Goal: Task Accomplishment & Management: Use online tool/utility

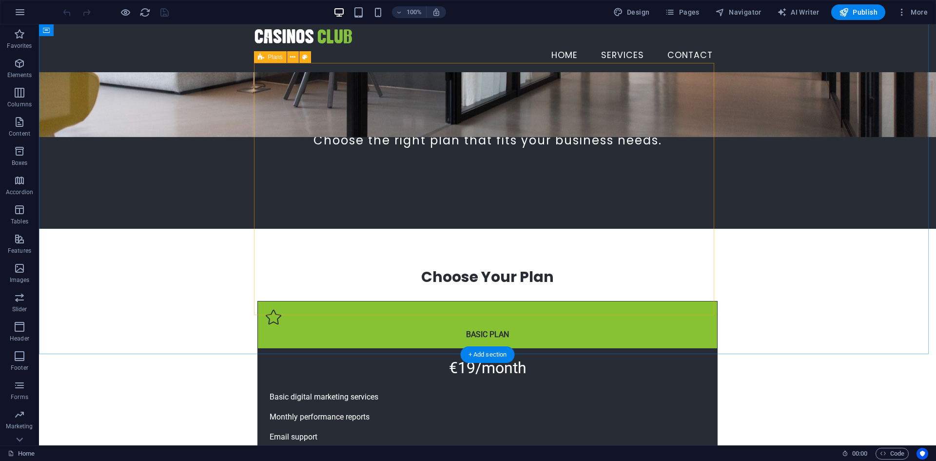
scroll to position [146, 0]
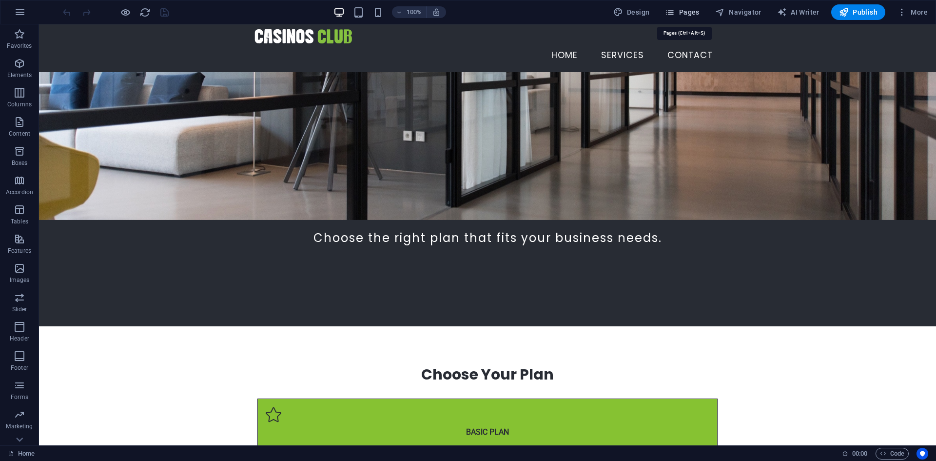
click at [684, 14] on span "Pages" at bounding box center [682, 12] width 34 height 10
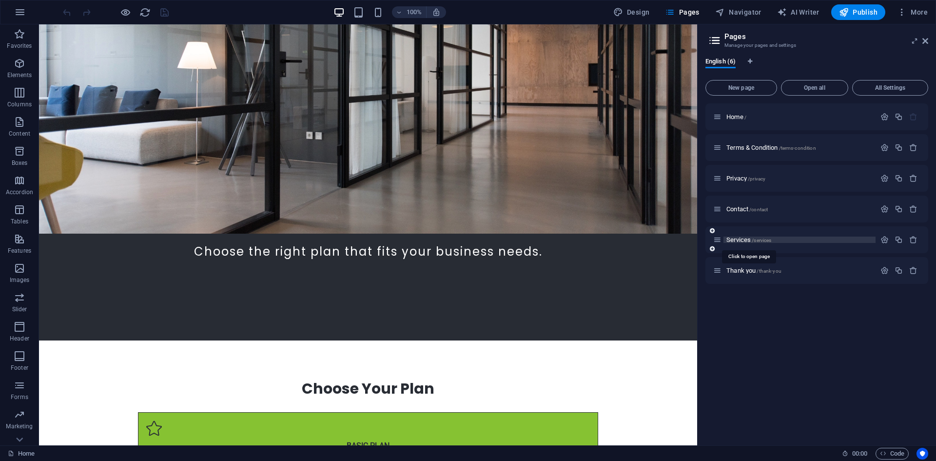
click at [738, 237] on span "Services /services" at bounding box center [748, 239] width 45 height 7
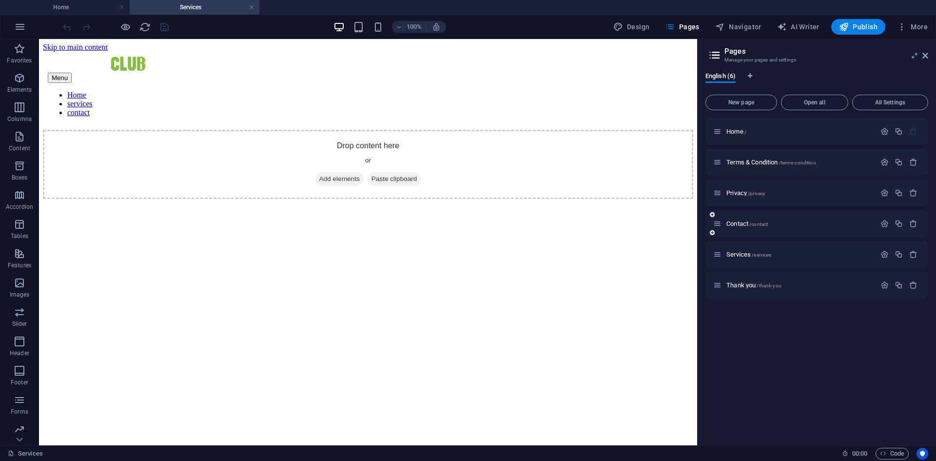
scroll to position [0, 0]
click at [373, 72] on div "+ Add section" at bounding box center [368, 73] width 54 height 17
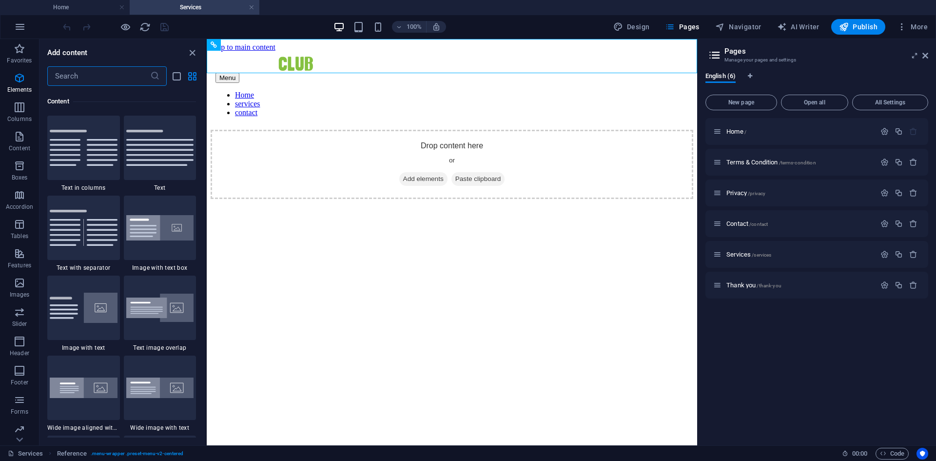
scroll to position [1706, 0]
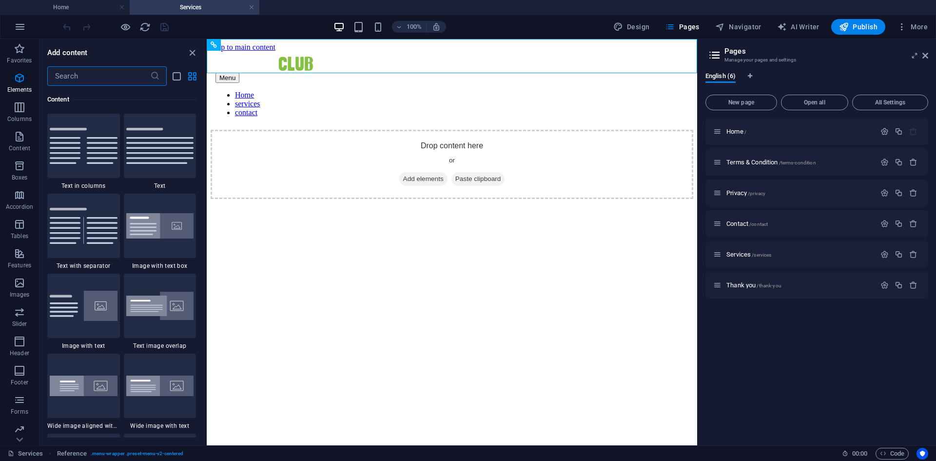
click at [108, 75] on input "text" at bounding box center [98, 76] width 103 height 20
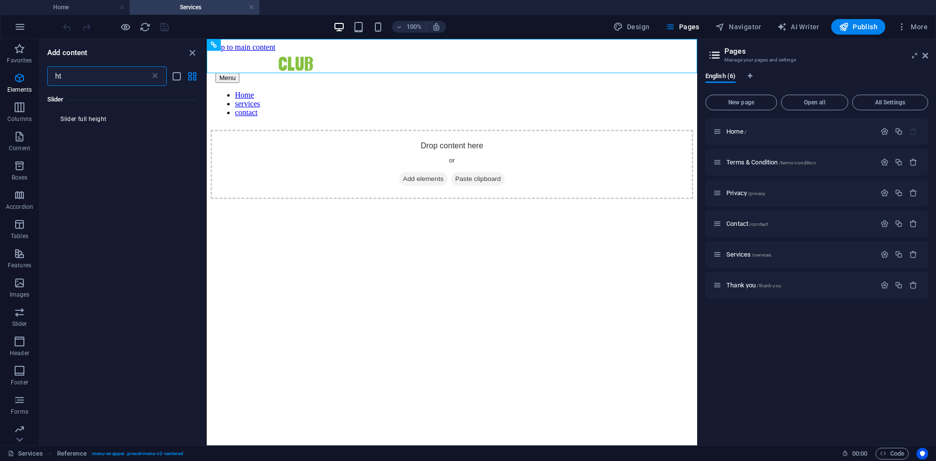
scroll to position [0, 0]
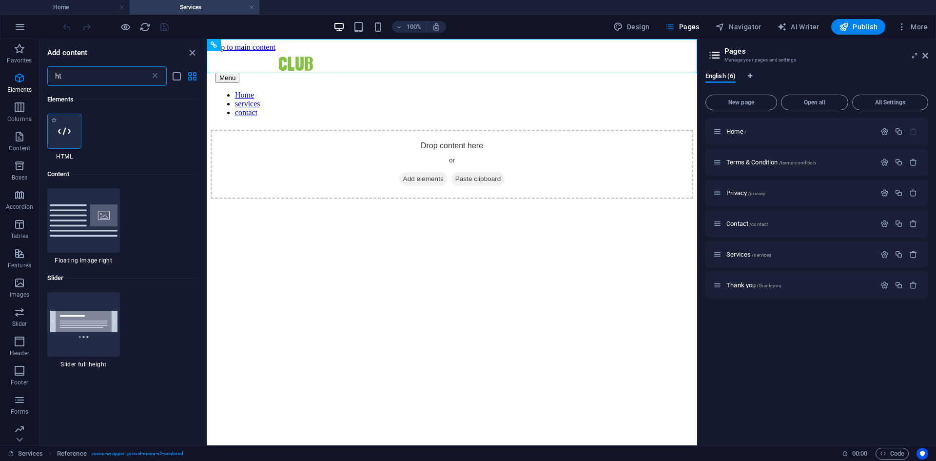
type input "ht"
click at [65, 136] on icon at bounding box center [64, 131] width 13 height 13
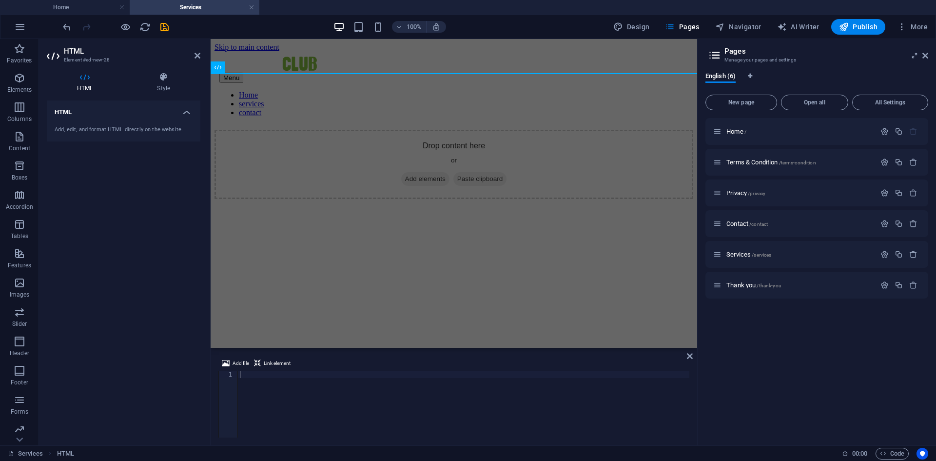
click at [271, 372] on div at bounding box center [463, 411] width 451 height 80
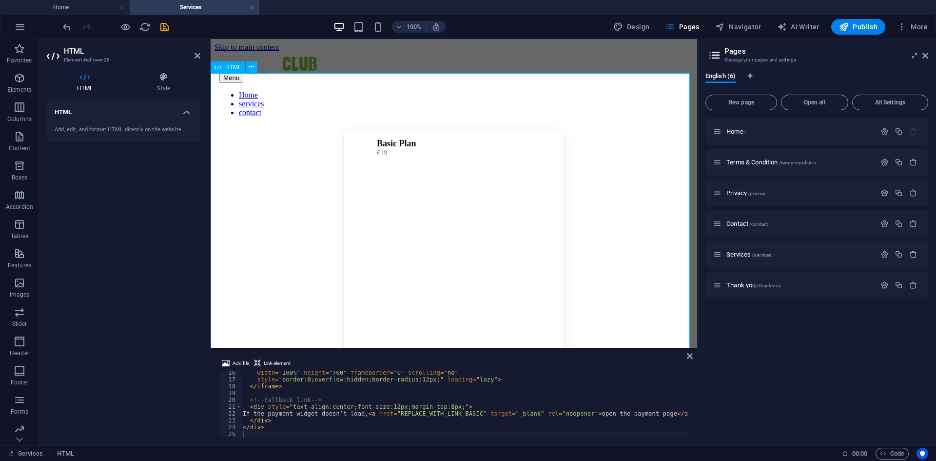
click at [471, 180] on div "Basic Plan €19 If the payment widget doesn’t load, open the payment page ." at bounding box center [454, 328] width 479 height 396
click at [526, 181] on div "Basic Plan €19 If the payment widget doesn’t load, open the payment page ." at bounding box center [454, 328] width 479 height 396
click at [435, 179] on div "Basic Plan €19 If the payment widget doesn’t load, open the payment page ." at bounding box center [454, 328] width 479 height 396
click at [458, 156] on div "Basic Plan €19 If the payment widget doesn’t load, open the payment page ." at bounding box center [454, 328] width 479 height 396
click at [429, 185] on div "Basic Plan €19 If the payment widget doesn’t load, open the payment page ." at bounding box center [454, 328] width 479 height 396
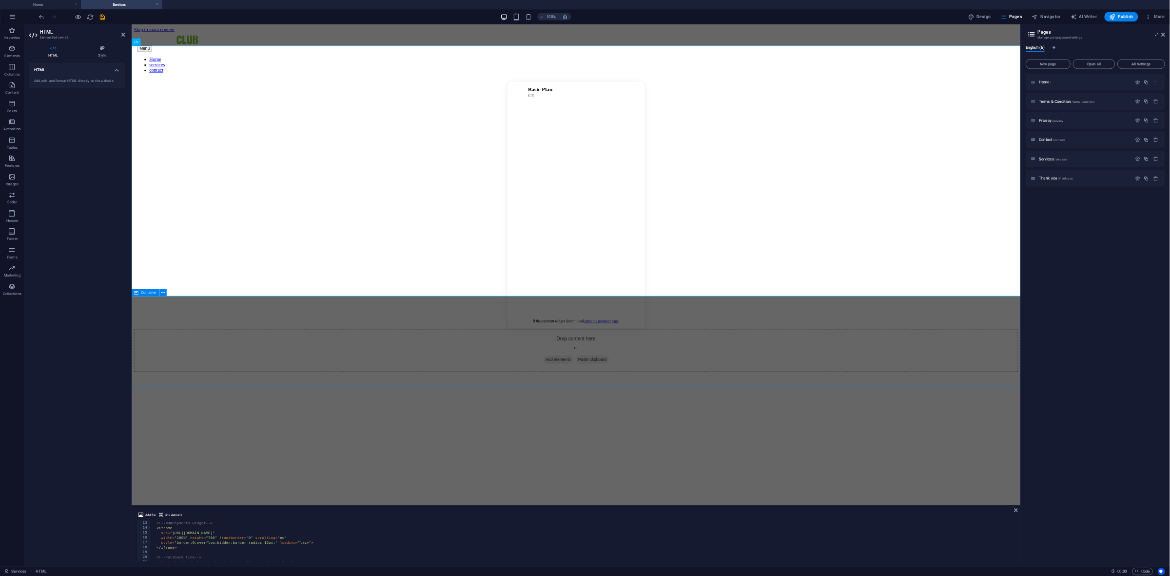
scroll to position [93, 0]
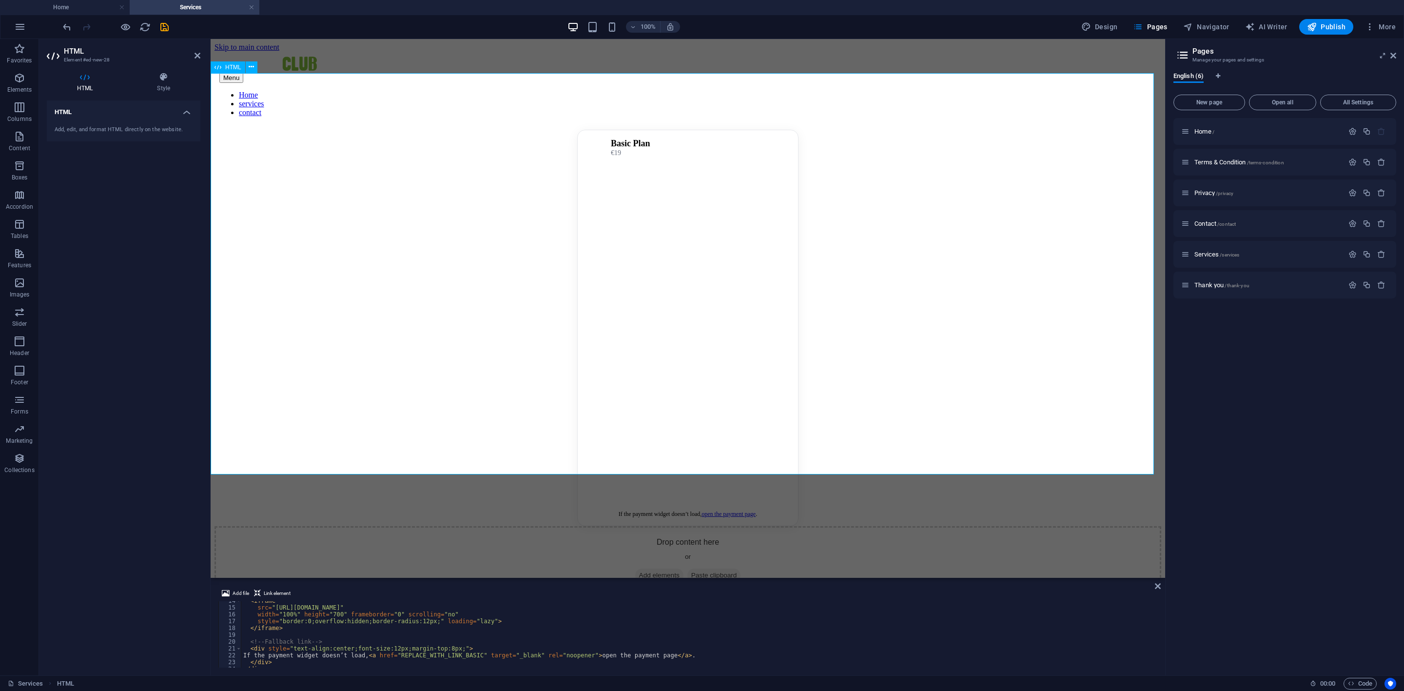
click at [936, 297] on div "Basic Plan €19 If the payment widget doesn’t load, open the payment page ." at bounding box center [688, 328] width 947 height 396
click at [682, 186] on div "Basic Plan €19 If the payment widget doesn’t load, open the payment page ." at bounding box center [688, 328] width 947 height 396
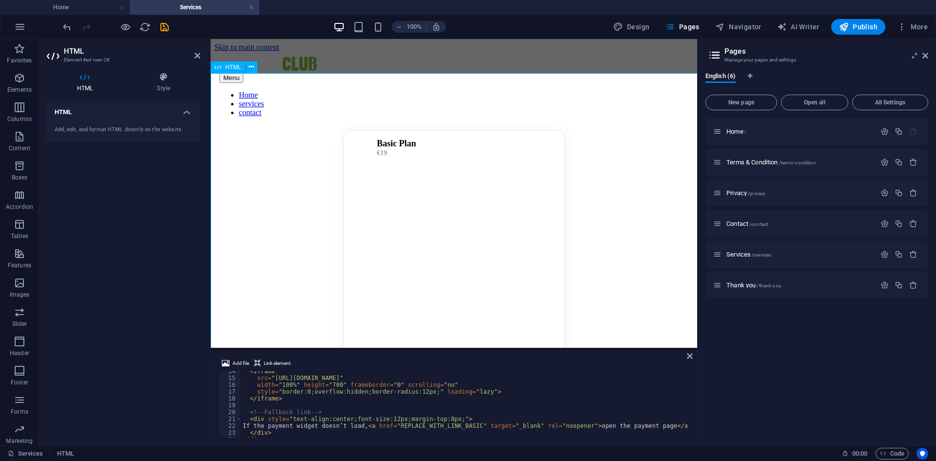
scroll to position [92, 0]
click at [600, 218] on div "Basic Plan €19 If the payment widget doesn’t load, open the payment page ." at bounding box center [454, 328] width 479 height 396
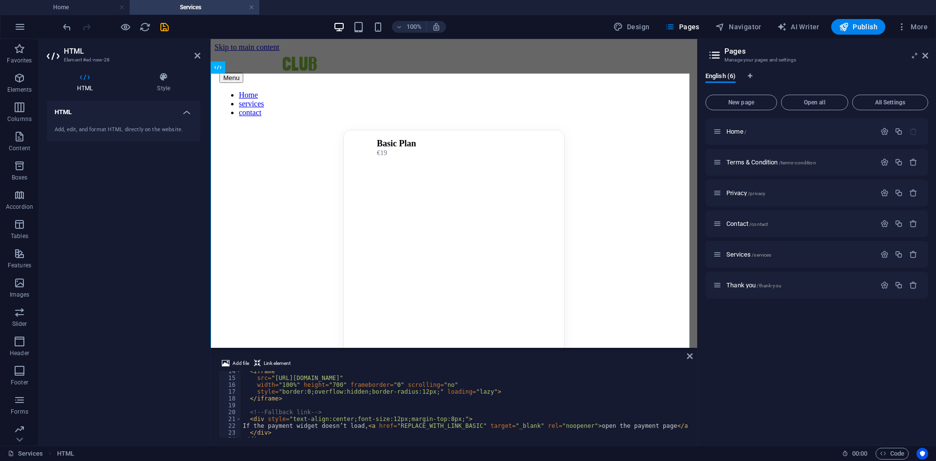
click at [201, 59] on aside "HTML Element #ed-new-28 HTML Style HTML Add, edit, and format HTML directly on …" at bounding box center [125, 242] width 172 height 406
click at [195, 56] on icon at bounding box center [198, 56] width 6 height 8
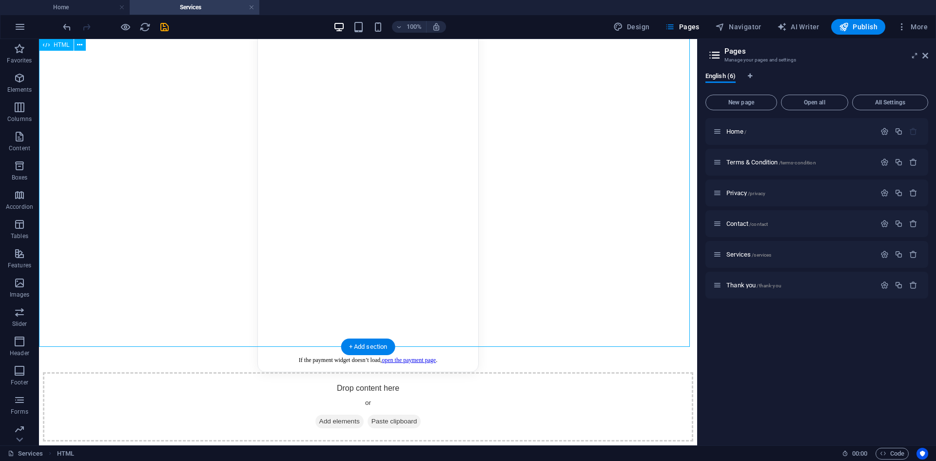
scroll to position [0, 0]
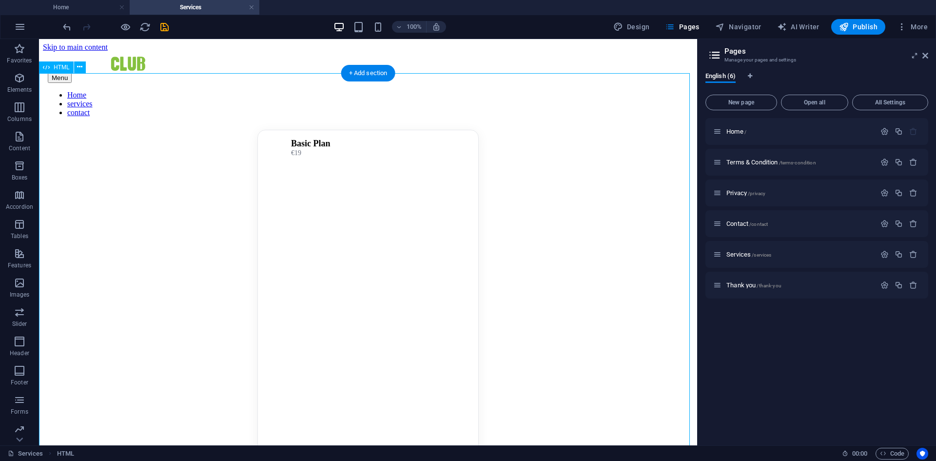
drag, startPoint x: 379, startPoint y: 179, endPoint x: 341, endPoint y: 179, distance: 38.0
click at [379, 179] on div "Basic Plan €19 If the payment widget doesn’t load, open the payment page ." at bounding box center [368, 328] width 650 height 396
click at [304, 179] on div "Basic Plan €19 If the payment widget doesn’t load, open the payment page ." at bounding box center [368, 328] width 650 height 396
click at [358, 154] on div "Basic Plan €19 If the payment widget doesn’t load, open the payment page ." at bounding box center [368, 328] width 650 height 396
click at [317, 156] on div "Basic Plan €19 If the payment widget doesn’t load, open the payment page ." at bounding box center [368, 328] width 650 height 396
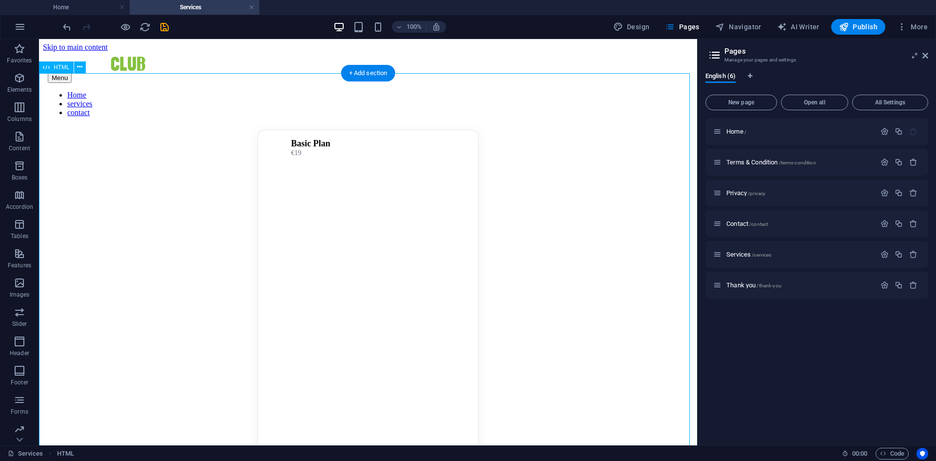
click at [352, 188] on div "Basic Plan €19 If the payment widget doesn’t load, open the payment page ." at bounding box center [368, 328] width 650 height 396
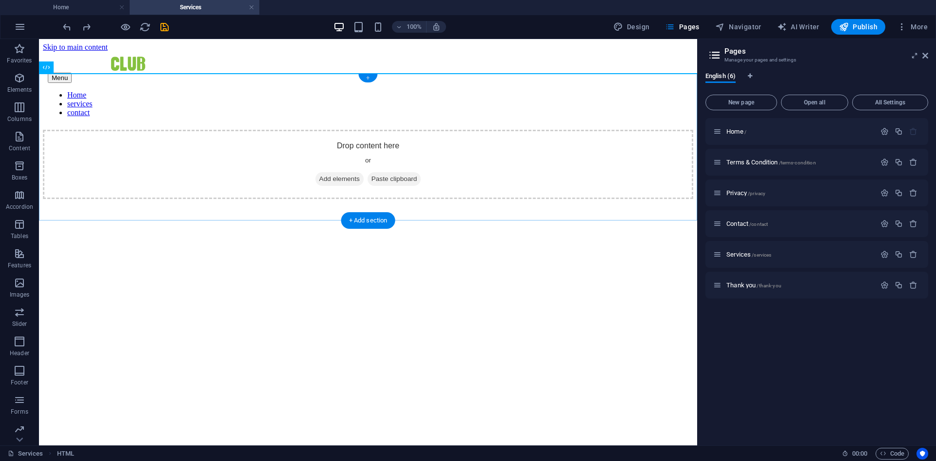
click at [367, 78] on div "+" at bounding box center [367, 78] width 19 height 9
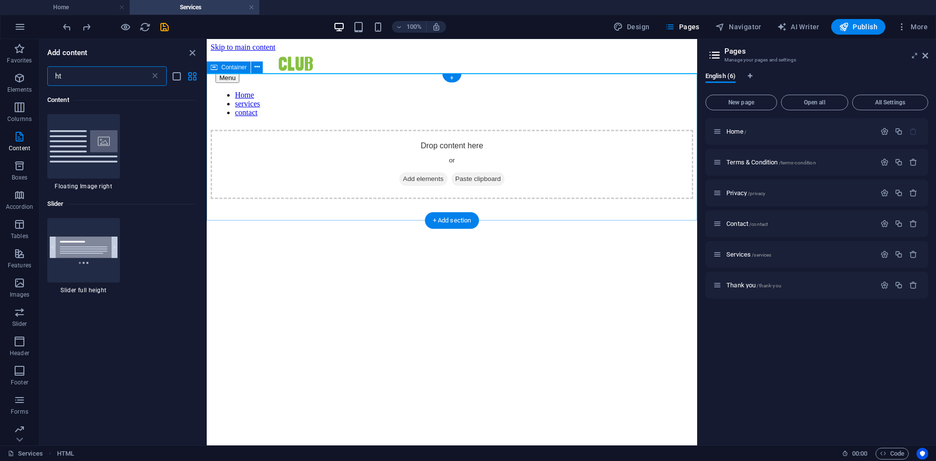
scroll to position [75, 0]
click at [103, 78] on input "ht" at bounding box center [98, 76] width 103 height 20
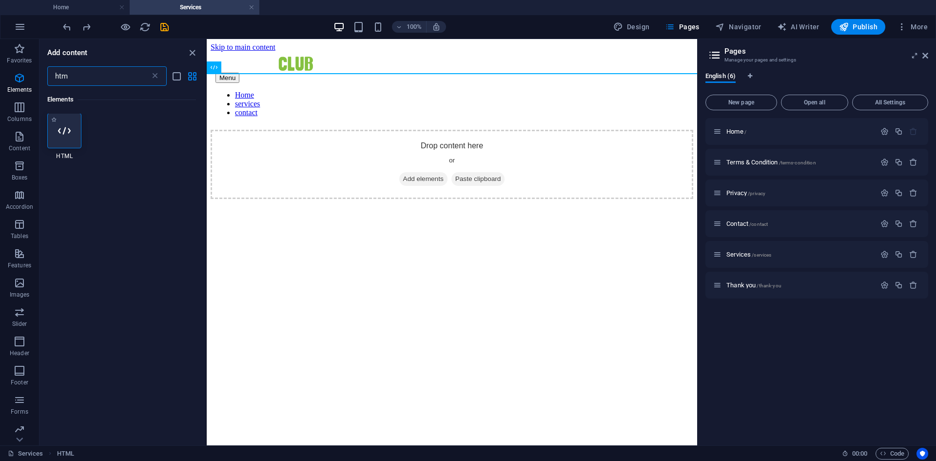
scroll to position [0, 0]
type input "htm"
click at [75, 138] on div at bounding box center [64, 130] width 34 height 35
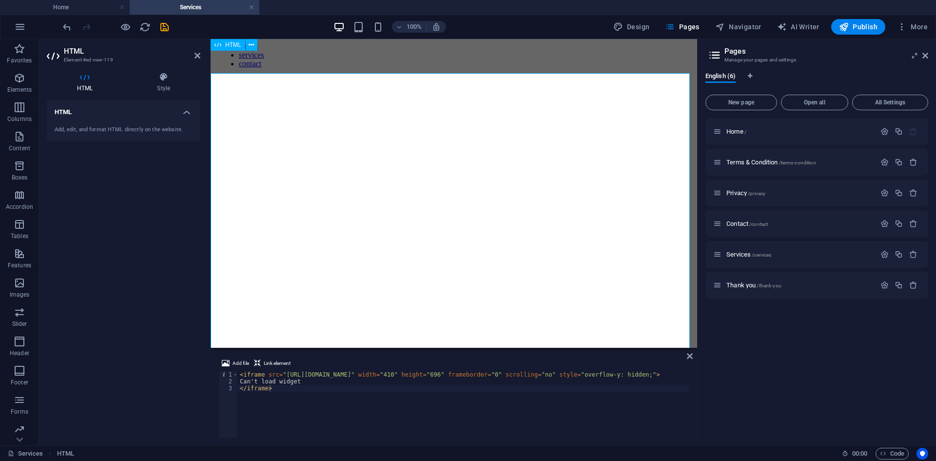
scroll to position [0, 0]
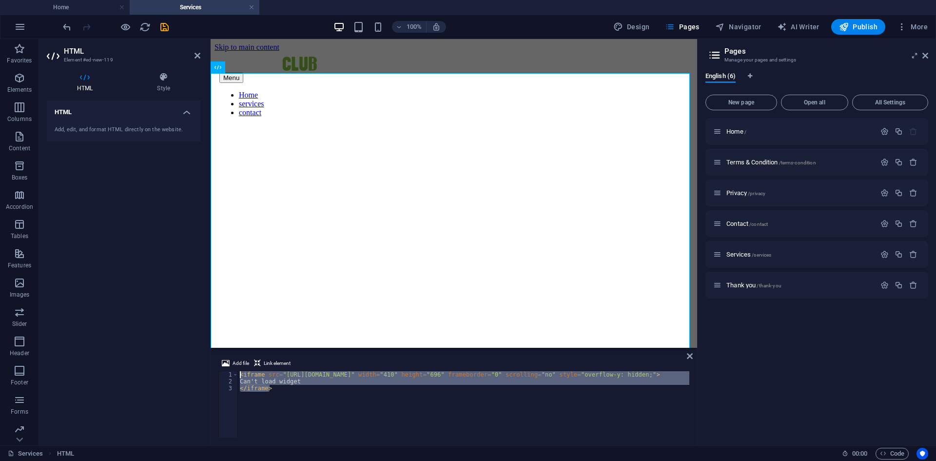
drag, startPoint x: 293, startPoint y: 390, endPoint x: 222, endPoint y: 373, distance: 73.2
click at [222, 373] on div "</iframe> 1 2 3 < iframe src = "[URL][DOMAIN_NAME]" width = "410" height = "696…" at bounding box center [453, 404] width 471 height 66
type textarea "<iframe src="[URL][DOMAIN_NAME]" width="410" height="696" frameborder="0" scrol…"
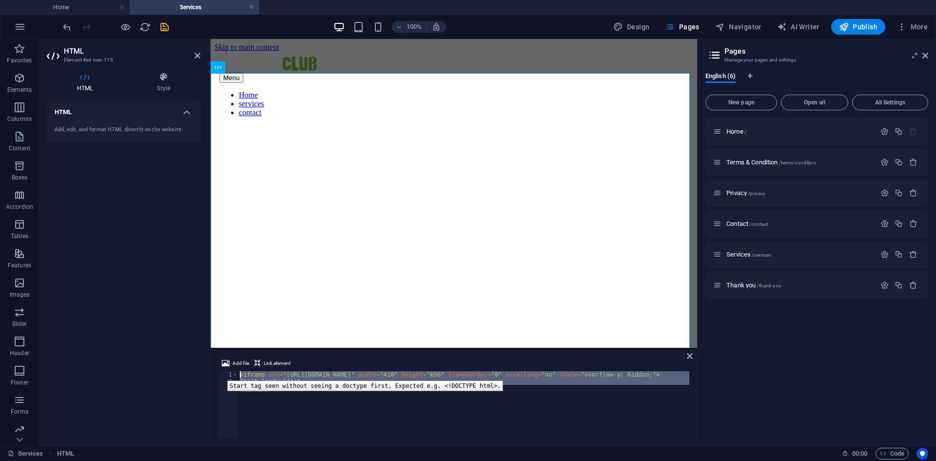
paste textarea
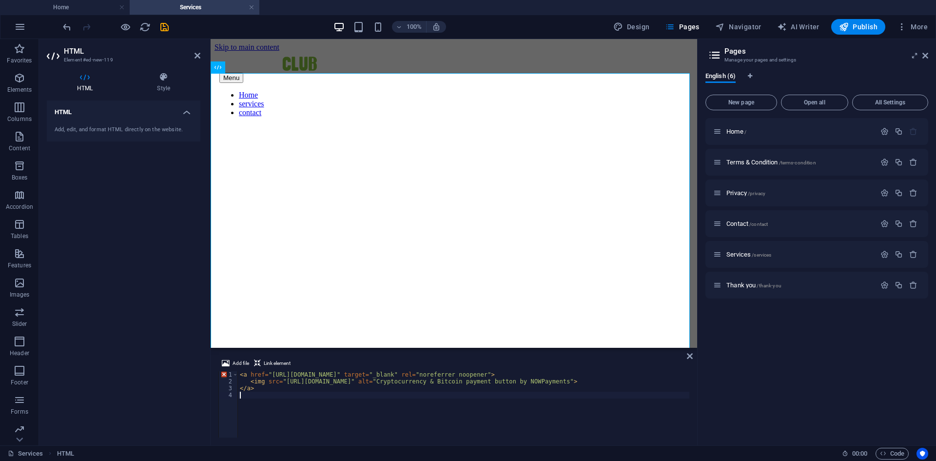
type textarea "Can't load widget </iframe>"
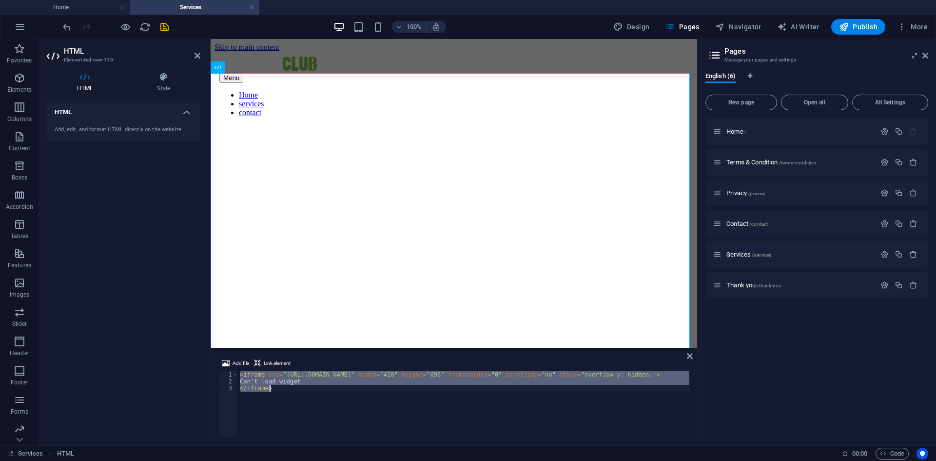
paste textarea
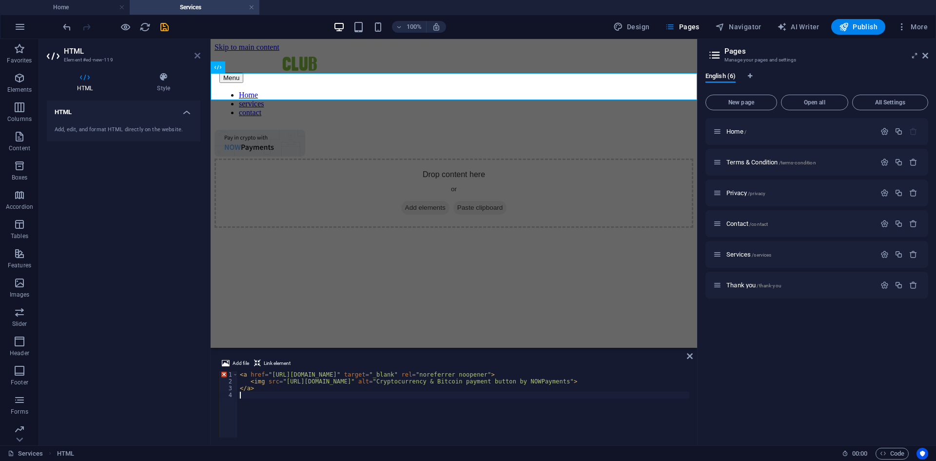
click at [199, 56] on icon at bounding box center [198, 56] width 6 height 8
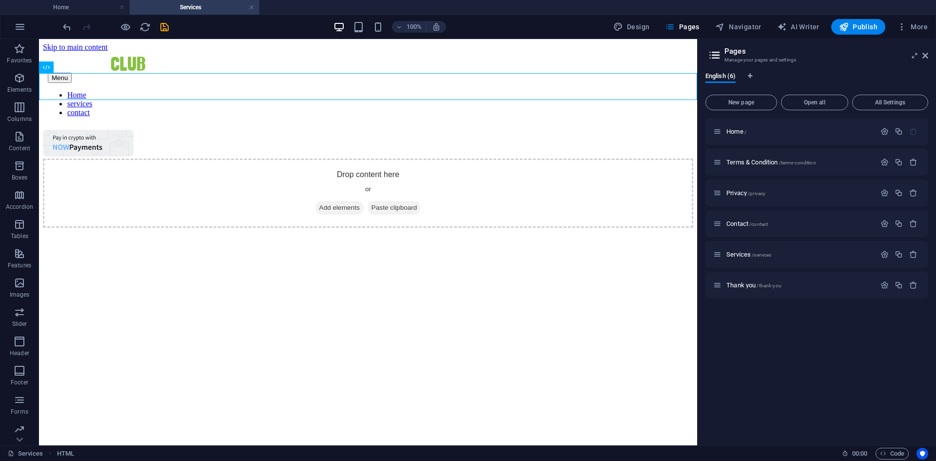
click at [131, 28] on div at bounding box center [115, 27] width 109 height 16
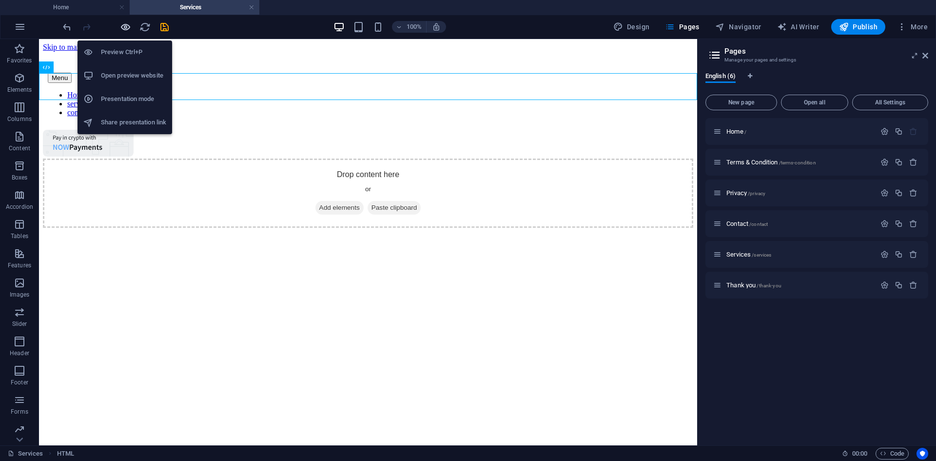
click at [131, 28] on icon "button" at bounding box center [125, 26] width 11 height 11
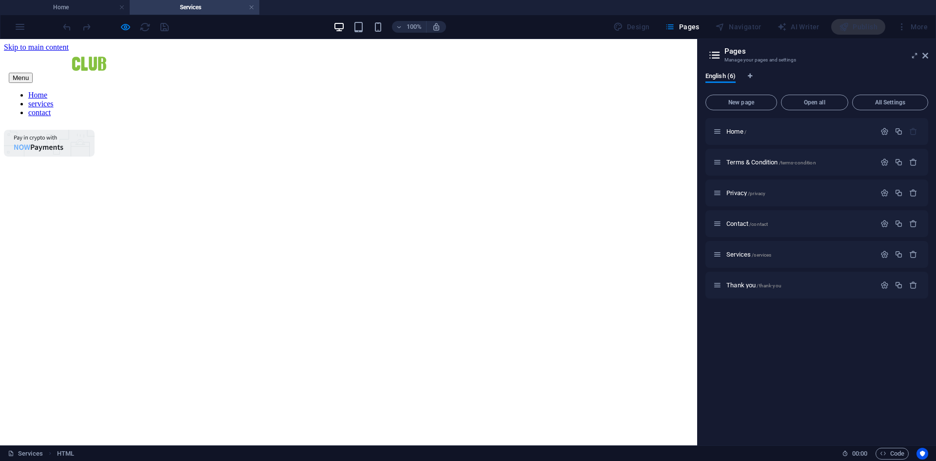
click at [35, 130] on img at bounding box center [49, 143] width 91 height 27
click at [71, 130] on img at bounding box center [49, 143] width 91 height 27
click at [80, 130] on img at bounding box center [49, 143] width 91 height 27
click at [106, 23] on div at bounding box center [106, 27] width 12 height 12
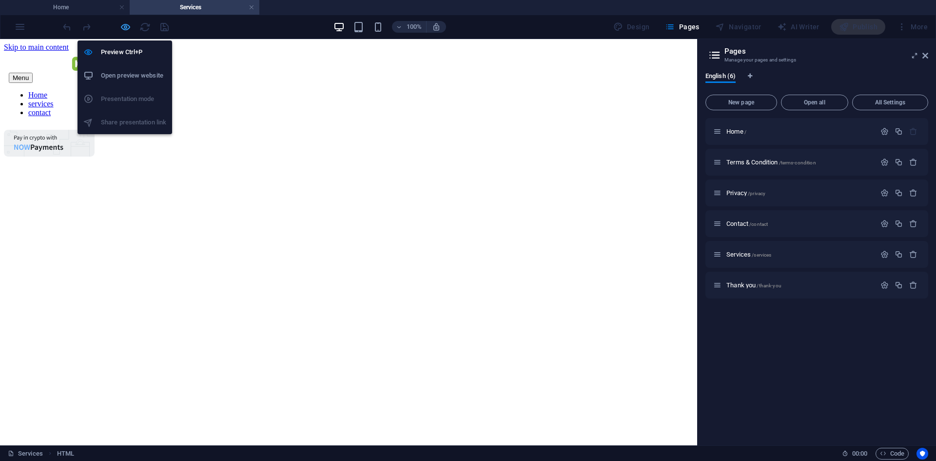
click at [123, 25] on icon "button" at bounding box center [125, 26] width 11 height 11
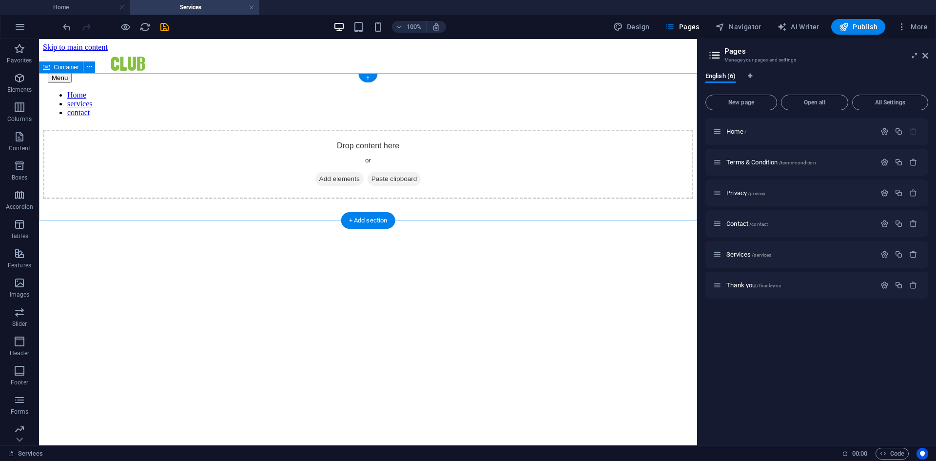
click at [302, 143] on div "Drop content here or Add elements Paste clipboard" at bounding box center [368, 164] width 650 height 69
click at [369, 76] on div "+" at bounding box center [367, 78] width 19 height 9
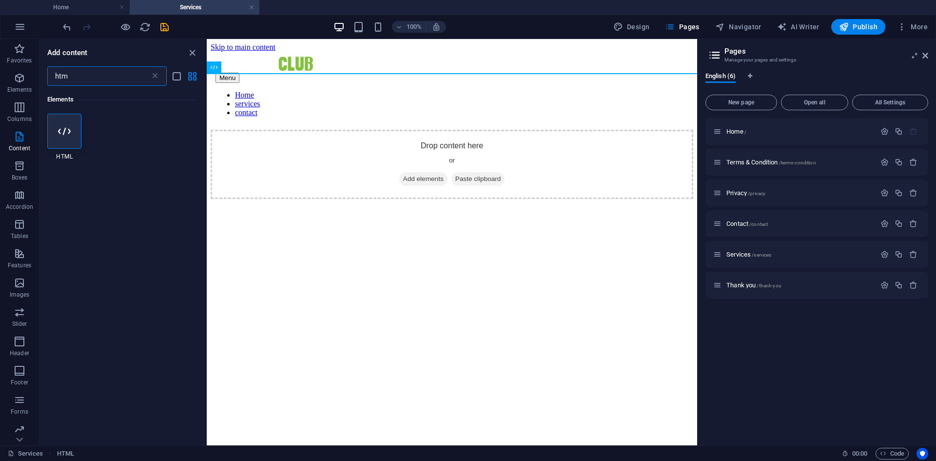
click at [68, 72] on input "htm" at bounding box center [98, 76] width 103 height 20
click at [68, 71] on input "htm" at bounding box center [98, 76] width 103 height 20
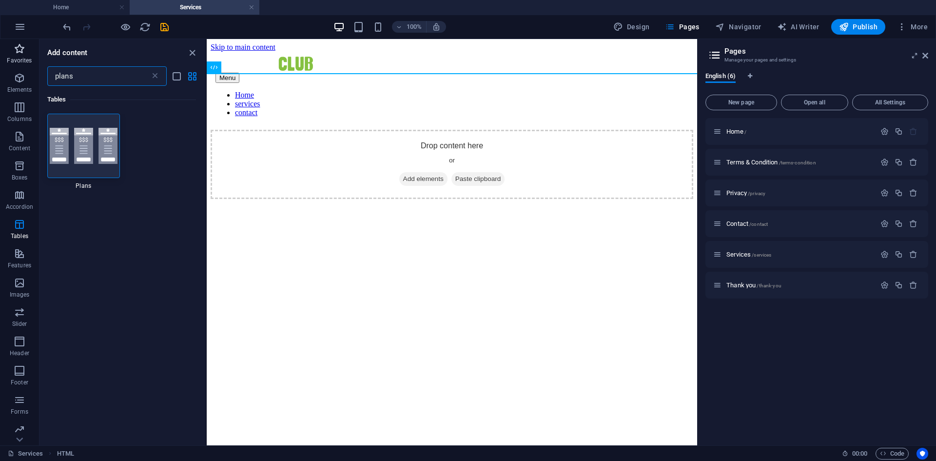
drag, startPoint x: 85, startPoint y: 76, endPoint x: 11, endPoint y: 66, distance: 75.2
click at [11, 66] on div "Favorites Elements Columns Content Boxes Accordion Tables Features Images Slide…" at bounding box center [103, 242] width 207 height 406
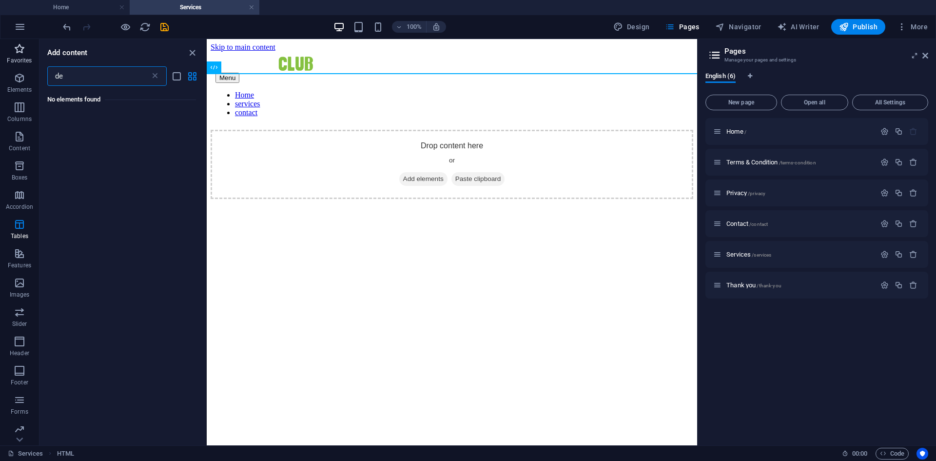
type input "d"
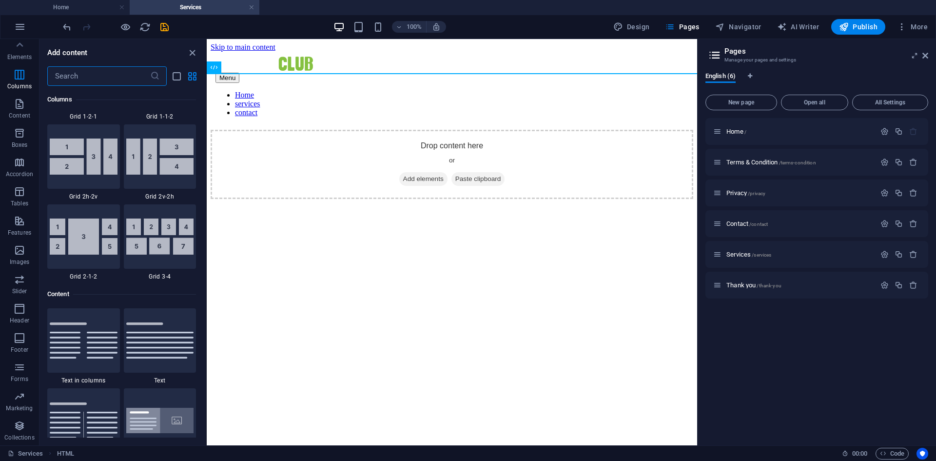
scroll to position [1755, 0]
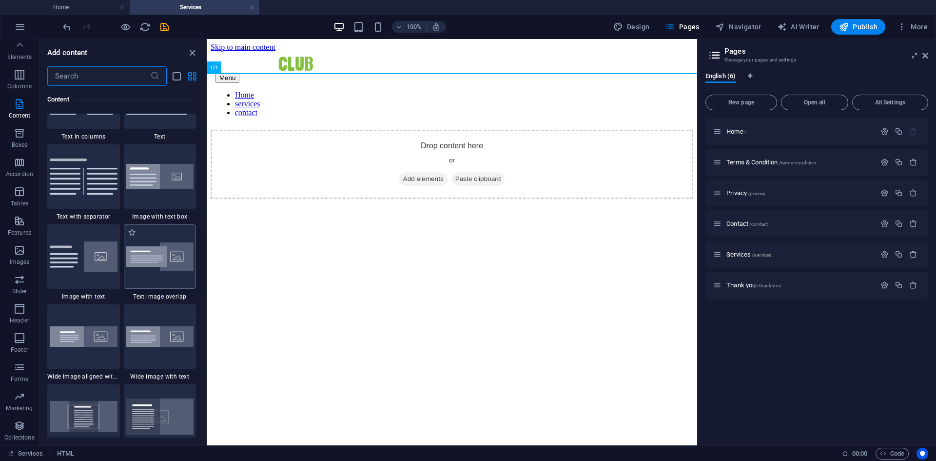
click at [167, 260] on img at bounding box center [160, 256] width 68 height 29
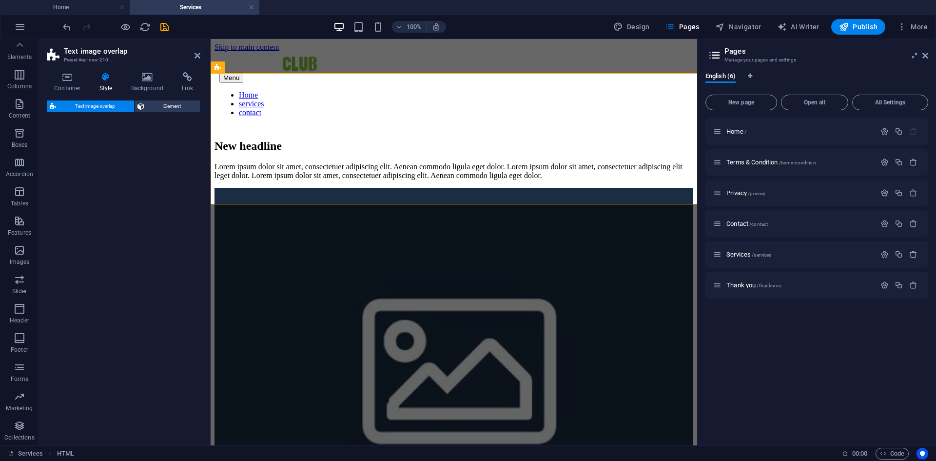
select select "rem"
select select "px"
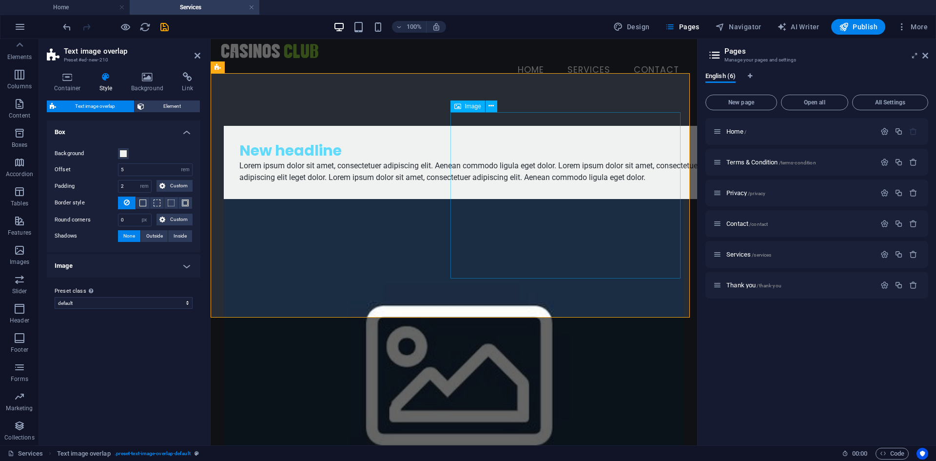
click at [546, 245] on figure at bounding box center [454, 365] width 460 height 333
click at [280, 160] on div "New headline" at bounding box center [473, 150] width 468 height 19
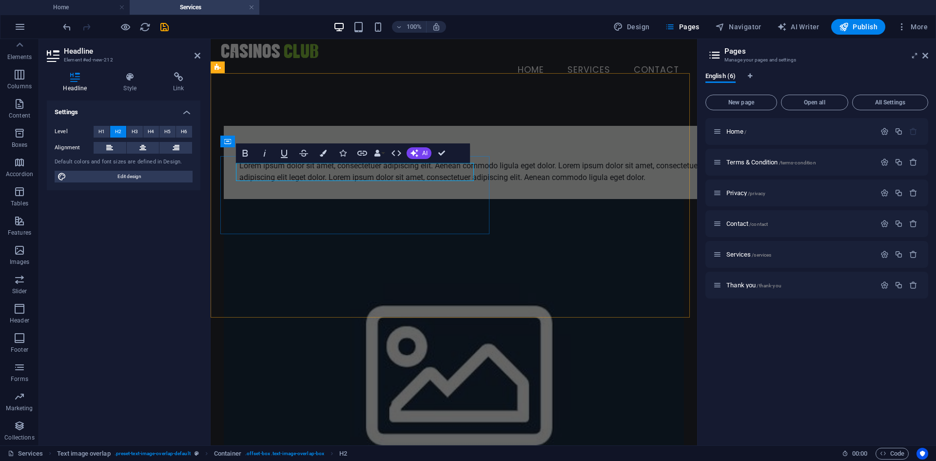
click at [280, 160] on h2 "New headline" at bounding box center [473, 150] width 468 height 19
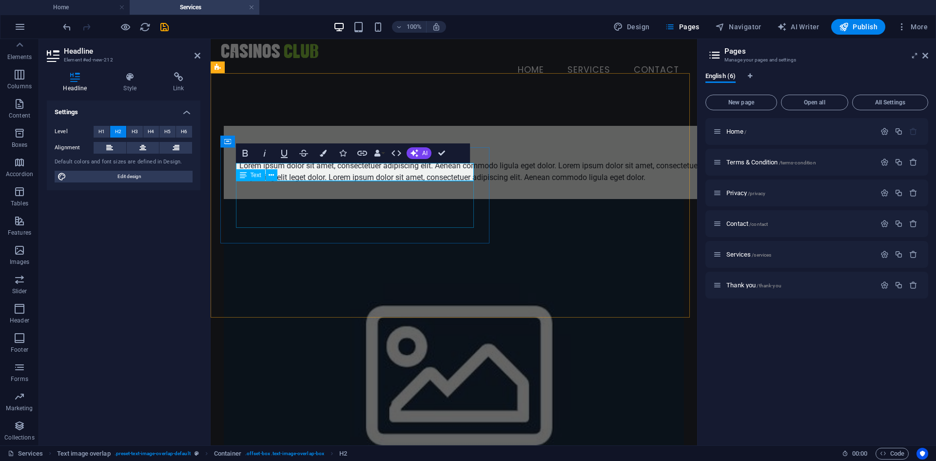
click at [331, 183] on div "Lorem ipsum dolor sit amet, consectetuer adipiscing elit. Aenean commodo ligula…" at bounding box center [473, 171] width 468 height 23
click at [505, 183] on div "Lorem ipsum dolor sit amet, consectetuer adipiscing elit. Aenean commodo ligula…" at bounding box center [473, 171] width 468 height 23
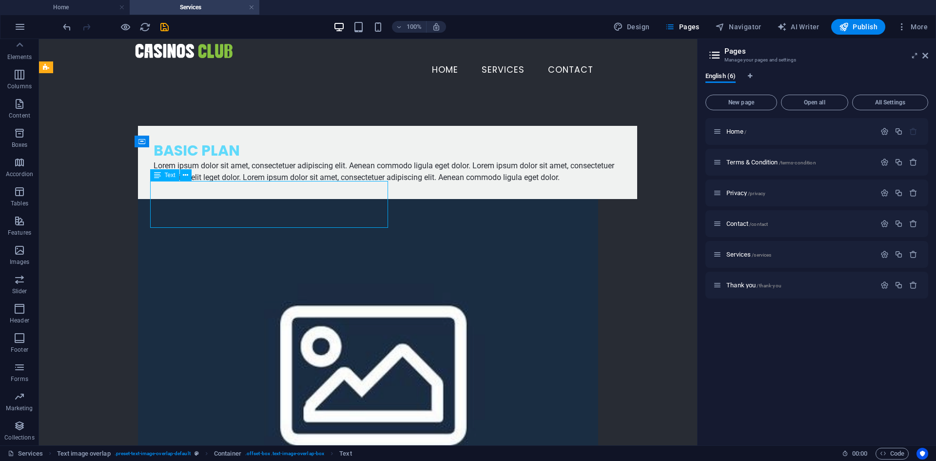
click at [333, 183] on div "Lorem ipsum dolor sit amet, consectetuer adipiscing elit. Aenean commodo ligula…" at bounding box center [388, 171] width 468 height 23
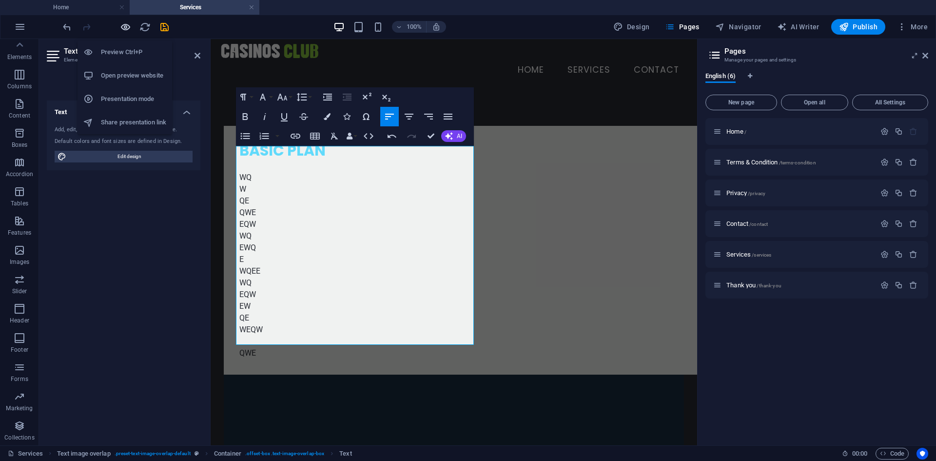
click at [125, 27] on icon "button" at bounding box center [125, 26] width 11 height 11
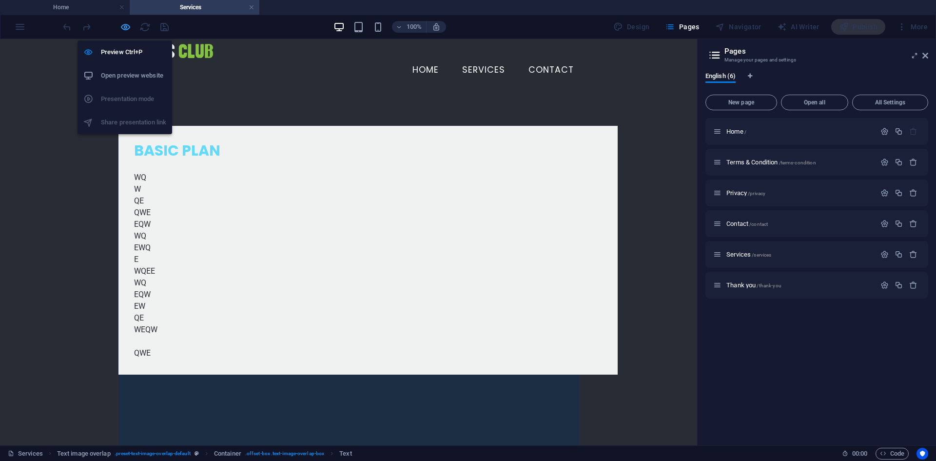
click at [122, 28] on icon "button" at bounding box center [125, 26] width 11 height 11
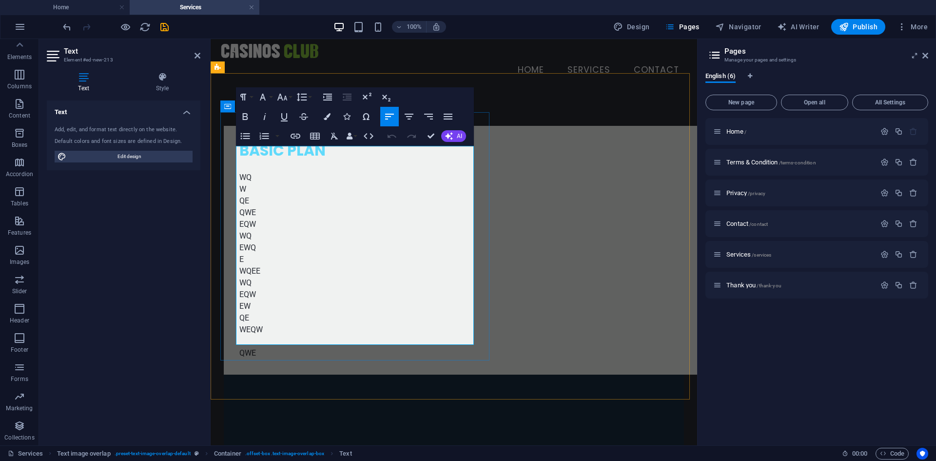
click at [370, 335] on p at bounding box center [473, 341] width 468 height 12
click at [364, 347] on p "QWE" at bounding box center [473, 353] width 468 height 12
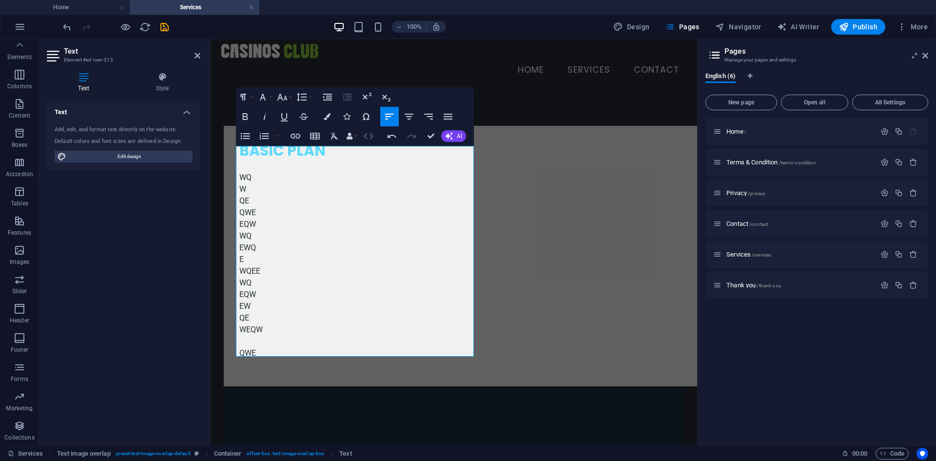
click at [370, 138] on icon "button" at bounding box center [369, 136] width 12 height 12
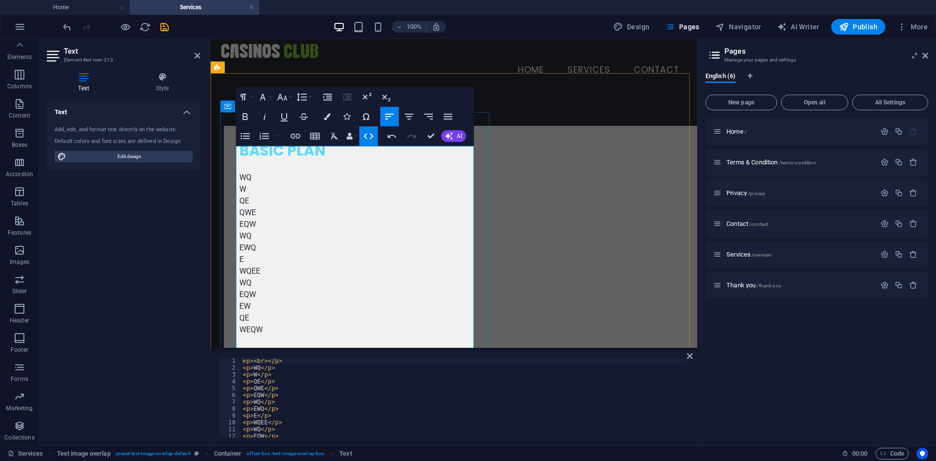
scroll to position [43, 0]
type textarea "<p><br></p>"
click at [289, 433] on div "< p > WQ </ p > < p > EWQ </ p > < p > E </ p > < p > WQEE </ p > < p > WQ </ p…" at bounding box center [464, 402] width 447 height 94
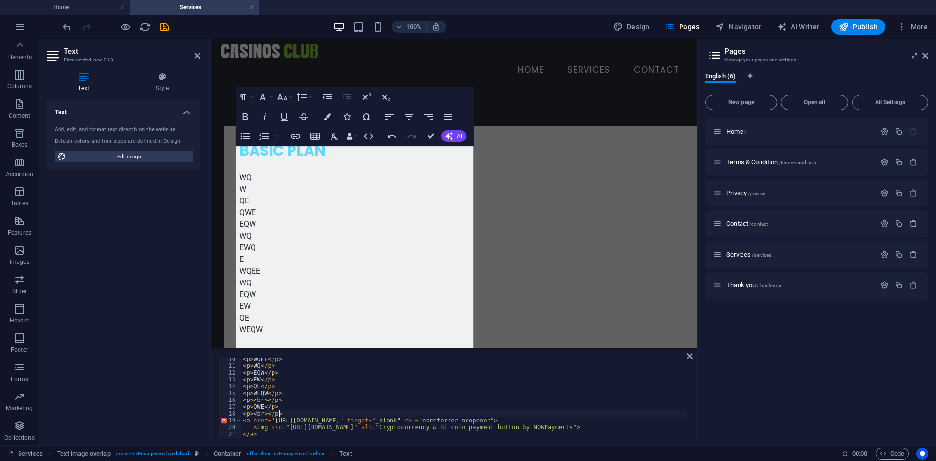
click at [296, 415] on div "< p > WQEE </ p > < p > WQ </ p > < p > EQW </ p > < p > EW </ p > < p > QE </ …" at bounding box center [468, 402] width 454 height 94
type textarea "<p><br></p>"
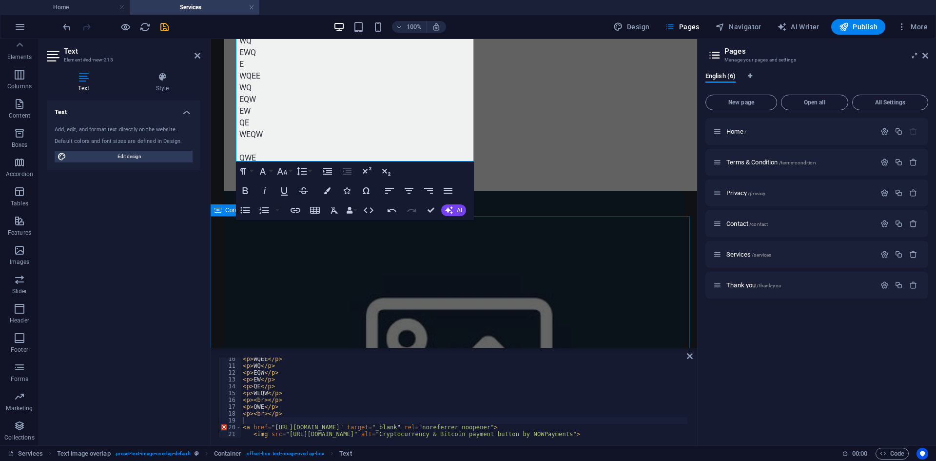
scroll to position [146, 0]
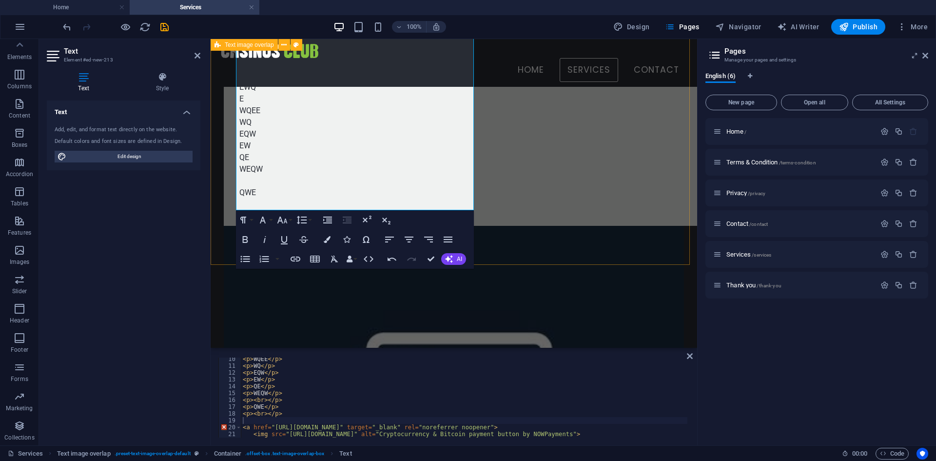
click at [536, 249] on div "BASIC PLAN WQ W QE QWE EQW WQ EWQ E WQEE WQ EQW EW QE WEQW QWE" at bounding box center [454, 262] width 487 height 671
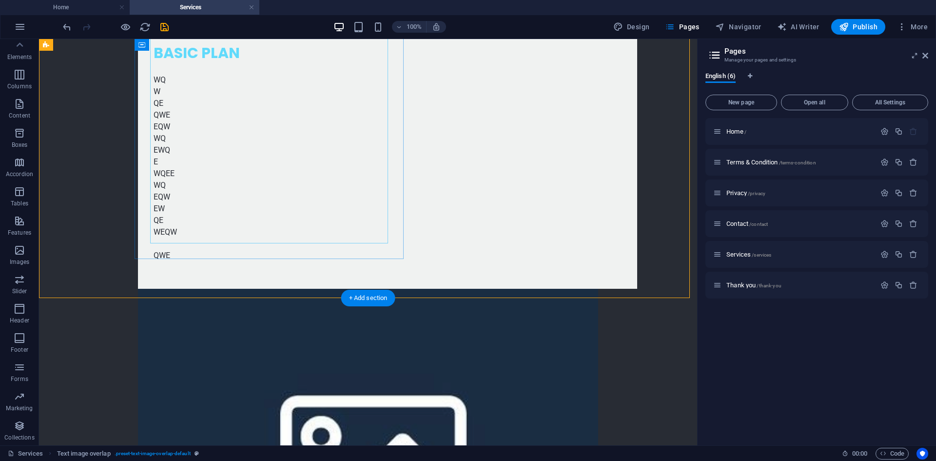
scroll to position [113, 0]
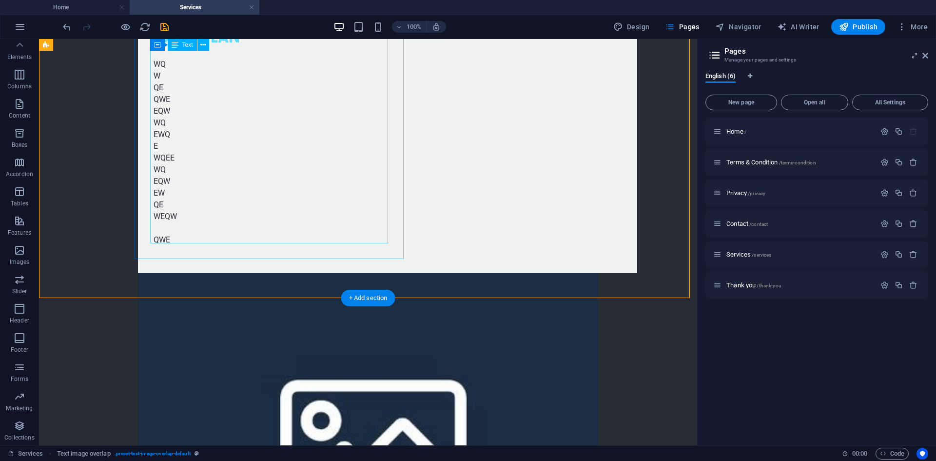
click at [295, 239] on div "WQ W QE QWE EQW WQ EWQ E WQEE WQ EQW EW QE WEQW QWE" at bounding box center [388, 152] width 468 height 211
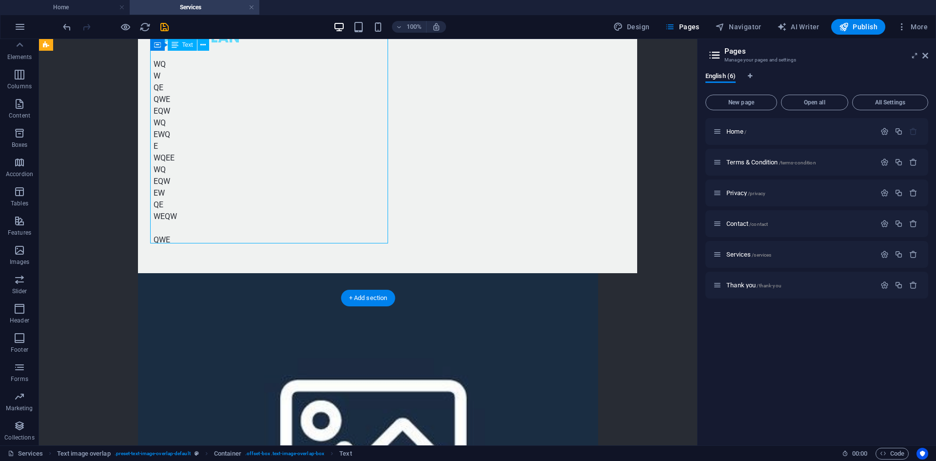
click at [295, 239] on div "WQ W QE QWE EQW WQ EWQ E WQEE WQ EQW EW QE WEQW QWE" at bounding box center [388, 152] width 468 height 211
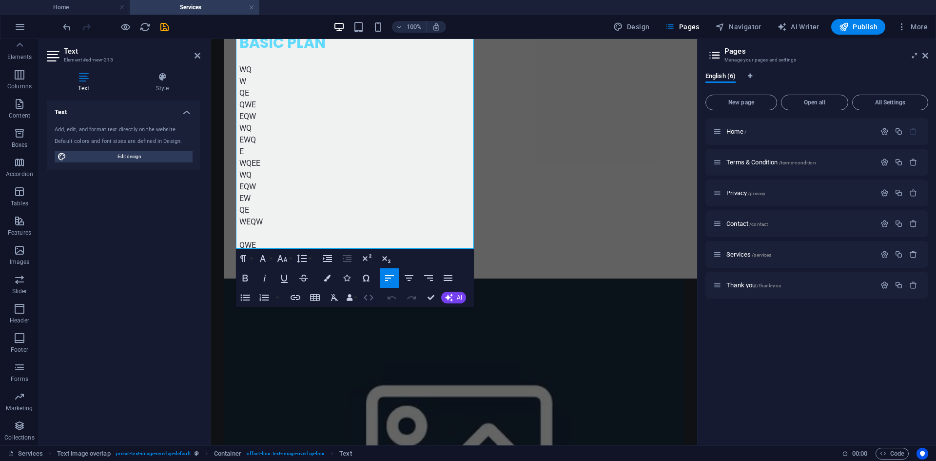
click at [368, 291] on button "HTML" at bounding box center [368, 298] width 19 height 20
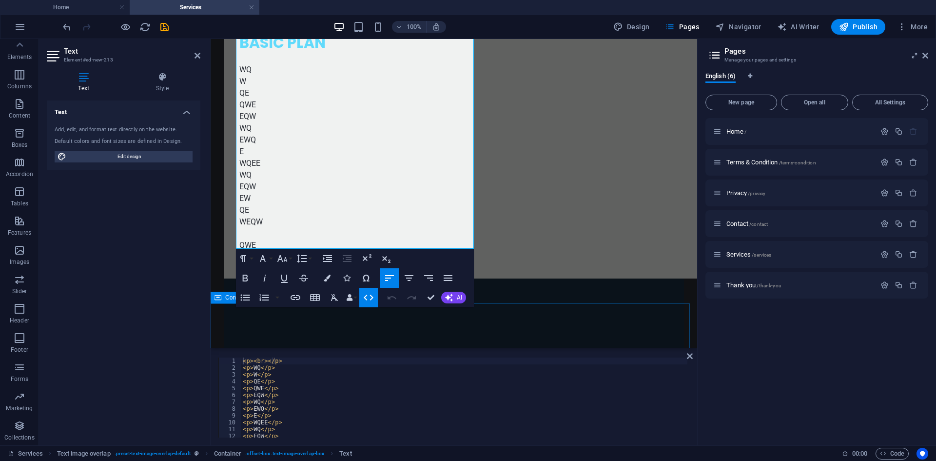
scroll to position [43, 0]
click at [300, 428] on div "< p > WQ </ p > < p > EWQ </ p > < p > E </ p > < p > WQEE </ p > < p > WQ </ p…" at bounding box center [464, 402] width 447 height 94
click at [297, 433] on div "< p > WQ </ p > < p > EWQ </ p > < p > E </ p > < p > WQEE </ p > < p > WQ </ p…" at bounding box center [464, 402] width 447 height 94
type textarea "<p><br></p>"
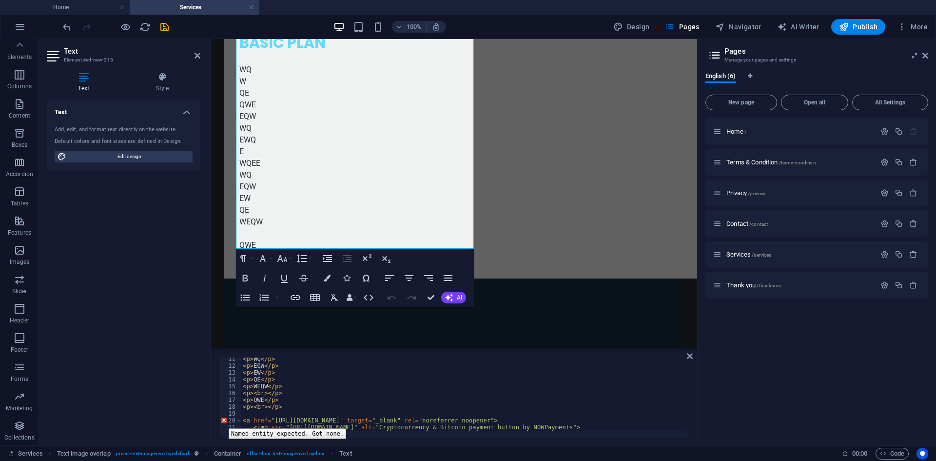
click at [221, 421] on div "20" at bounding box center [230, 420] width 23 height 7
click at [369, 425] on div "< p > WQ </ p > < p > EQW </ p > < p > EW </ p > < p > QE </ p > < p > WEQW </ …" at bounding box center [468, 402] width 454 height 94
type textarea "<img src="[URL][DOMAIN_NAME]" alt="Cryptocurrency & Bitcoin payment button by N…"
click at [292, 239] on p "QWE" at bounding box center [473, 245] width 468 height 12
click at [292, 251] on p at bounding box center [473, 257] width 468 height 12
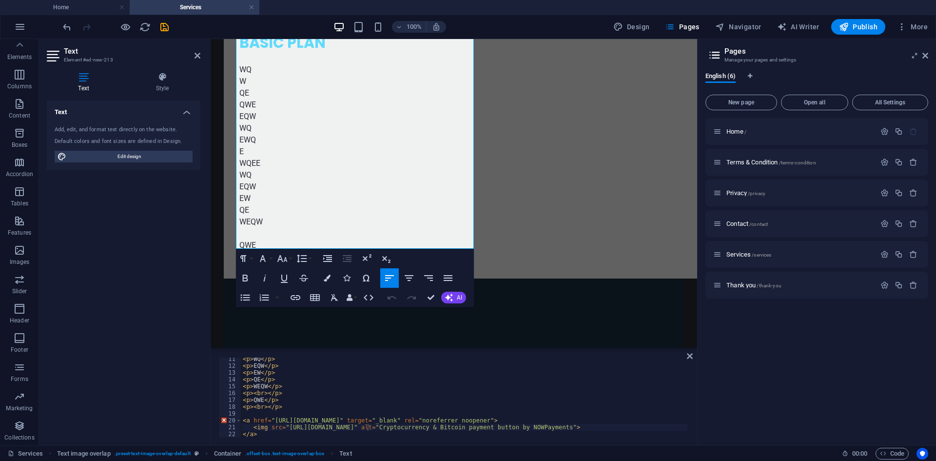
scroll to position [72, 0]
click at [445, 204] on p "QE" at bounding box center [473, 210] width 468 height 12
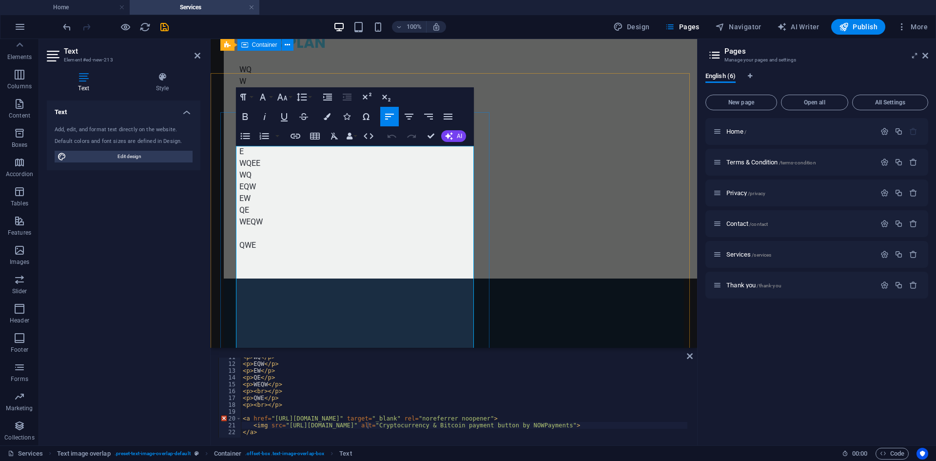
scroll to position [0, 0]
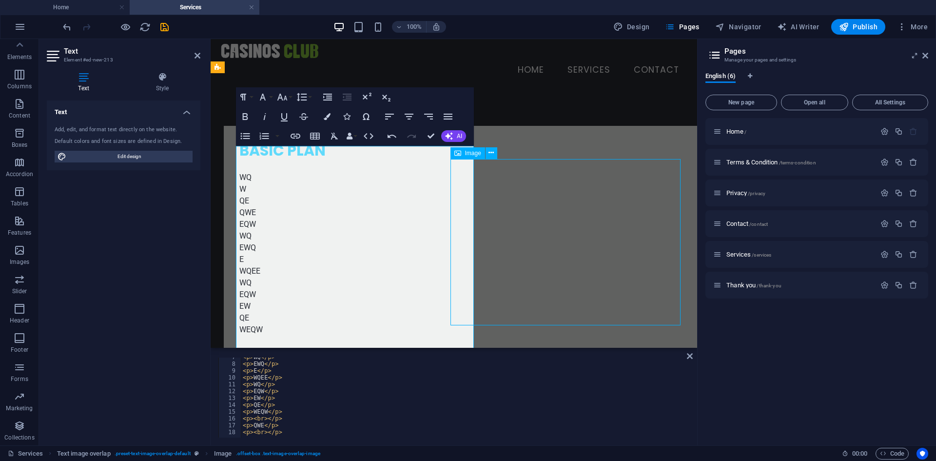
scroll to position [43, 0]
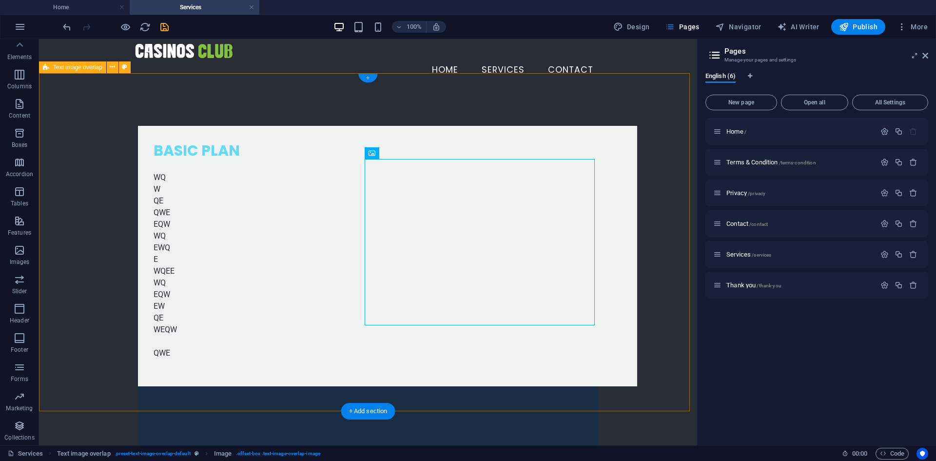
click at [375, 78] on div "+" at bounding box center [367, 78] width 19 height 9
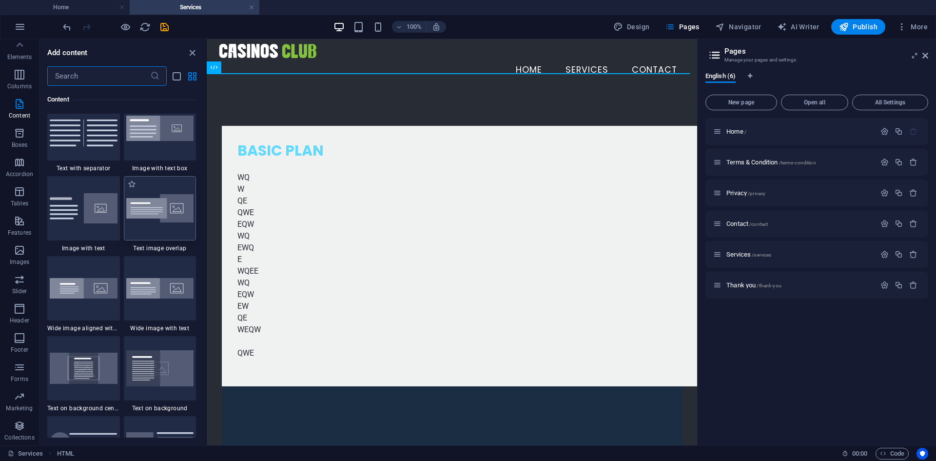
scroll to position [1852, 0]
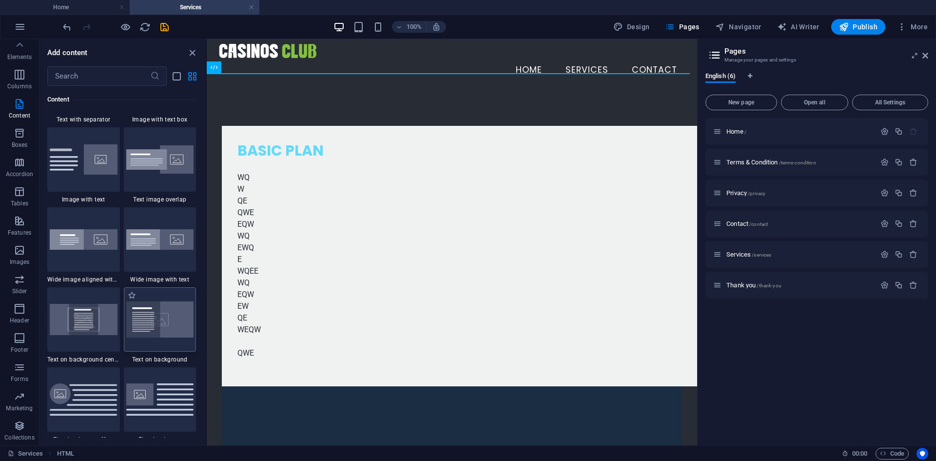
click at [163, 323] on img at bounding box center [160, 319] width 68 height 36
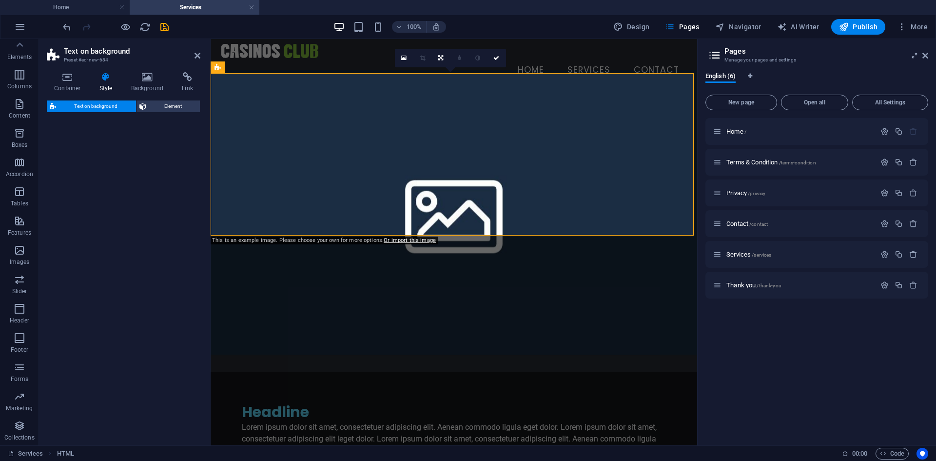
select select "%"
select select "rem"
select select "px"
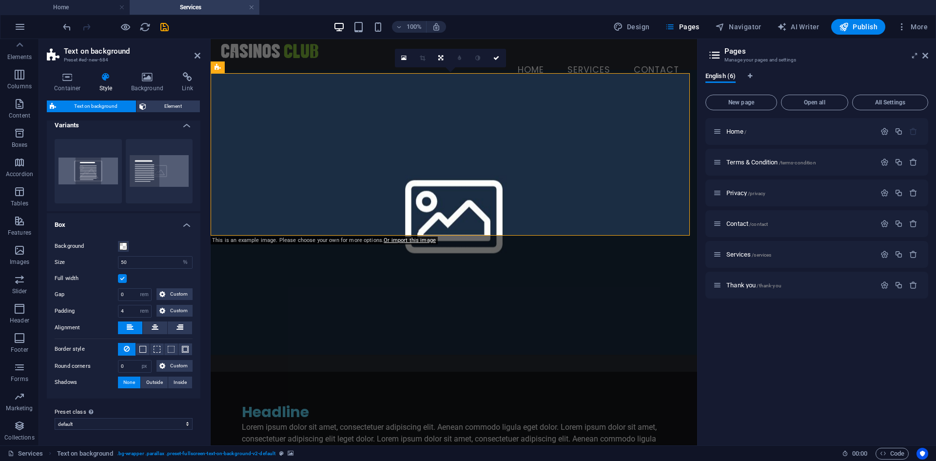
scroll to position [0, 0]
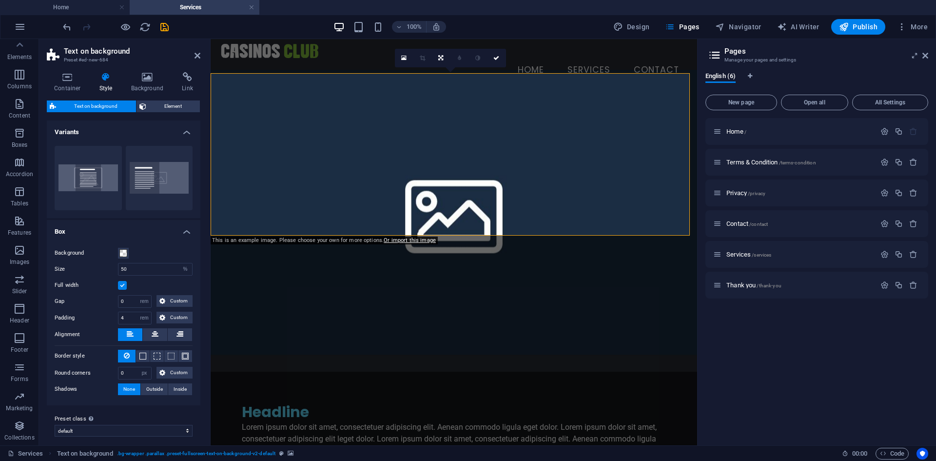
click at [512, 93] on figure at bounding box center [454, 212] width 487 height 285
click at [495, 58] on icon at bounding box center [496, 58] width 6 height 6
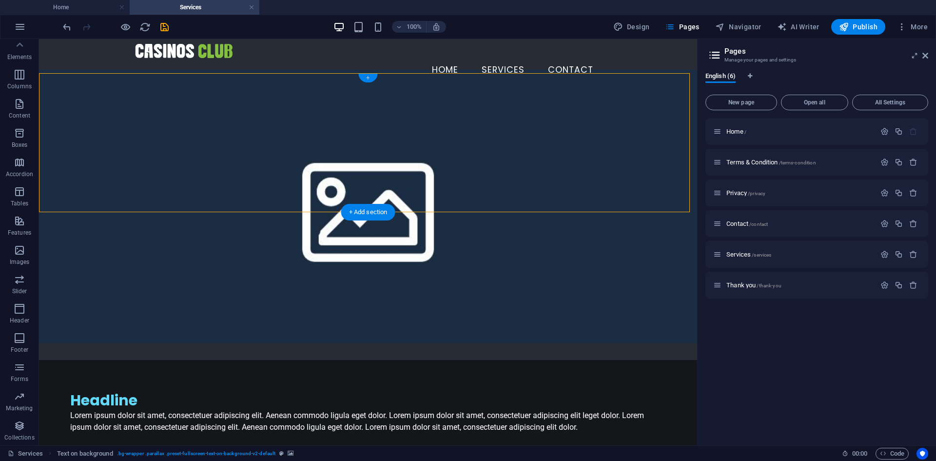
click at [374, 76] on div "+" at bounding box center [367, 78] width 19 height 9
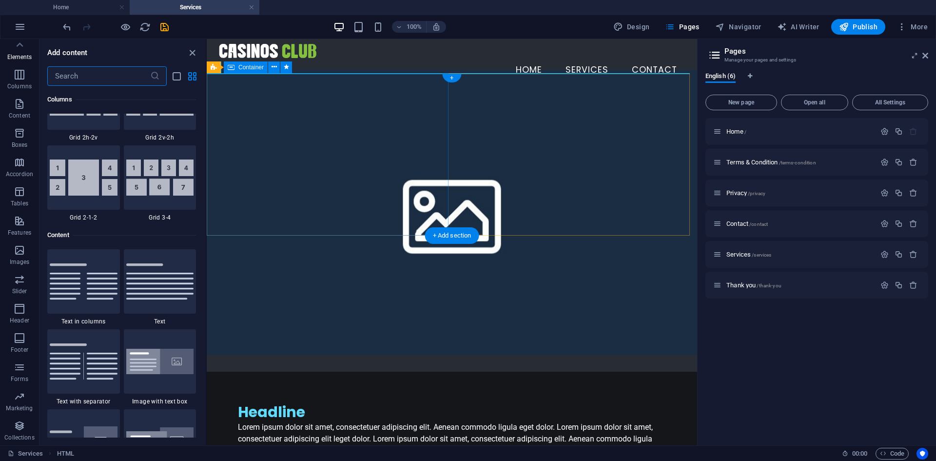
scroll to position [1706, 0]
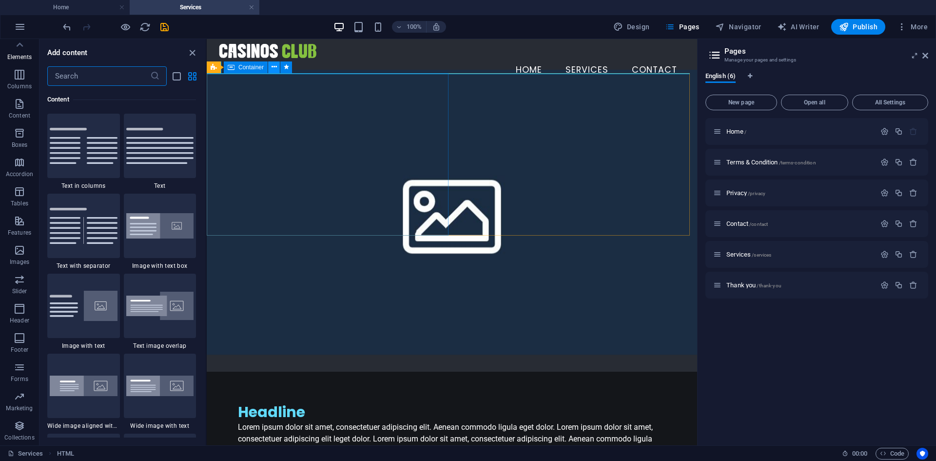
click at [271, 68] on button at bounding box center [274, 67] width 12 height 12
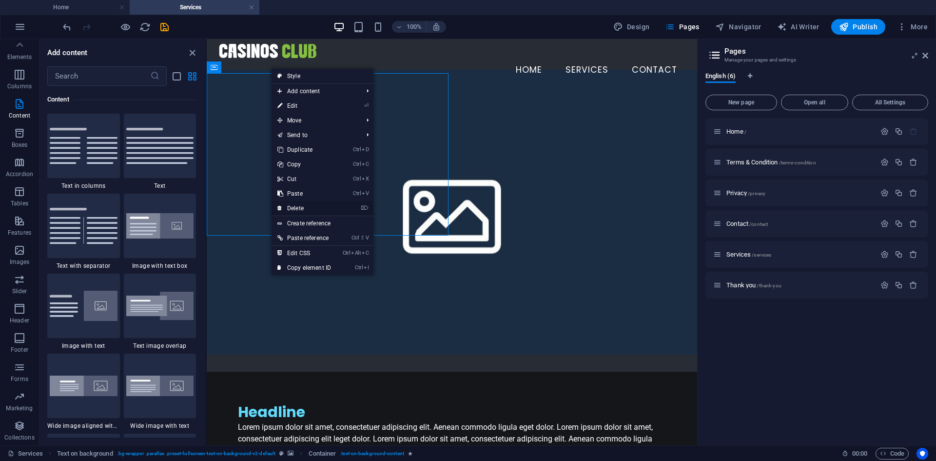
click at [315, 210] on link "⌦ Delete" at bounding box center [304, 208] width 65 height 15
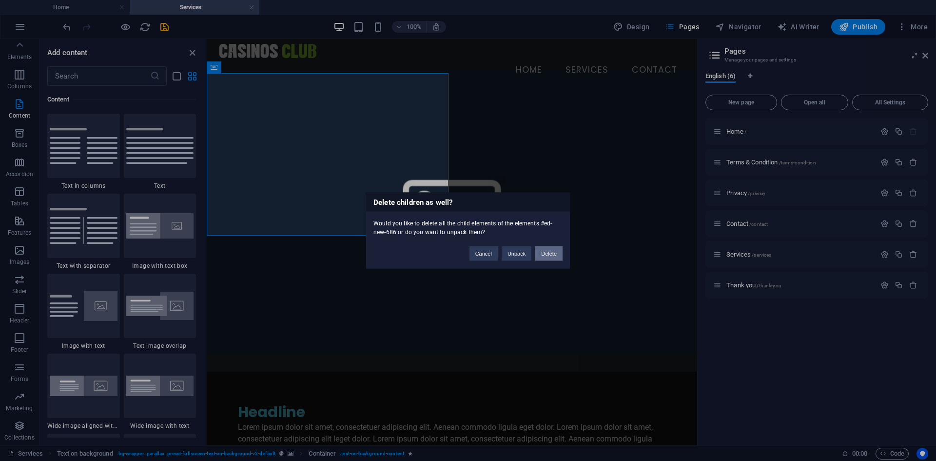
click at [540, 250] on button "Delete" at bounding box center [548, 253] width 27 height 15
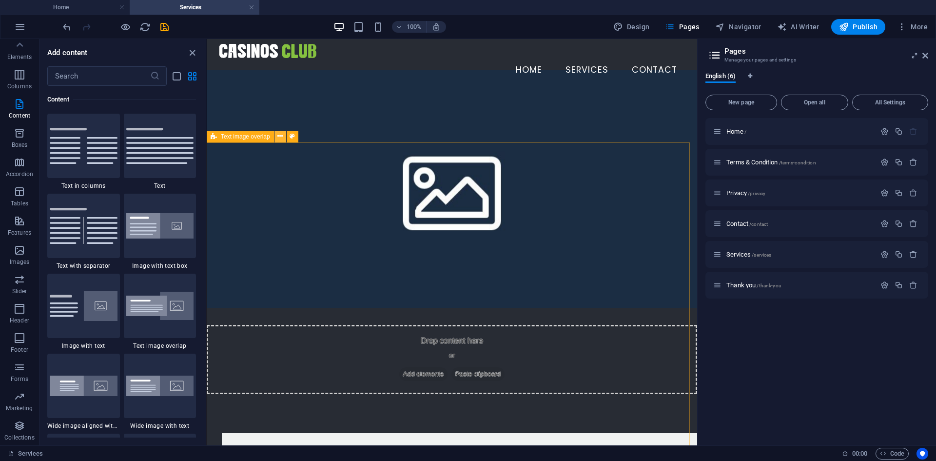
click at [281, 134] on icon at bounding box center [279, 136] width 5 height 10
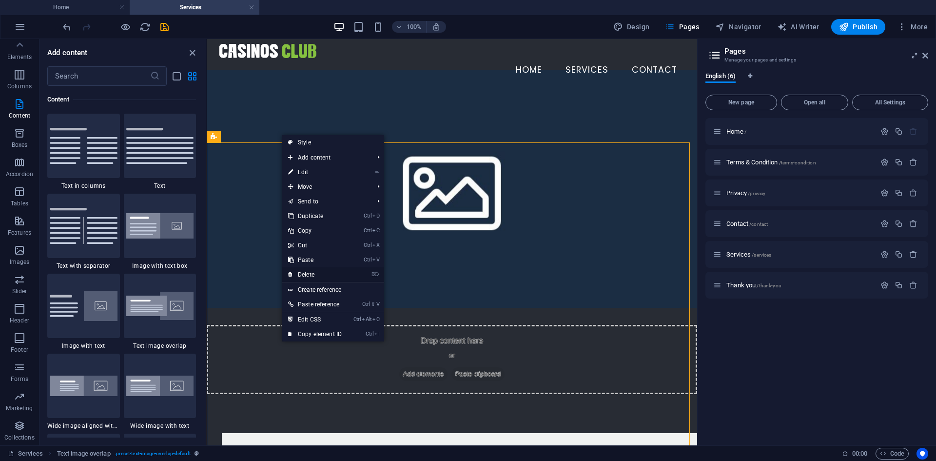
click at [321, 272] on link "⌦ Delete" at bounding box center [314, 274] width 65 height 15
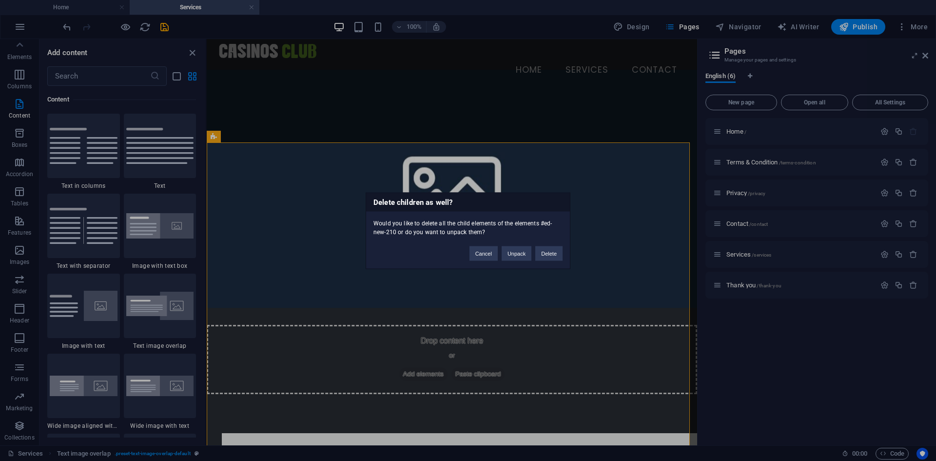
click at [551, 245] on div "Cancel Unpack Delete" at bounding box center [516, 248] width 108 height 25
click at [548, 251] on button "Delete" at bounding box center [548, 253] width 27 height 15
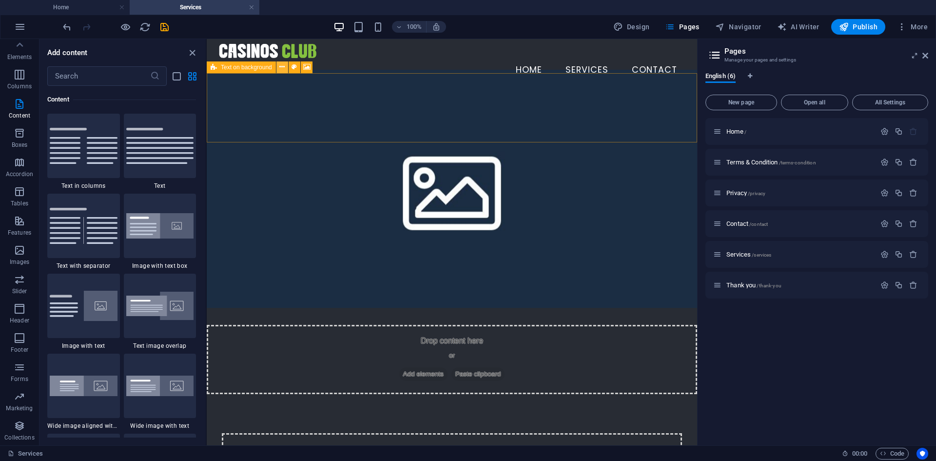
click at [285, 66] on icon at bounding box center [281, 67] width 5 height 10
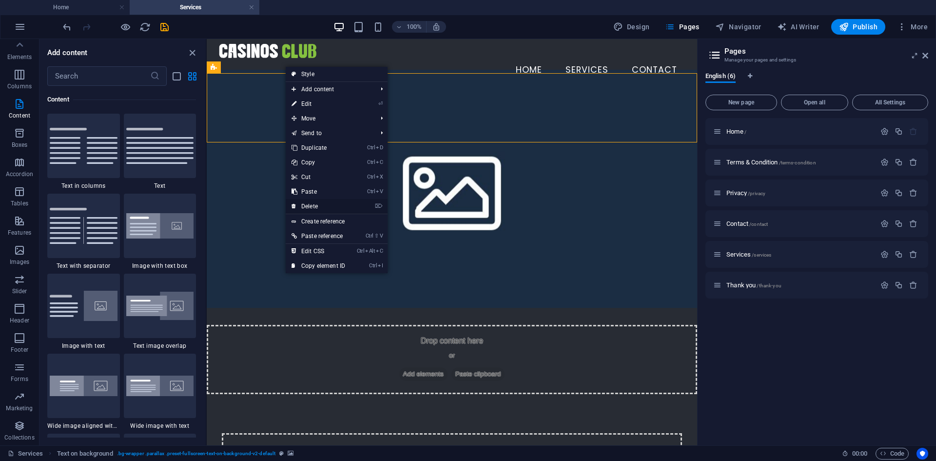
click at [326, 202] on link "⌦ Delete" at bounding box center [318, 206] width 65 height 15
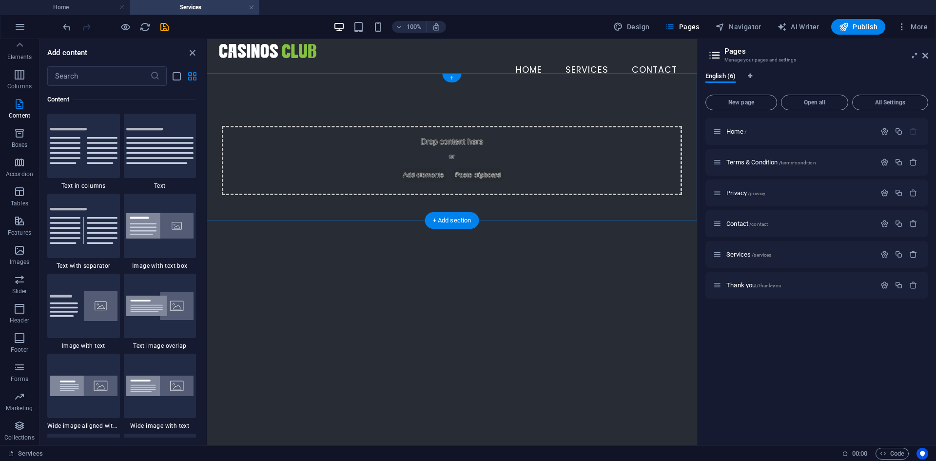
click at [448, 79] on div "+" at bounding box center [451, 78] width 19 height 9
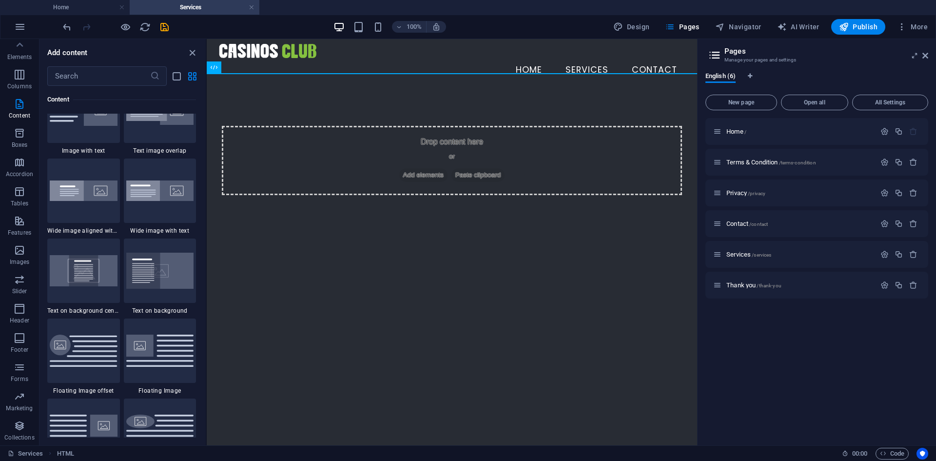
scroll to position [2047, 0]
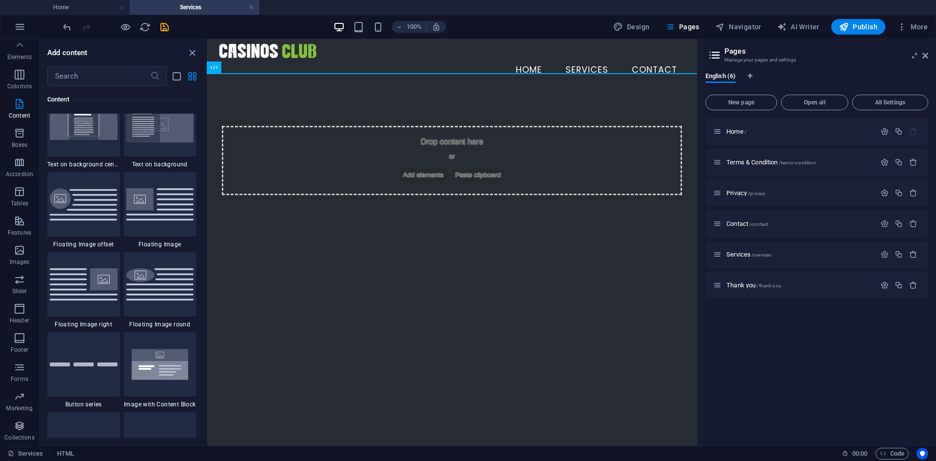
click at [163, 362] on img at bounding box center [160, 364] width 68 height 45
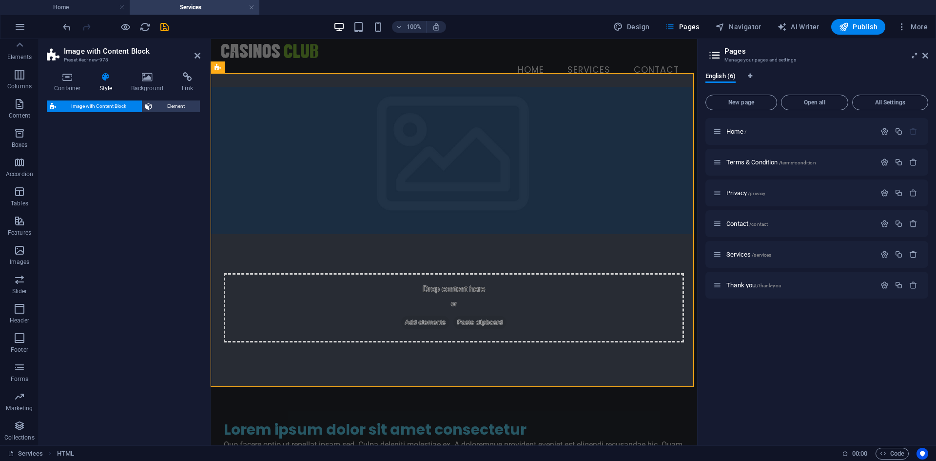
select select "rem"
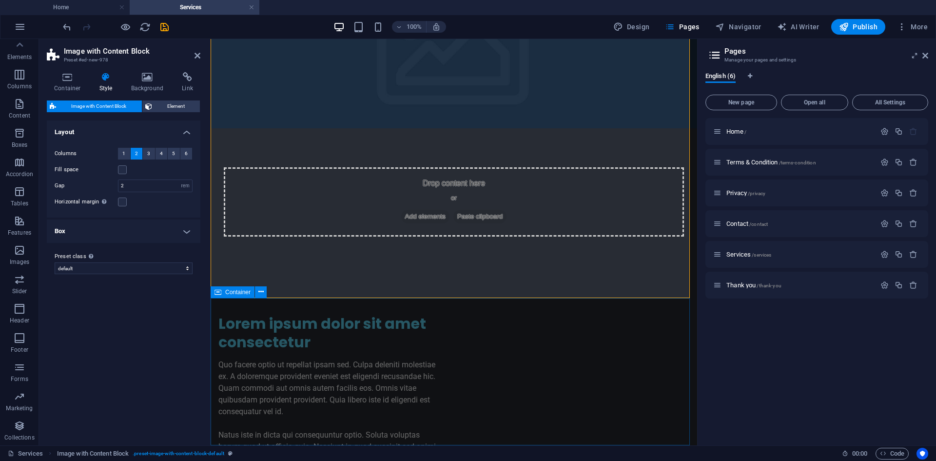
scroll to position [0, 0]
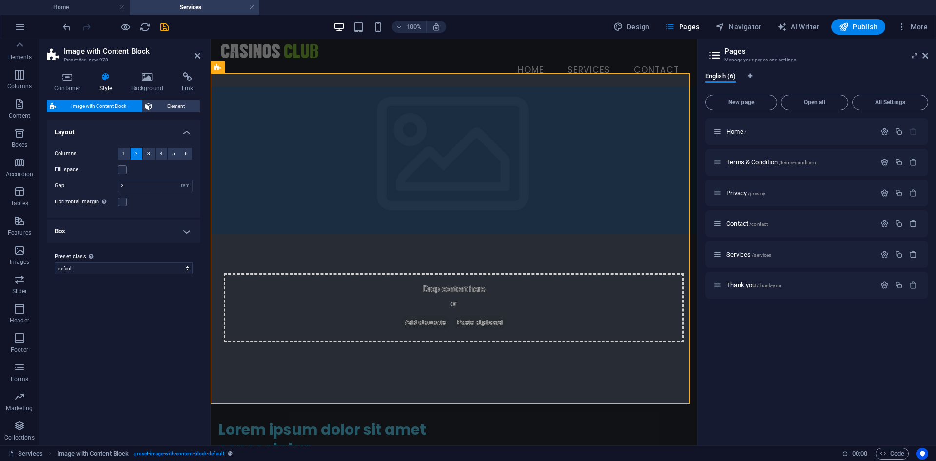
click at [263, 87] on figure at bounding box center [454, 160] width 487 height 147
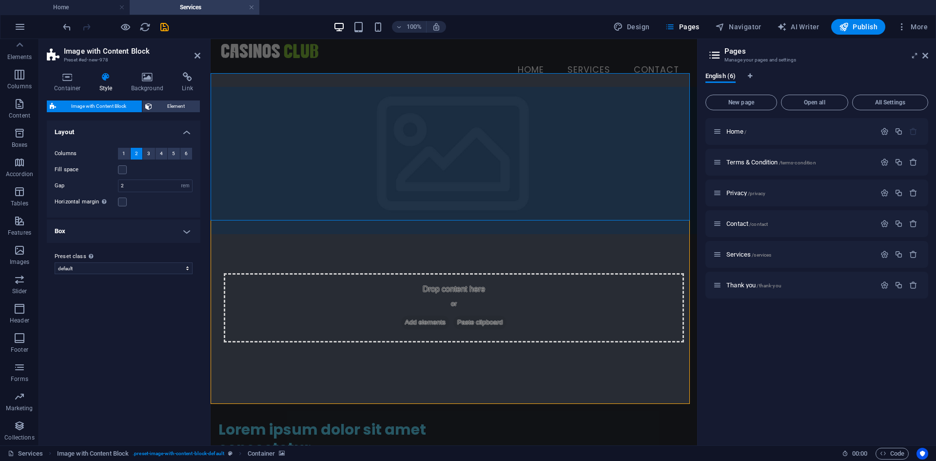
click at [249, 102] on figure at bounding box center [454, 160] width 487 height 147
click at [299, 68] on icon at bounding box center [301, 67] width 5 height 10
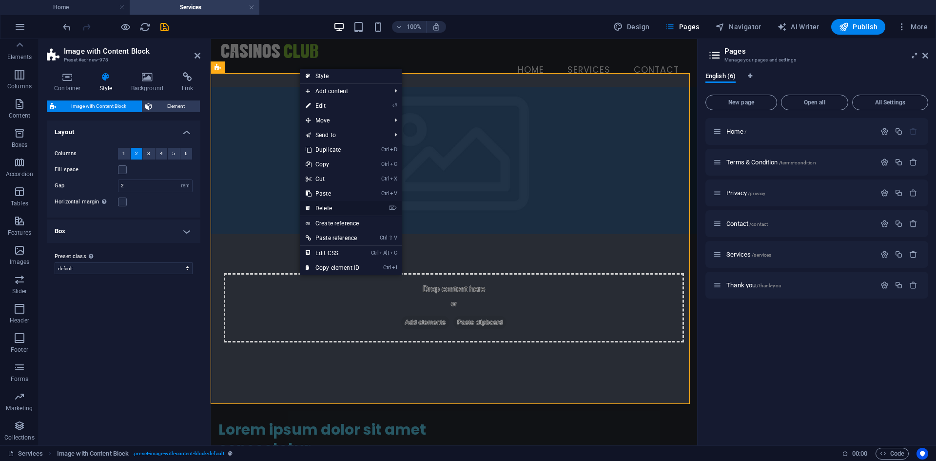
click at [342, 209] on link "⌦ Delete" at bounding box center [332, 208] width 65 height 15
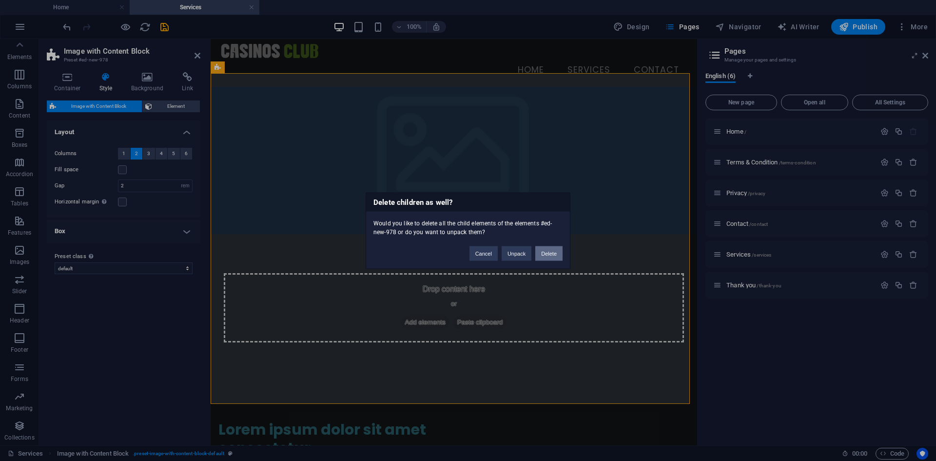
click at [552, 251] on button "Delete" at bounding box center [548, 253] width 27 height 15
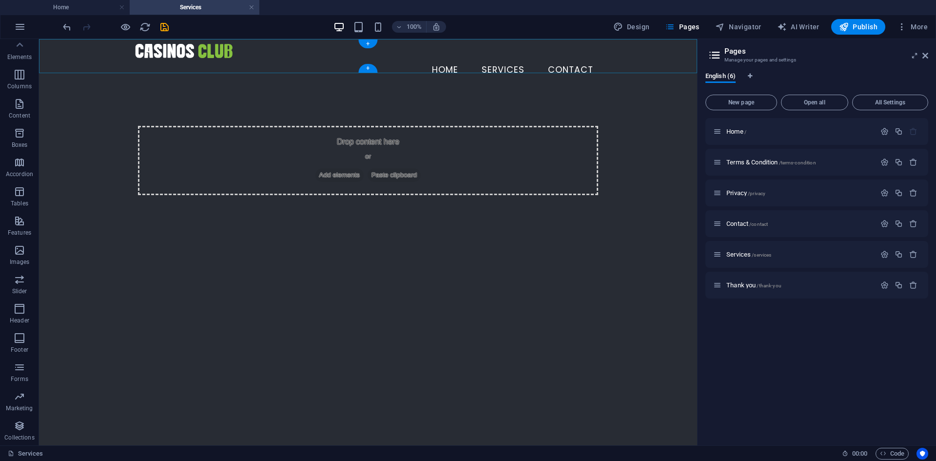
click at [369, 70] on div "+" at bounding box center [367, 68] width 19 height 9
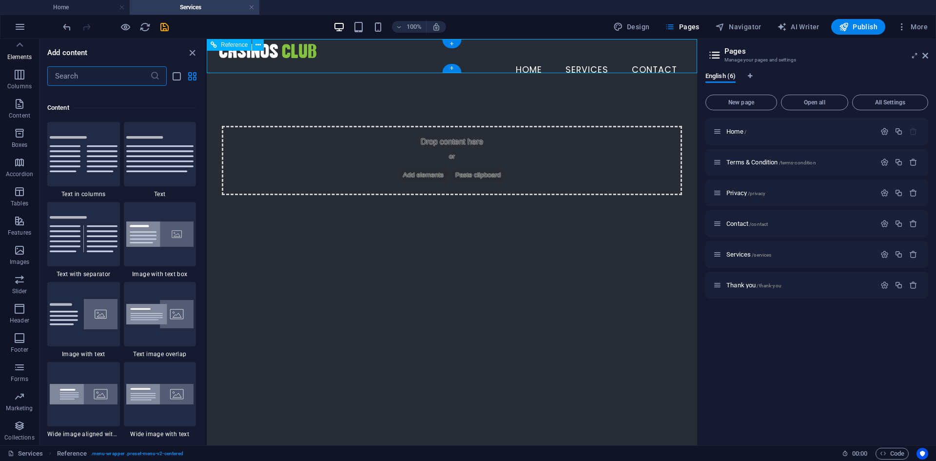
scroll to position [1706, 0]
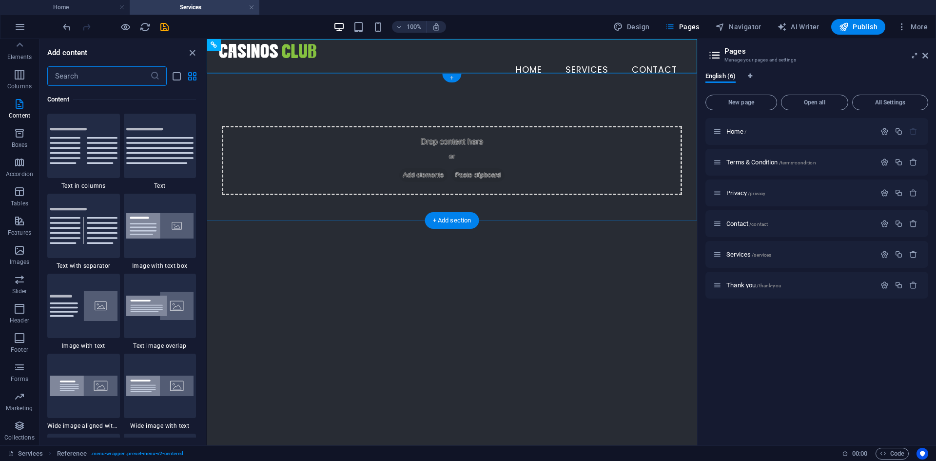
click at [454, 78] on div "+" at bounding box center [451, 78] width 19 height 9
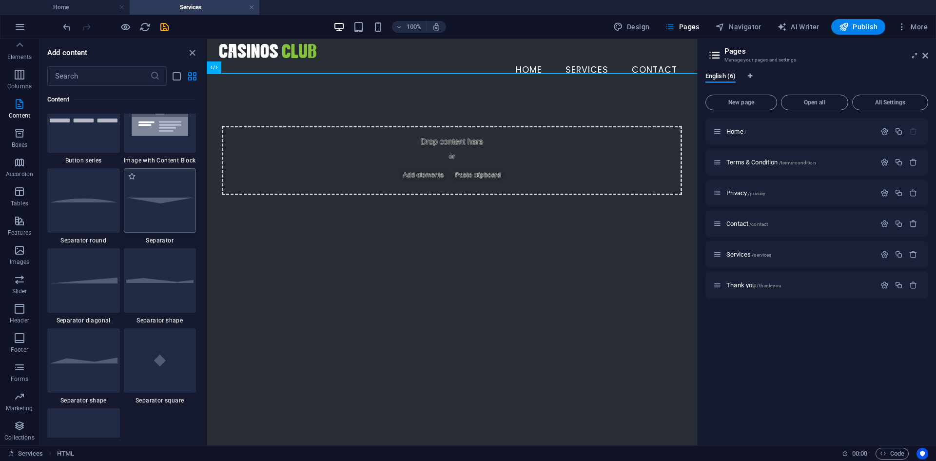
scroll to position [2242, 0]
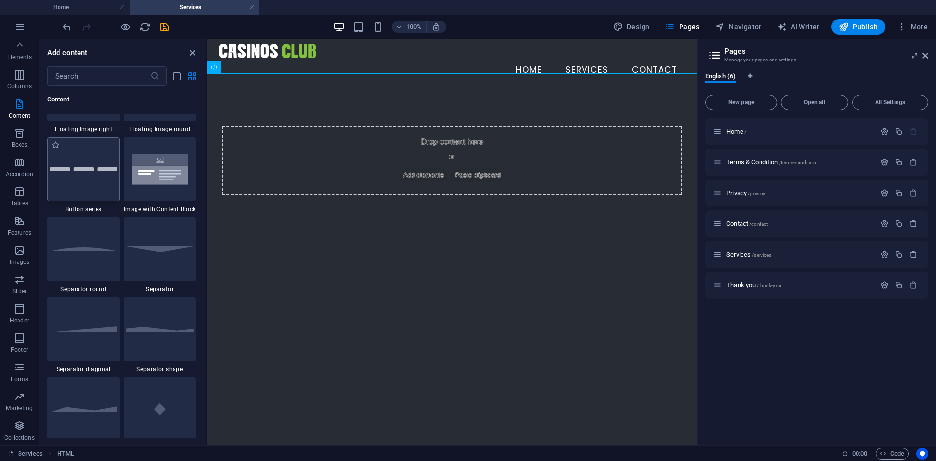
click at [101, 185] on div at bounding box center [83, 169] width 73 height 64
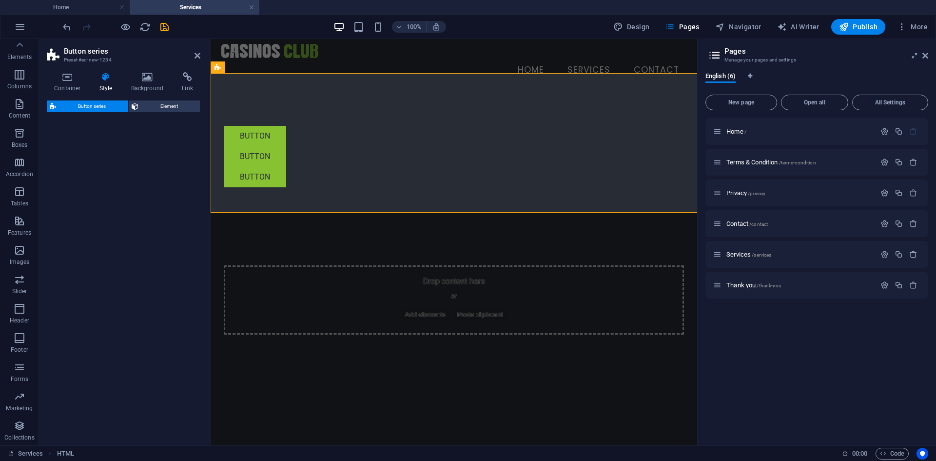
select select "rem"
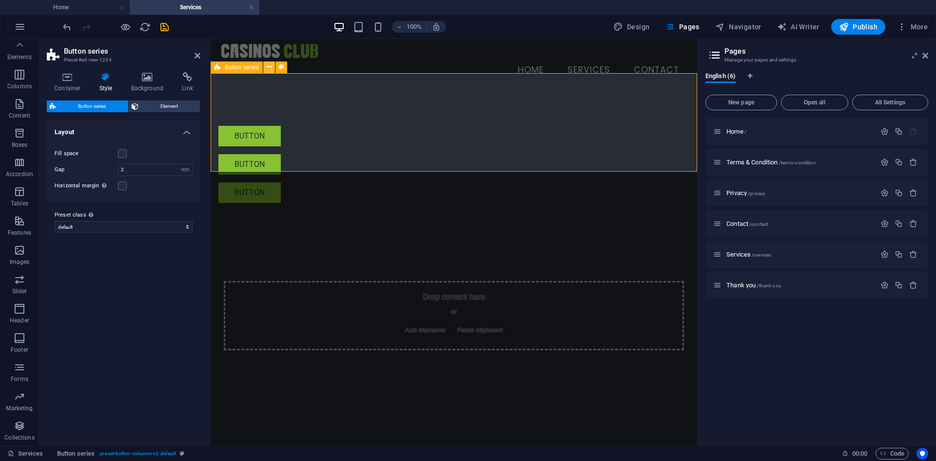
click at [269, 68] on icon at bounding box center [269, 67] width 5 height 10
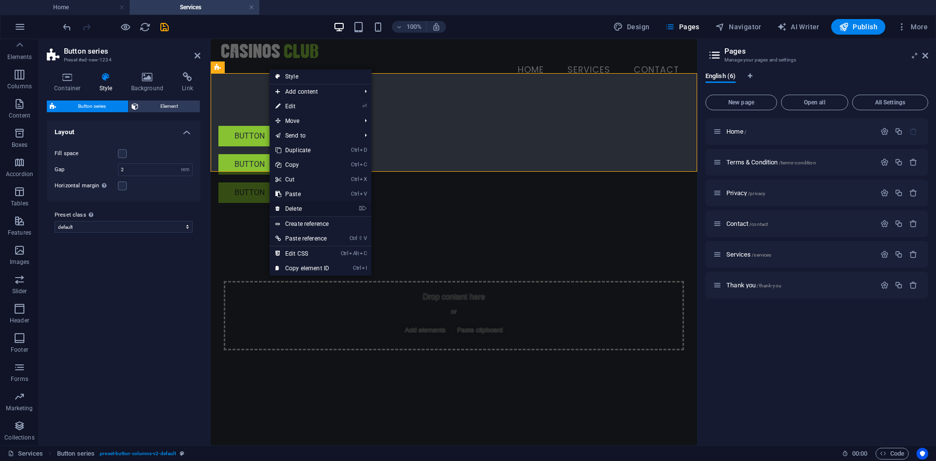
click at [300, 212] on link "⌦ Delete" at bounding box center [302, 208] width 65 height 15
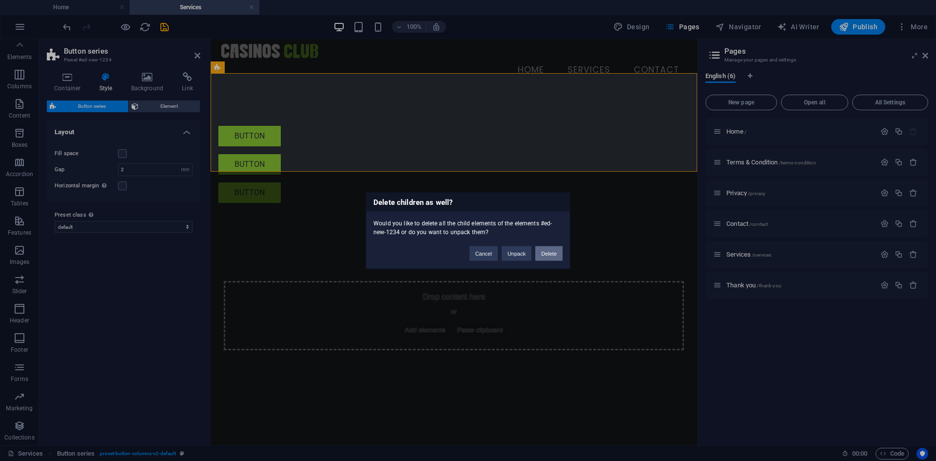
click at [551, 255] on button "Delete" at bounding box center [548, 253] width 27 height 15
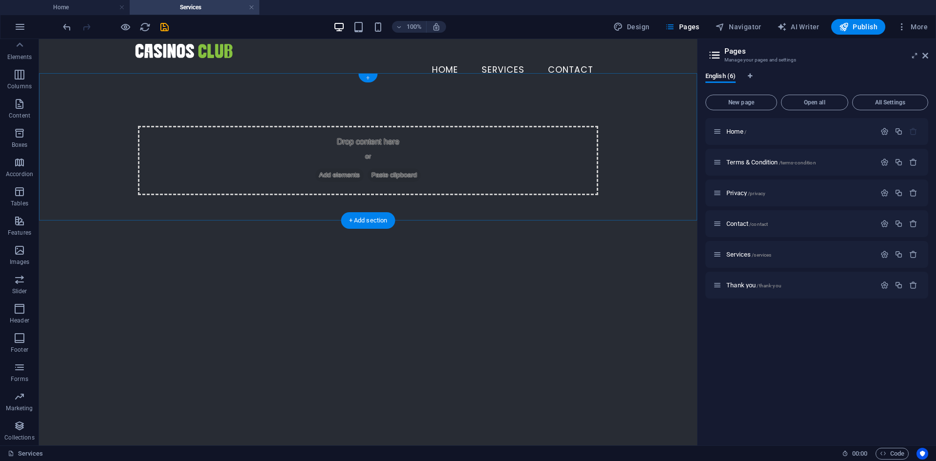
click at [373, 79] on div "+" at bounding box center [367, 78] width 19 height 9
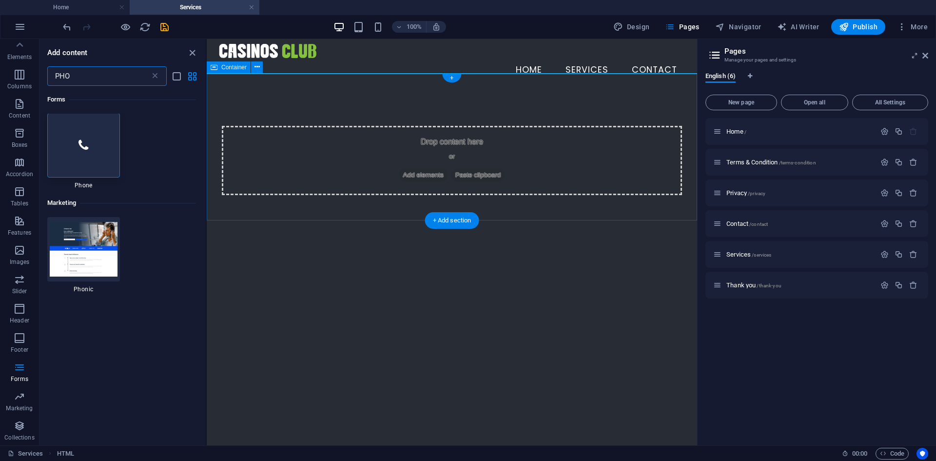
scroll to position [0, 0]
type input "PHO"
click at [87, 254] on img at bounding box center [84, 249] width 68 height 54
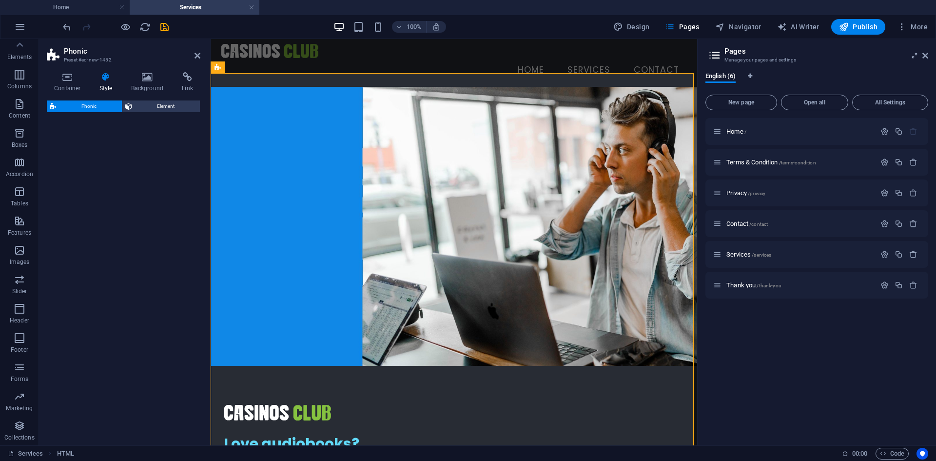
select select "%"
select select "rem"
select select "px"
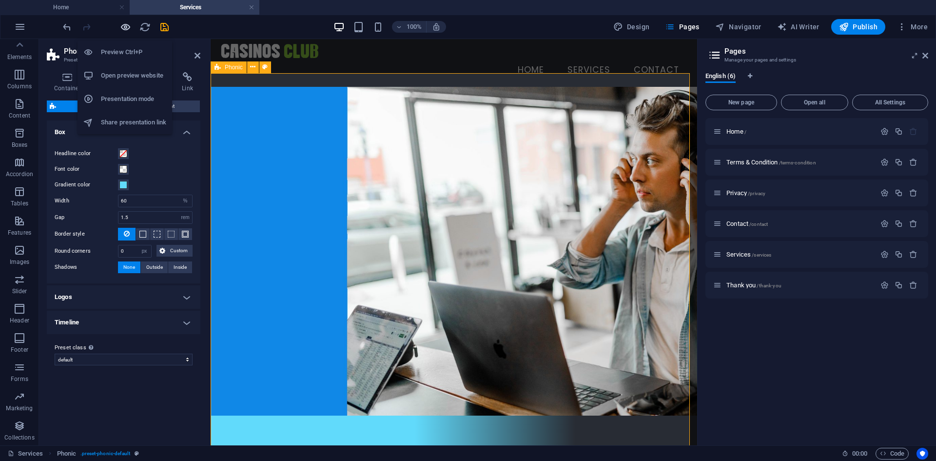
click at [127, 23] on icon "button" at bounding box center [125, 26] width 11 height 11
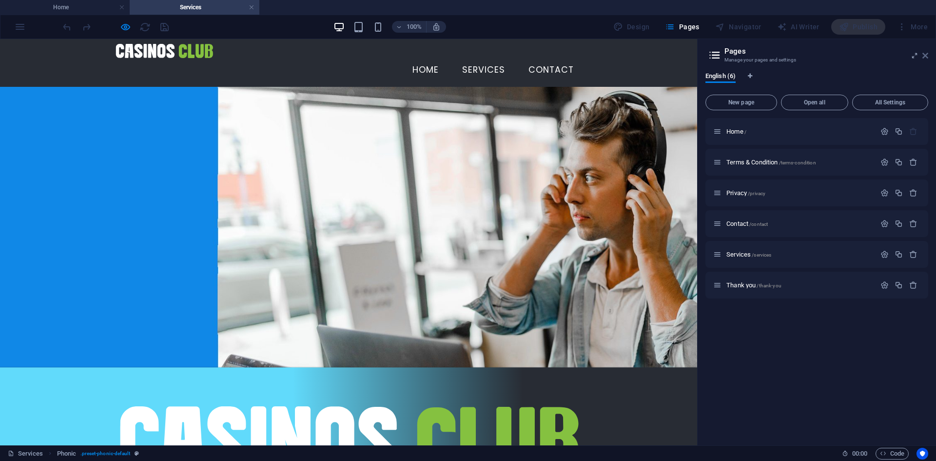
click at [925, 55] on icon at bounding box center [925, 56] width 6 height 8
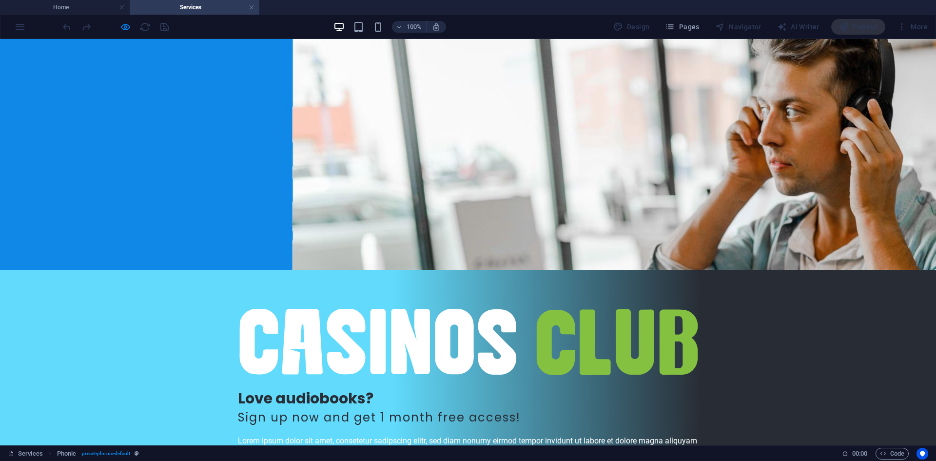
scroll to position [146, 0]
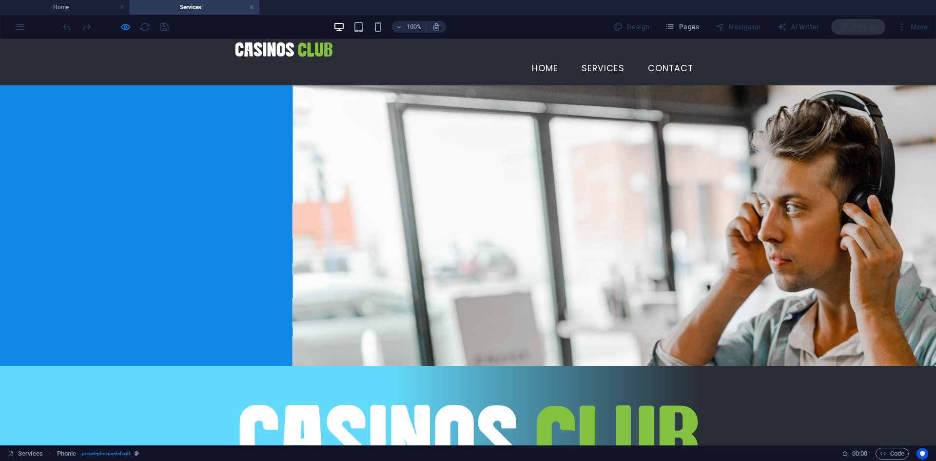
scroll to position [148, 0]
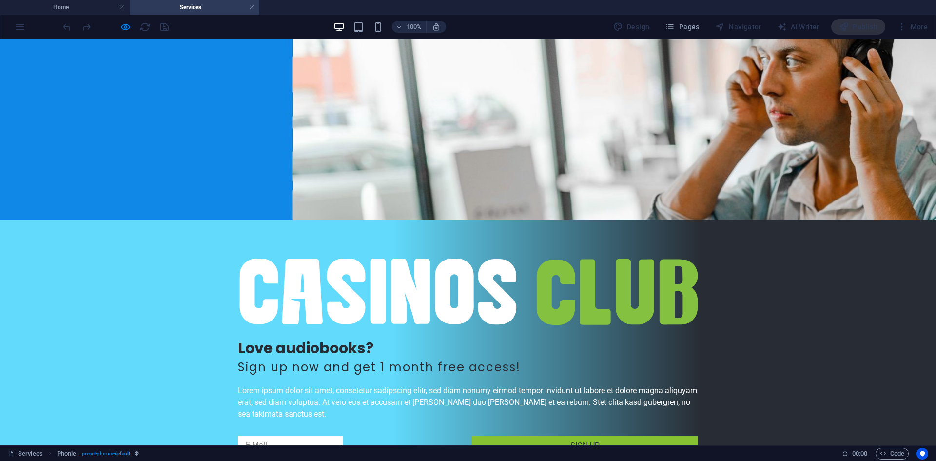
click at [64, 5] on h4 "Home" at bounding box center [65, 7] width 130 height 11
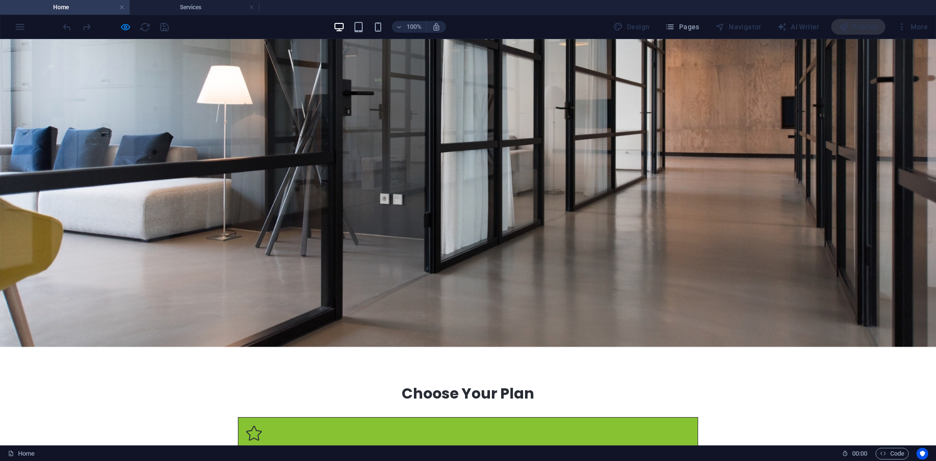
scroll to position [0, 0]
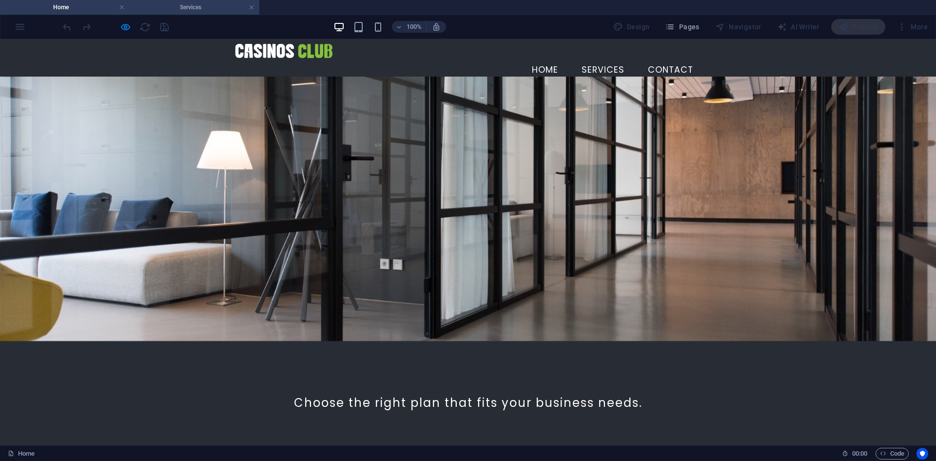
click at [213, 1] on li "Services" at bounding box center [195, 7] width 130 height 15
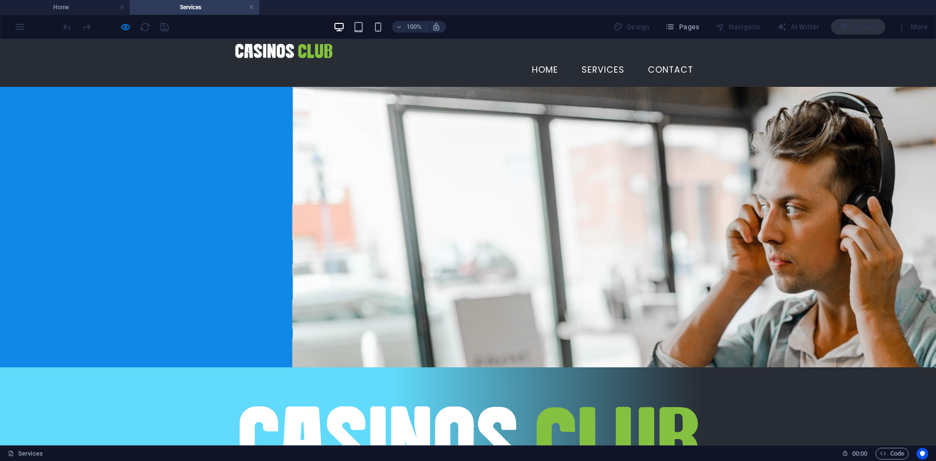
scroll to position [148, 0]
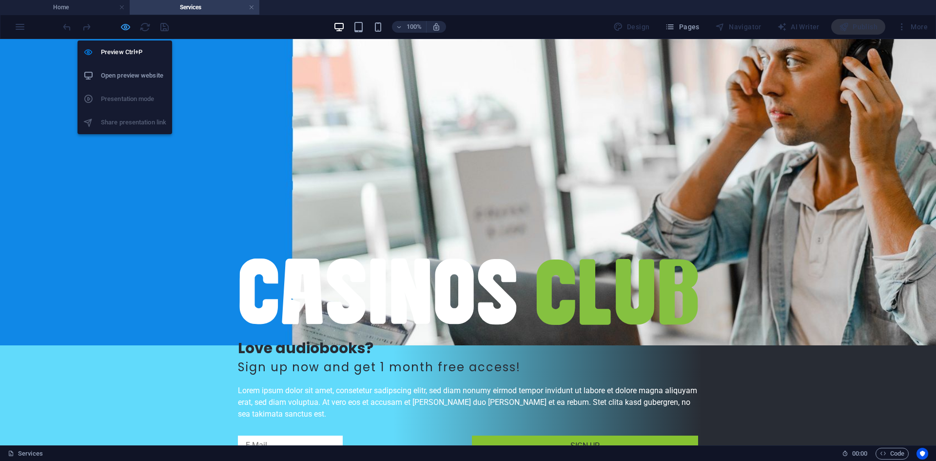
click at [126, 29] on icon "button" at bounding box center [125, 26] width 11 height 11
select select "%"
select select "rem"
select select "px"
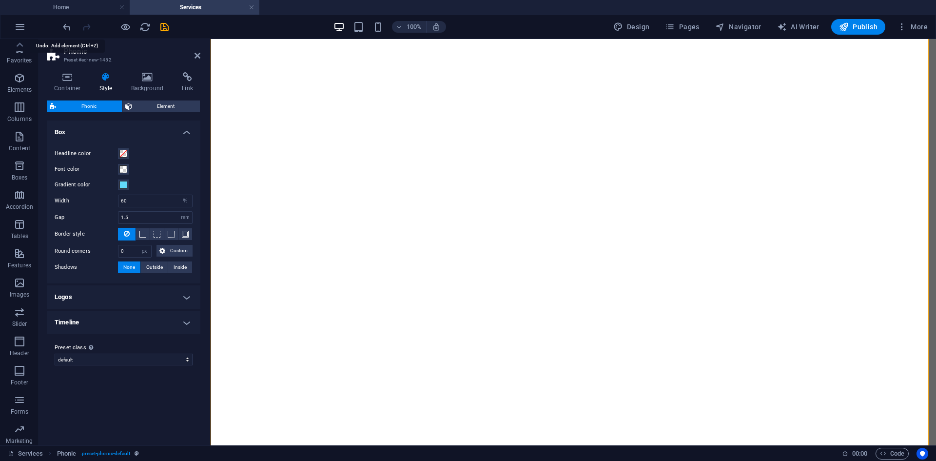
select select "%"
select select "rem"
select select "px"
click at [61, 30] on icon "undo" at bounding box center [66, 26] width 11 height 11
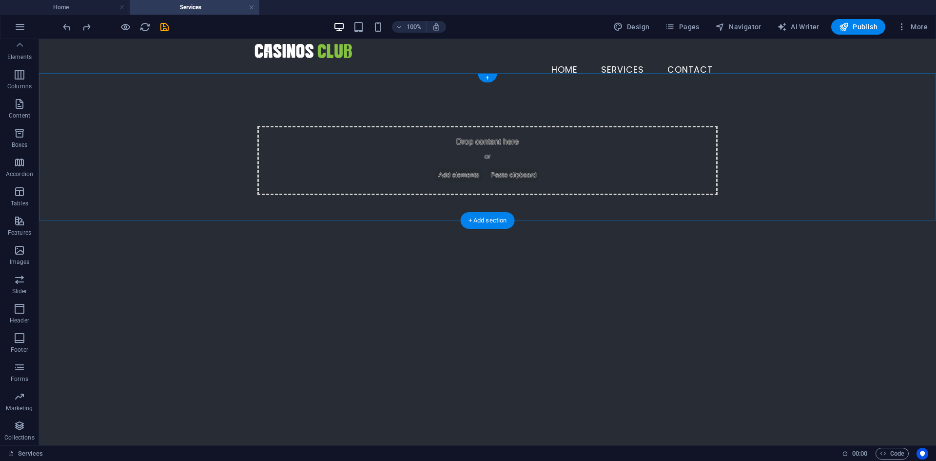
click at [489, 78] on div "+" at bounding box center [487, 78] width 19 height 9
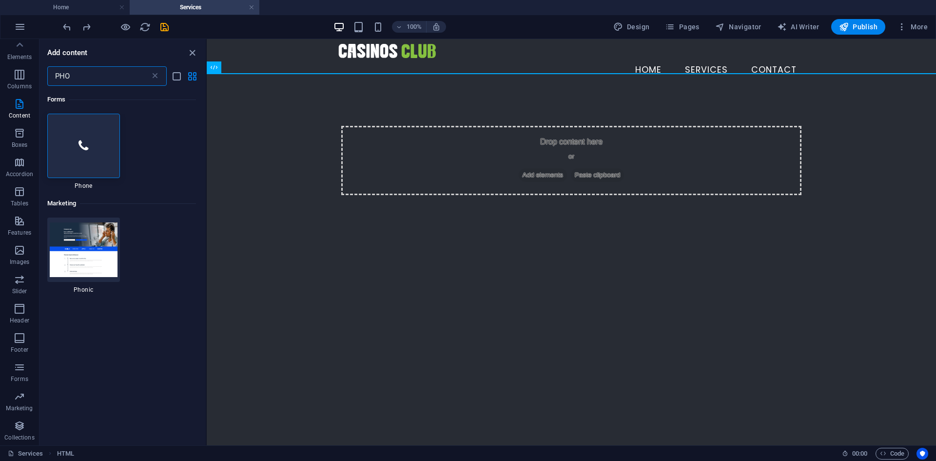
click at [97, 72] on input "PHO" at bounding box center [98, 76] width 103 height 20
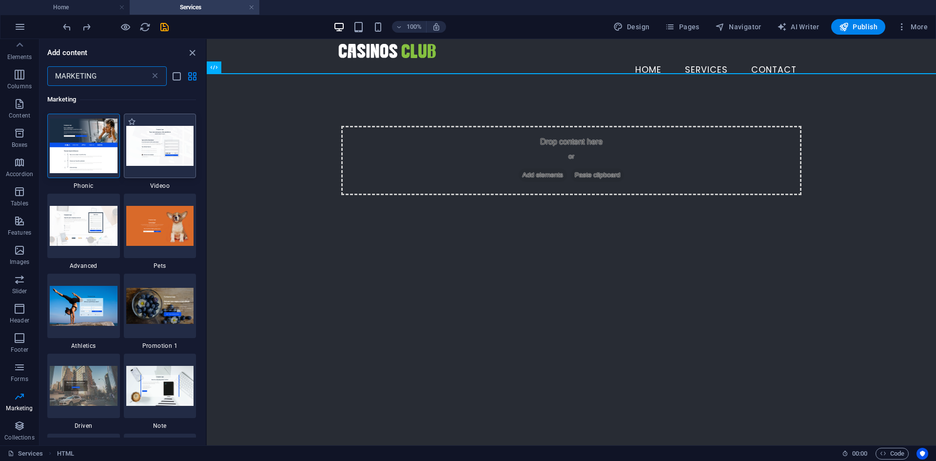
type input "MARKETING"
click at [151, 155] on img at bounding box center [160, 145] width 68 height 39
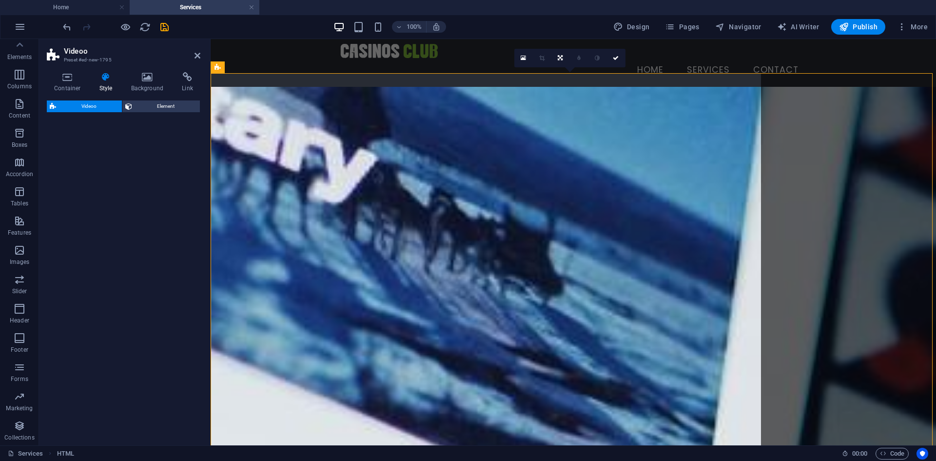
select select "%"
select select "rem"
select select "px"
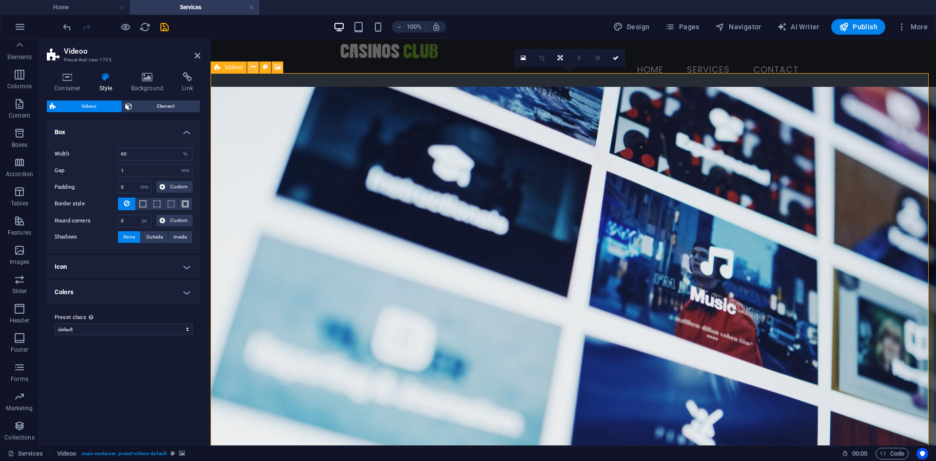
click at [251, 67] on icon at bounding box center [253, 67] width 5 height 10
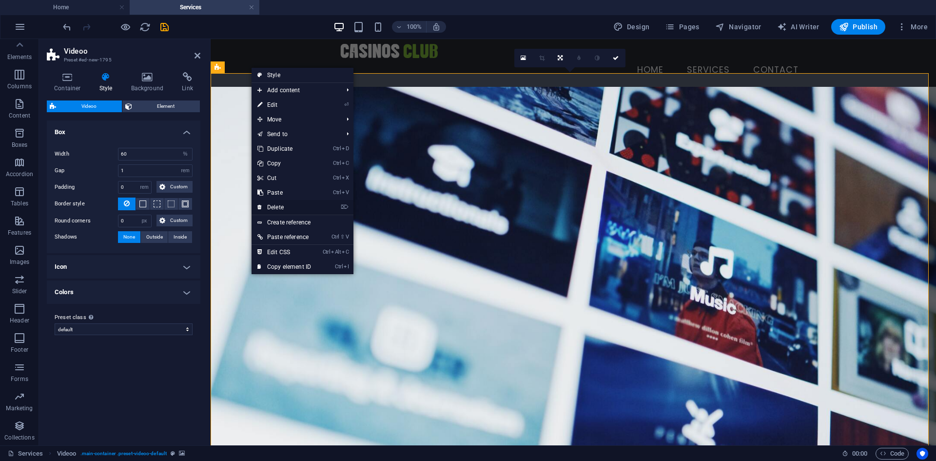
click at [288, 203] on link "⌦ Delete" at bounding box center [284, 207] width 65 height 15
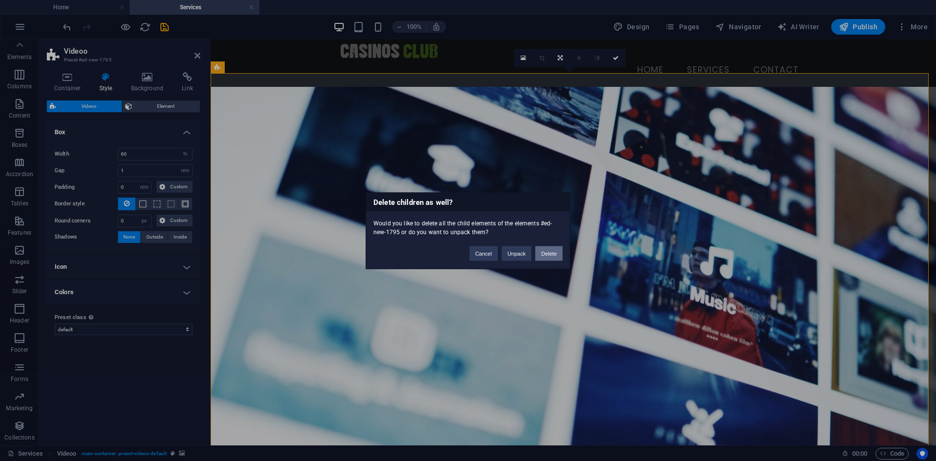
click at [549, 255] on button "Delete" at bounding box center [548, 253] width 27 height 15
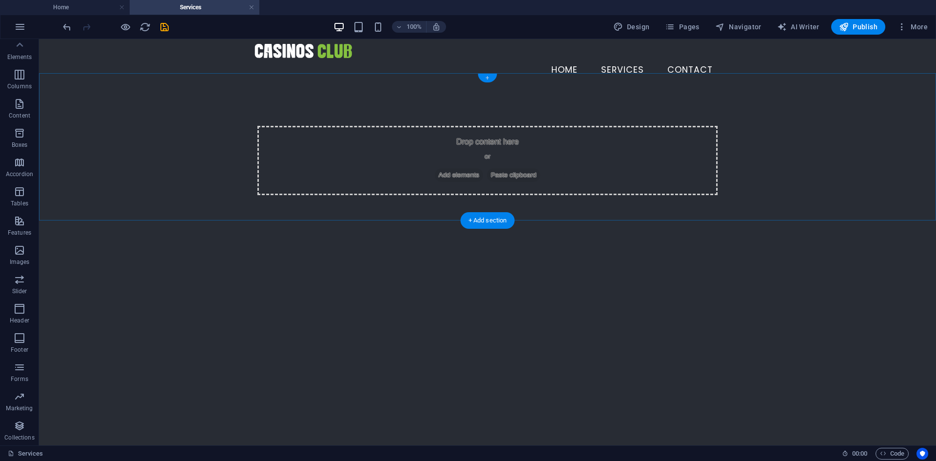
drag, startPoint x: 487, startPoint y: 80, endPoint x: 275, endPoint y: 44, distance: 214.6
click at [487, 80] on div "+" at bounding box center [487, 78] width 19 height 9
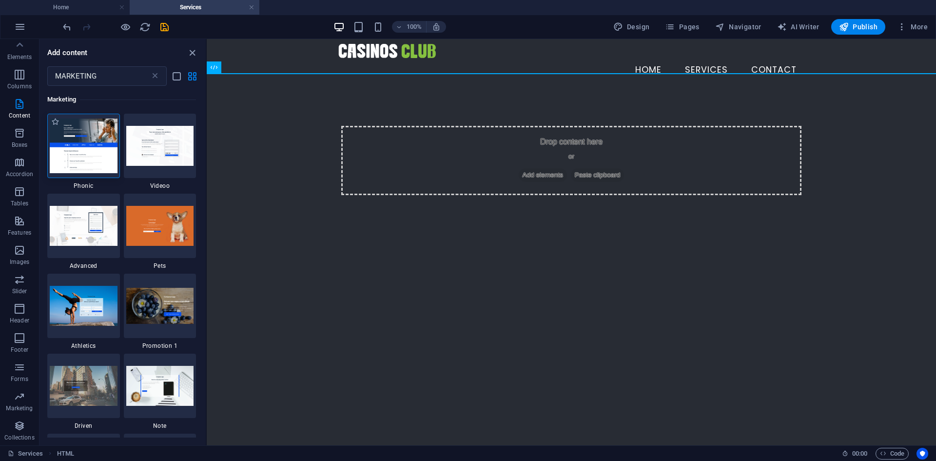
click at [91, 161] on img at bounding box center [84, 145] width 68 height 54
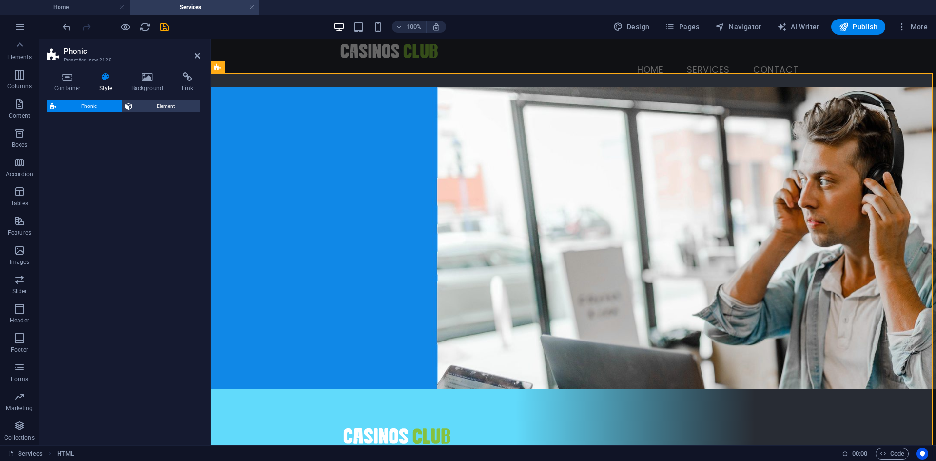
select select "%"
select select "rem"
select select "px"
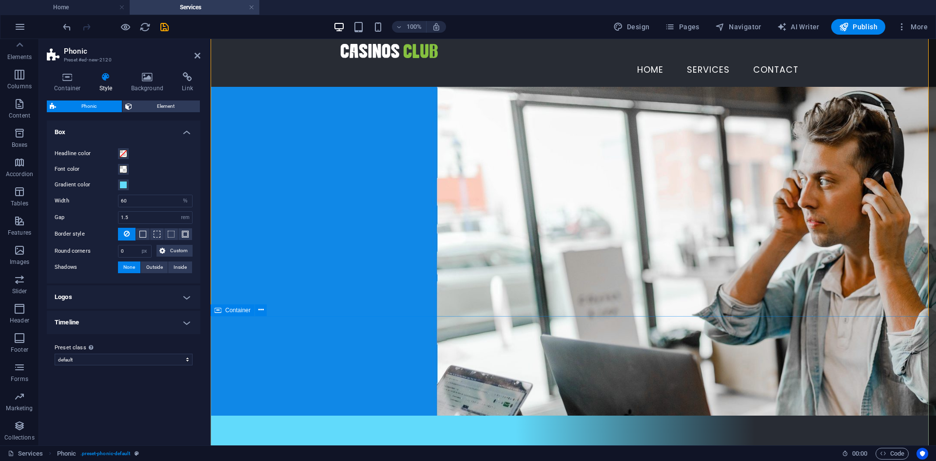
scroll to position [195, 0]
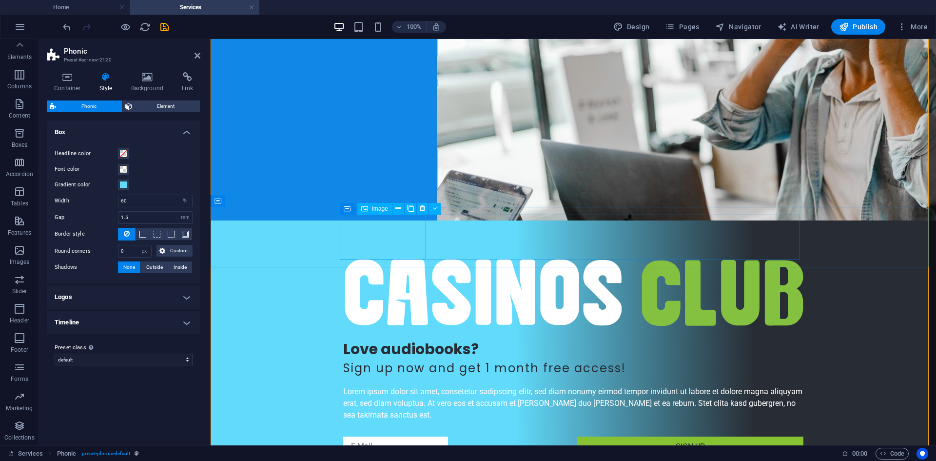
select select "px"
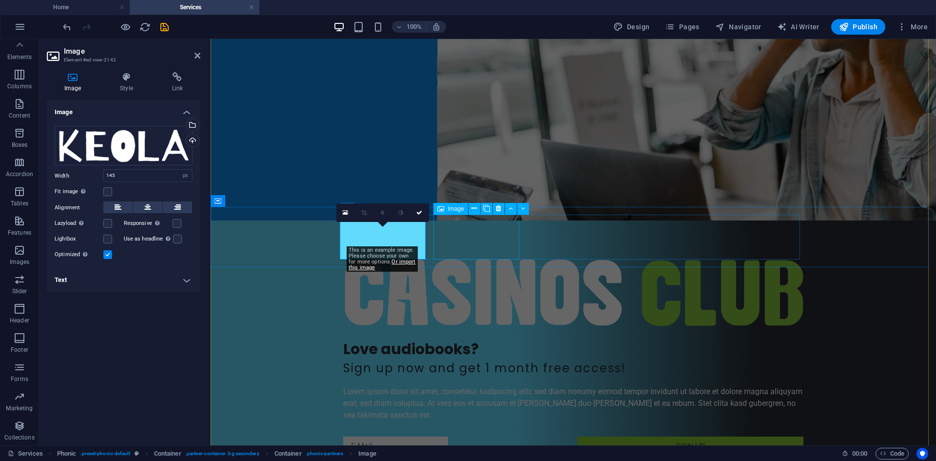
select select "px"
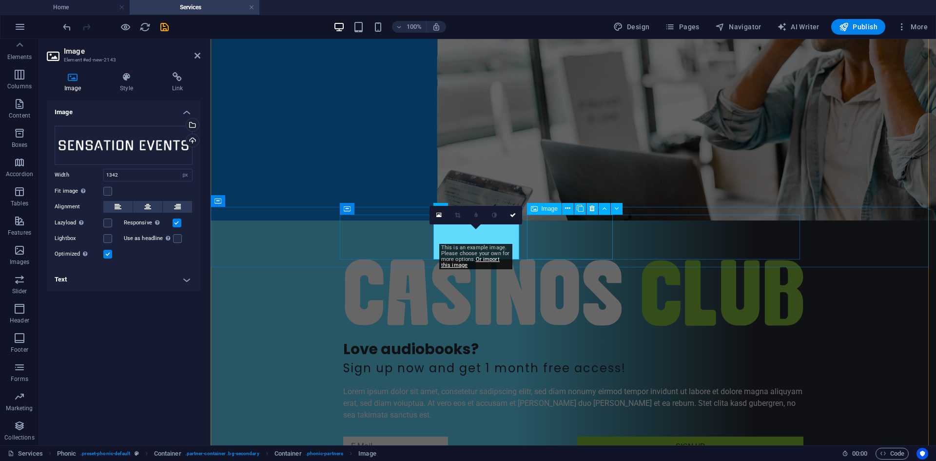
select select "px"
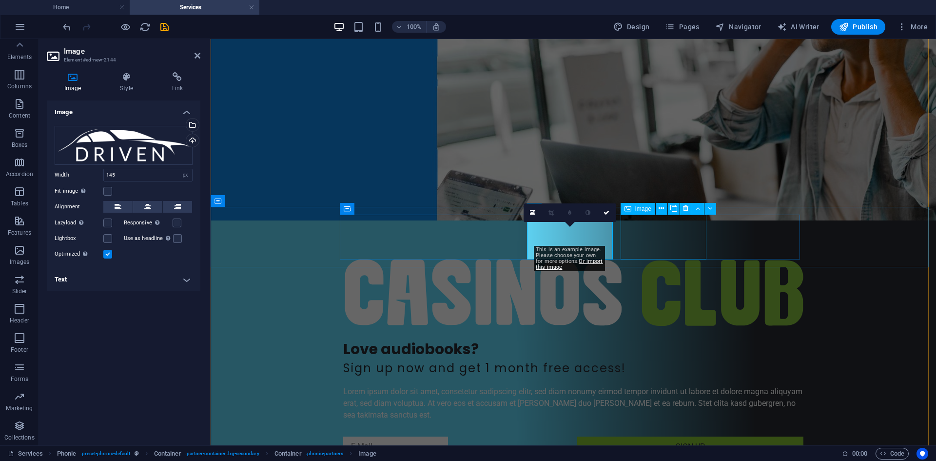
select select "px"
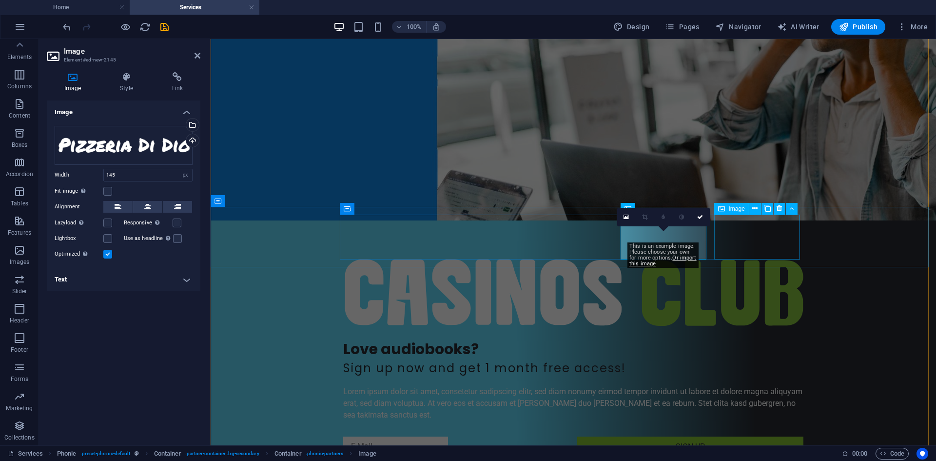
select select "px"
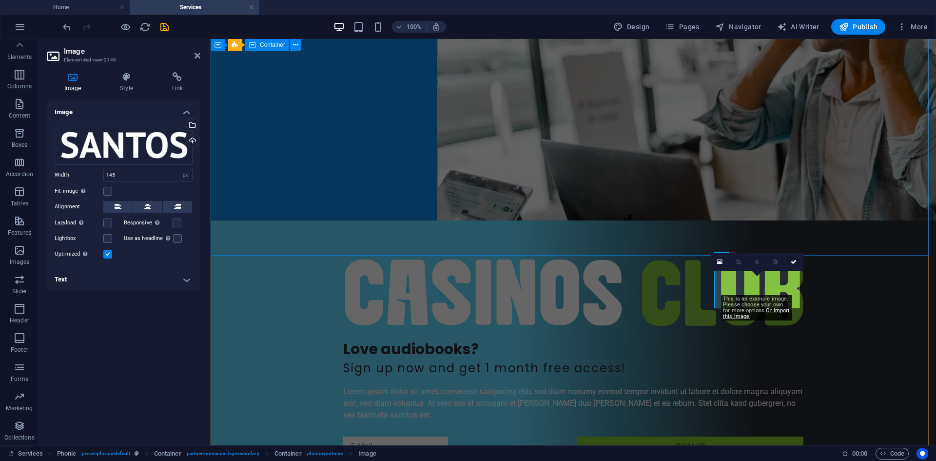
scroll to position [0, 0]
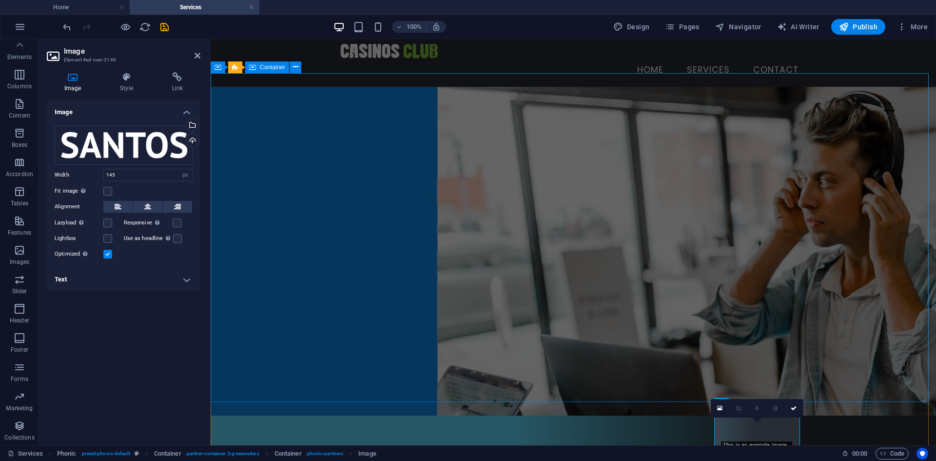
select select "vh"
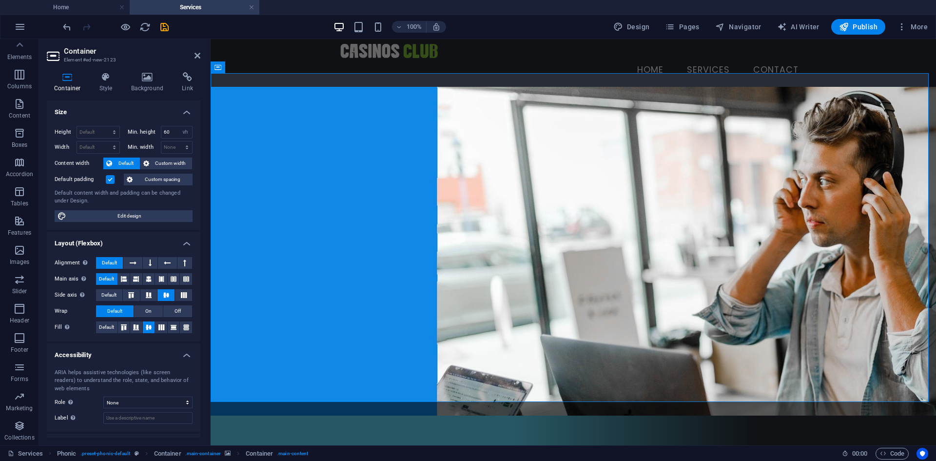
click at [132, 27] on div at bounding box center [115, 27] width 109 height 16
click at [127, 27] on icon "button" at bounding box center [125, 26] width 11 height 11
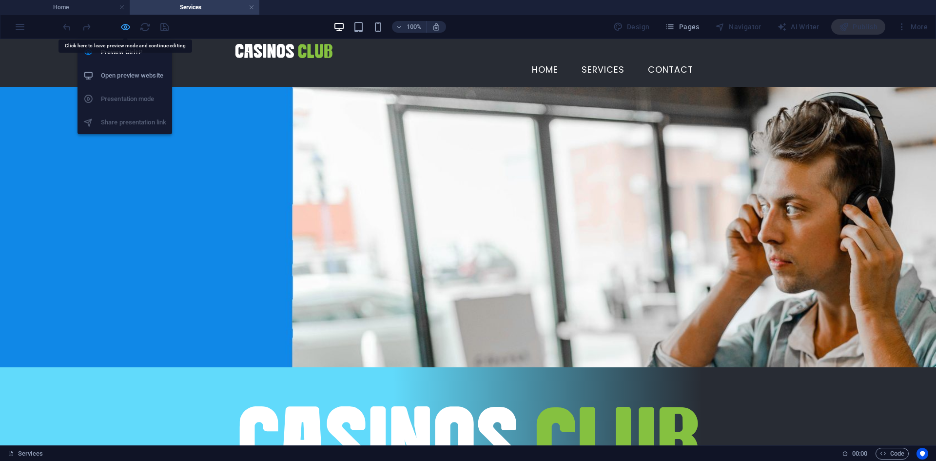
click at [123, 24] on icon "button" at bounding box center [125, 26] width 11 height 11
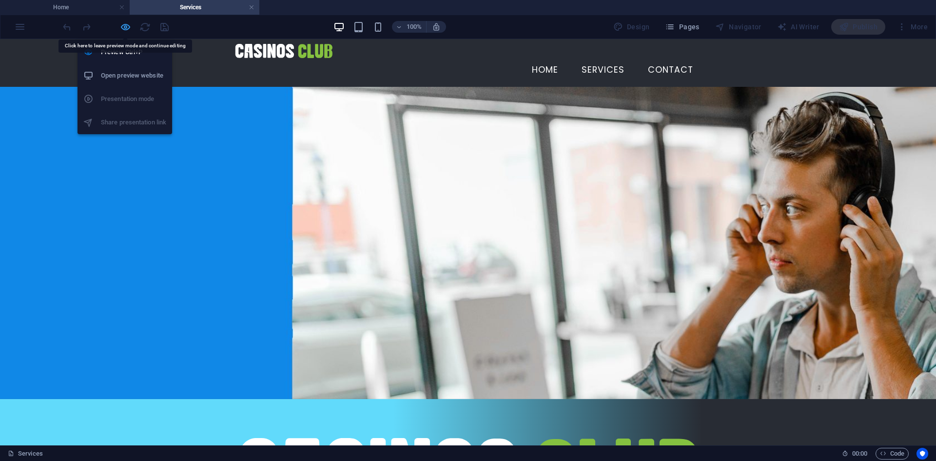
select select "vh"
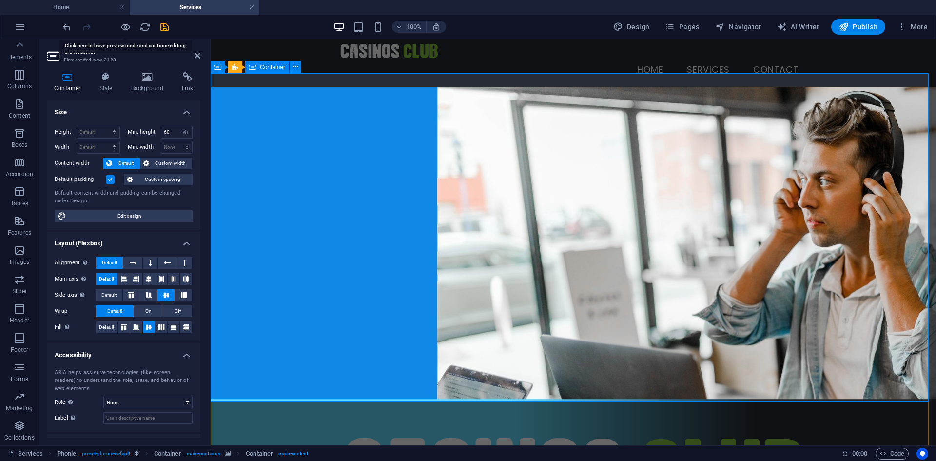
click at [138, 73] on icon at bounding box center [147, 77] width 47 height 10
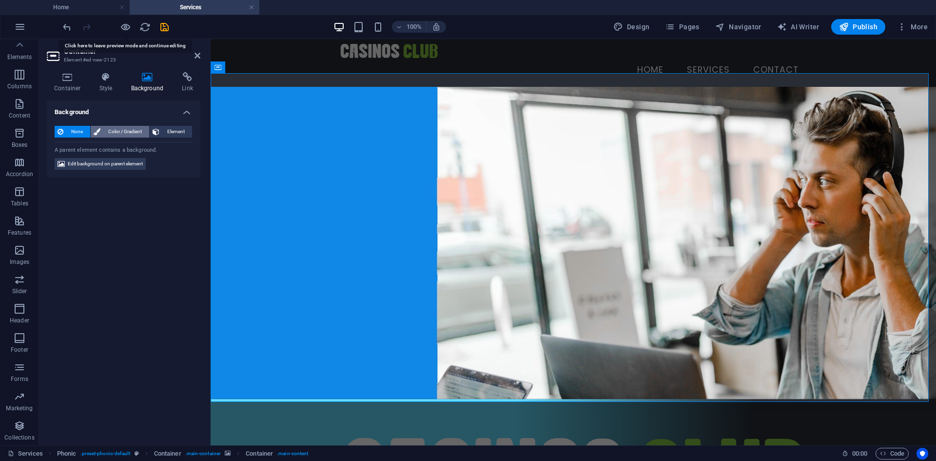
click at [120, 133] on span "Color / Gradient" at bounding box center [124, 132] width 43 height 12
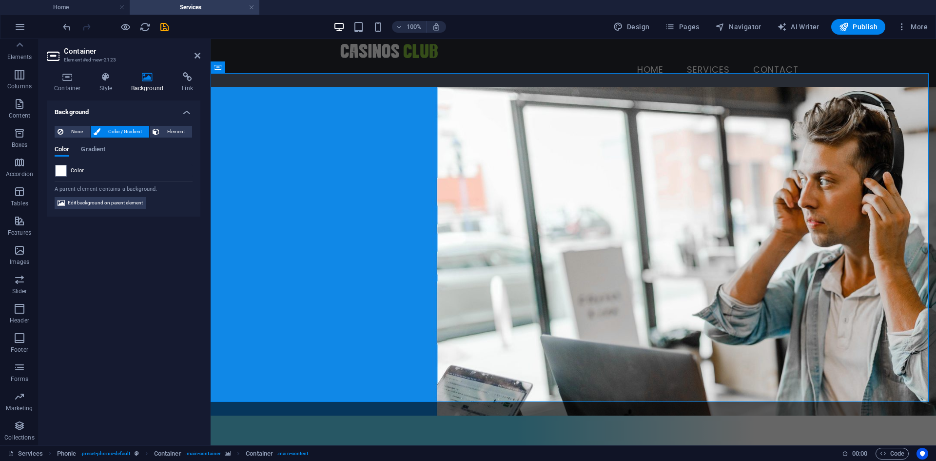
click at [120, 133] on span "Color / Gradient" at bounding box center [124, 132] width 43 height 12
click at [77, 133] on span "None" at bounding box center [76, 132] width 21 height 12
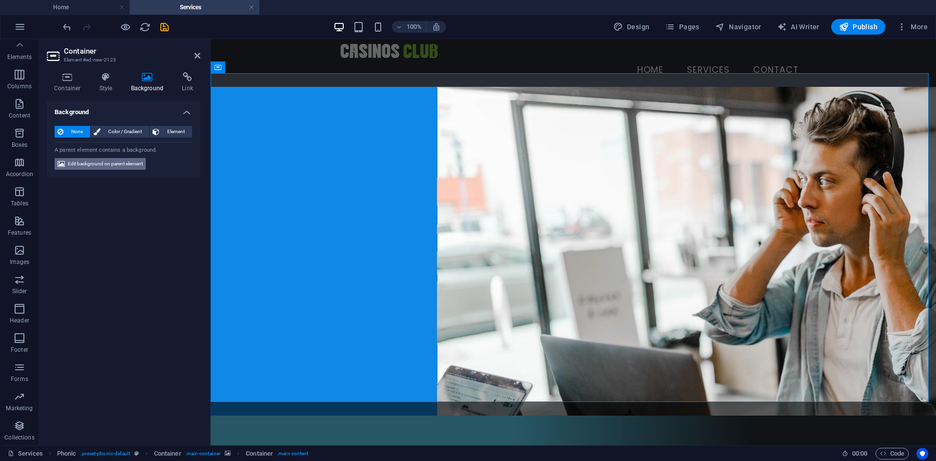
click at [104, 161] on span "Edit background on parent element" at bounding box center [105, 164] width 75 height 12
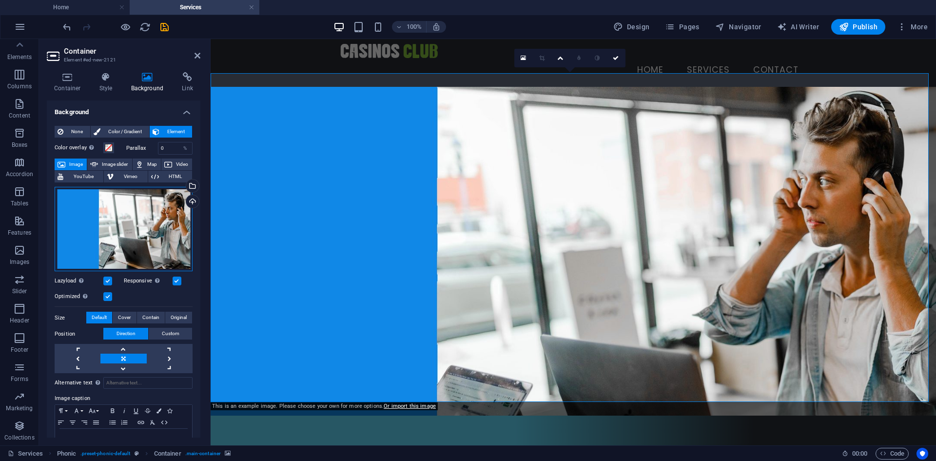
click at [75, 237] on div "Drag files here, click to choose files or select files from Files or our free s…" at bounding box center [124, 229] width 138 height 85
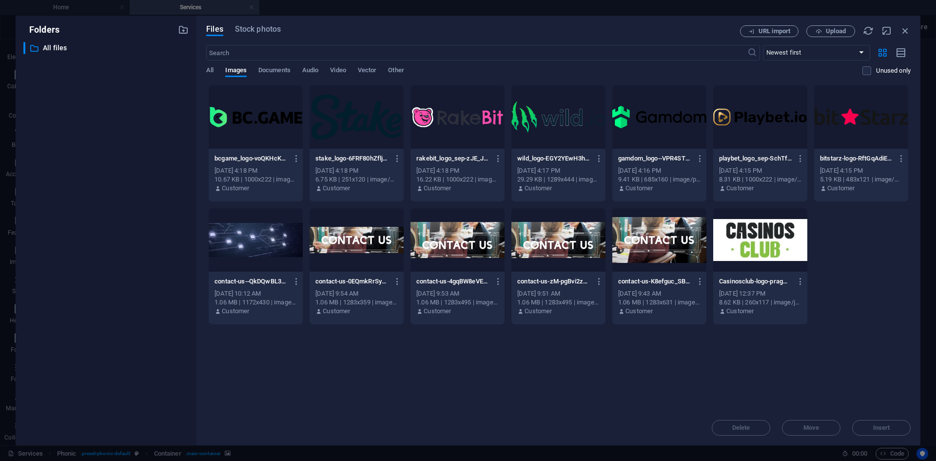
click at [86, 11] on div "Folders ​ All files All files Files Stock photos URL import Upload ​ Newest fir…" at bounding box center [468, 230] width 936 height 461
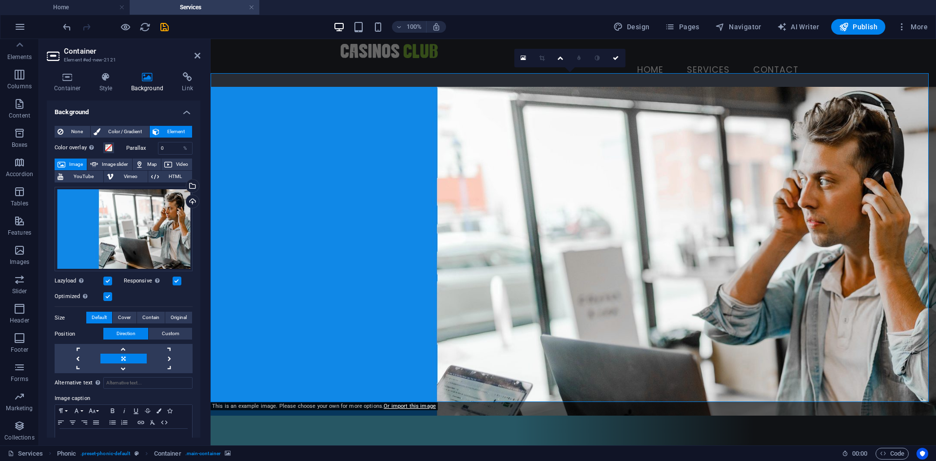
click at [105, 279] on label at bounding box center [107, 280] width 9 height 9
click at [0, 0] on input "Lazyload Loading images after the page loads improves page speed." at bounding box center [0, 0] width 0 height 0
click at [106, 279] on label at bounding box center [107, 280] width 9 height 9
click at [0, 0] on input "Lazyload Loading images after the page loads improves page speed." at bounding box center [0, 0] width 0 height 0
click at [108, 149] on span at bounding box center [109, 148] width 8 height 8
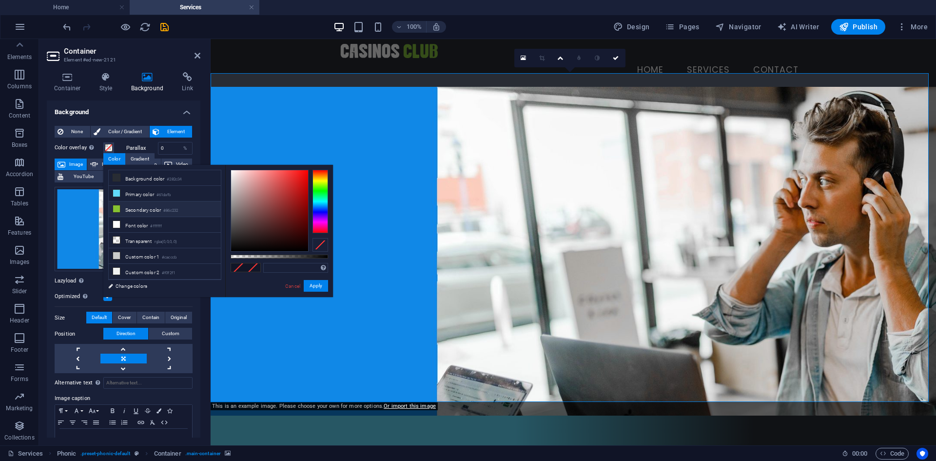
click at [127, 207] on li "Secondary color #86c232" at bounding box center [165, 209] width 112 height 16
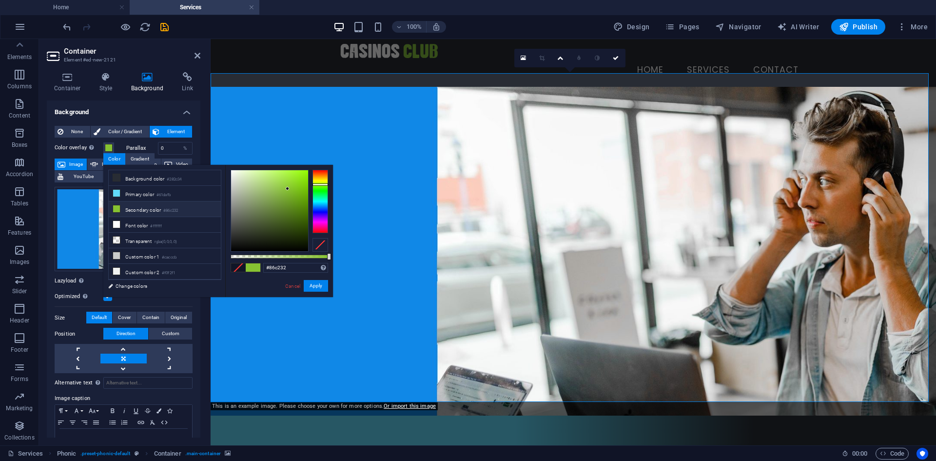
click at [127, 207] on li "Secondary color #86c232" at bounding box center [165, 209] width 112 height 16
click at [135, 193] on li "Primary color #61dafb" at bounding box center [165, 194] width 112 height 16
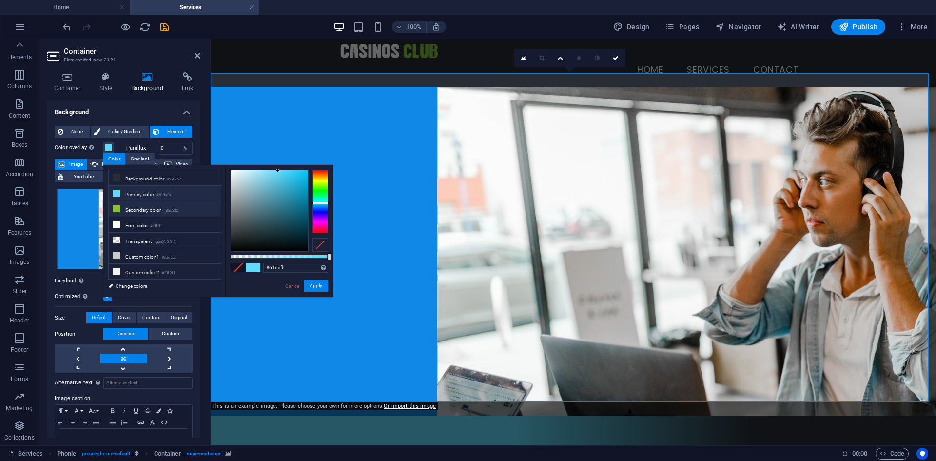
click at [134, 209] on li "Secondary color #86c232" at bounding box center [165, 209] width 112 height 16
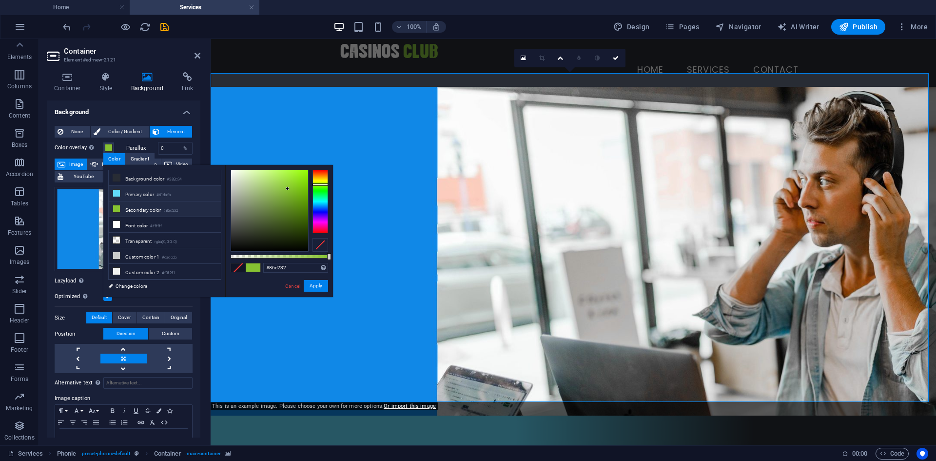
click at [145, 202] on li "Secondary color #86c232" at bounding box center [165, 209] width 112 height 16
click at [147, 193] on li "Primary color #61dafb" at bounding box center [165, 194] width 112 height 16
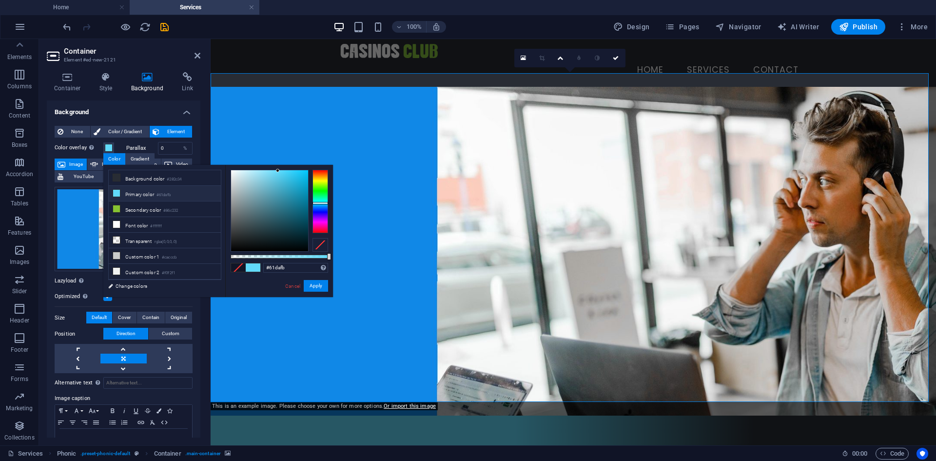
click at [147, 193] on li "Primary color #61dafb" at bounding box center [165, 194] width 112 height 16
click at [146, 208] on li "Secondary color #86c232" at bounding box center [165, 209] width 112 height 16
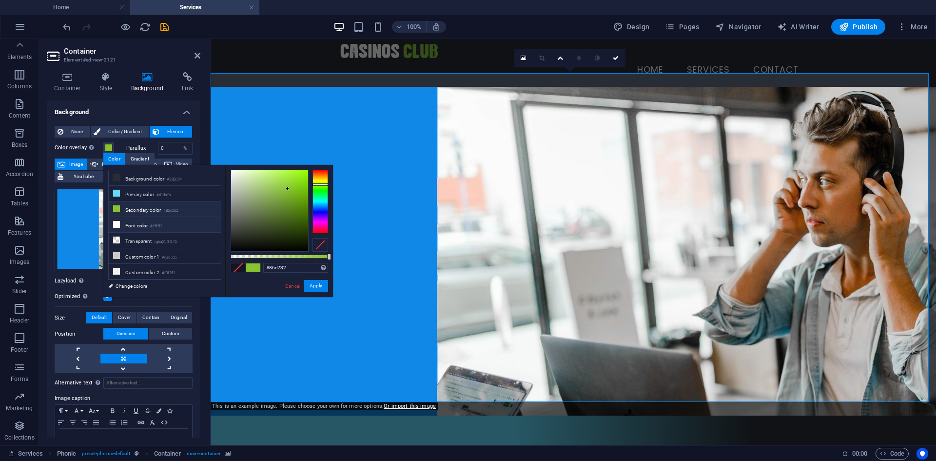
click at [146, 221] on li "Font color #ffffff" at bounding box center [165, 225] width 112 height 16
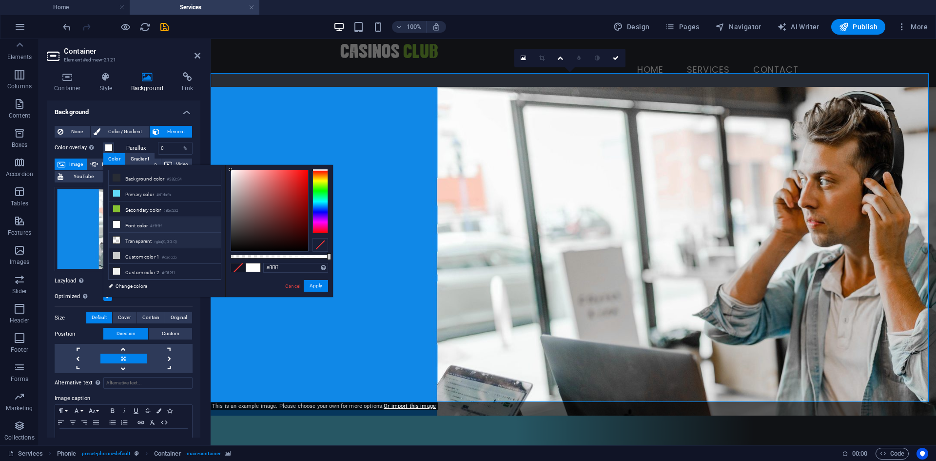
click at [152, 242] on li "Transparent rgba(0,0,0,.0)" at bounding box center [165, 241] width 112 height 16
click at [152, 251] on li "Custom color 1 #cacccb" at bounding box center [165, 256] width 112 height 16
type input "#cacccb"
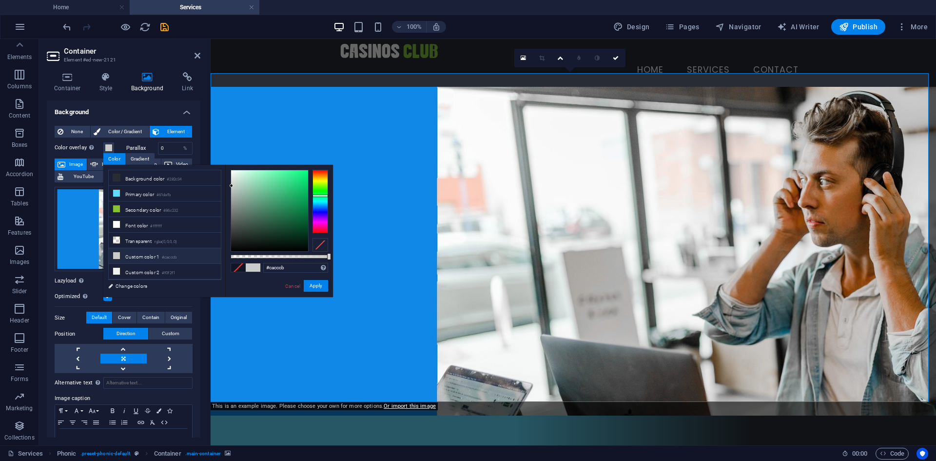
click at [150, 249] on li "Custom color 1 #cacccb" at bounding box center [165, 256] width 112 height 16
click at [251, 54] on div "Menu Home services contact" at bounding box center [573, 63] width 725 height 48
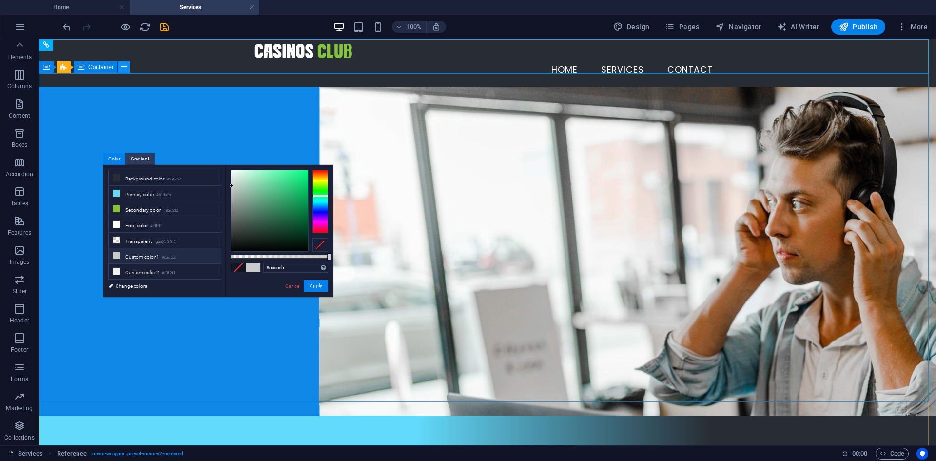
click at [121, 68] on icon at bounding box center [123, 67] width 5 height 10
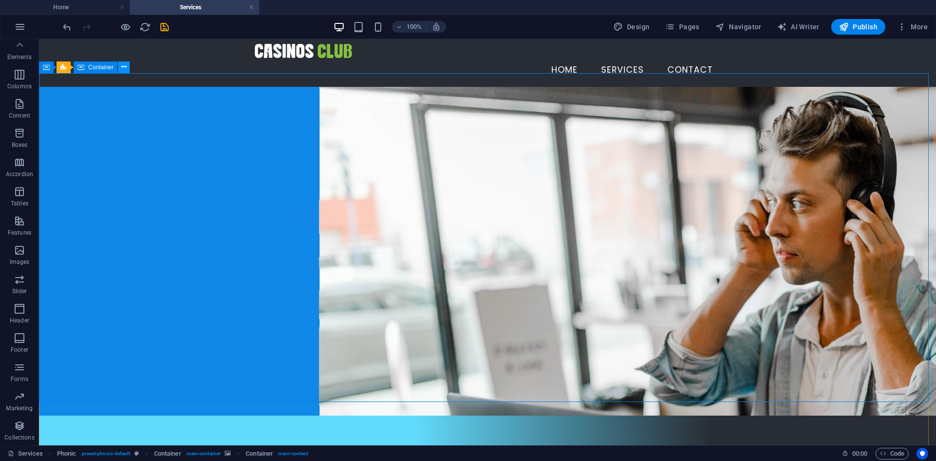
click at [123, 66] on icon at bounding box center [123, 67] width 5 height 10
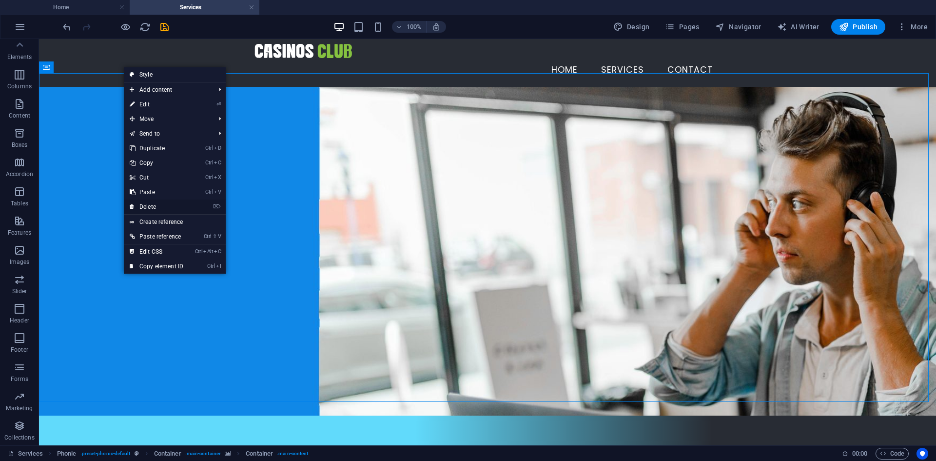
click at [166, 204] on link "⌦ Delete" at bounding box center [156, 206] width 65 height 15
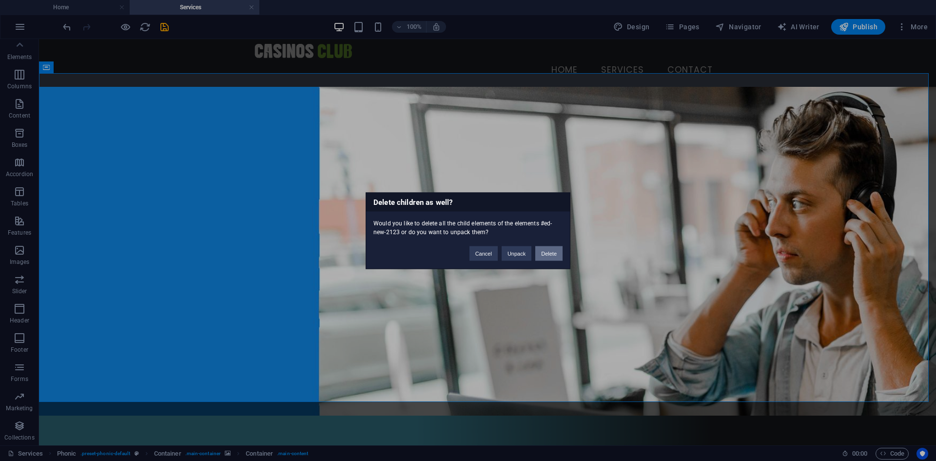
click at [546, 254] on button "Delete" at bounding box center [548, 253] width 27 height 15
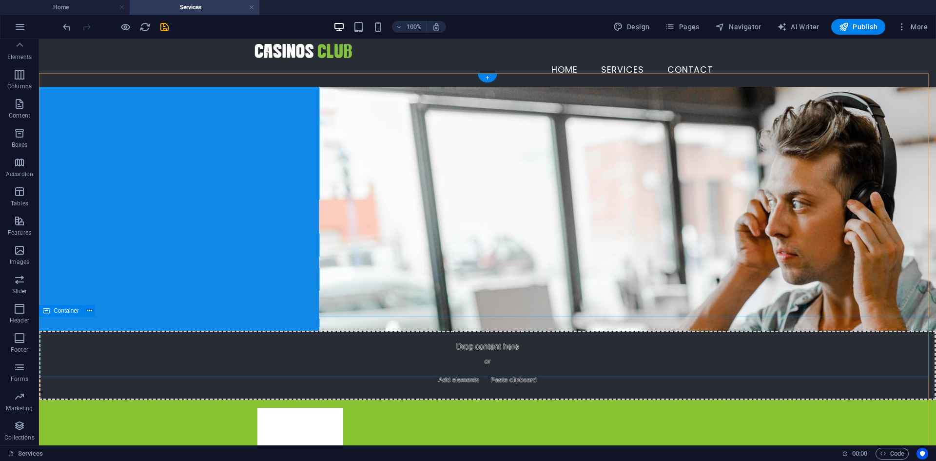
click at [87, 312] on icon at bounding box center [89, 311] width 5 height 10
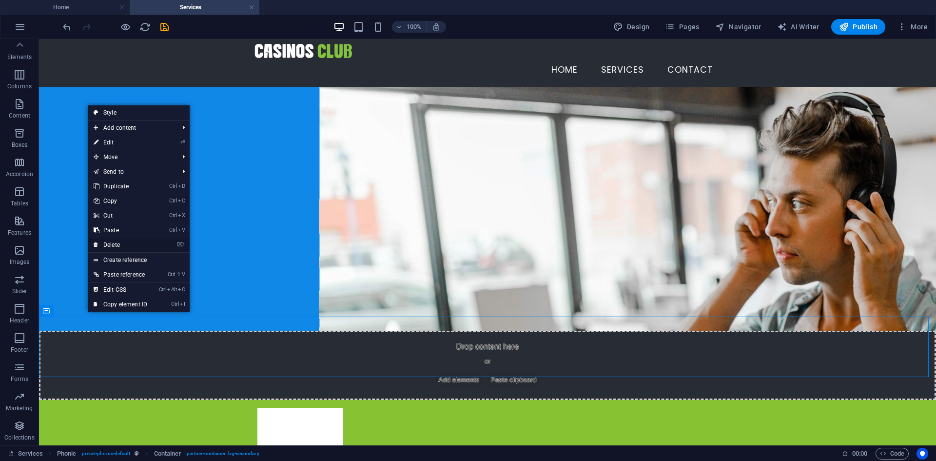
click at [135, 246] on link "⌦ Delete" at bounding box center [120, 244] width 65 height 15
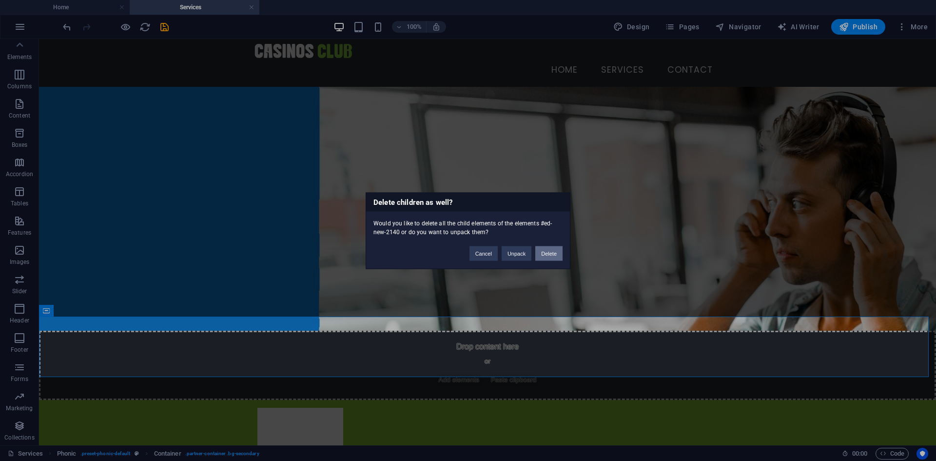
click at [553, 258] on button "Delete" at bounding box center [548, 253] width 27 height 15
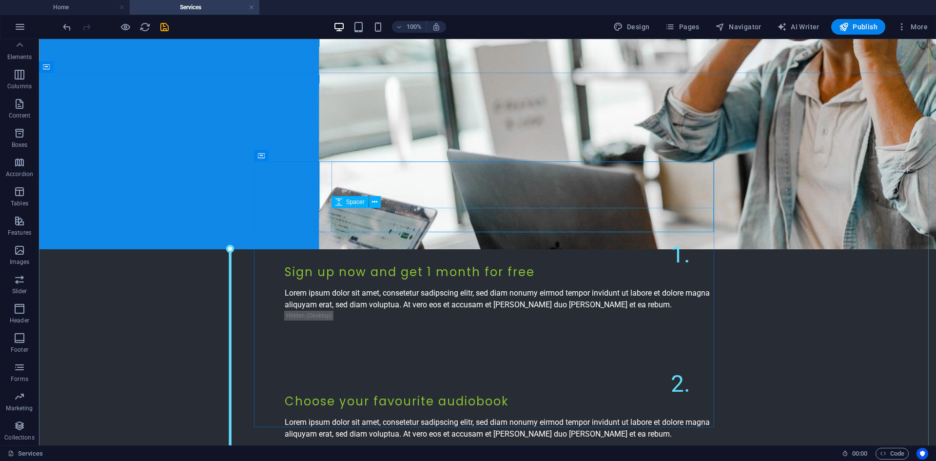
scroll to position [412, 0]
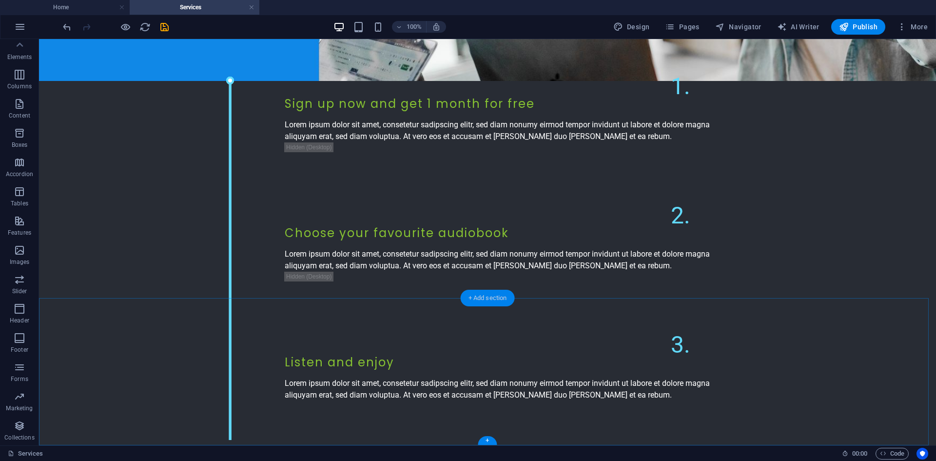
click at [484, 299] on div "+ Add section" at bounding box center [488, 298] width 54 height 17
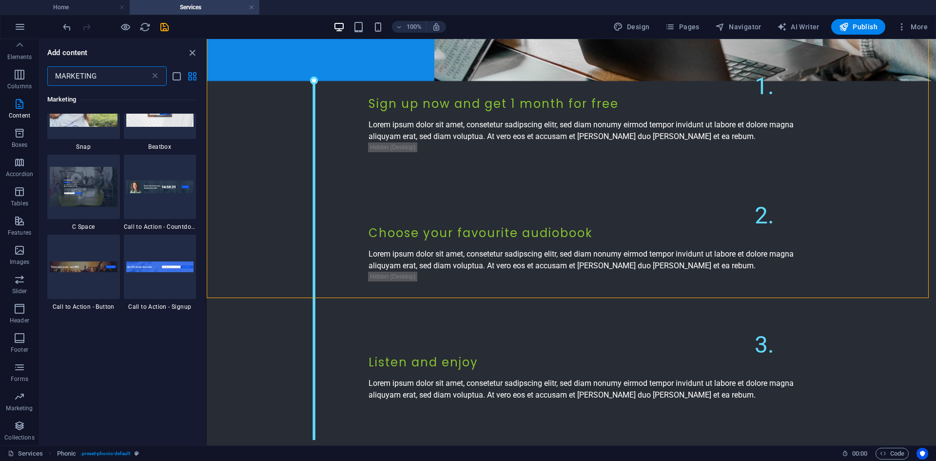
scroll to position [195, 0]
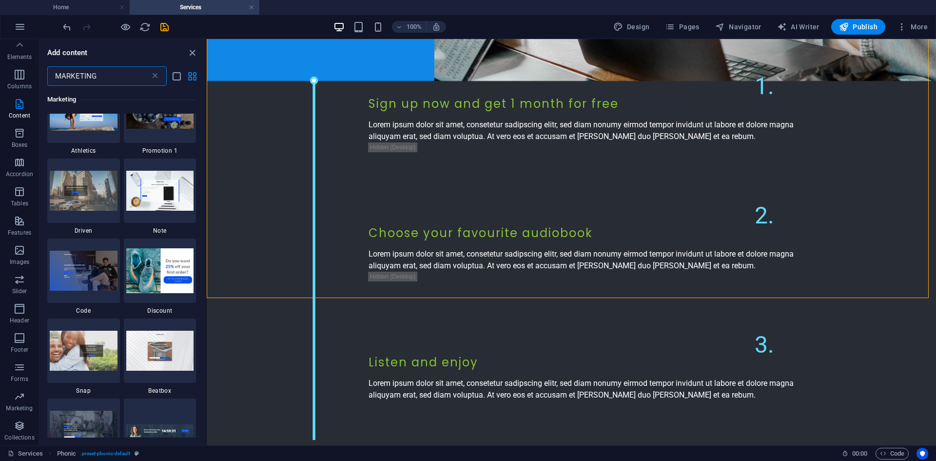
click at [101, 77] on input "MARKETING" at bounding box center [98, 76] width 103 height 20
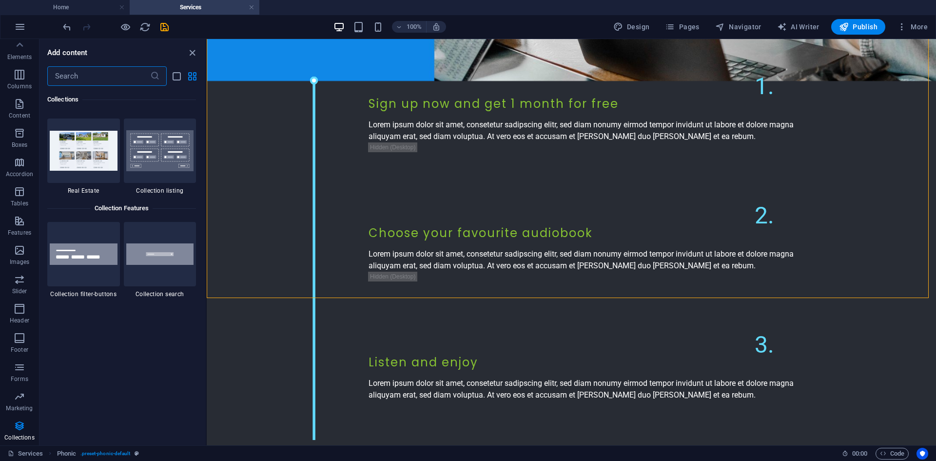
scroll to position [9085, 0]
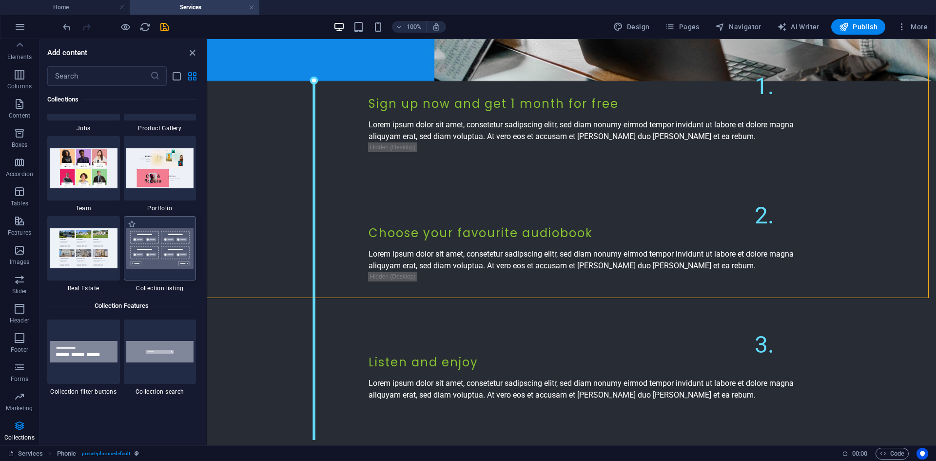
click at [160, 250] on img at bounding box center [160, 248] width 68 height 41
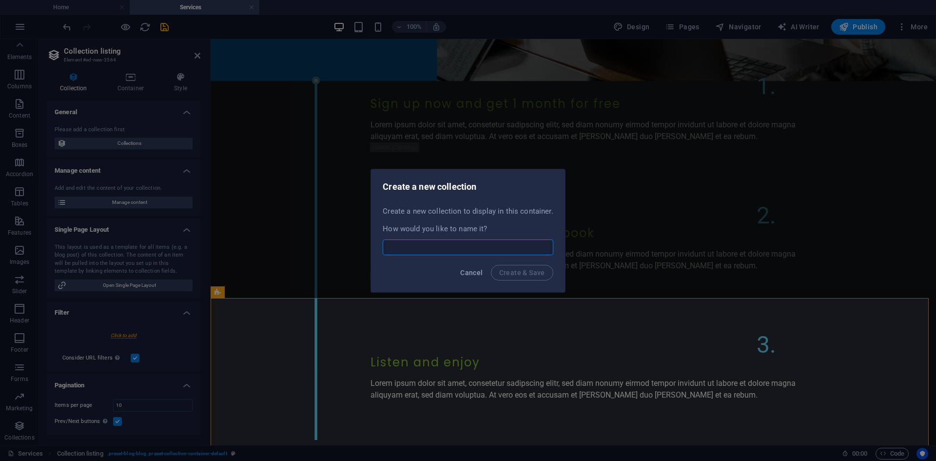
select select
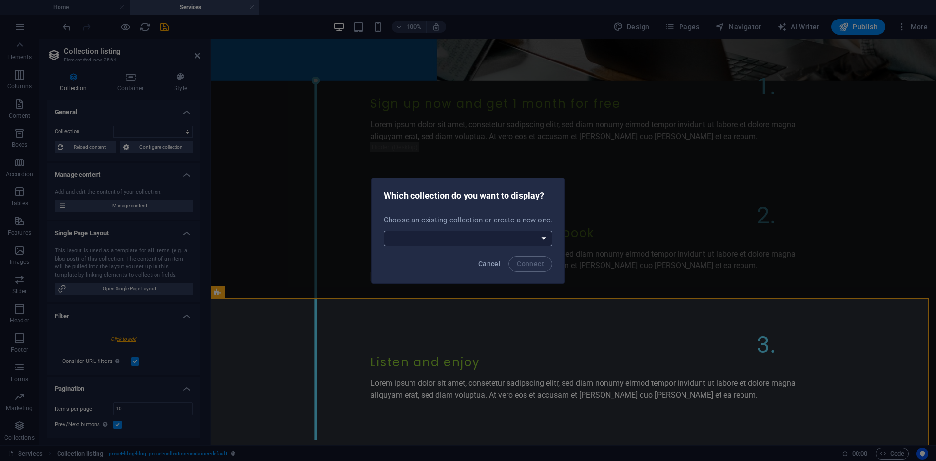
click at [519, 240] on select "Blog Jobs-1 Modules-1 New Collection Real Estate Create a new collection" at bounding box center [468, 239] width 169 height 16
click at [531, 215] on p "Choose an existing collection or create a new one." at bounding box center [468, 220] width 169 height 10
click at [515, 235] on select "Blog Jobs-1 Modules-1 New Collection Real Estate Create a new collection" at bounding box center [468, 239] width 169 height 16
select select "68ca8e8b411c20ffa9086ed6"
click at [385, 231] on select "Blog Jobs-1 Modules-1 New Collection Real Estate Create a new collection" at bounding box center [468, 239] width 169 height 16
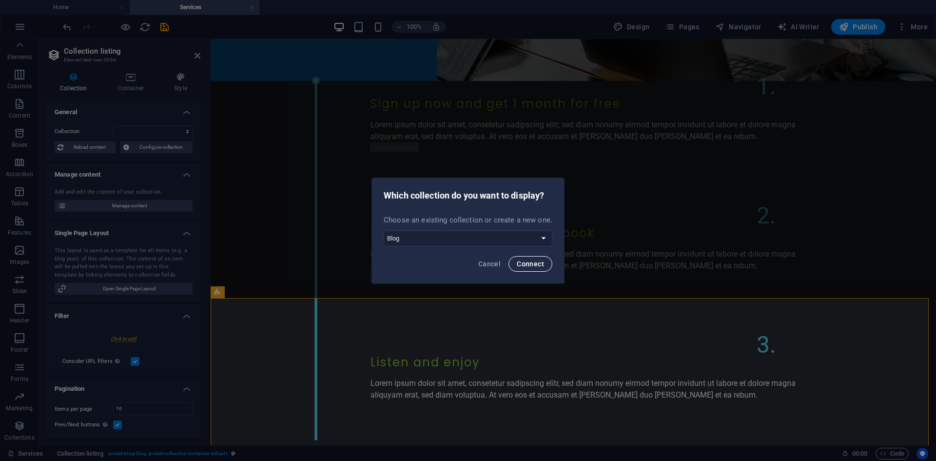
click at [519, 262] on span "Connect" at bounding box center [530, 264] width 27 height 8
select select "68ca8e8b411c20ffa9086ed6"
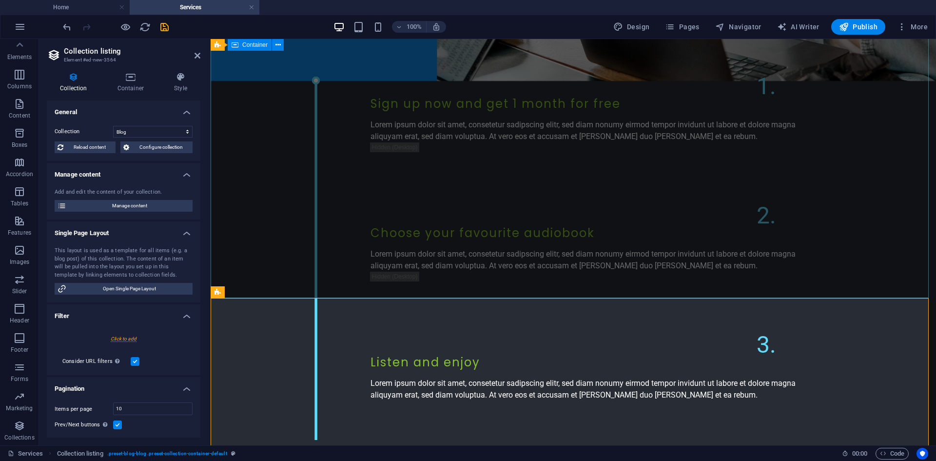
select select "createdAt_DESC"
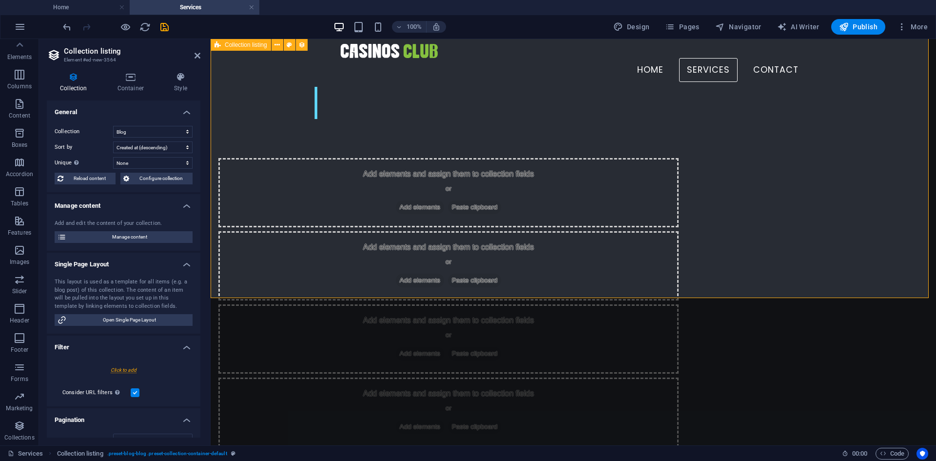
scroll to position [573, 0]
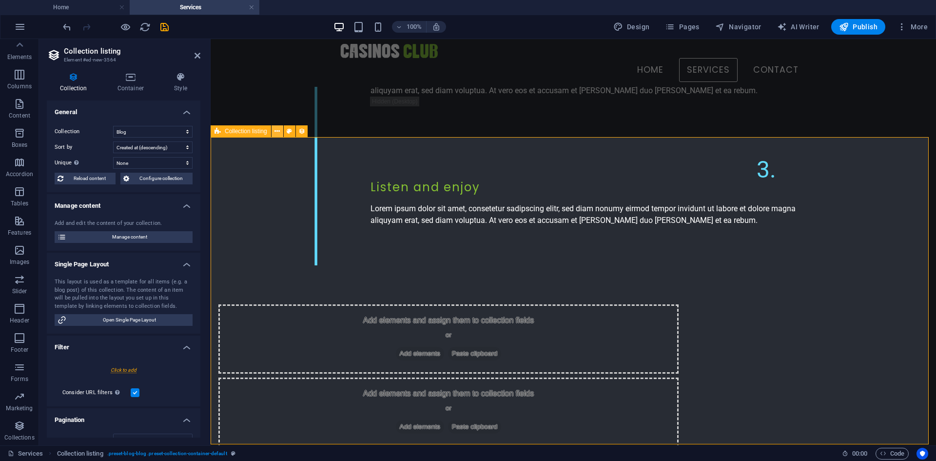
click at [278, 133] on icon at bounding box center [276, 131] width 5 height 10
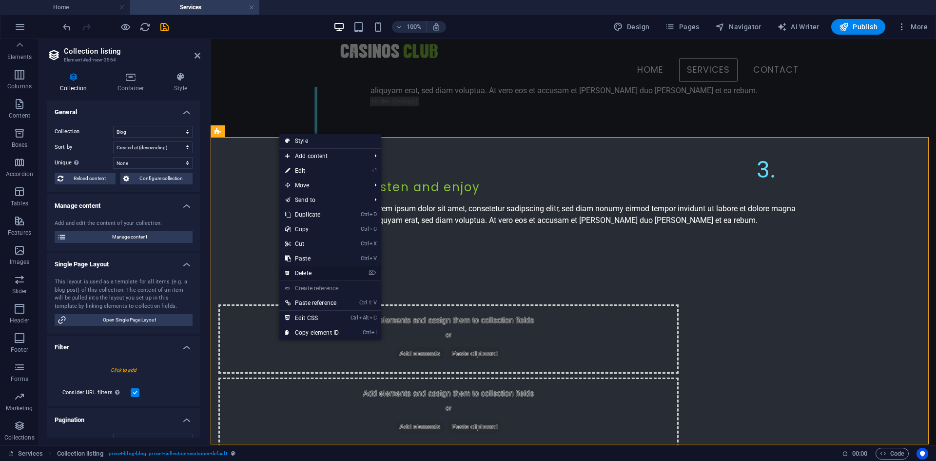
click at [319, 275] on link "⌦ Delete" at bounding box center [311, 273] width 65 height 15
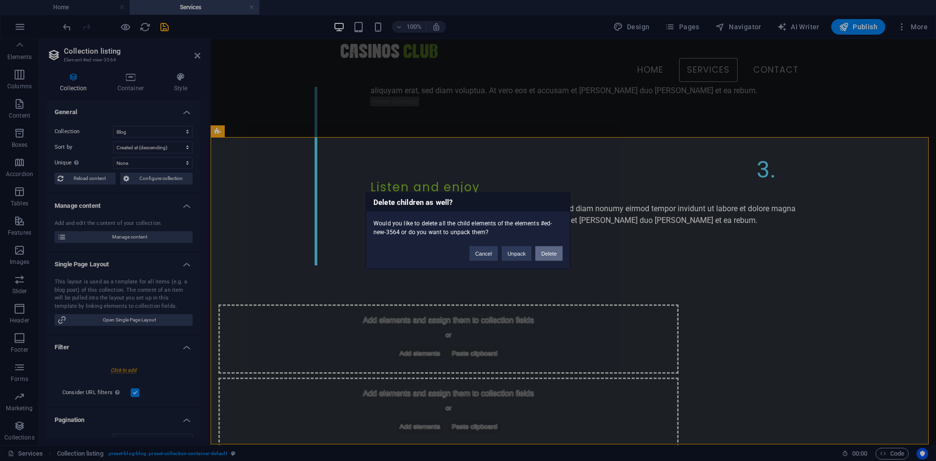
click at [549, 255] on button "Delete" at bounding box center [548, 253] width 27 height 15
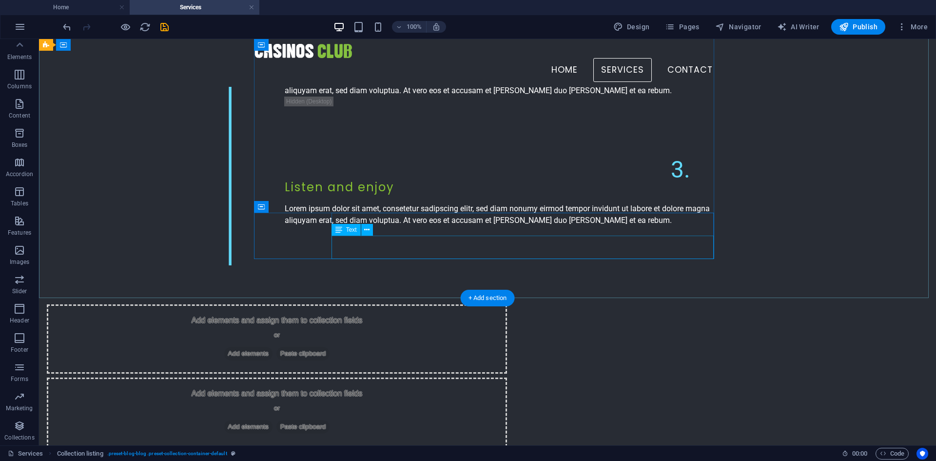
scroll to position [412, 0]
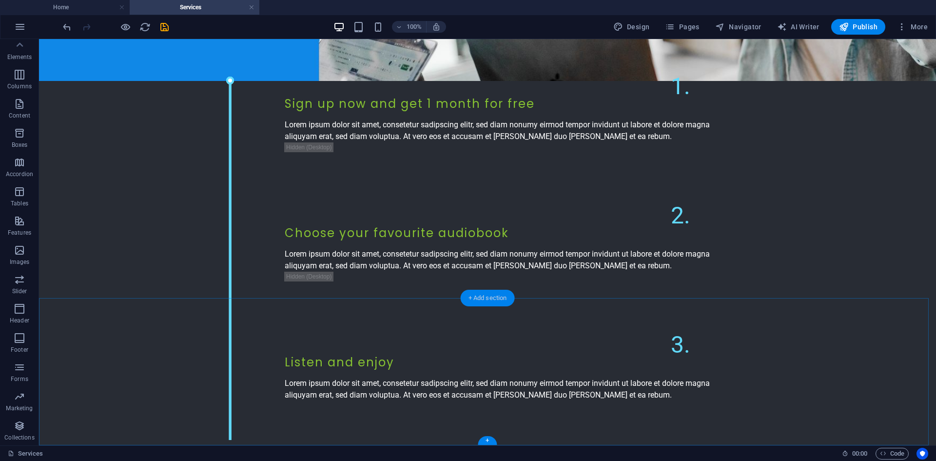
drag, startPoint x: 494, startPoint y: 299, endPoint x: 220, endPoint y: 267, distance: 275.4
click at [494, 299] on div "+ Add section" at bounding box center [488, 298] width 54 height 17
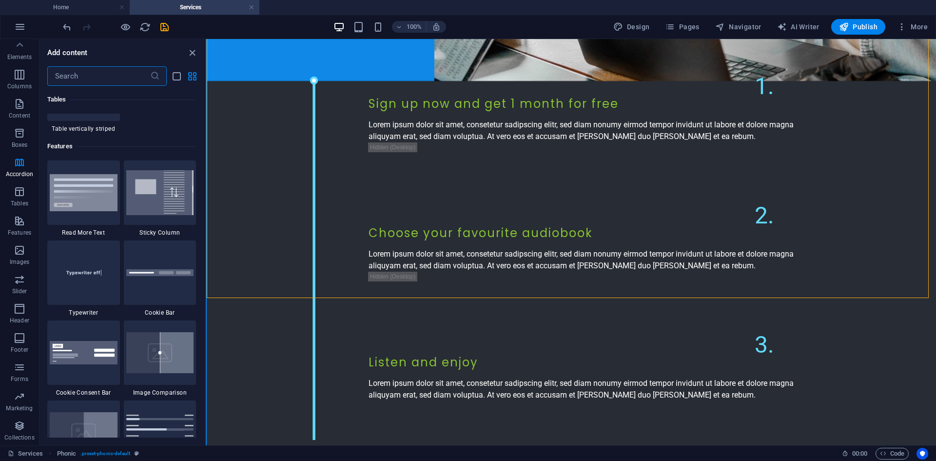
drag, startPoint x: 412, startPoint y: 266, endPoint x: 410, endPoint y: 273, distance: 7.6
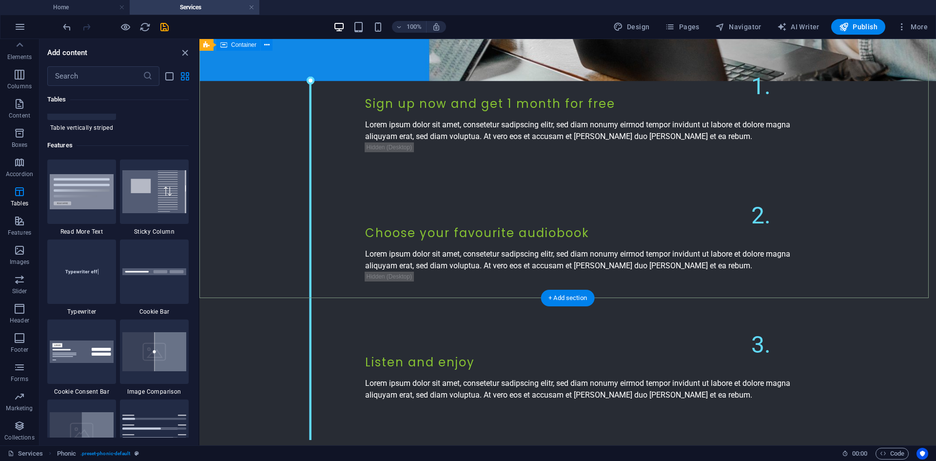
drag, startPoint x: 399, startPoint y: 268, endPoint x: 202, endPoint y: 229, distance: 200.8
click at [200, 229] on div "The next steps to full access 1. Sign up now and get 1 month for free Lorem ips…" at bounding box center [567, 214] width 737 height 452
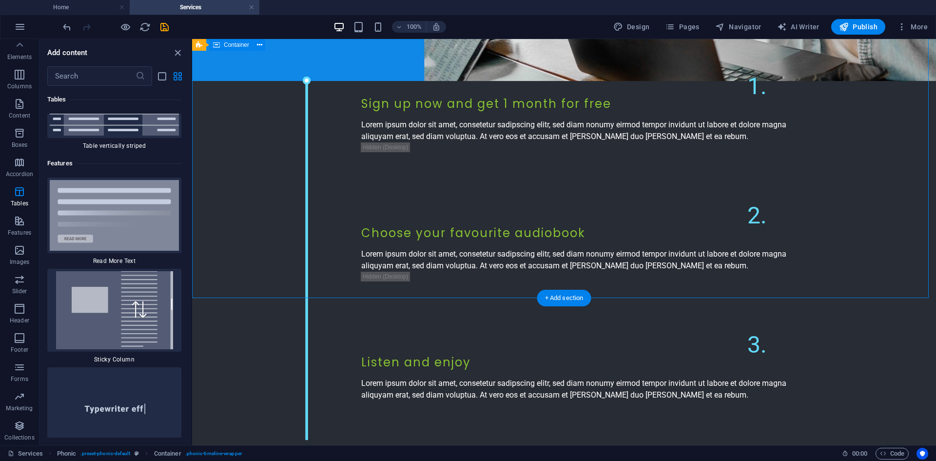
click at [238, 232] on div "The next steps to full access 1. Sign up now and get 1 month for free Lorem ips…" at bounding box center [564, 214] width 744 height 452
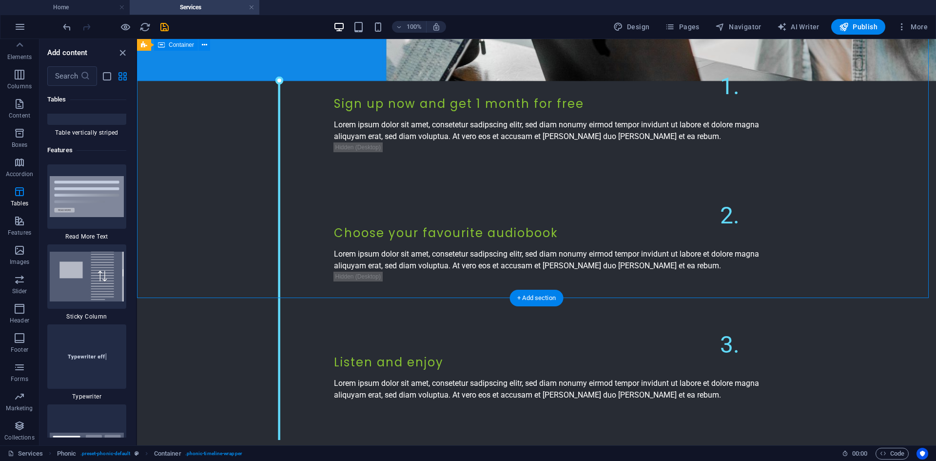
scroll to position [7094, 0]
drag, startPoint x: 273, startPoint y: 262, endPoint x: 238, endPoint y: 228, distance: 49.0
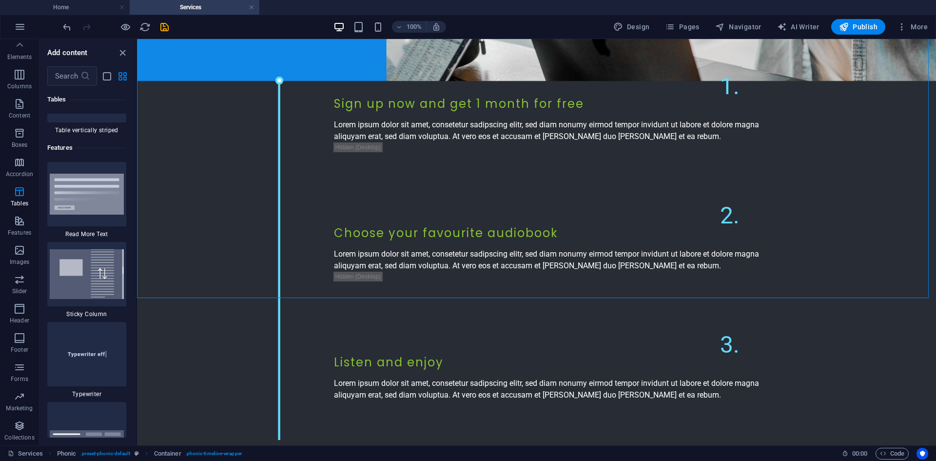
scroll to position [6787, 0]
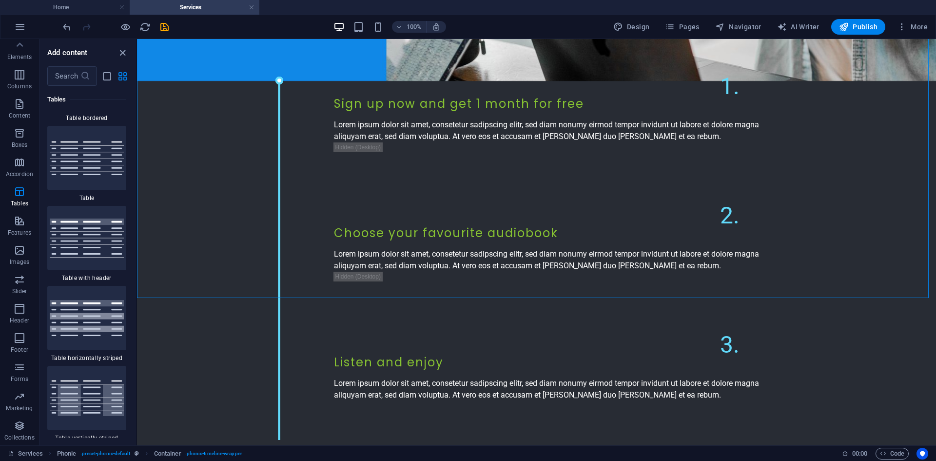
drag, startPoint x: 135, startPoint y: 170, endPoint x: 45, endPoint y: 140, distance: 94.5
drag, startPoint x: 273, startPoint y: 259, endPoint x: 192, endPoint y: 219, distance: 90.7
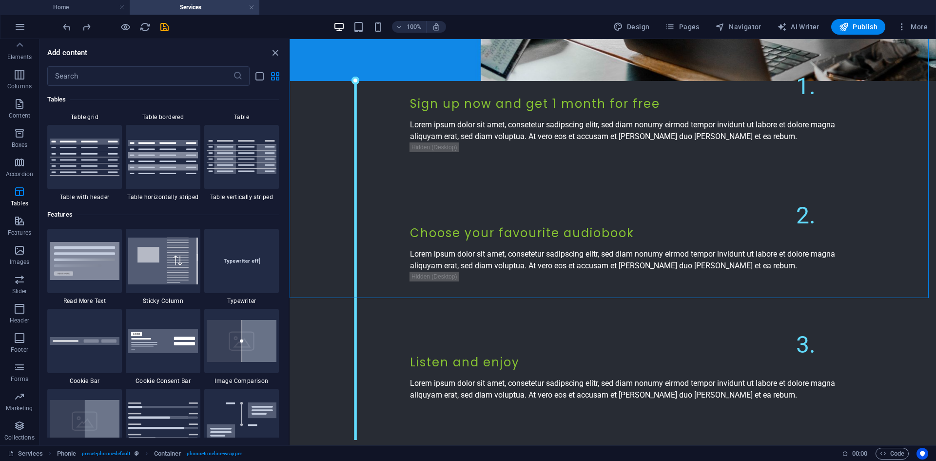
scroll to position [2412, 0]
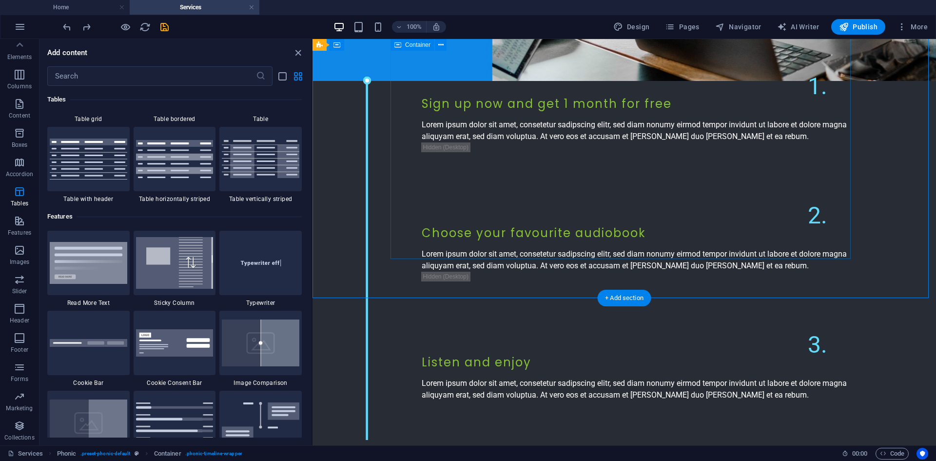
click at [671, 77] on div "1. Sign up now and get 1 month for free Lorem ipsum dolor sit amet, consetetur …" at bounding box center [624, 239] width 460 height 325
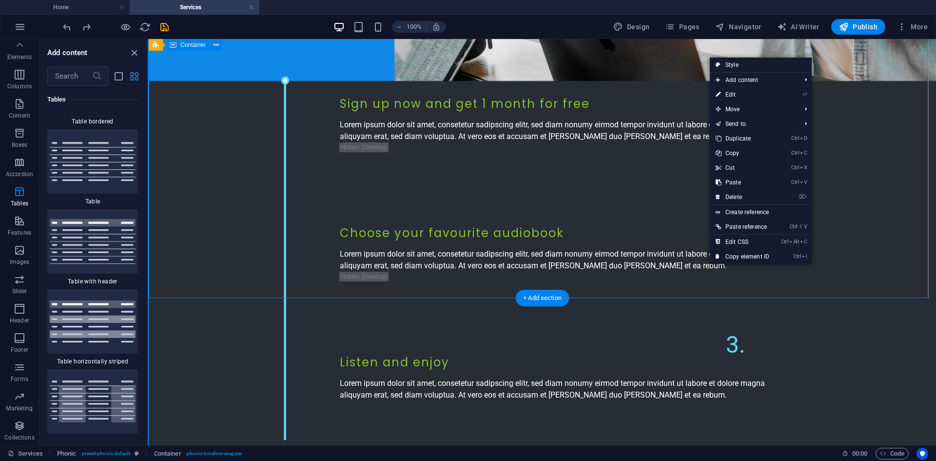
scroll to position [6784, 0]
drag, startPoint x: 296, startPoint y: 103, endPoint x: 154, endPoint y: 57, distance: 150.3
click at [174, 65] on div "The next steps to full access 1. Sign up now and get 1 month for free Lorem ips…" at bounding box center [542, 214] width 788 height 452
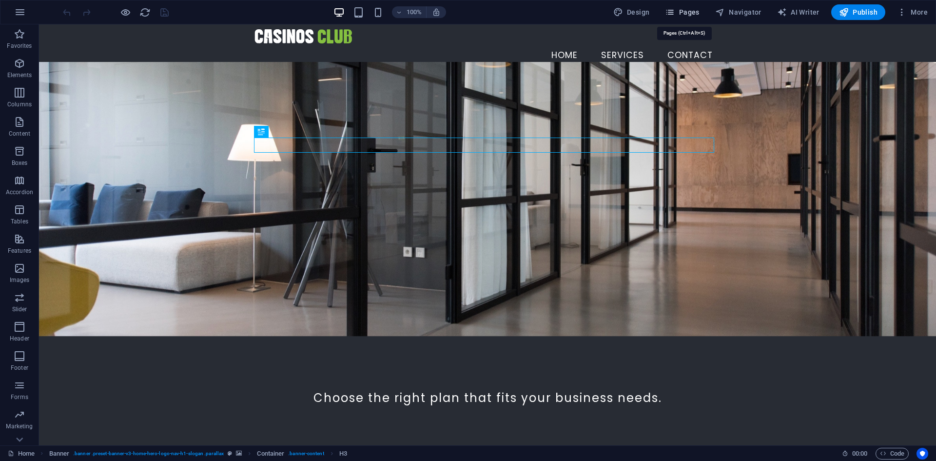
click at [679, 11] on span "Pages" at bounding box center [682, 12] width 34 height 10
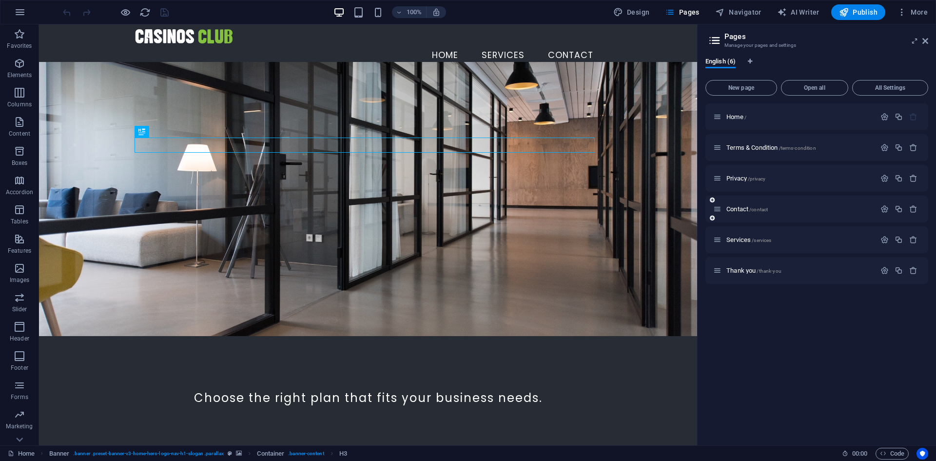
drag, startPoint x: 747, startPoint y: 178, endPoint x: 750, endPoint y: 202, distance: 23.6
click at [750, 202] on div "Home / Terms & Condition /terms-condition Privacy /privacy Contact /contact Ser…" at bounding box center [816, 193] width 223 height 180
click at [744, 236] on div "Services /services" at bounding box center [794, 239] width 162 height 11
click at [742, 240] on span "Services /services" at bounding box center [748, 239] width 45 height 7
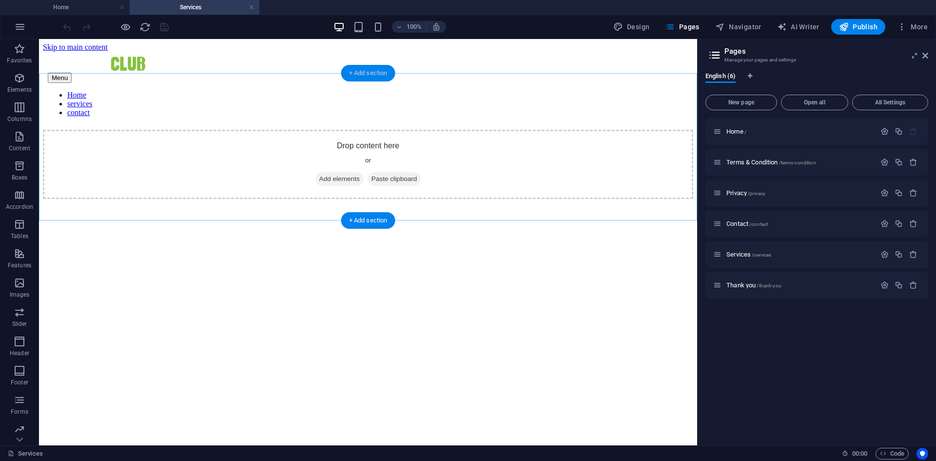
click at [369, 78] on div "+ Add section" at bounding box center [368, 73] width 54 height 17
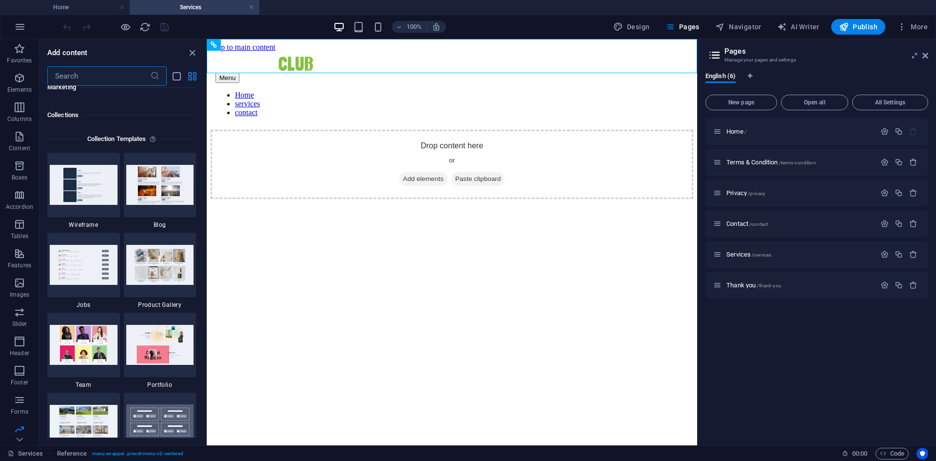
scroll to position [8860, 0]
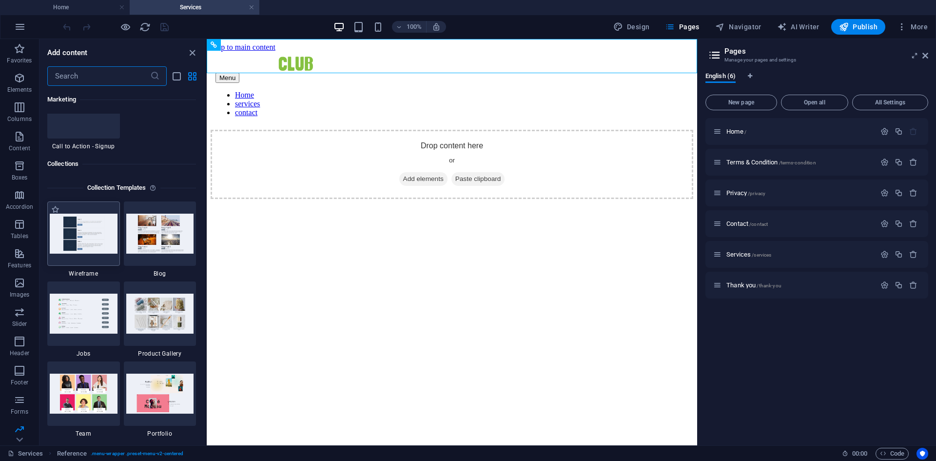
click at [94, 230] on img at bounding box center [84, 233] width 68 height 39
click at [73, 243] on img at bounding box center [84, 233] width 68 height 39
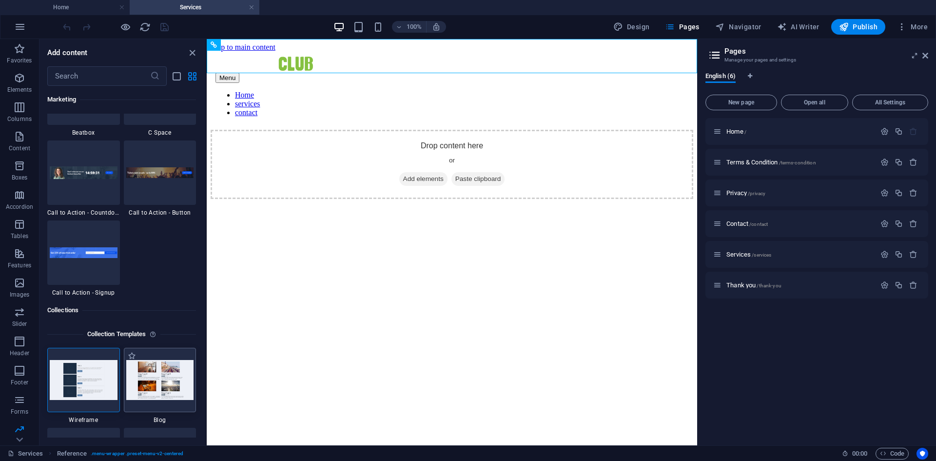
scroll to position [8811, 0]
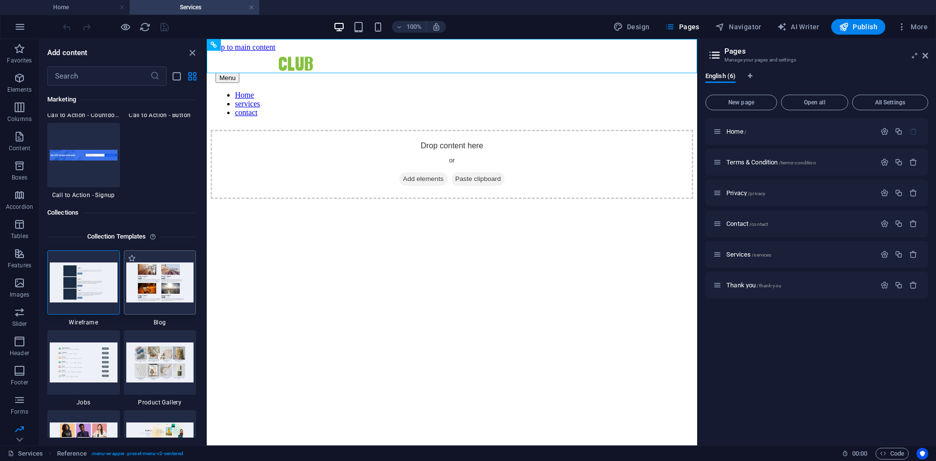
click at [155, 279] on img at bounding box center [160, 281] width 68 height 39
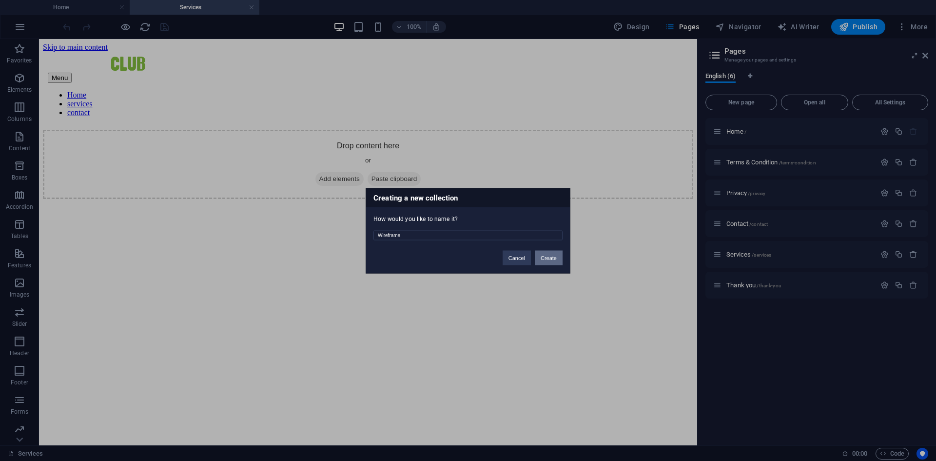
click at [548, 259] on button "Create" at bounding box center [549, 257] width 28 height 15
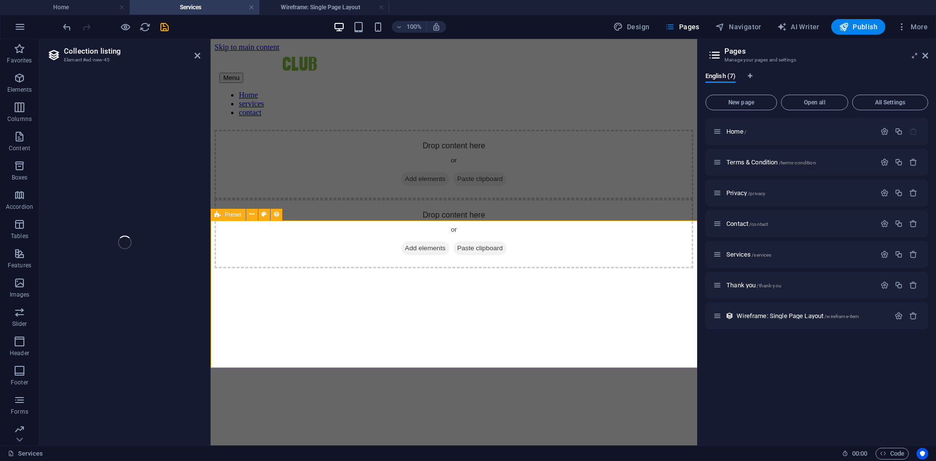
select select "68e4de961e9ac13fbe0eba7d"
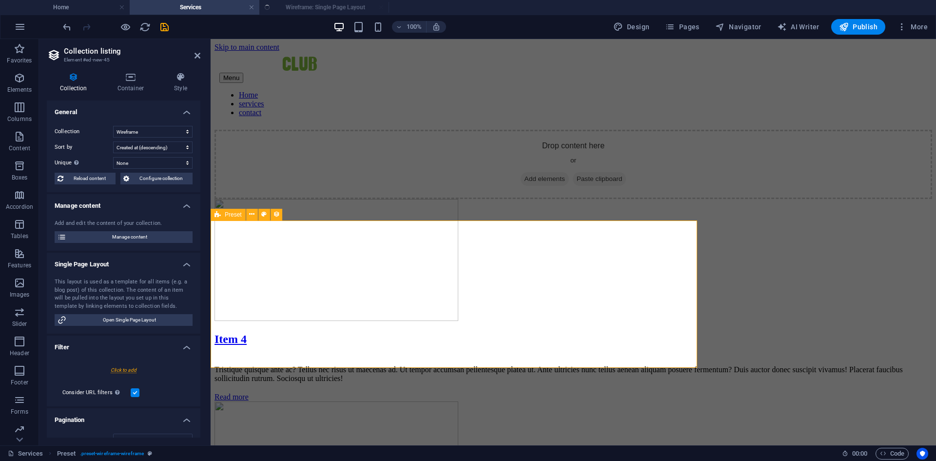
select select "createdAt_DESC"
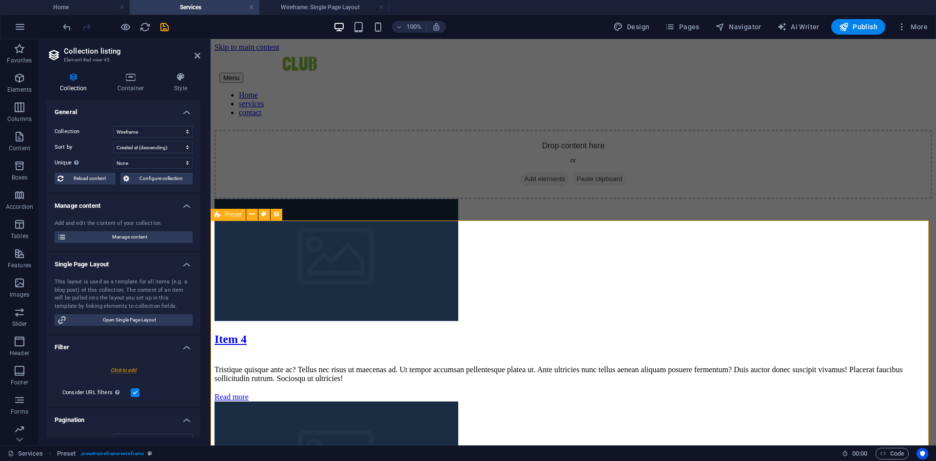
select select "68e4de97bdd573e90308dad5"
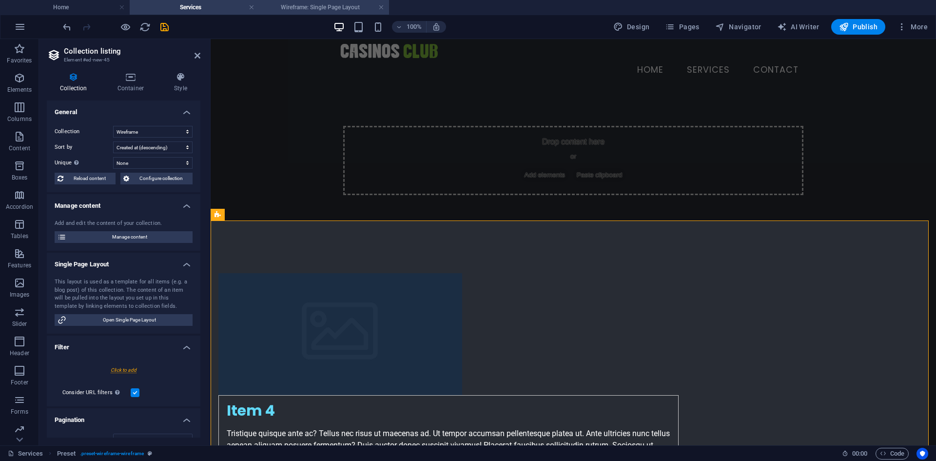
click at [327, 7] on h4 "Wireframe: Single Page Layout" at bounding box center [324, 7] width 130 height 11
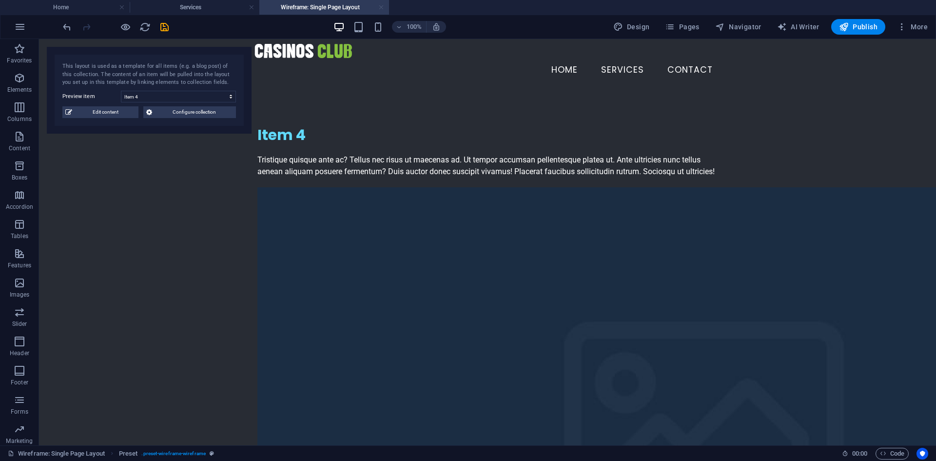
click at [380, 6] on link at bounding box center [381, 7] width 6 height 9
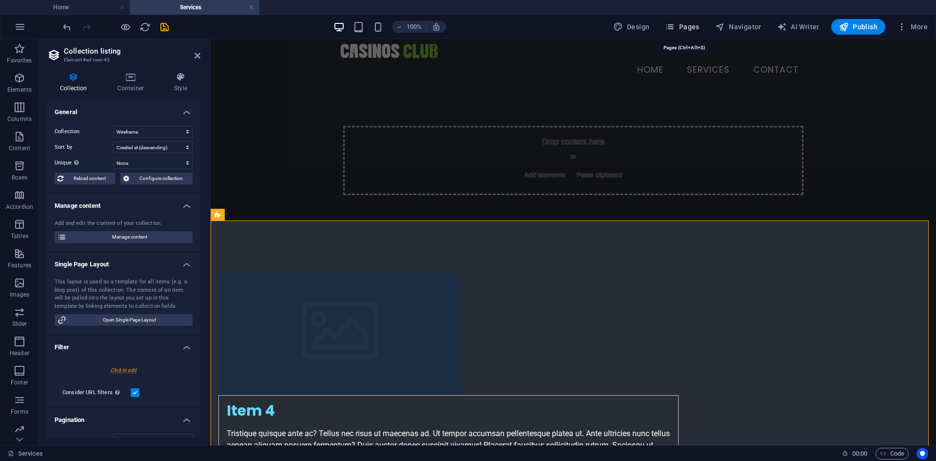
click at [672, 25] on icon "button" at bounding box center [670, 27] width 10 height 10
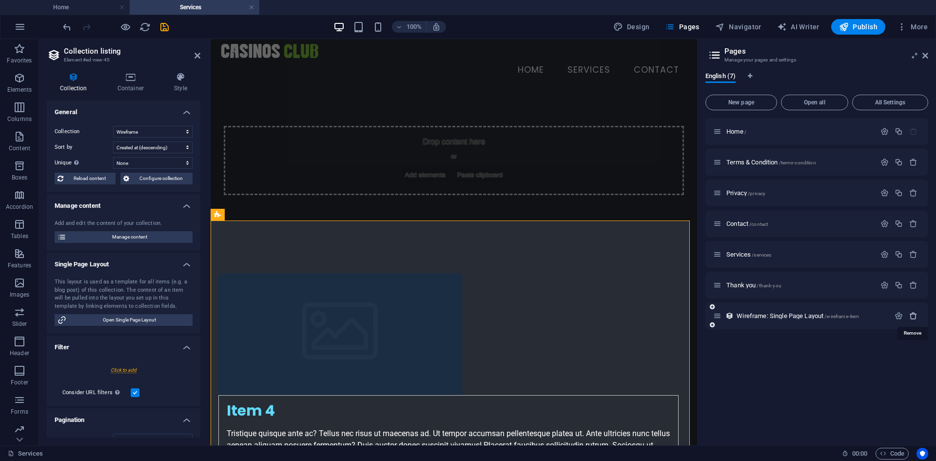
click at [911, 318] on icon "button" at bounding box center [913, 316] width 8 height 8
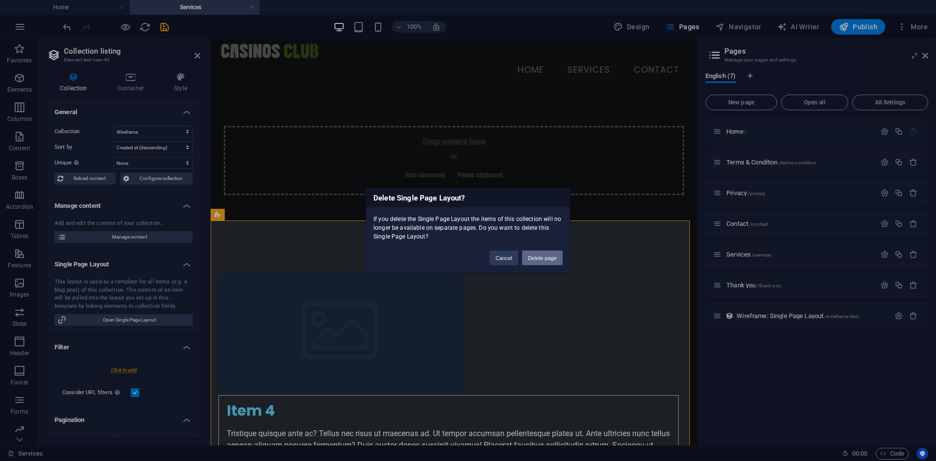
click at [542, 256] on button "Delete page" at bounding box center [542, 257] width 40 height 15
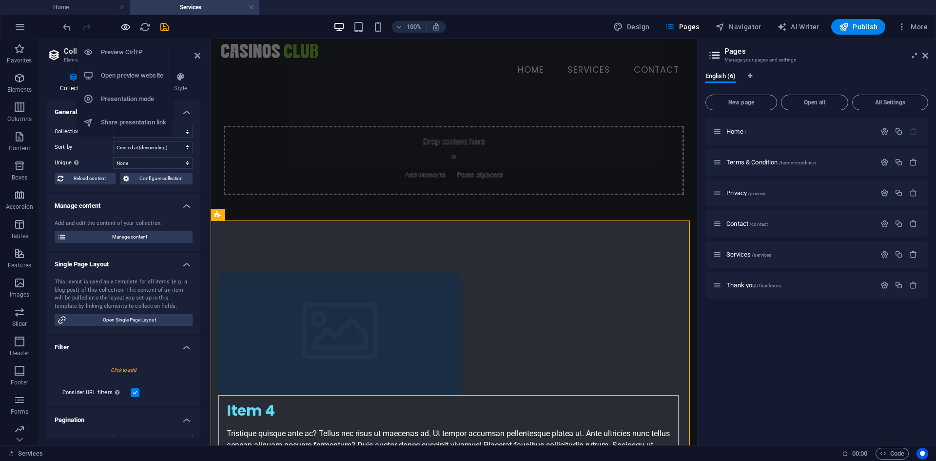
click at [130, 24] on icon "button" at bounding box center [125, 26] width 11 height 11
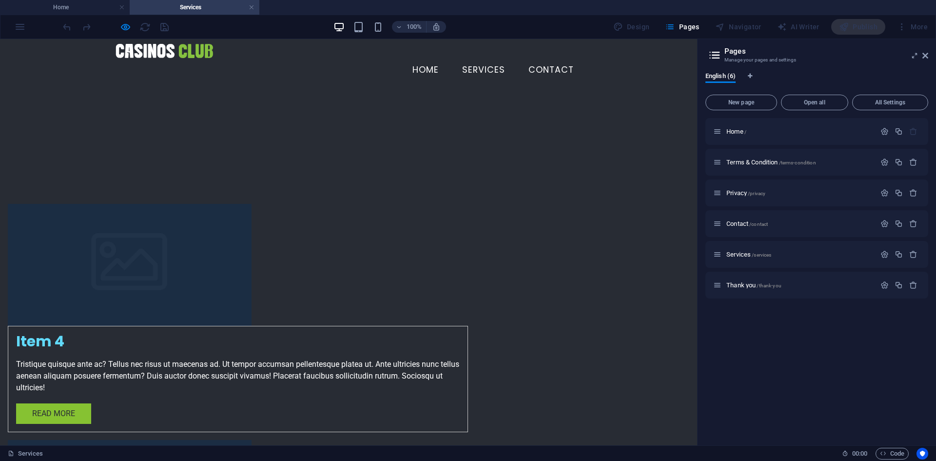
click at [449, 145] on div "Drop content here or Add elements Paste clipboard" at bounding box center [348, 126] width 697 height 78
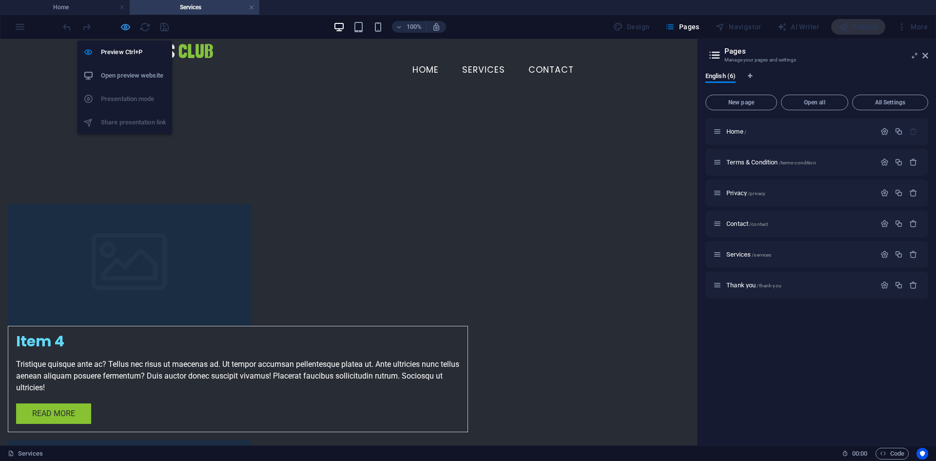
click at [123, 30] on icon "button" at bounding box center [125, 26] width 11 height 11
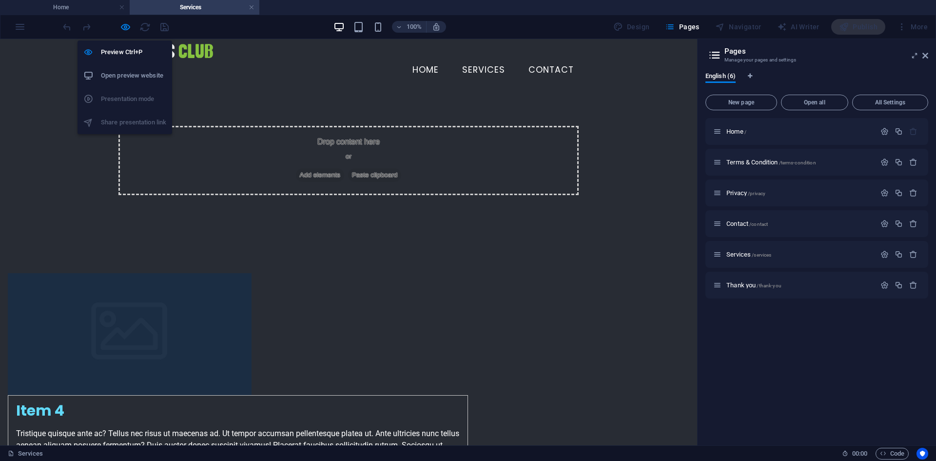
select select "68e4de961e9ac13fbe0eba7d"
select select "createdAt_DESC"
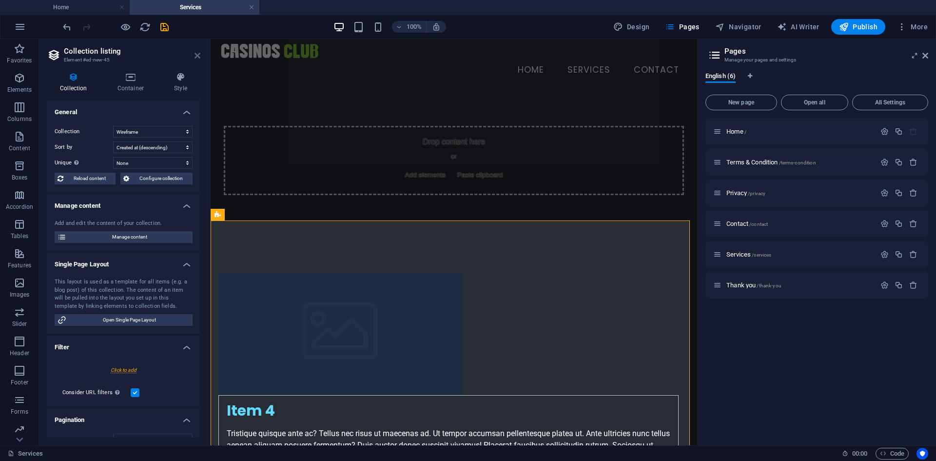
drag, startPoint x: 195, startPoint y: 58, endPoint x: 150, endPoint y: 32, distance: 51.3
click at [195, 58] on icon at bounding box center [198, 56] width 6 height 8
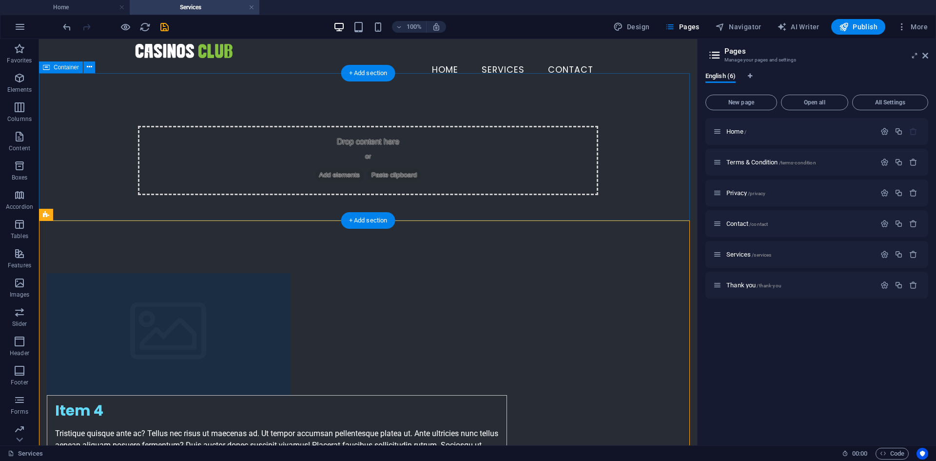
click at [96, 114] on div "Drop content here or Add elements Paste clipboard" at bounding box center [368, 160] width 658 height 147
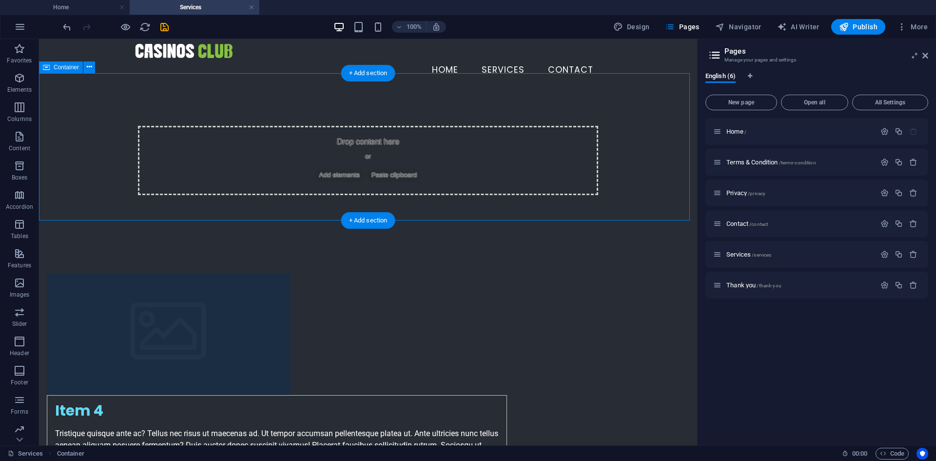
click at [96, 114] on div "Drop content here or Add elements Paste clipboard" at bounding box center [368, 160] width 658 height 147
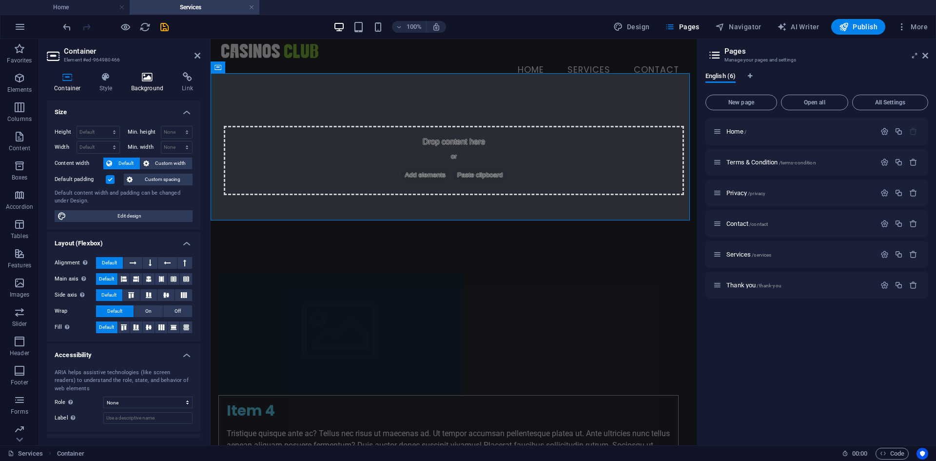
click at [148, 78] on icon at bounding box center [147, 77] width 47 height 10
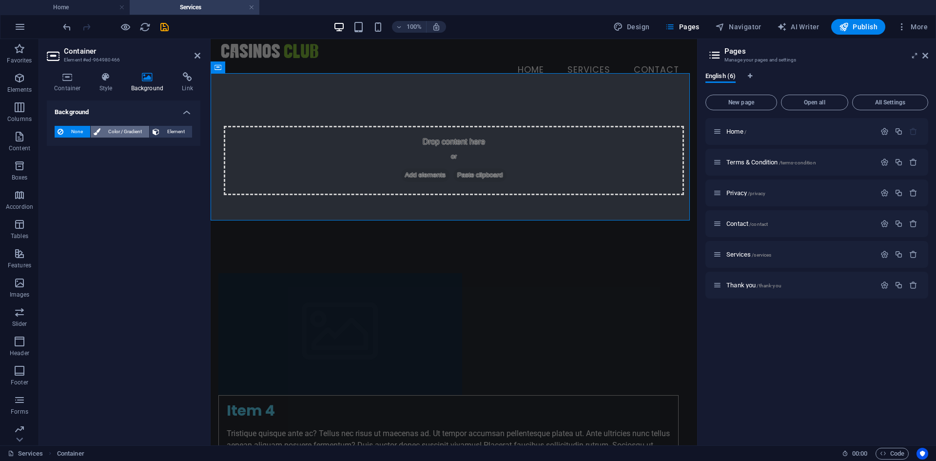
click at [113, 130] on span "Color / Gradient" at bounding box center [124, 132] width 43 height 12
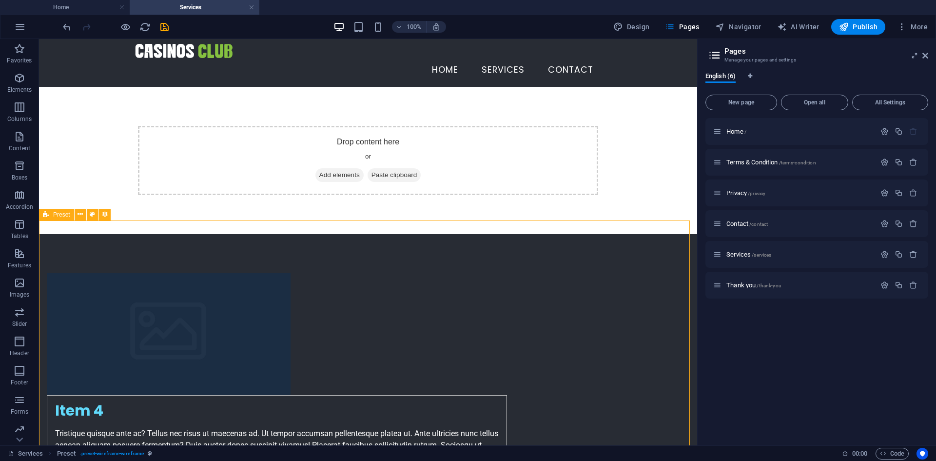
select select "68e4de961e9ac13fbe0eba7d"
select select "createdAt_DESC"
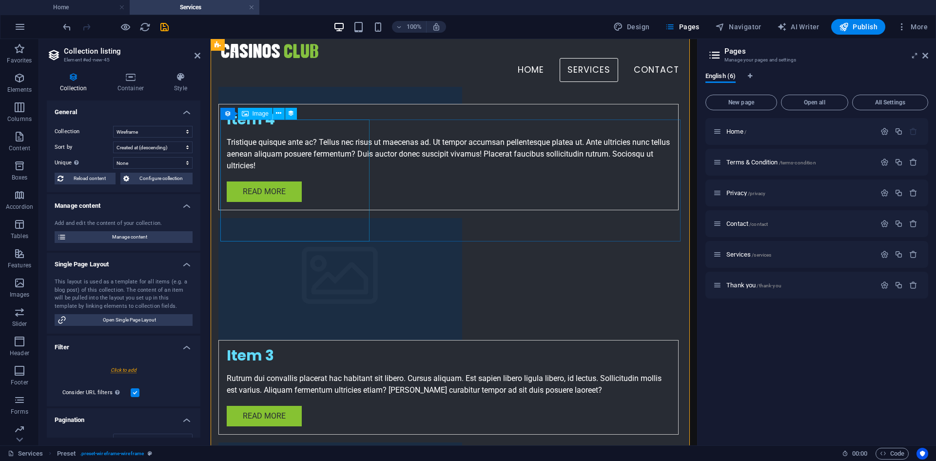
scroll to position [34, 0]
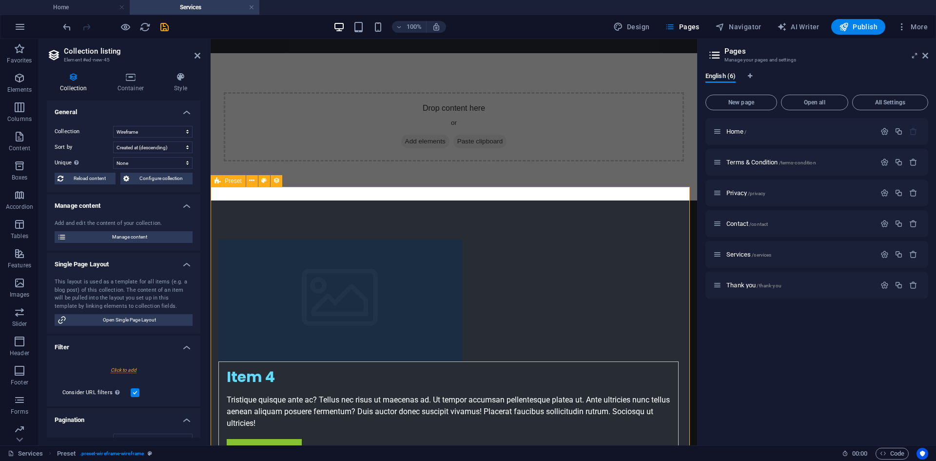
click at [137, 79] on icon at bounding box center [130, 77] width 53 height 10
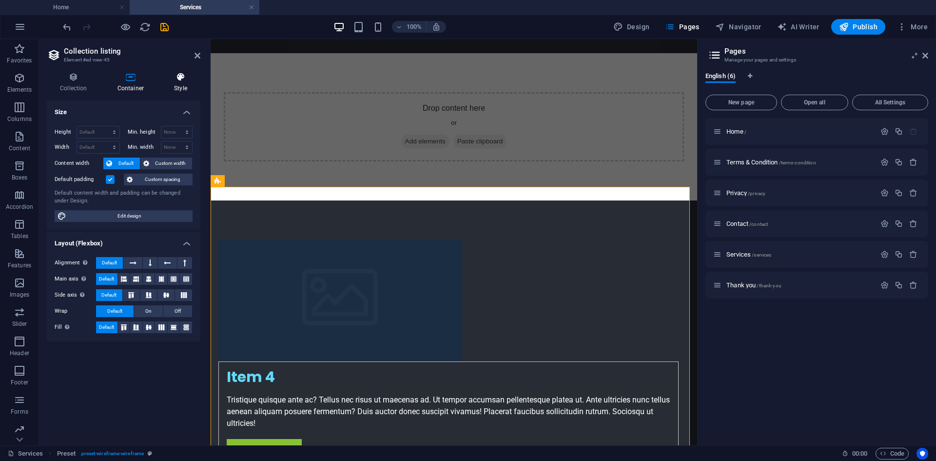
click at [172, 80] on icon at bounding box center [180, 77] width 39 height 10
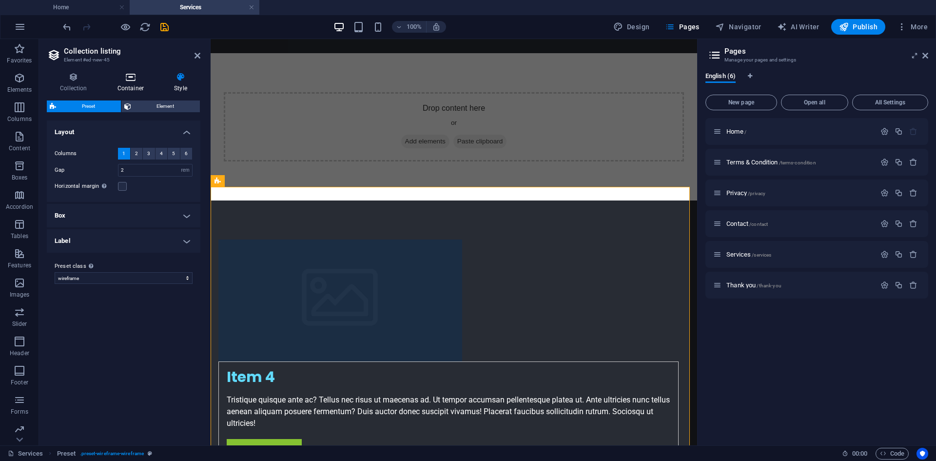
click at [133, 78] on icon at bounding box center [130, 77] width 53 height 10
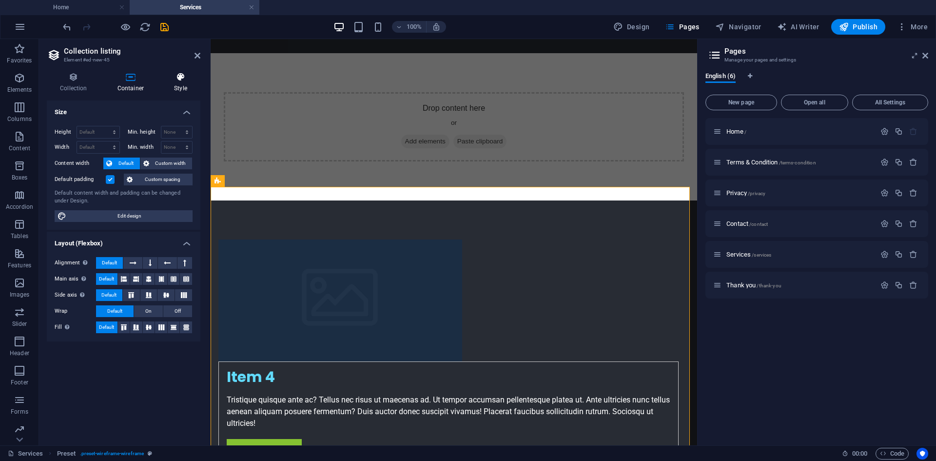
click at [172, 79] on icon at bounding box center [180, 77] width 39 height 10
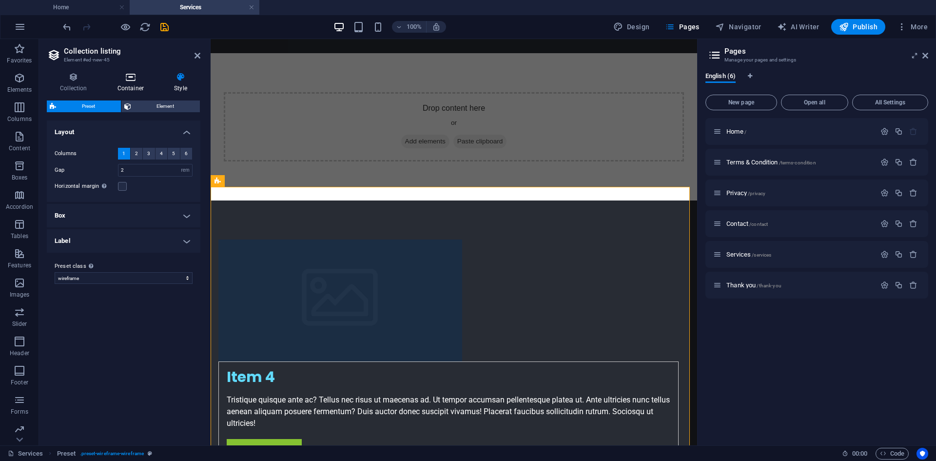
click at [128, 83] on h4 "Container" at bounding box center [132, 82] width 57 height 20
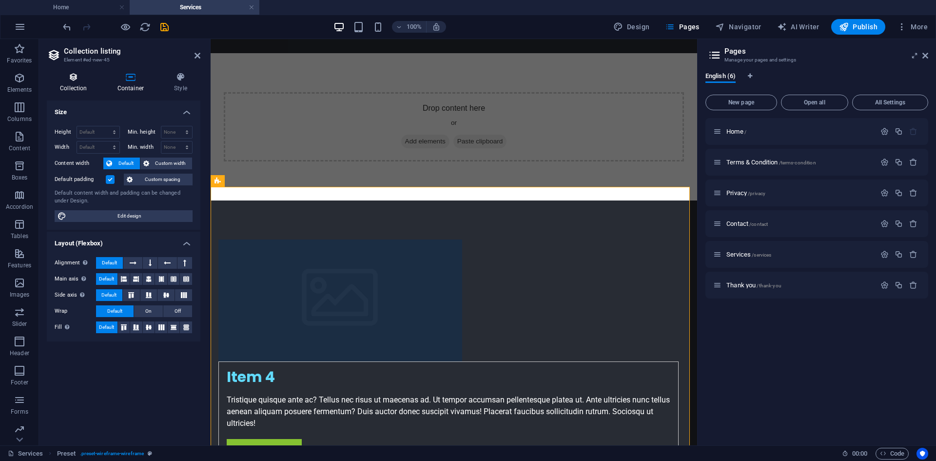
click at [79, 83] on h4 "Collection" at bounding box center [76, 82] width 58 height 20
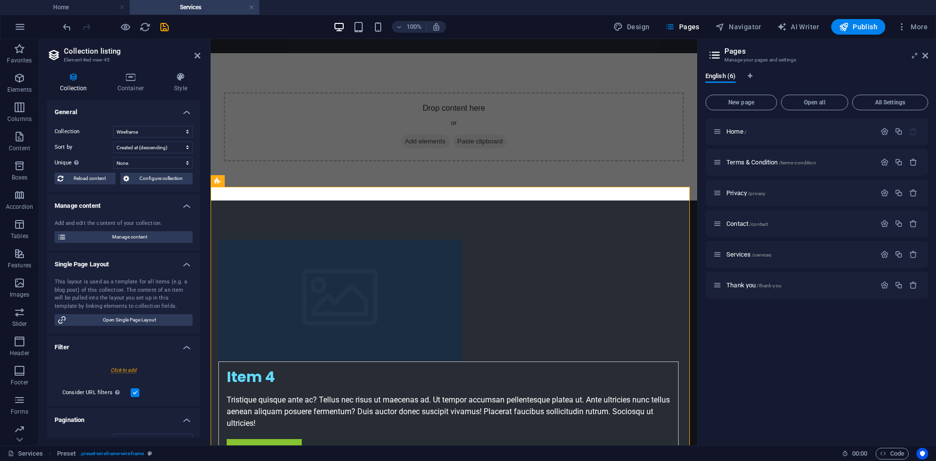
click at [200, 53] on aside "Collection listing Element #ed-new-45 Collection Container Style General Collec…" at bounding box center [125, 242] width 172 height 406
drag, startPoint x: 197, startPoint y: 54, endPoint x: 158, endPoint y: 17, distance: 54.5
click at [197, 54] on icon at bounding box center [198, 56] width 6 height 8
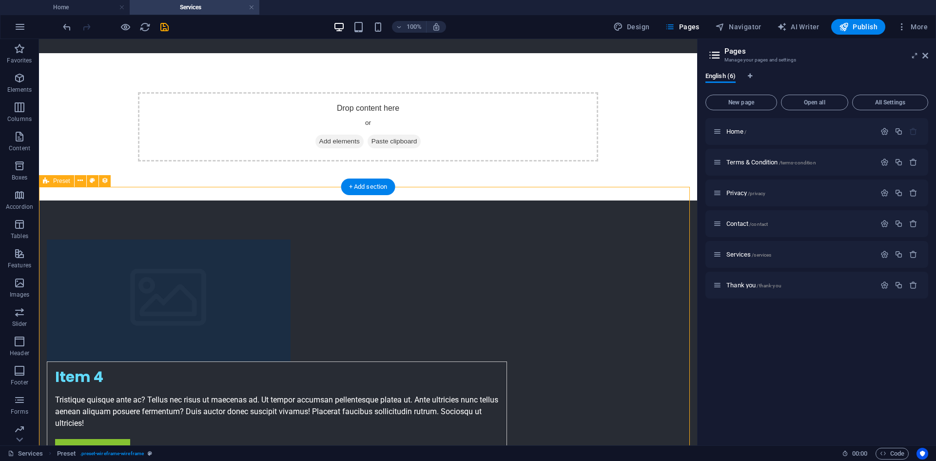
select select "68e4de961e9ac13fbe0eba7d"
select select "createdAt_DESC"
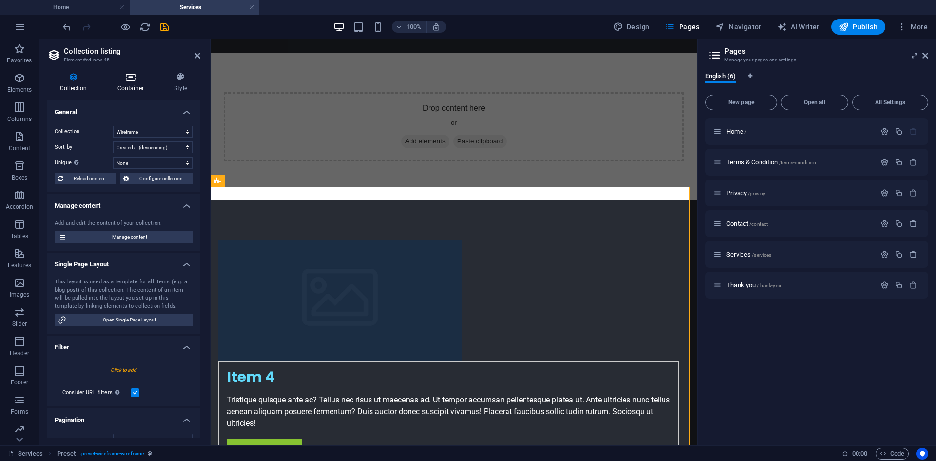
click at [131, 80] on icon at bounding box center [130, 77] width 53 height 10
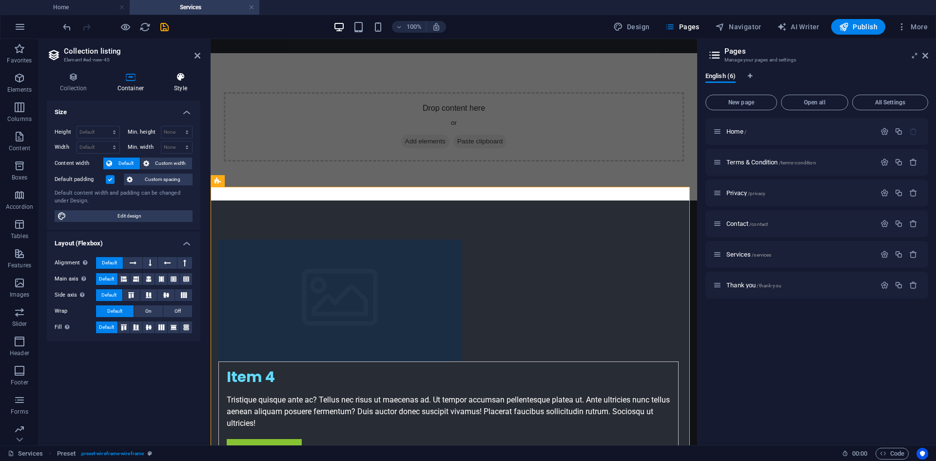
click at [172, 79] on icon at bounding box center [180, 77] width 39 height 10
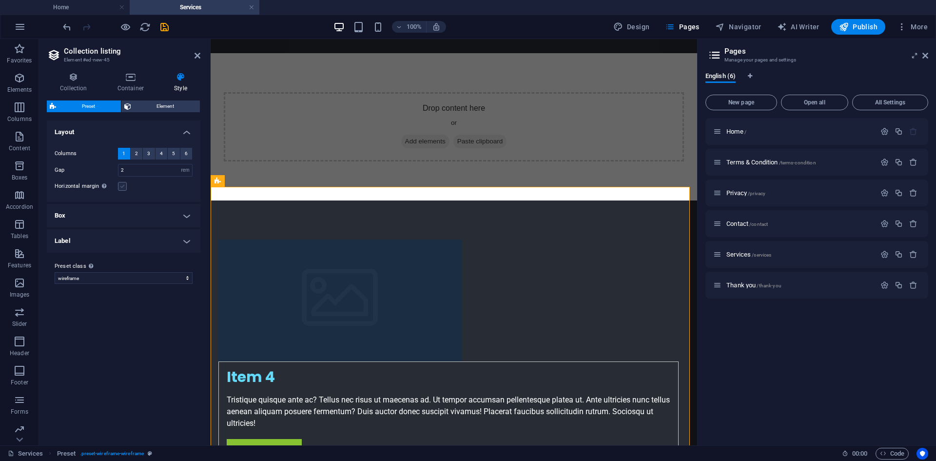
click at [120, 185] on label at bounding box center [122, 186] width 9 height 9
click at [0, 0] on input "Horizontal margin Only if the containers "Content width" is not set to "Default"" at bounding box center [0, 0] width 0 height 0
click at [122, 187] on label at bounding box center [122, 186] width 9 height 9
click at [0, 0] on input "Horizontal margin Only if the containers "Content width" is not set to "Default"" at bounding box center [0, 0] width 0 height 0
click at [126, 209] on h4 "Box" at bounding box center [124, 215] width 154 height 23
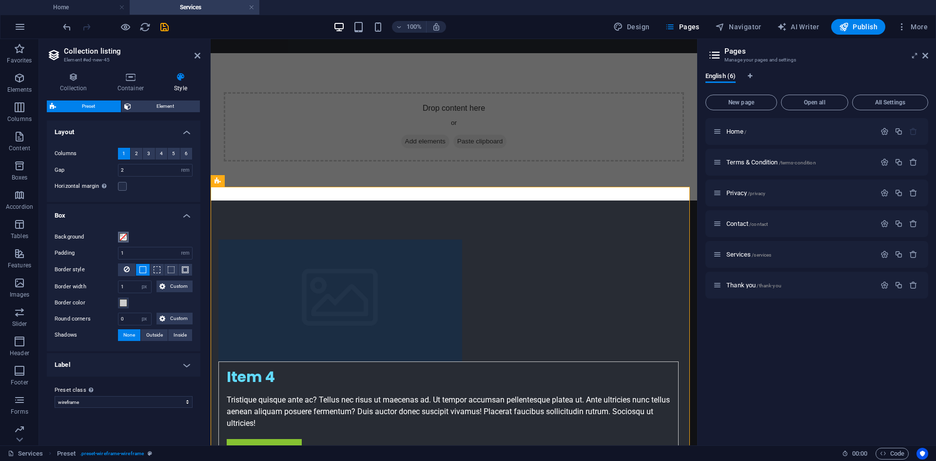
click at [125, 232] on button "Background" at bounding box center [123, 237] width 11 height 11
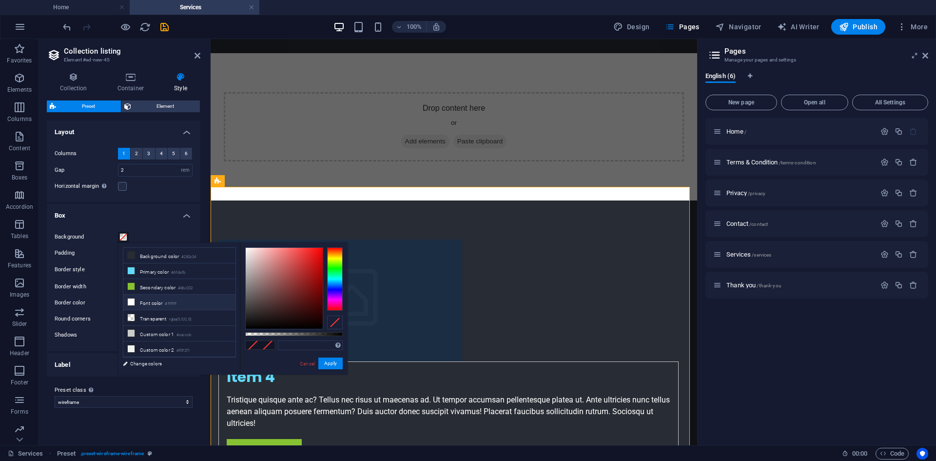
click at [156, 301] on li "Font color #ffffff" at bounding box center [179, 302] width 112 height 16
type input "#ffffff"
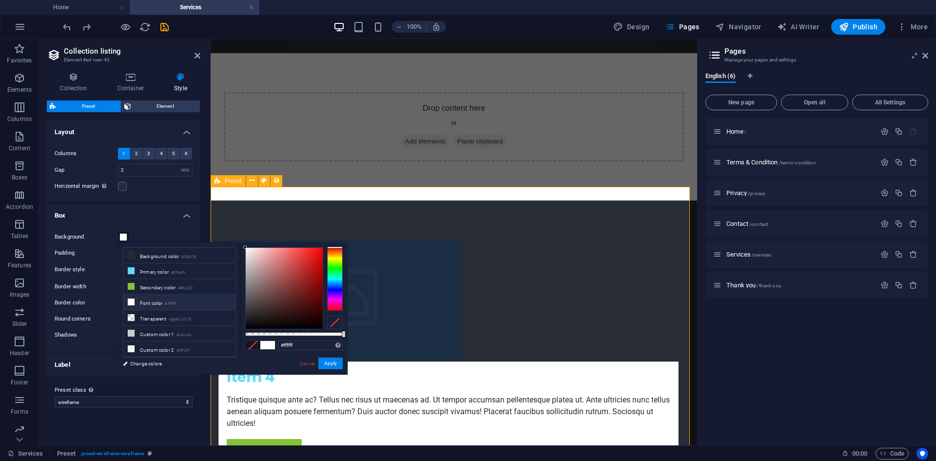
click at [281, 154] on div "Drop content here or Add elements Paste clipboard" at bounding box center [454, 126] width 487 height 147
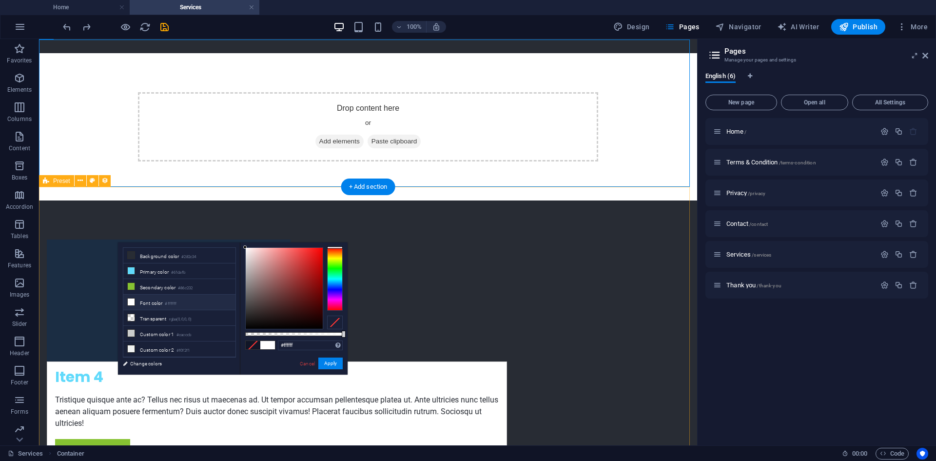
scroll to position [0, 0]
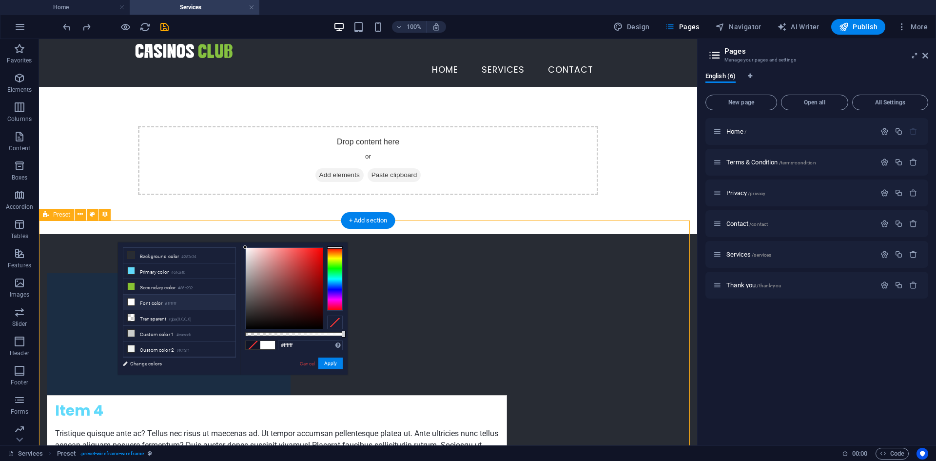
select select "rem"
select select "px"
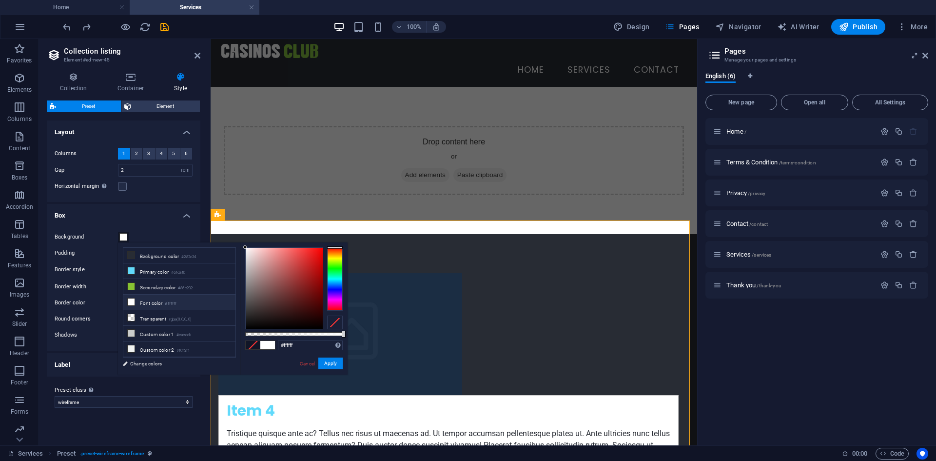
click at [124, 235] on span at bounding box center [123, 237] width 8 height 8
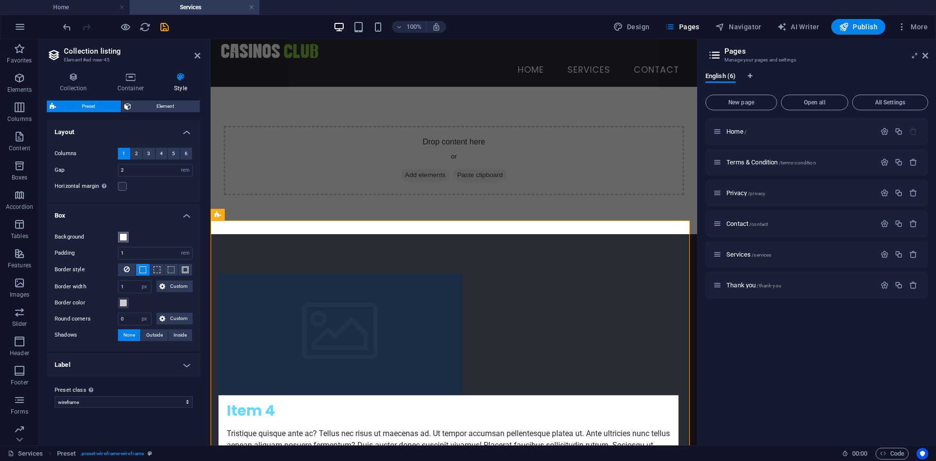
click at [122, 236] on span at bounding box center [123, 237] width 8 height 8
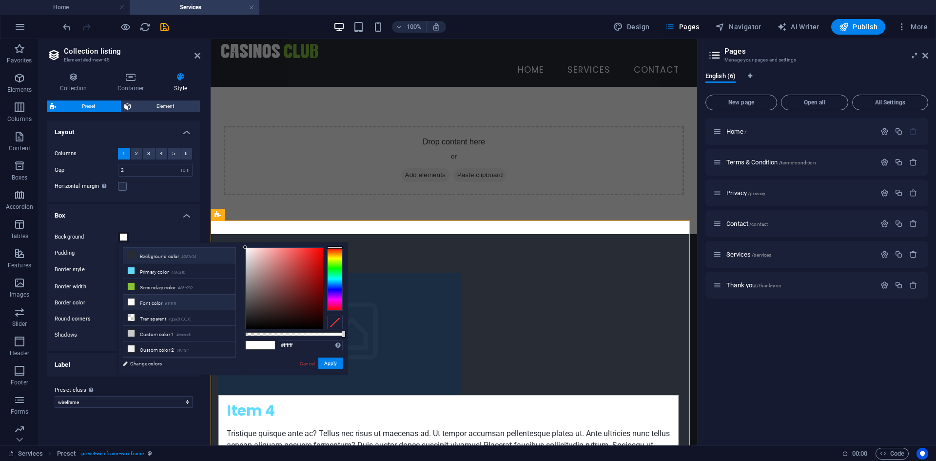
click at [148, 254] on li "Background color #282c34" at bounding box center [179, 256] width 112 height 16
type input "#282c34"
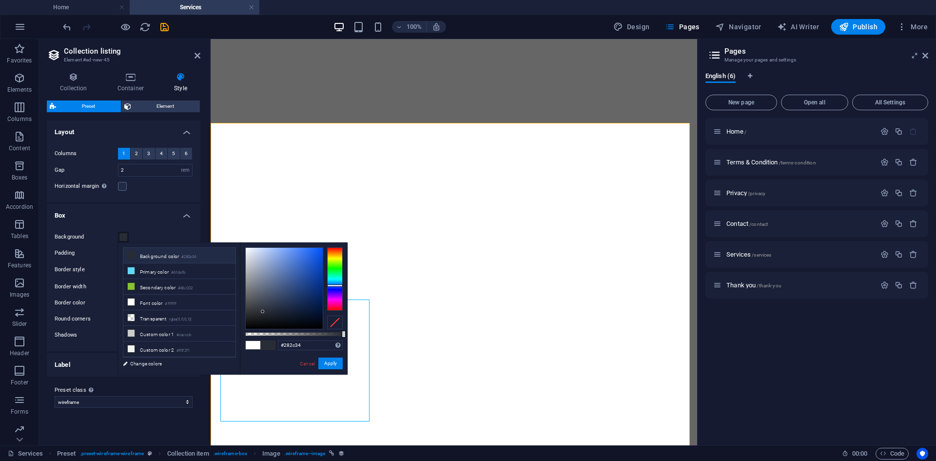
select select "rem"
select select "px"
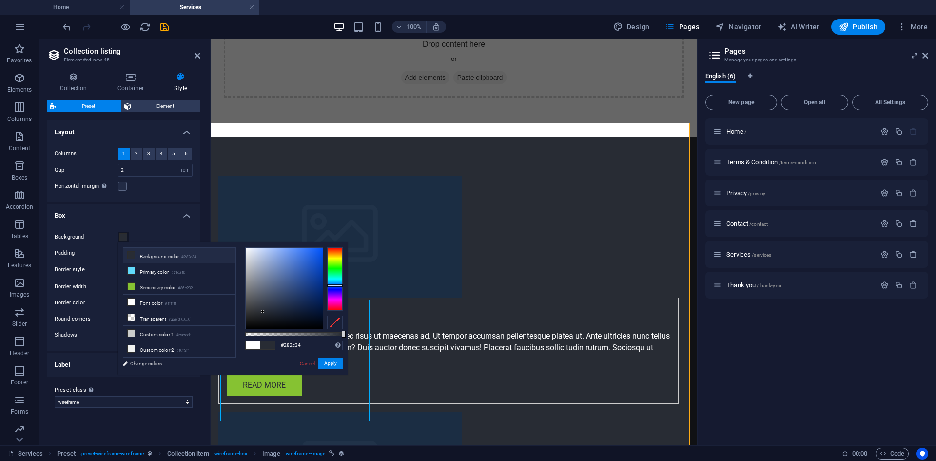
scroll to position [98, 0]
click at [399, 94] on div "Drop content here or Add elements Paste clipboard" at bounding box center [454, 62] width 487 height 147
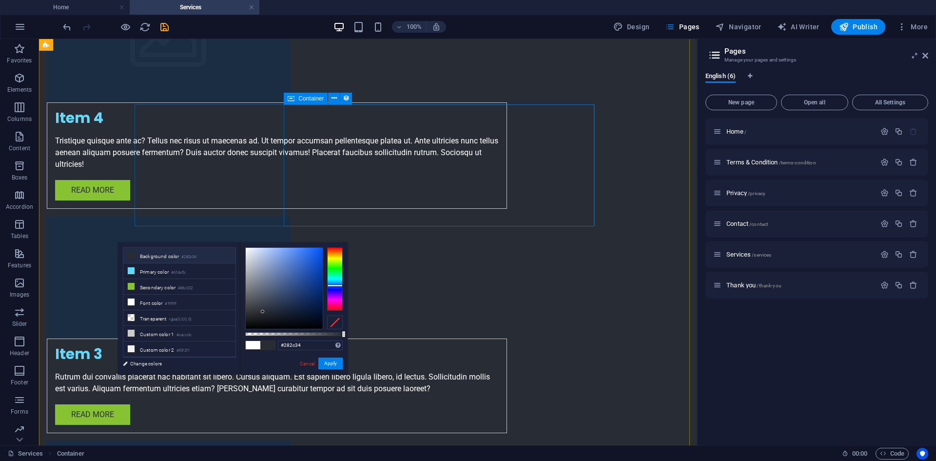
scroll to position [424, 0]
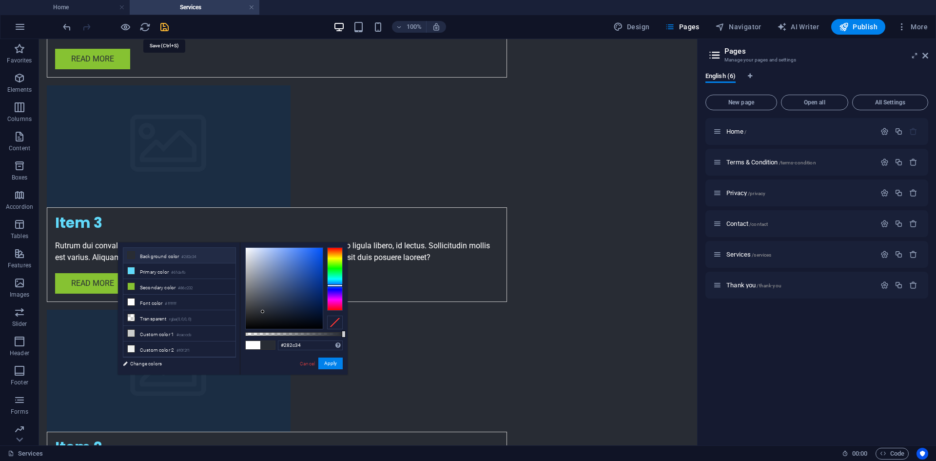
click at [161, 26] on icon "save" at bounding box center [164, 26] width 11 height 11
select select "rem"
select select "px"
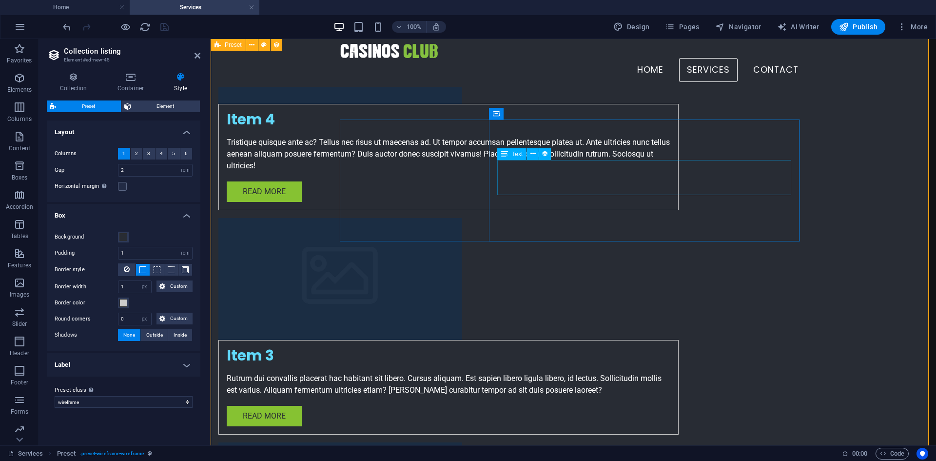
scroll to position [180, 0]
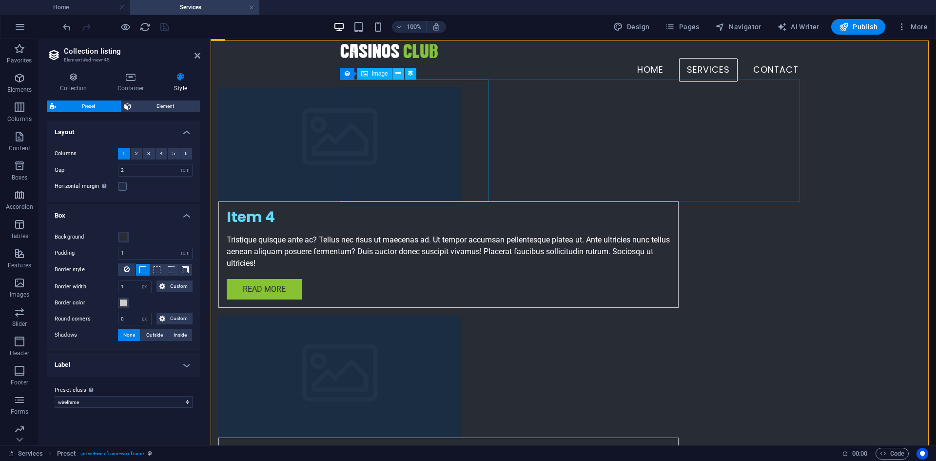
click at [398, 77] on icon at bounding box center [397, 73] width 5 height 10
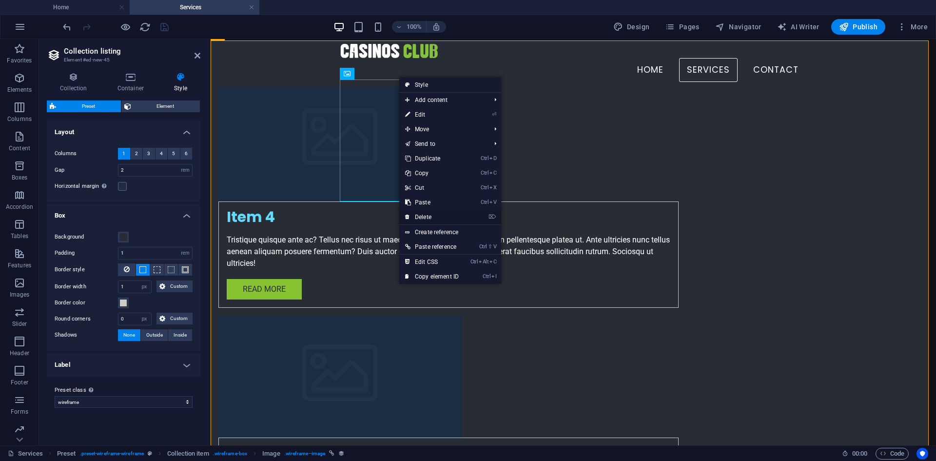
click at [436, 220] on link "⌦ Delete" at bounding box center [431, 217] width 65 height 15
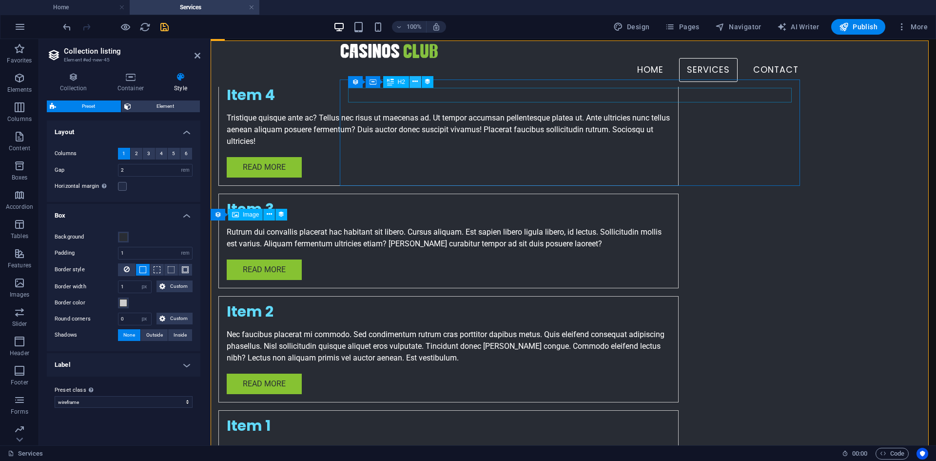
click at [418, 82] on icon at bounding box center [414, 82] width 5 height 10
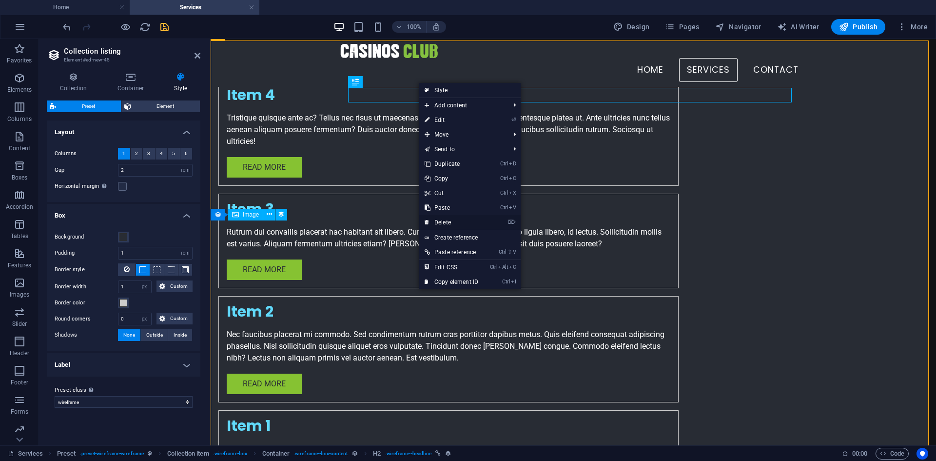
click at [448, 220] on link "⌦ Delete" at bounding box center [451, 222] width 65 height 15
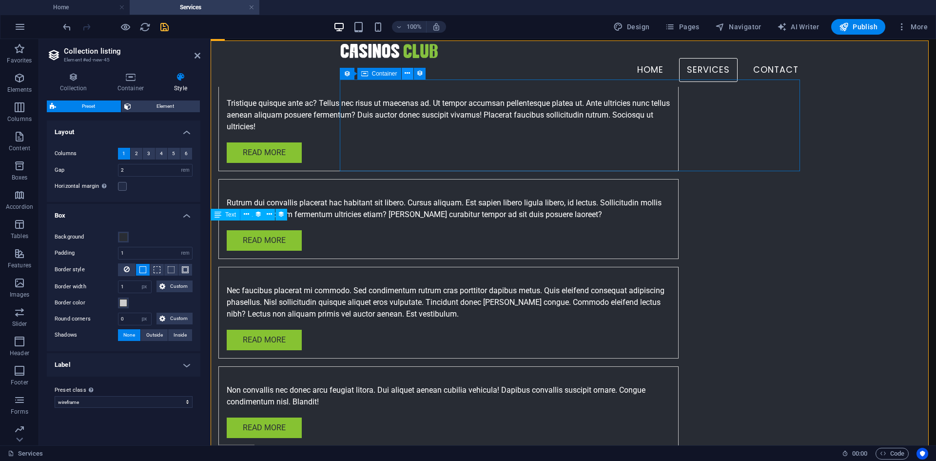
click at [408, 75] on icon at bounding box center [407, 73] width 5 height 10
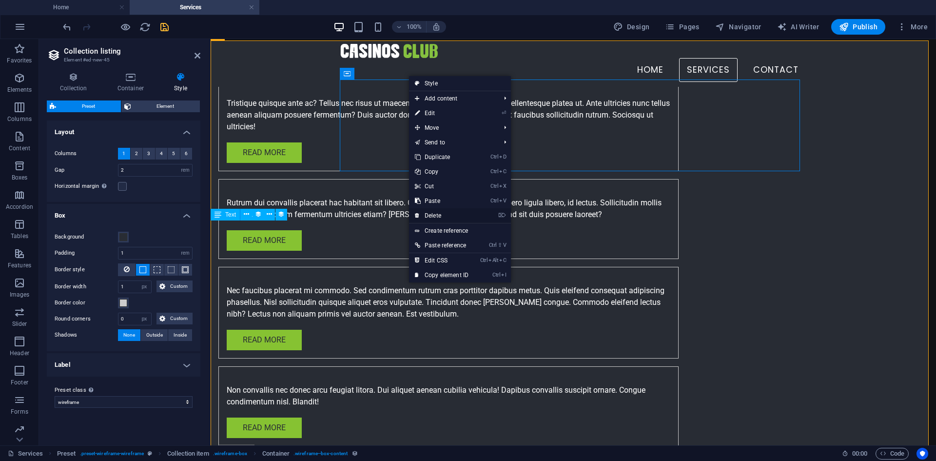
click at [441, 213] on link "⌦ Delete" at bounding box center [441, 215] width 65 height 15
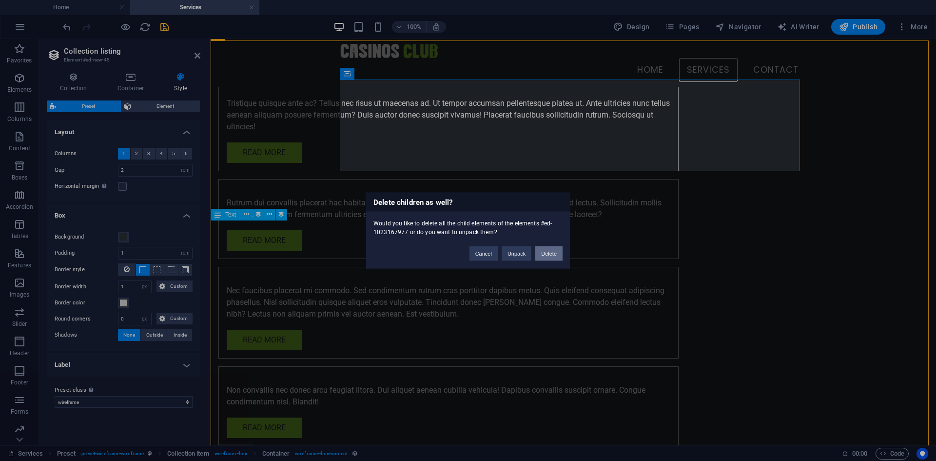
click at [547, 257] on button "Delete" at bounding box center [548, 253] width 27 height 15
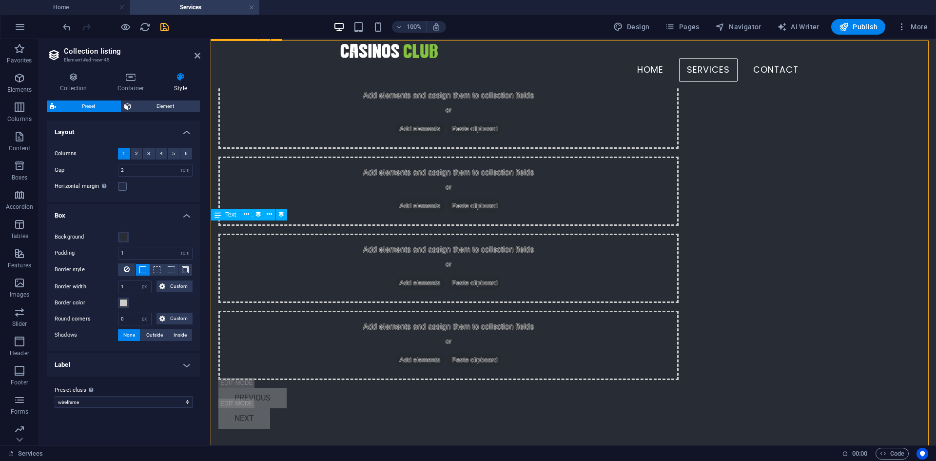
scroll to position [213, 0]
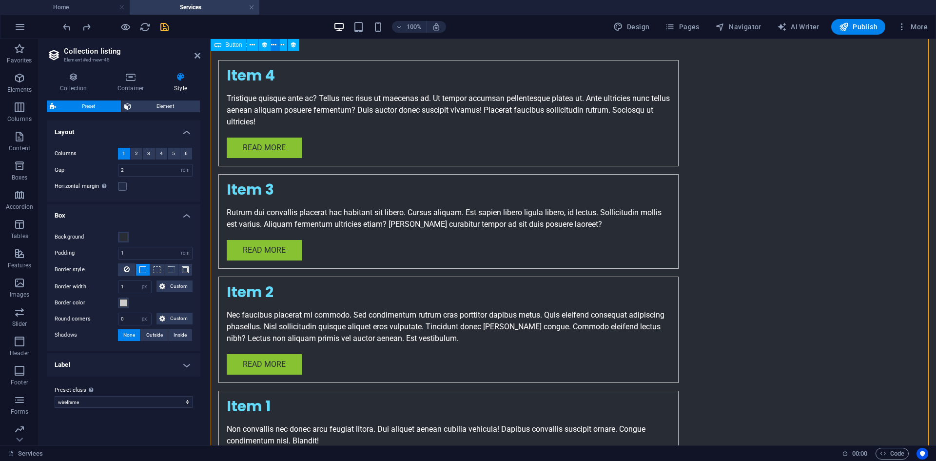
click at [821, 89] on div "Item 4 Tristique quisque ante ac? Tellus nec risus ut maecenas ad. Ut tempor ac…" at bounding box center [573, 297] width 725 height 552
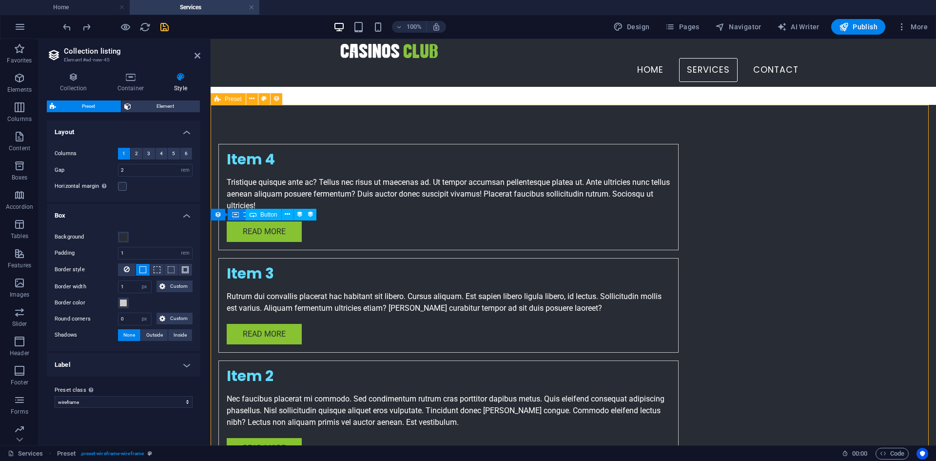
click at [323, 142] on div "Item 4 Tristique quisque ante ac? Tellus nec risus ut maecenas ad. Ut tempor ac…" at bounding box center [573, 381] width 725 height 552
click at [332, 144] on div "Item 4 Tristique quisque ante ac? Tellus nec risus ut maecenas ad. Ut tempor ac…" at bounding box center [573, 381] width 725 height 552
click at [345, 144] on div "Item 4 Tristique quisque ante ac? Tellus nec risus ut maecenas ad. Ut tempor ac…" at bounding box center [448, 197] width 460 height 106
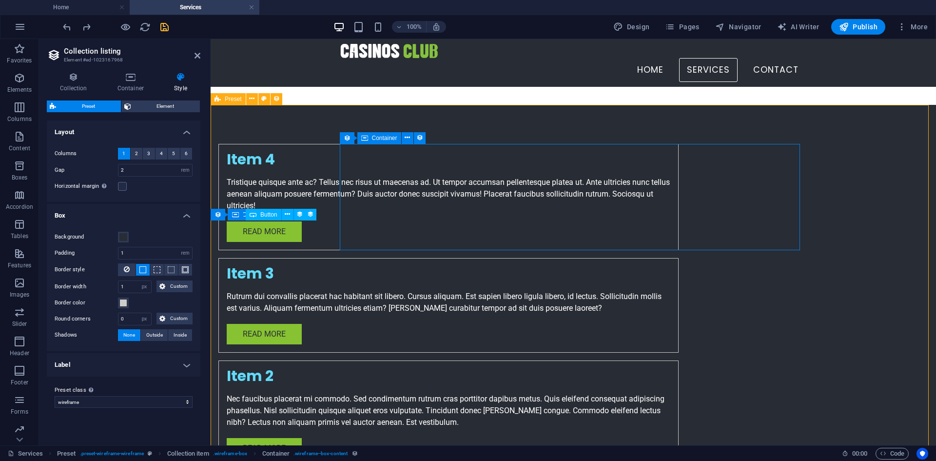
click at [345, 144] on div "Item 4 Tristique quisque ante ac? Tellus nec risus ut maecenas ad. Ut tempor ac…" at bounding box center [448, 197] width 460 height 106
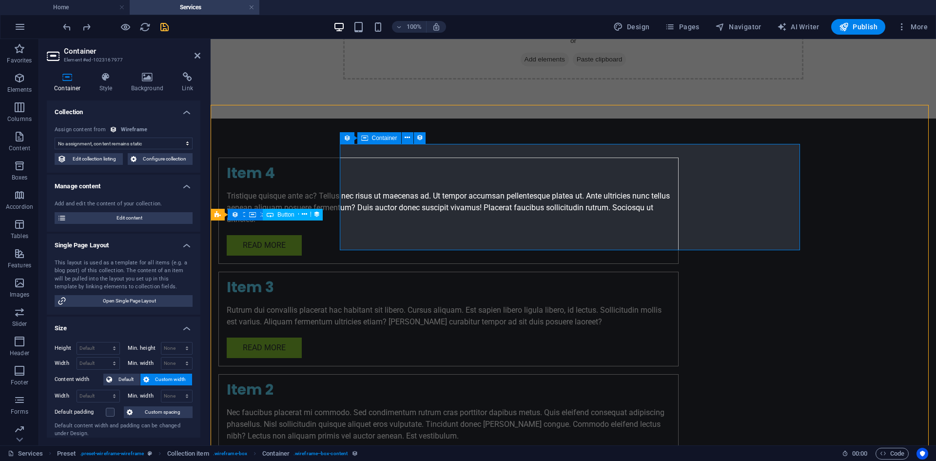
click at [345, 157] on div "Item 4 Tristique quisque ante ac? Tellus nec risus ut maecenas ad. Ut tempor ac…" at bounding box center [448, 210] width 460 height 106
click at [409, 137] on icon at bounding box center [407, 138] width 5 height 10
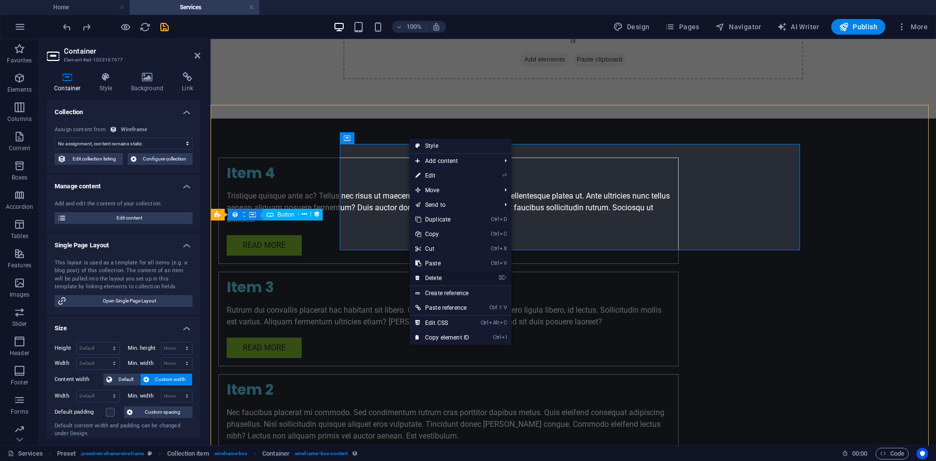
click at [443, 275] on link "⌦ Delete" at bounding box center [442, 278] width 65 height 15
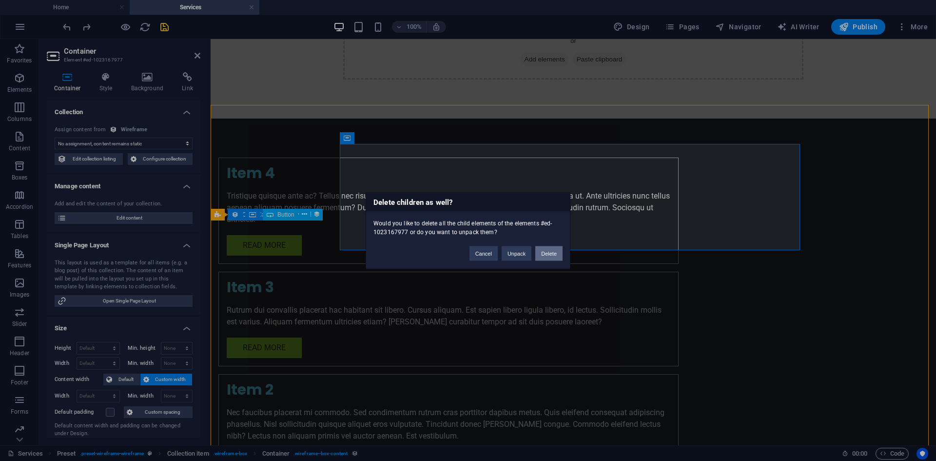
click at [552, 255] on button "Delete" at bounding box center [548, 253] width 27 height 15
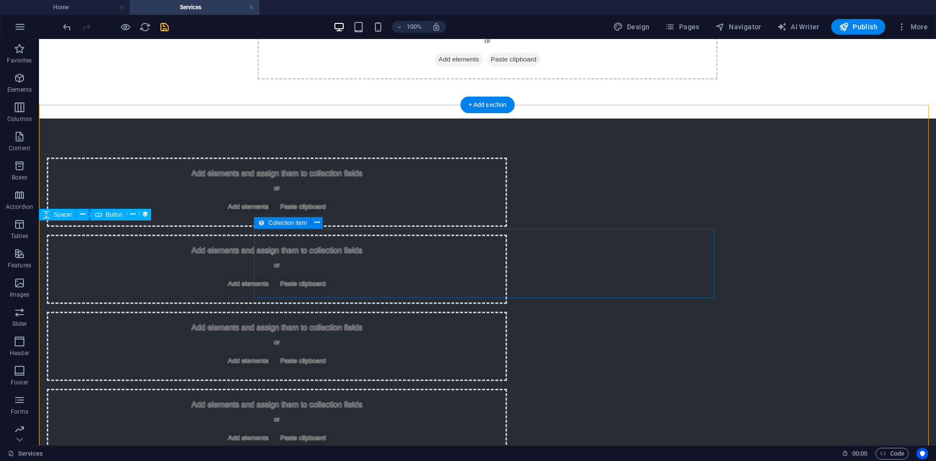
scroll to position [213, 0]
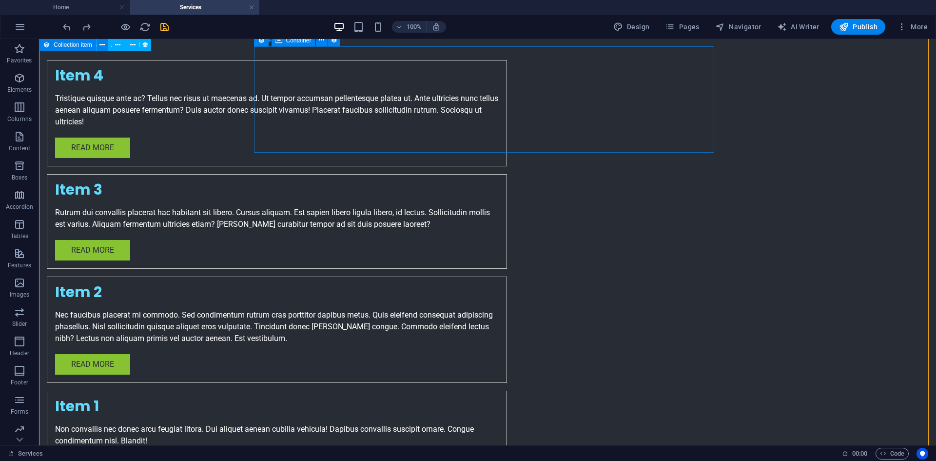
click at [740, 137] on div "Item 4 Tristique quisque ante ac? Tellus nec risus ut maecenas ad. Ut tempor ac…" at bounding box center [487, 297] width 897 height 552
click at [499, 68] on div "Item 4" at bounding box center [277, 75] width 444 height 15
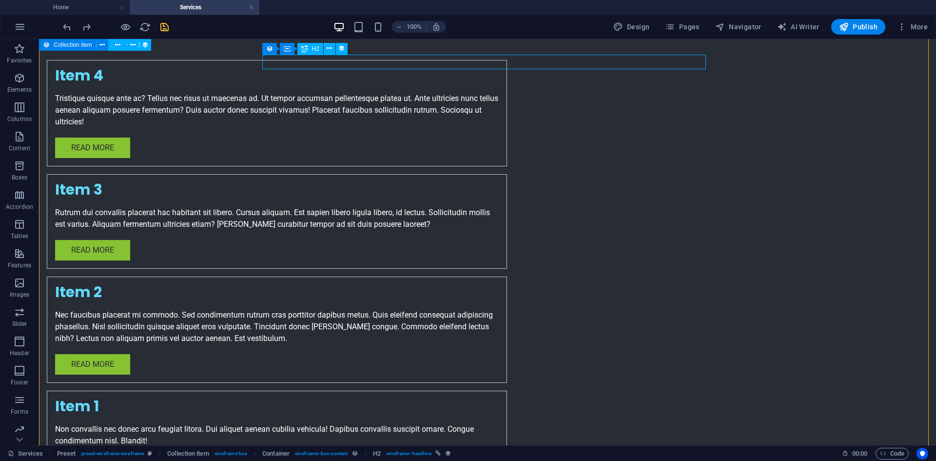
click at [499, 68] on div "Item 4" at bounding box center [277, 75] width 444 height 15
select select "name"
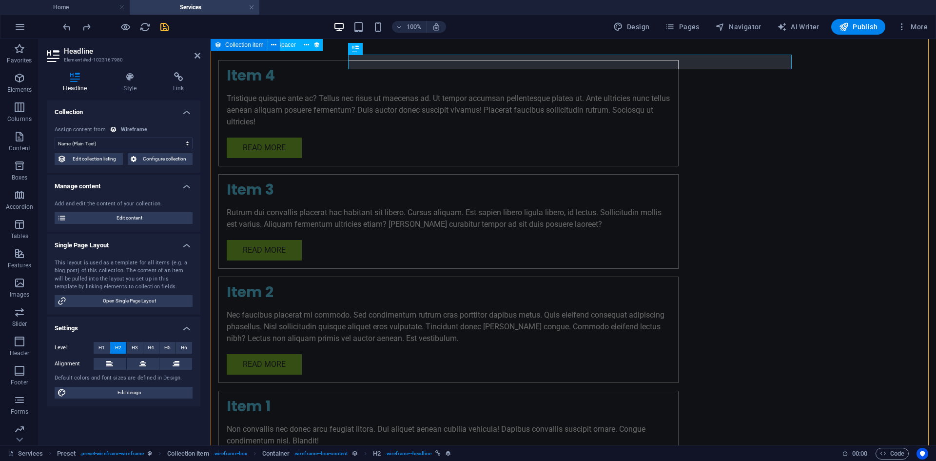
click at [289, 79] on div "Item 4 Tristique quisque ante ac? Tellus nec risus ut maecenas ad. Ut tempor ac…" at bounding box center [573, 297] width 725 height 552
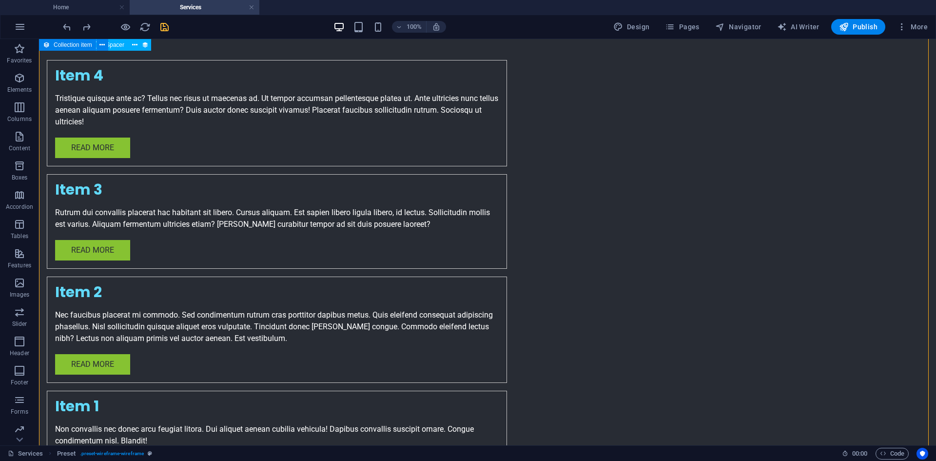
scroll to position [67, 0]
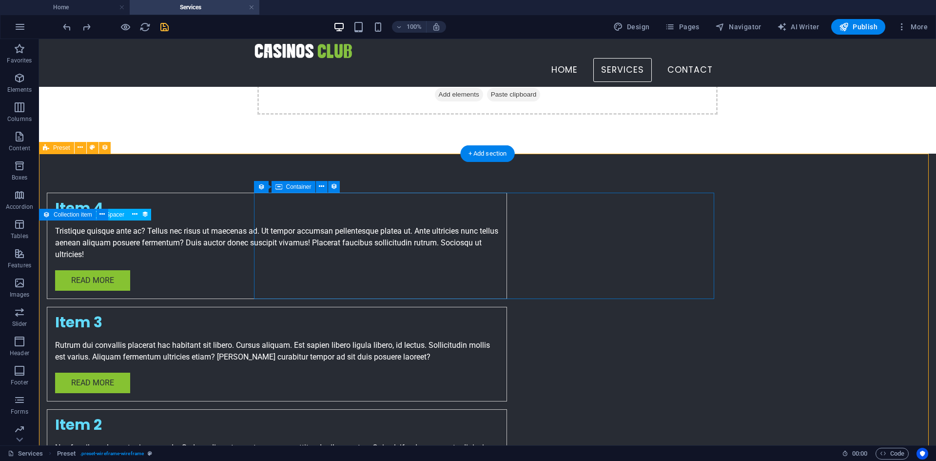
click at [256, 195] on div "Item 4 Tristique quisque ante ac? Tellus nec risus ut maecenas ad. Ut tempor ac…" at bounding box center [277, 246] width 460 height 106
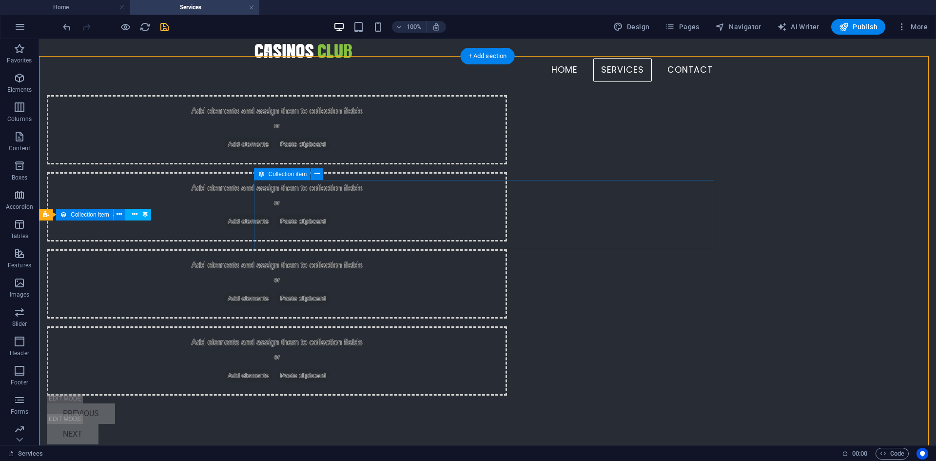
scroll to position [116, 0]
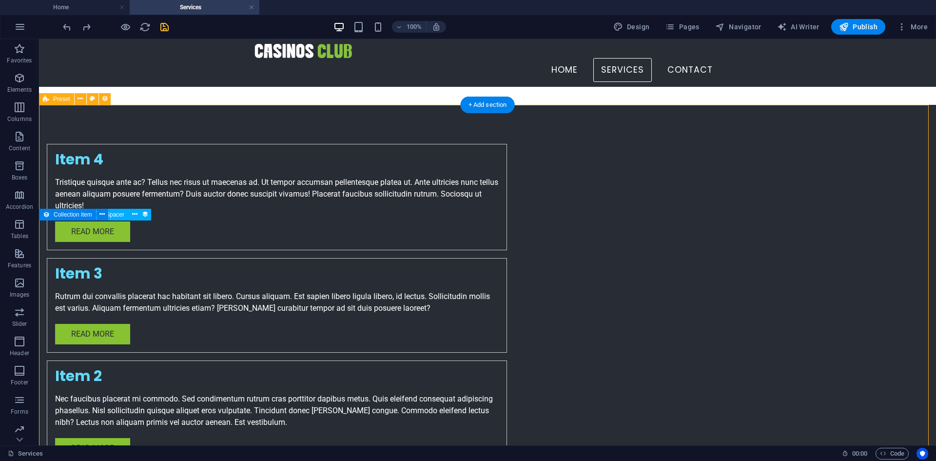
click at [232, 207] on div "Item 4 Tristique quisque ante ac? Tellus nec risus ut maecenas ad. Ut tempor ac…" at bounding box center [487, 381] width 897 height 552
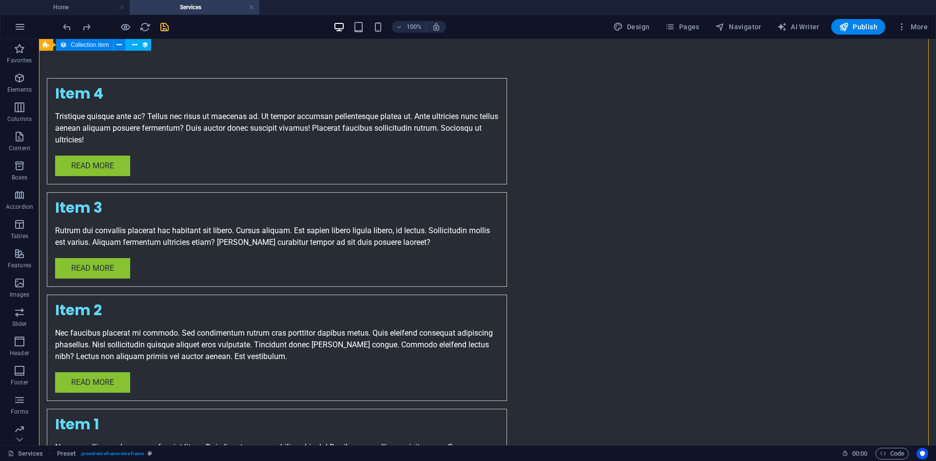
scroll to position [0, 0]
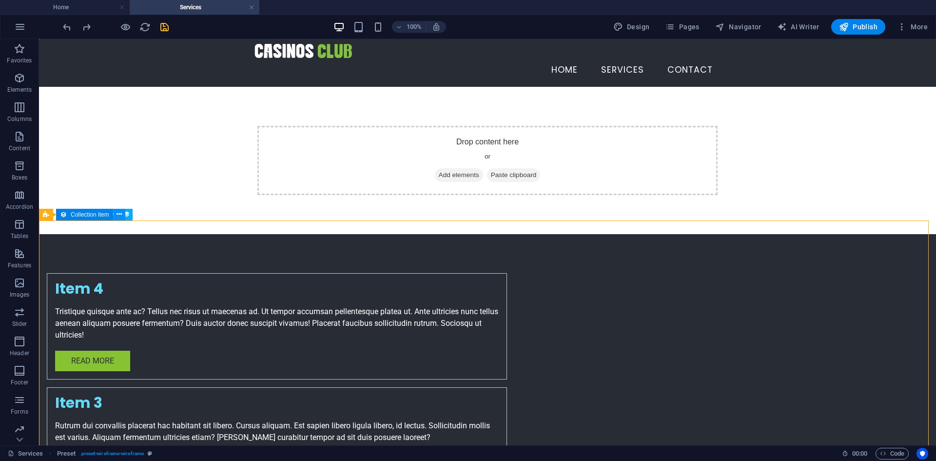
click at [118, 214] on icon at bounding box center [119, 214] width 5 height 10
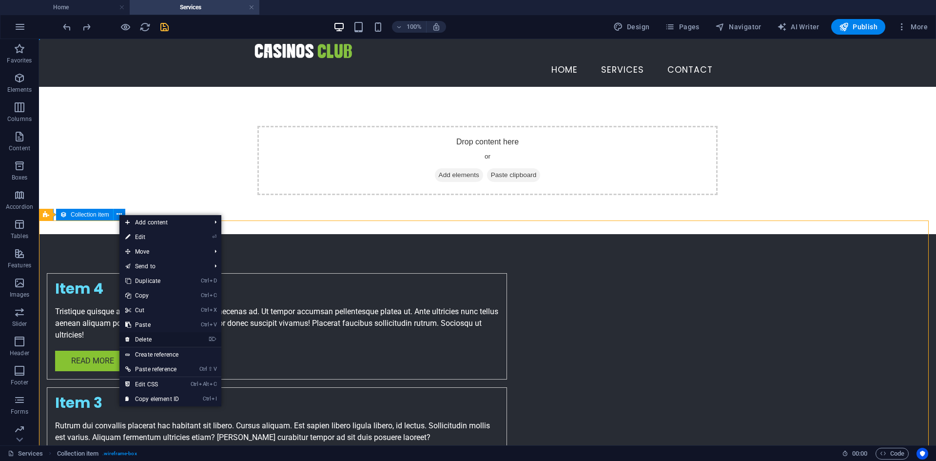
click at [151, 341] on link "⌦ Delete" at bounding box center [151, 339] width 65 height 15
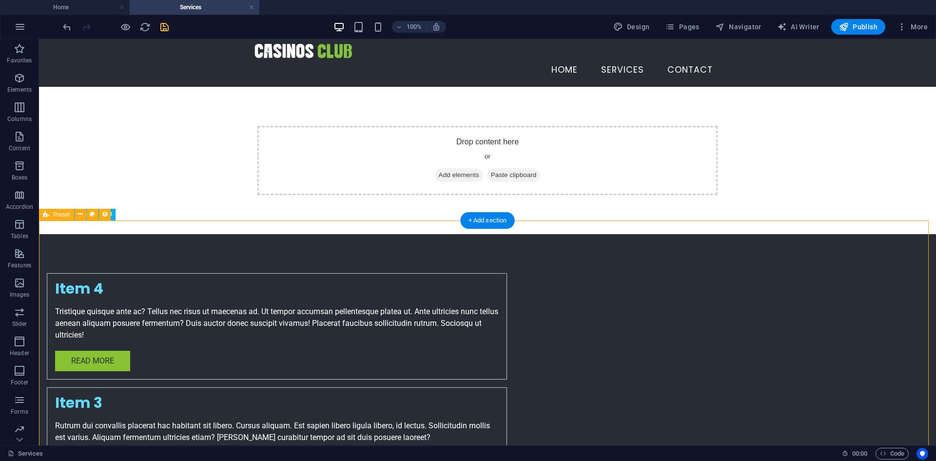
click at [256, 273] on div "Item 4 Tristique quisque ante ac? Tellus nec risus ut maecenas ad. Ut tempor ac…" at bounding box center [277, 326] width 460 height 106
select select "rem"
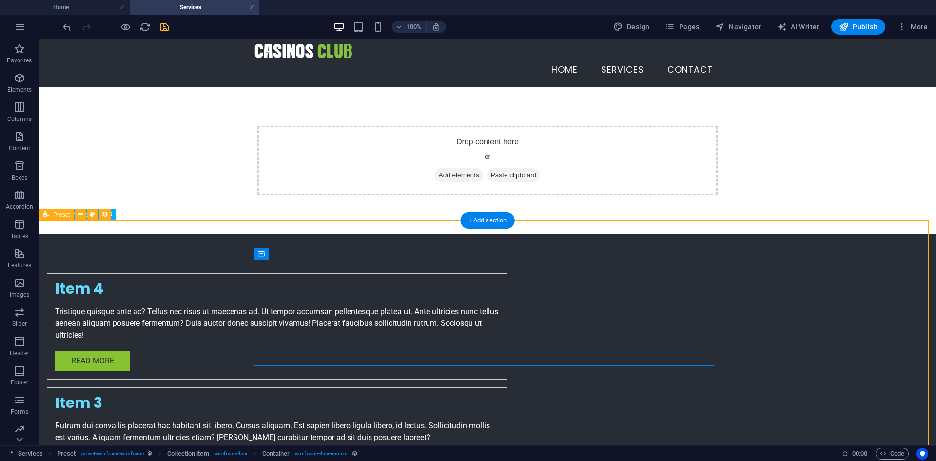
select select "rem"
select select "px"
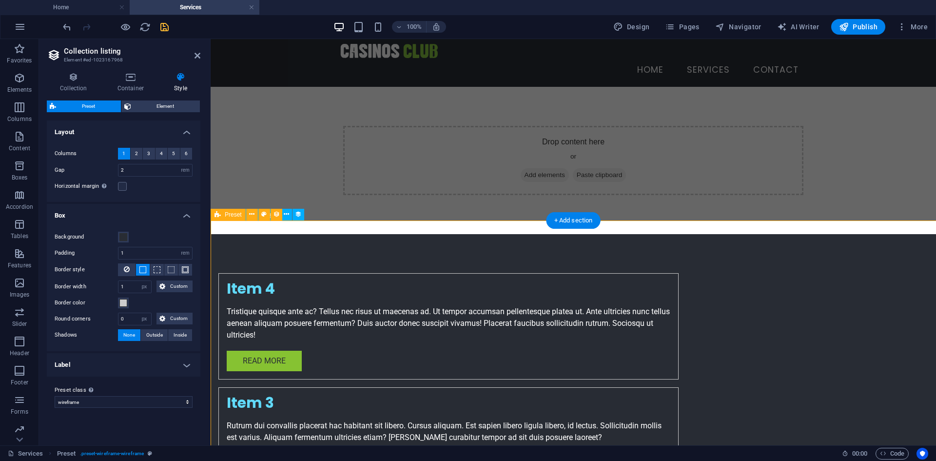
click at [286, 209] on div "Preset" at bounding box center [250, 215] width 78 height 12
click at [286, 214] on div "Preset" at bounding box center [250, 215] width 78 height 12
click at [286, 215] on div "Preset" at bounding box center [250, 215] width 78 height 12
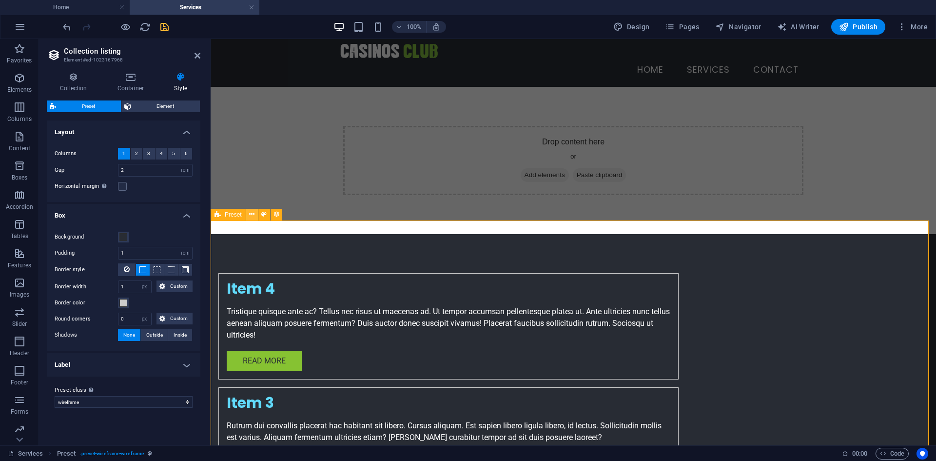
click at [255, 214] on button at bounding box center [252, 215] width 12 height 12
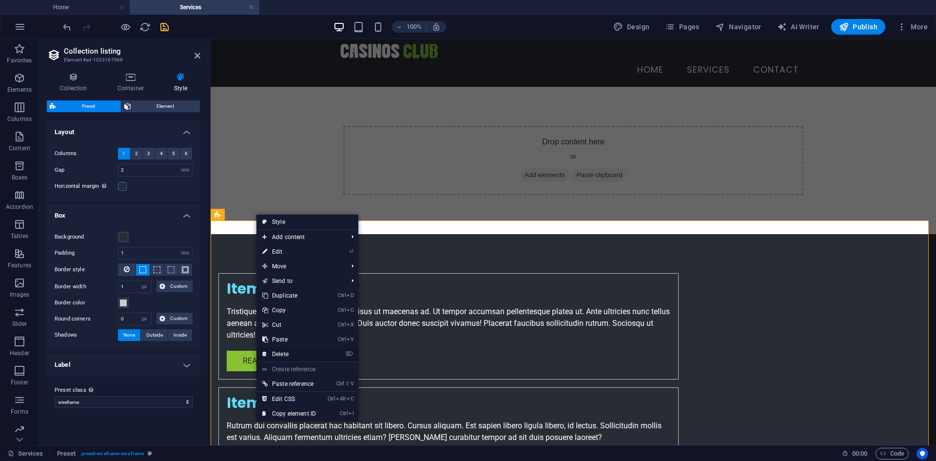
click at [278, 350] on link "⌦ Delete" at bounding box center [288, 354] width 65 height 15
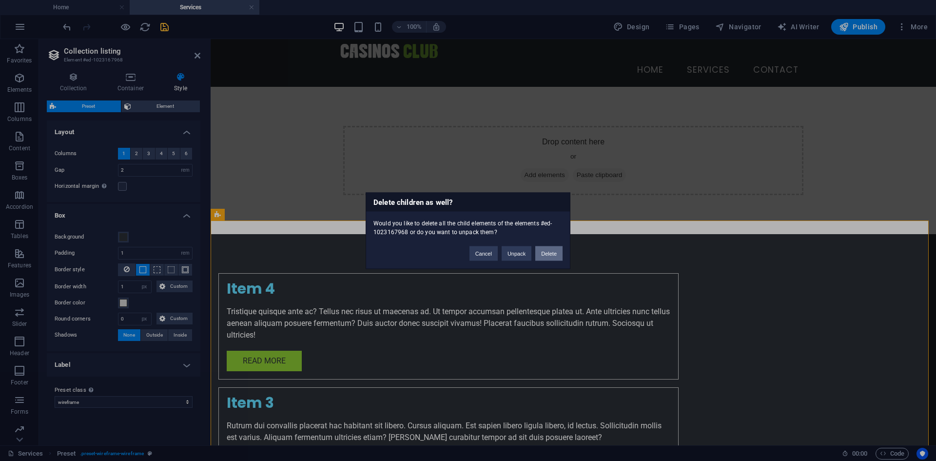
click at [546, 251] on button "Delete" at bounding box center [548, 253] width 27 height 15
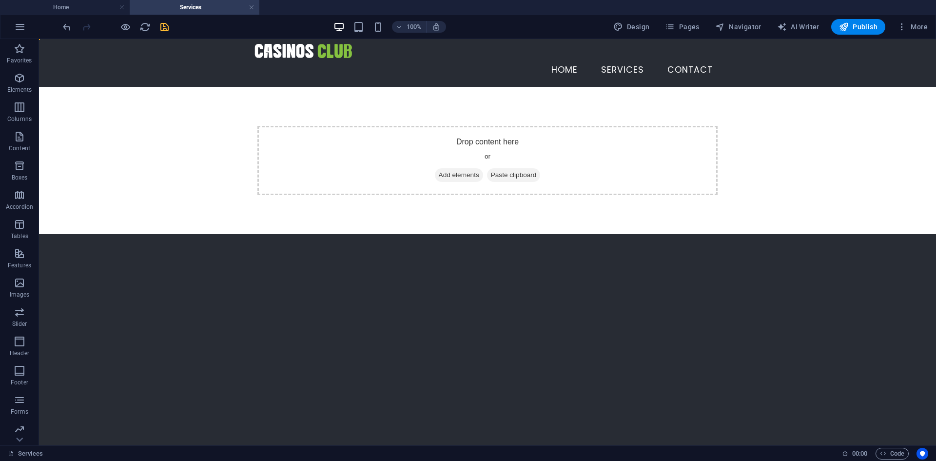
click at [488, 234] on html "Skip to main content Menu Home services contact Drop content here or Add elemen…" at bounding box center [487, 136] width 897 height 195
drag, startPoint x: 81, startPoint y: 6, endPoint x: 130, endPoint y: 46, distance: 62.7
click at [81, 6] on h4 "Home" at bounding box center [65, 7] width 130 height 11
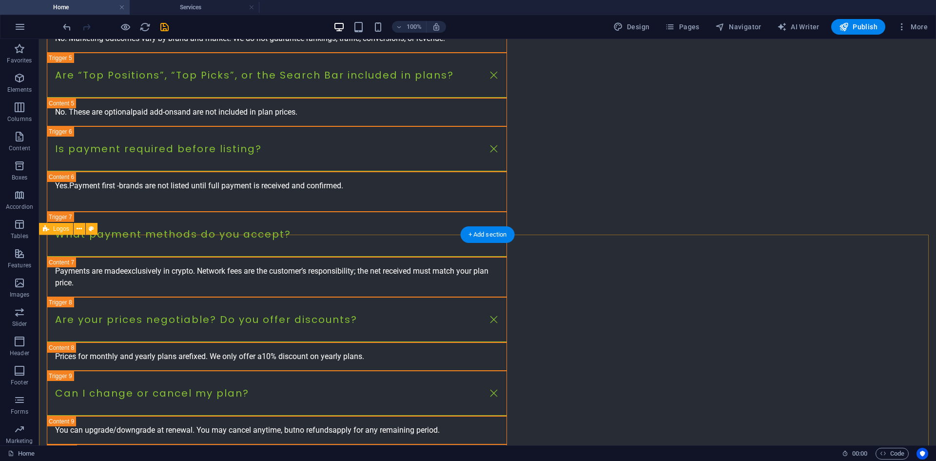
scroll to position [1833, 0]
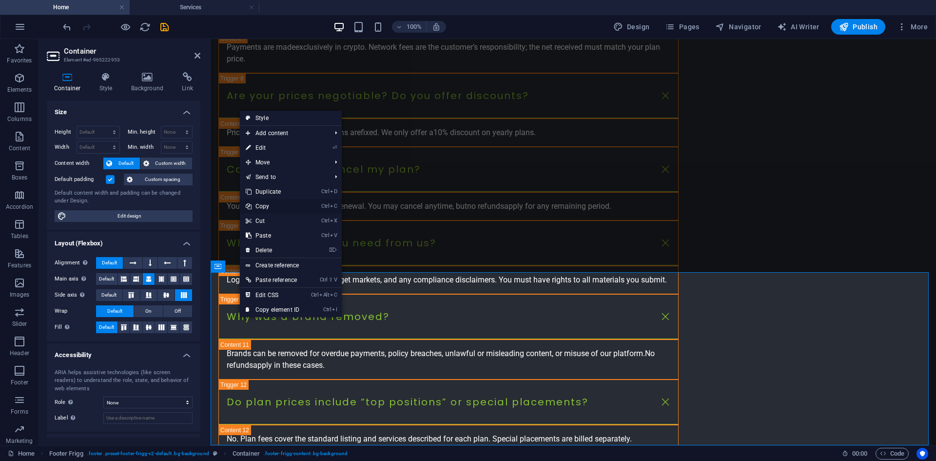
click at [303, 201] on link "Ctrl C Copy" at bounding box center [272, 206] width 65 height 15
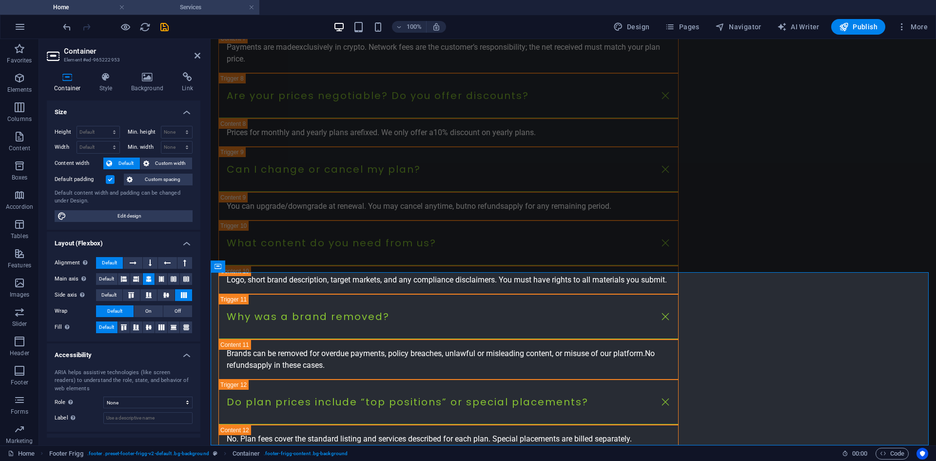
click at [185, 6] on h4 "Services" at bounding box center [195, 7] width 130 height 11
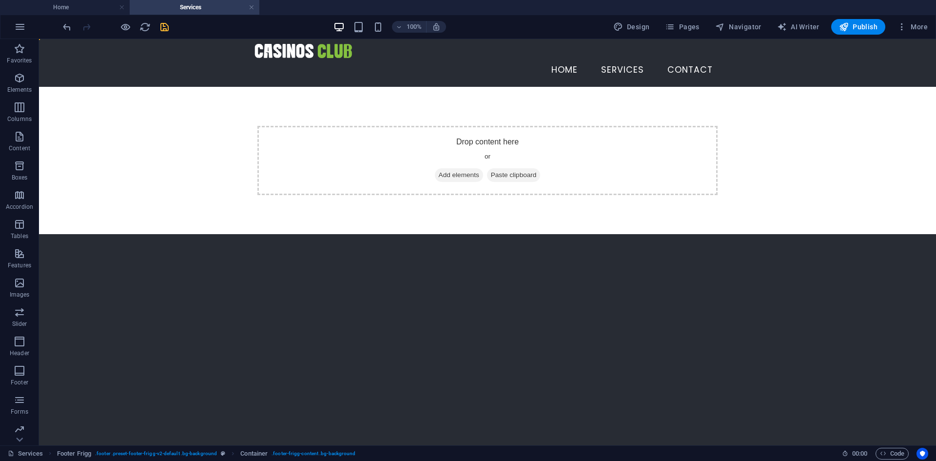
scroll to position [0, 0]
click at [289, 234] on html "Skip to main content Menu Home services contact Drop content here or Add elemen…" at bounding box center [487, 136] width 897 height 195
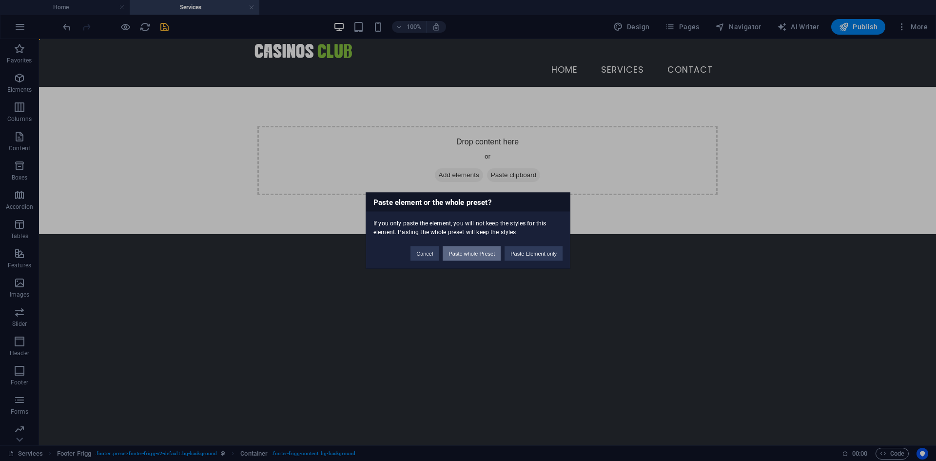
click at [489, 256] on button "Paste whole Preset" at bounding box center [472, 253] width 58 height 15
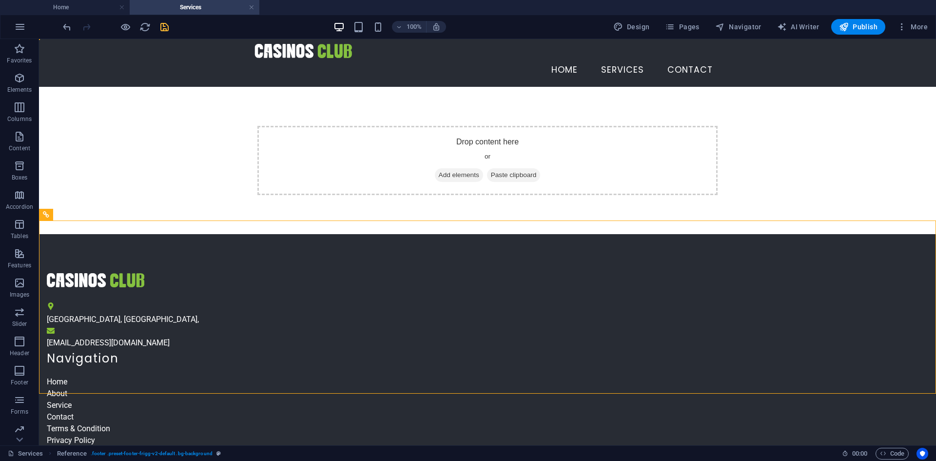
click at [451, 420] on html "Skip to main content Menu Home services contact Drop content here or Add elemen…" at bounding box center [487, 310] width 897 height 543
click at [471, 420] on html "Skip to main content Menu Home services contact Drop content here or Add elemen…" at bounding box center [487, 310] width 897 height 543
click at [471, 419] on html "Skip to main content Menu Home services contact Drop content here or Add elemen…" at bounding box center [487, 310] width 897 height 543
click at [454, 423] on html "Skip to main content Menu Home services contact Drop content here or Add elemen…" at bounding box center [487, 310] width 897 height 543
click at [452, 426] on html "Skip to main content Menu Home services contact Drop content here or Add elemen…" at bounding box center [487, 310] width 897 height 543
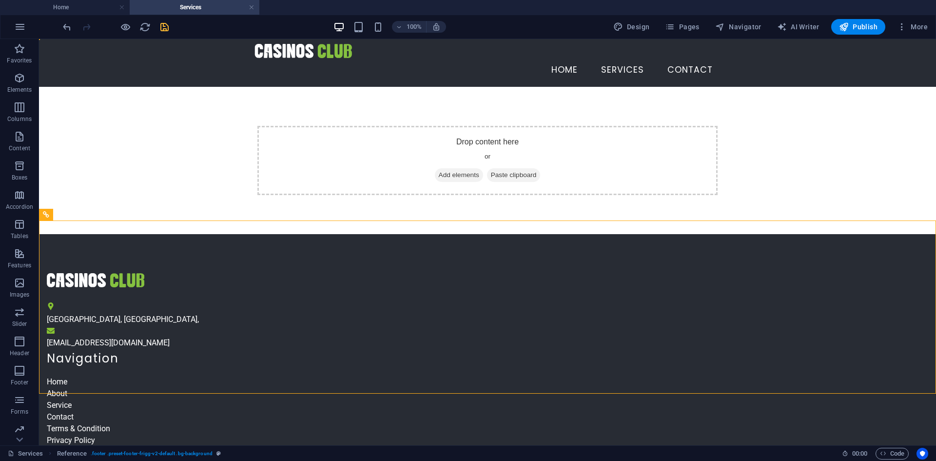
click at [450, 427] on html "Skip to main content Menu Home services contact Drop content here or Add elemen…" at bounding box center [487, 310] width 897 height 543
drag, startPoint x: 310, startPoint y: 424, endPoint x: 194, endPoint y: 418, distance: 116.6
click at [194, 418] on html "Skip to main content Menu Home services contact Drop content here or Add elemen…" at bounding box center [487, 310] width 897 height 543
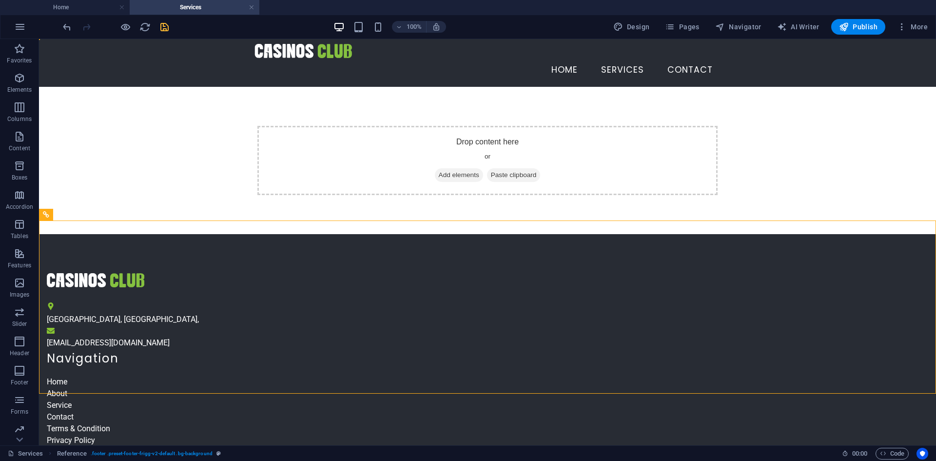
click at [194, 418] on html "Skip to main content Menu Home services contact Drop content here or Add elemen…" at bounding box center [487, 310] width 897 height 543
click at [140, 186] on div "Drop content here or Add elements Paste clipboard" at bounding box center [487, 160] width 897 height 147
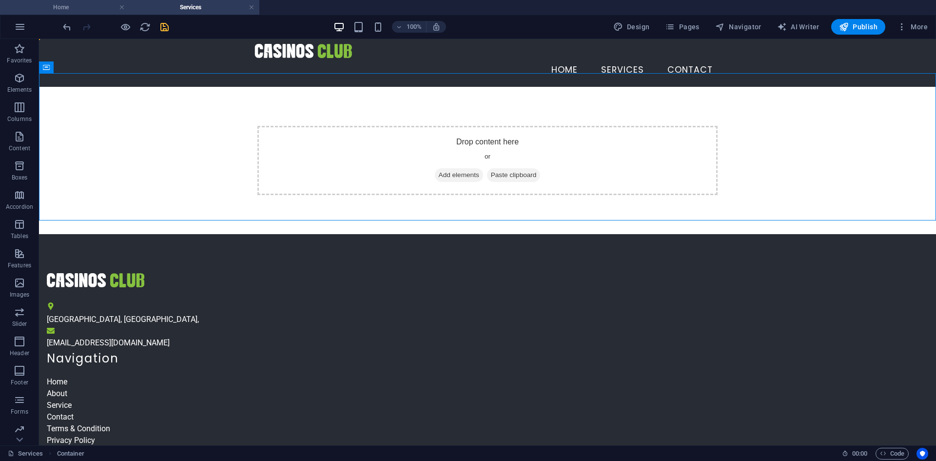
click at [90, 3] on h4 "Home" at bounding box center [65, 7] width 130 height 11
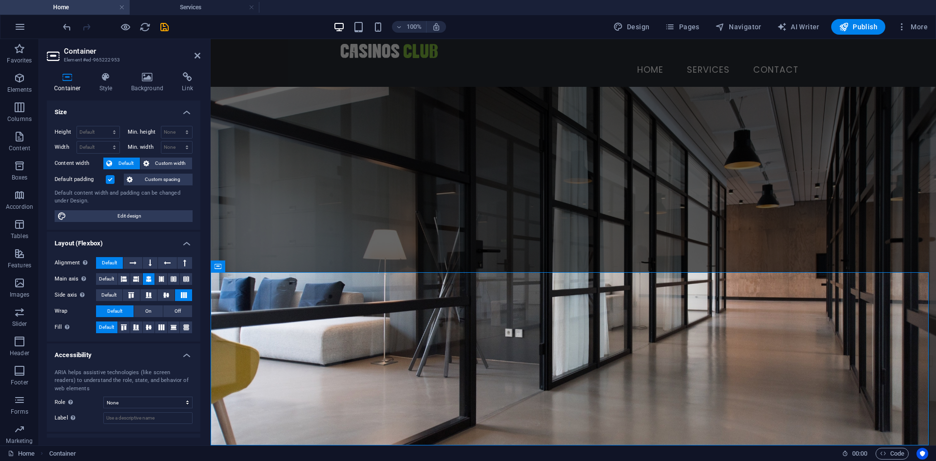
scroll to position [1833, 0]
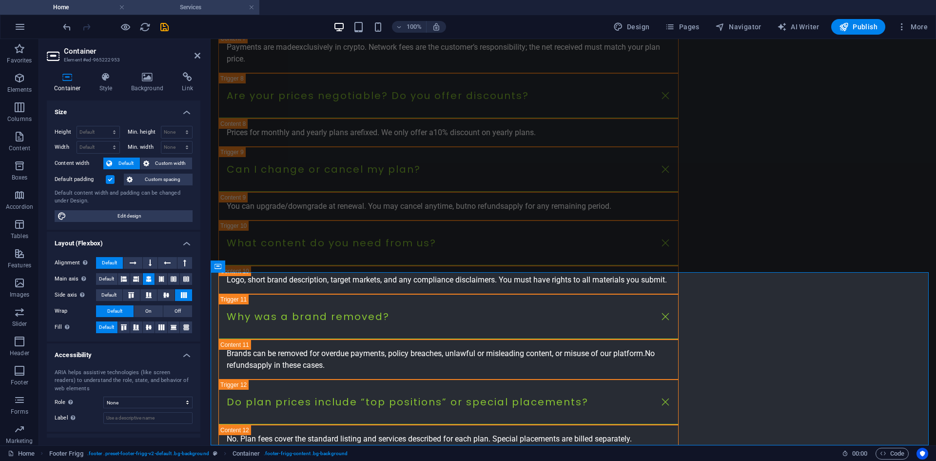
click at [212, 4] on h4 "Services" at bounding box center [195, 7] width 130 height 11
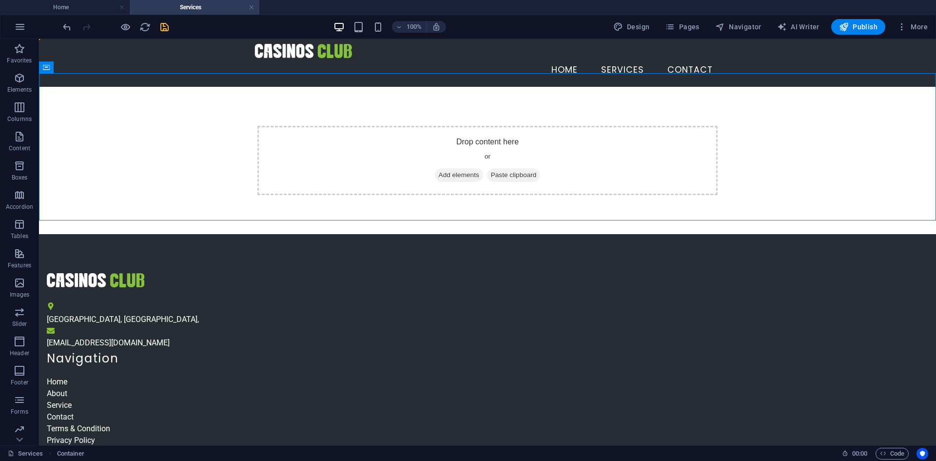
click at [367, 420] on html "Skip to main content Menu Home services contact Drop content here or Add elemen…" at bounding box center [487, 310] width 897 height 543
click at [208, 234] on div "Skopje, N.Macedonia , contact@casinosclub.com Navigation Home About Service Con…" at bounding box center [487, 408] width 897 height 348
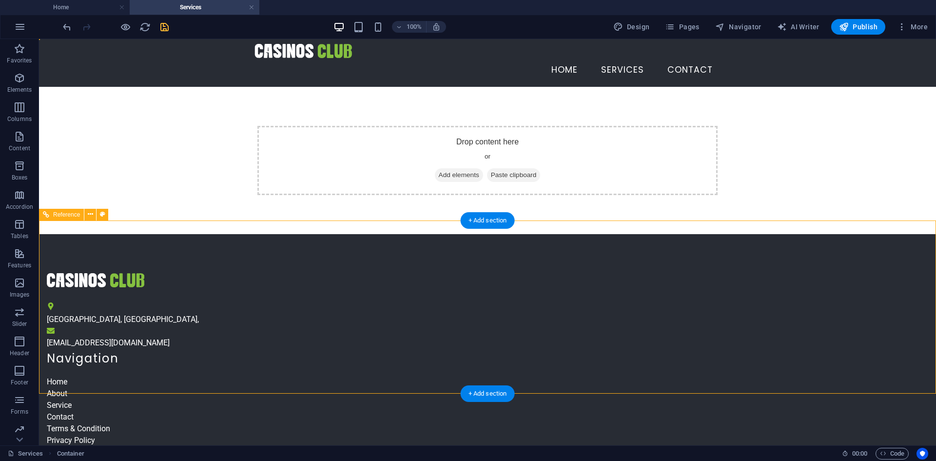
click at [208, 234] on div "Skopje, N.Macedonia , contact@casinosclub.com Navigation Home About Service Con…" at bounding box center [487, 408] width 897 height 348
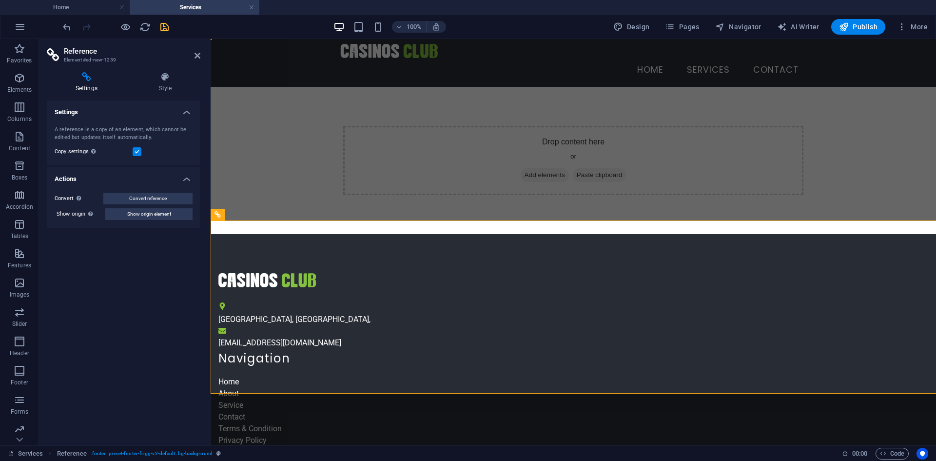
click at [208, 225] on div "Settings Style Settings A reference is a copy of an element, which cannot be ed…" at bounding box center [123, 254] width 169 height 381
click at [327, 428] on html "Skip to main content Menu Home services contact Drop content here or Add elemen…" at bounding box center [573, 310] width 725 height 543
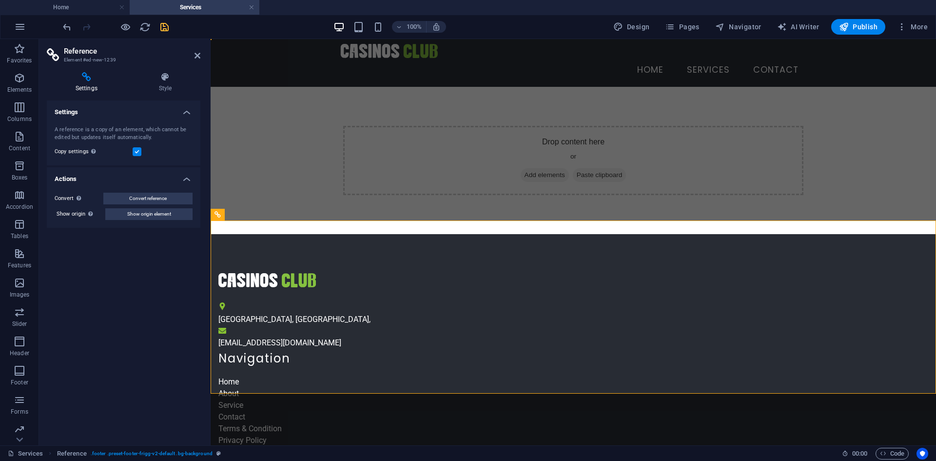
click at [327, 428] on html "Skip to main content Menu Home services contact Drop content here or Add elemen…" at bounding box center [573, 310] width 725 height 543
click at [165, 79] on icon at bounding box center [165, 77] width 70 height 10
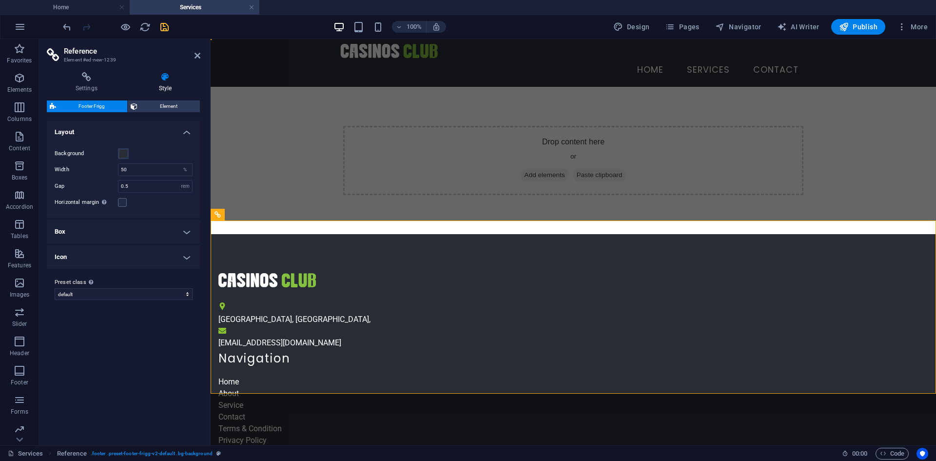
click at [151, 232] on h4 "Box" at bounding box center [124, 231] width 154 height 23
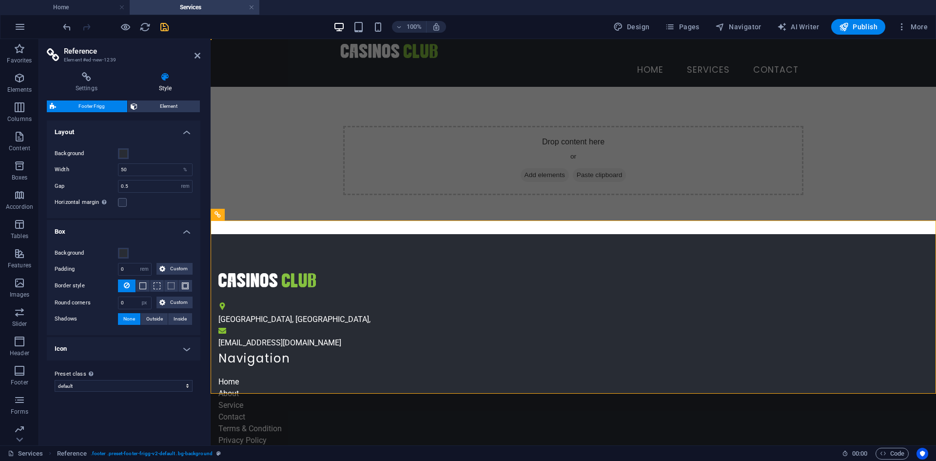
click at [151, 232] on h4 "Box" at bounding box center [124, 229] width 154 height 18
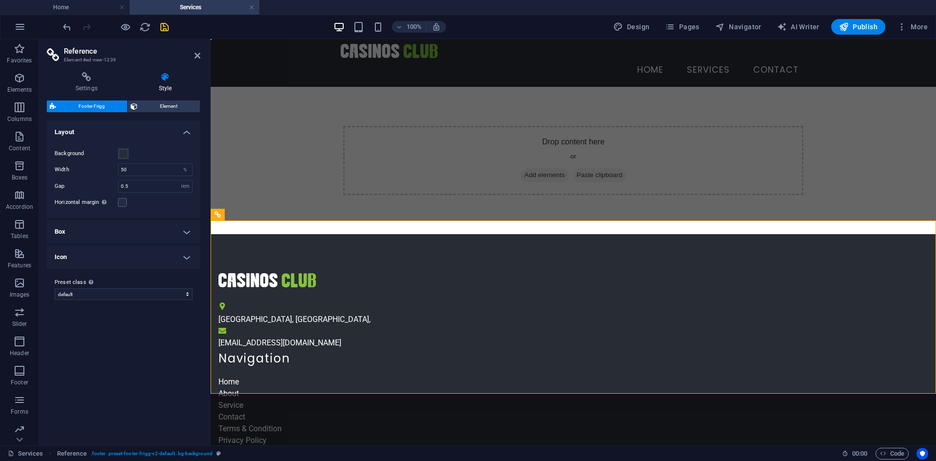
click at [158, 263] on h4 "Icon" at bounding box center [124, 256] width 154 height 23
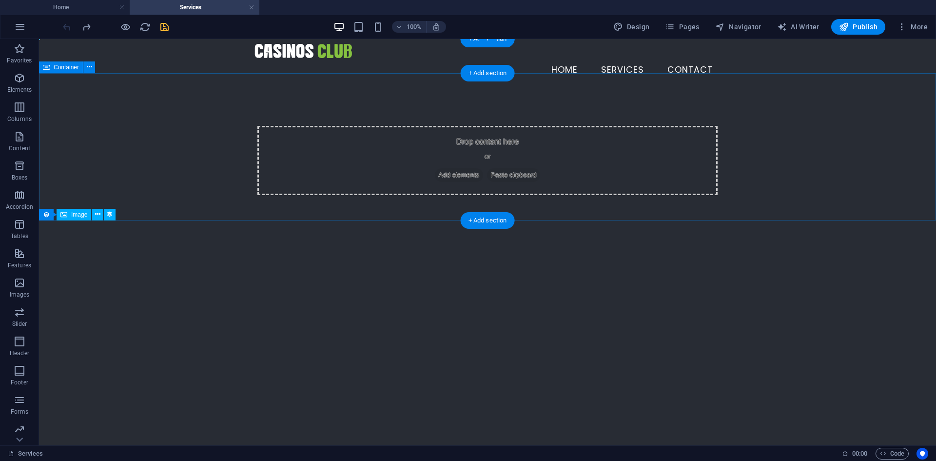
click at [215, 150] on div "Drop content here or Add elements Paste clipboard" at bounding box center [487, 160] width 897 height 147
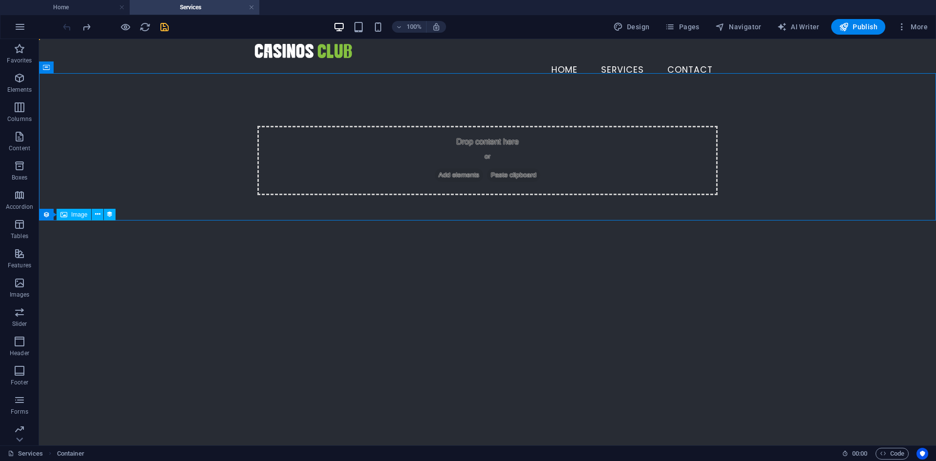
click at [170, 234] on html "Skip to main content Menu Home services contact Drop content here or Add elemen…" at bounding box center [487, 136] width 897 height 195
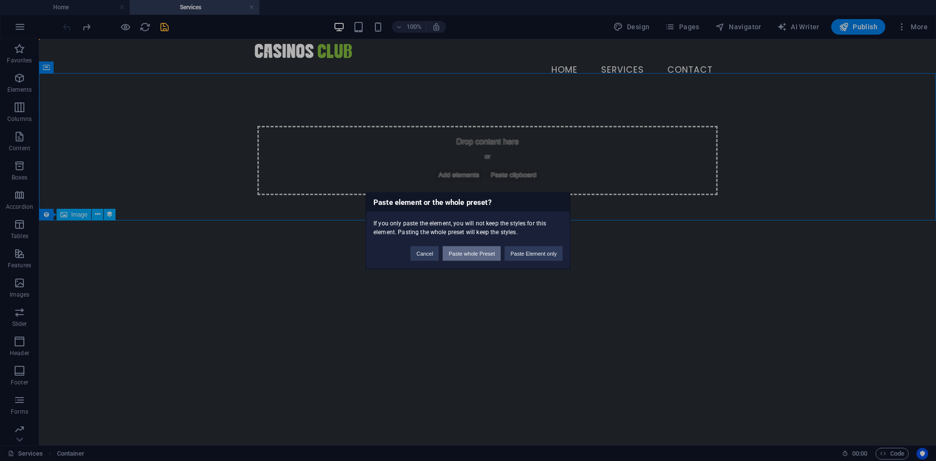
click at [465, 253] on button "Paste whole Preset" at bounding box center [472, 253] width 58 height 15
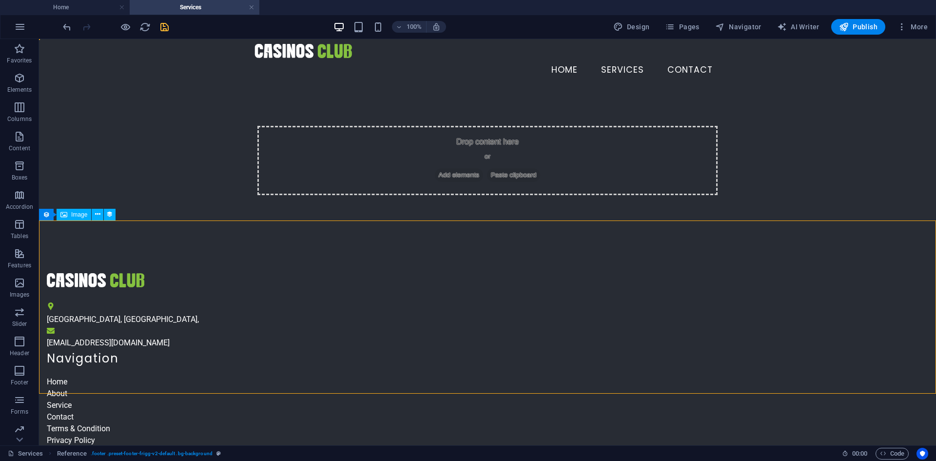
click at [614, 424] on html "Skip to main content Menu Home services contact Drop content here or Add elemen…" at bounding box center [487, 310] width 897 height 543
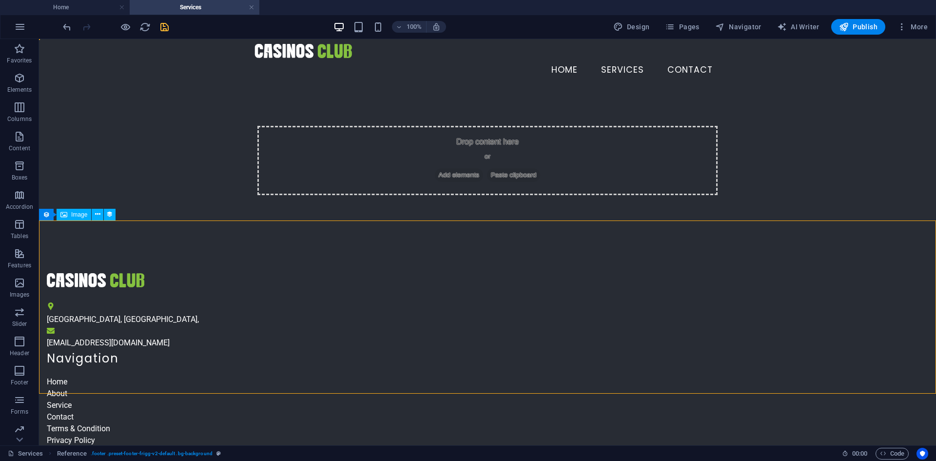
click at [613, 424] on html "Skip to main content Menu Home services contact Drop content here or Add elemen…" at bounding box center [487, 310] width 897 height 543
drag, startPoint x: 574, startPoint y: 385, endPoint x: 249, endPoint y: 8, distance: 497.7
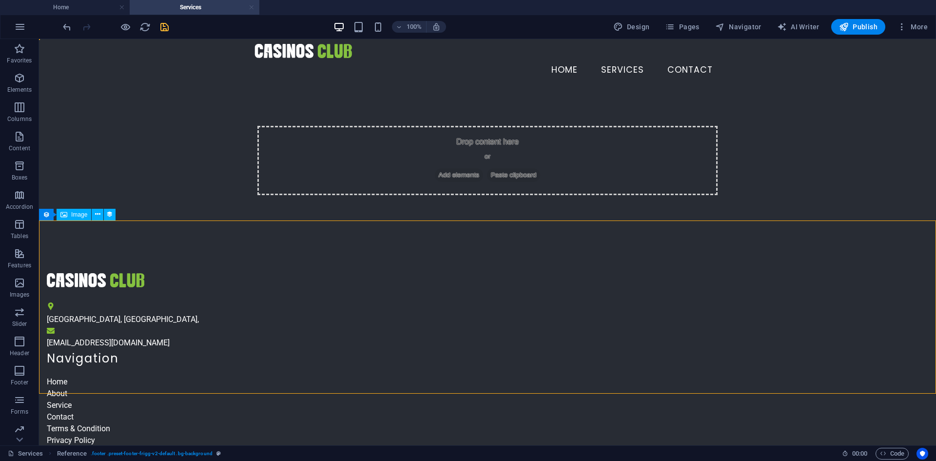
click at [249, 8] on link at bounding box center [252, 7] width 6 height 9
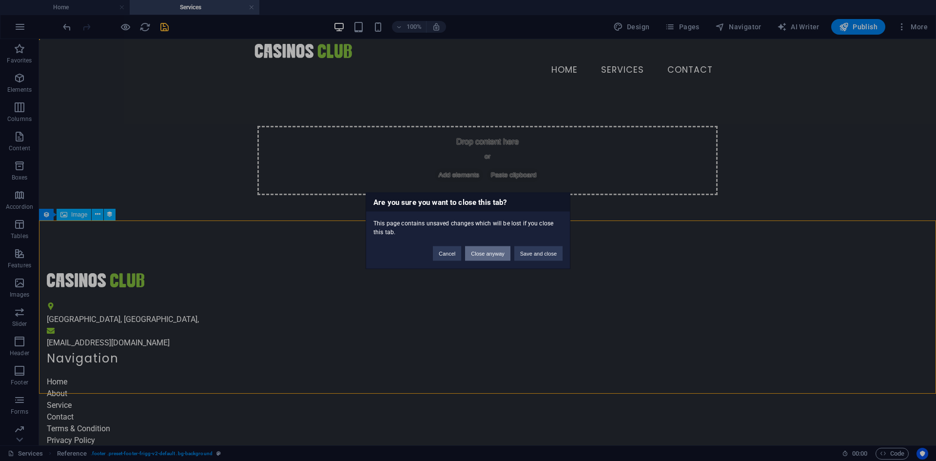
click at [503, 254] on button "Close anyway" at bounding box center [487, 253] width 45 height 15
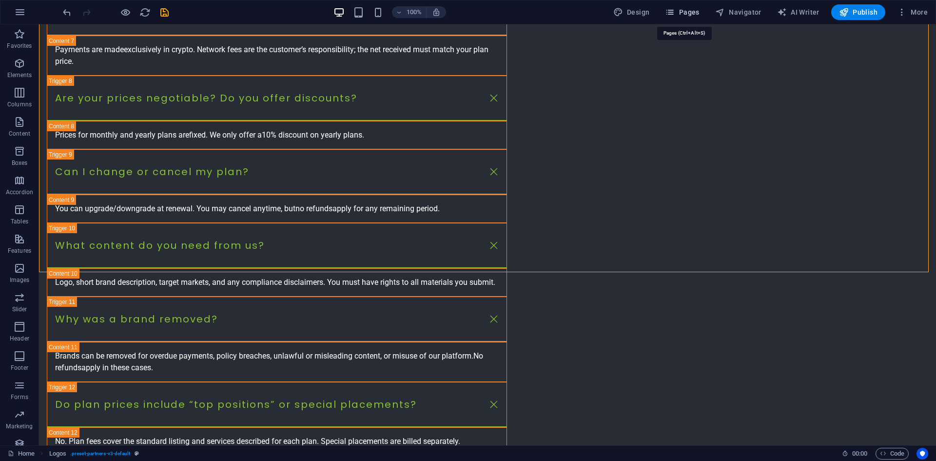
click at [698, 8] on span "Pages" at bounding box center [682, 12] width 34 height 10
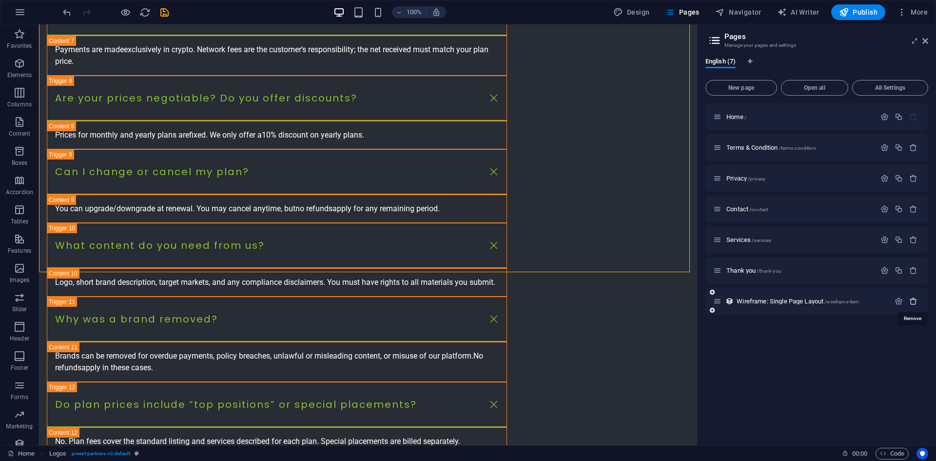
click at [912, 302] on icon "button" at bounding box center [913, 301] width 8 height 8
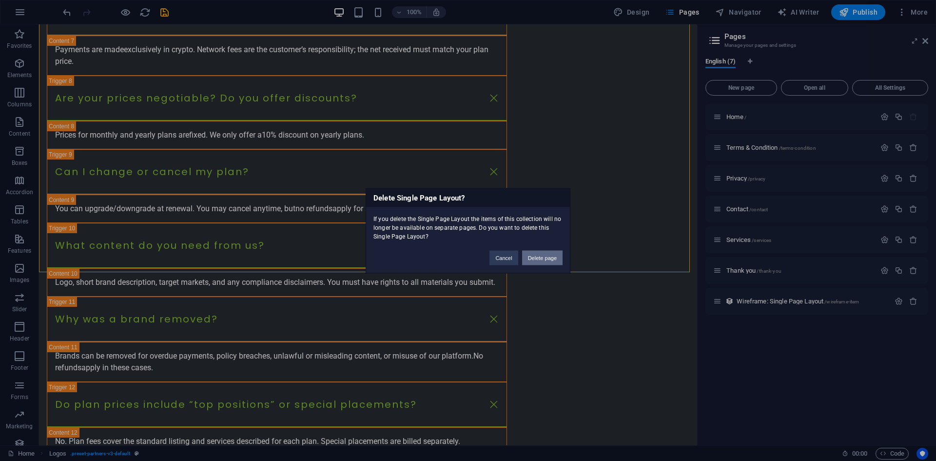
click at [546, 261] on button "Delete page" at bounding box center [542, 257] width 40 height 15
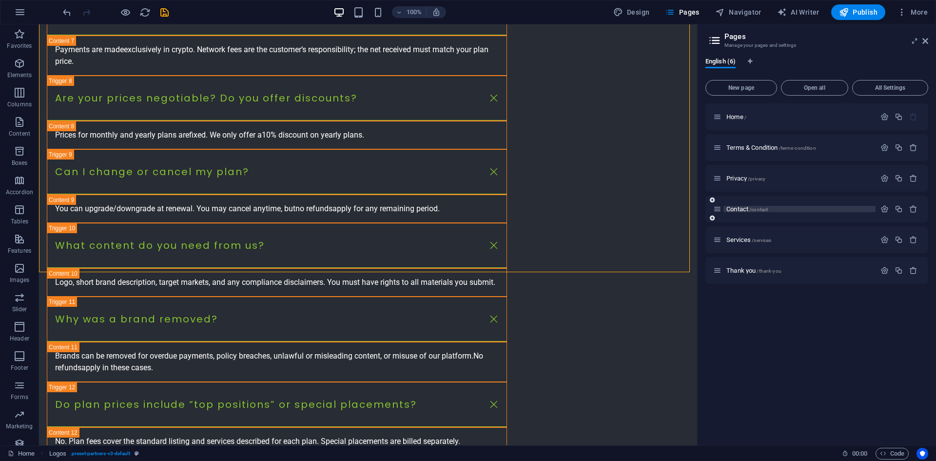
click at [731, 209] on span "Contact /contact" at bounding box center [746, 208] width 41 height 7
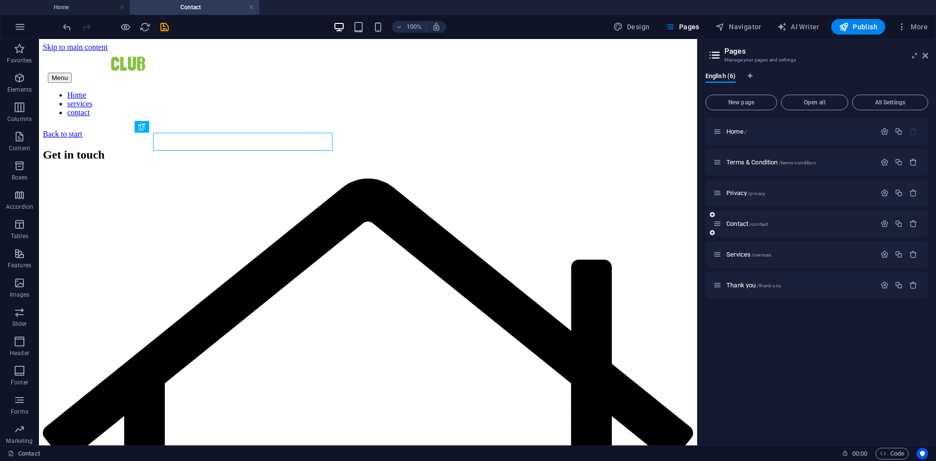
scroll to position [0, 0]
click at [742, 253] on span "Services /services" at bounding box center [748, 254] width 45 height 7
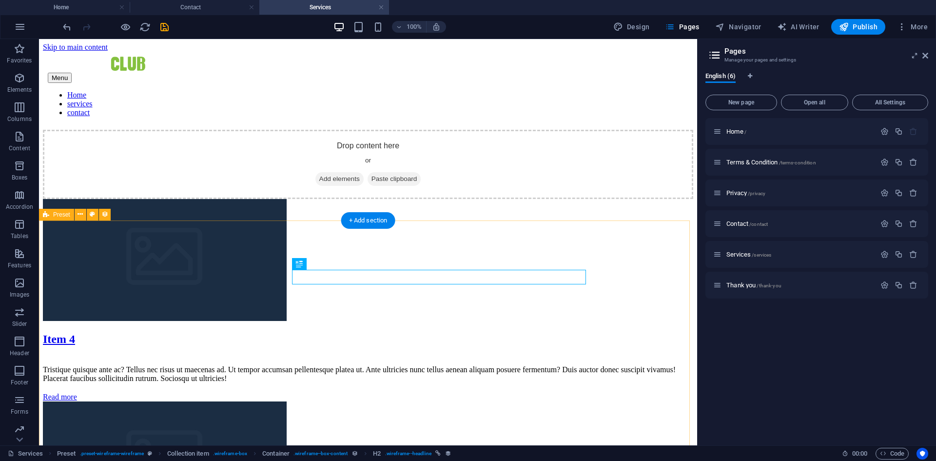
scroll to position [146, 0]
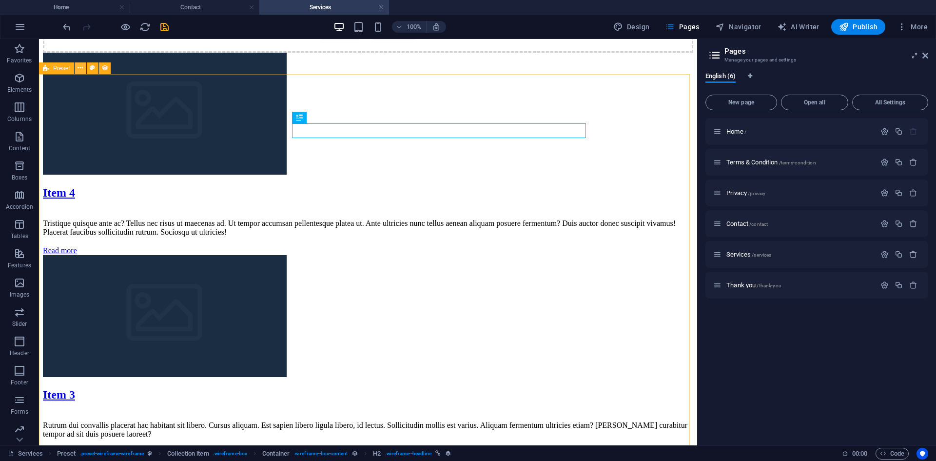
click at [84, 67] on button at bounding box center [81, 68] width 12 height 12
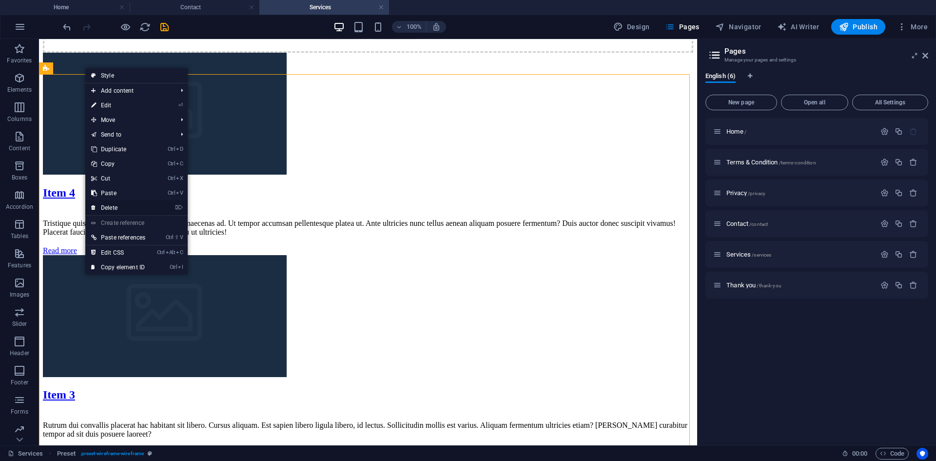
click at [137, 209] on link "⌦ Delete" at bounding box center [118, 207] width 66 height 15
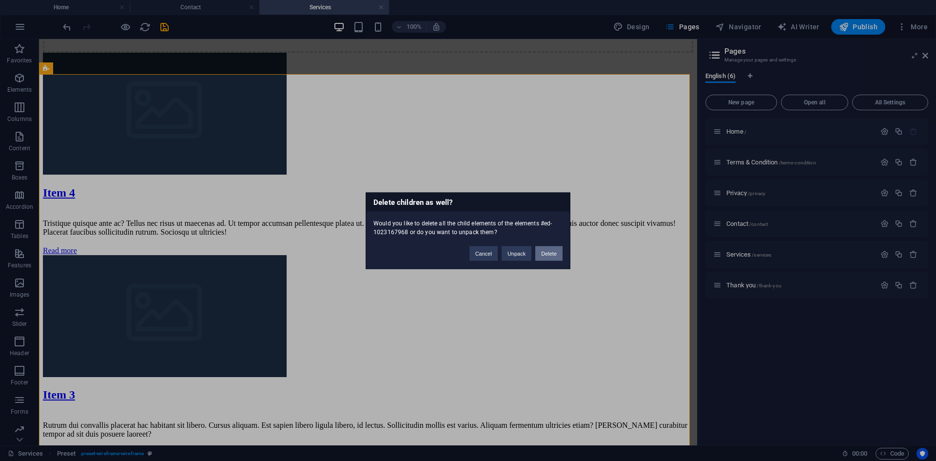
click at [544, 254] on button "Delete" at bounding box center [548, 253] width 27 height 15
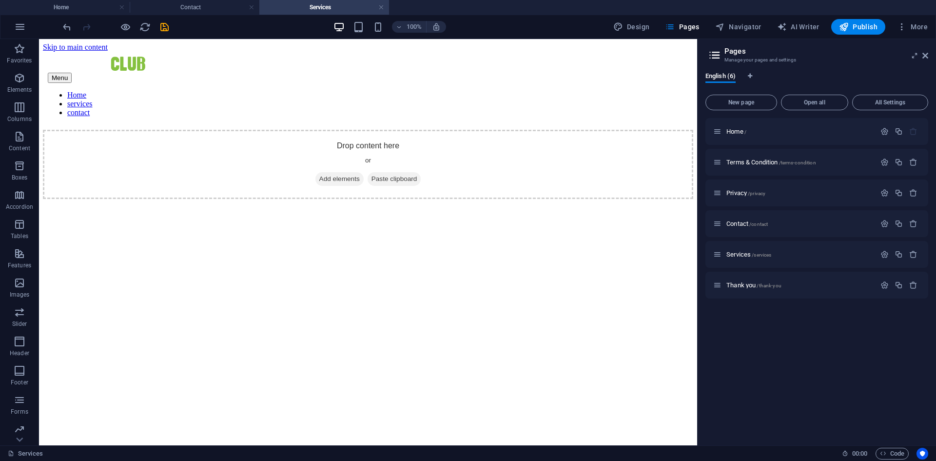
click at [597, 203] on html "Skip to main content Menu Home services contact Drop content here or Add elemen…" at bounding box center [368, 121] width 658 height 164
click at [498, 203] on html "Skip to main content Menu Home services contact Drop content here or Add elemen…" at bounding box center [368, 121] width 658 height 164
click at [483, 203] on html "Skip to main content Menu Home services contact Drop content here or Add elemen…" at bounding box center [368, 121] width 658 height 164
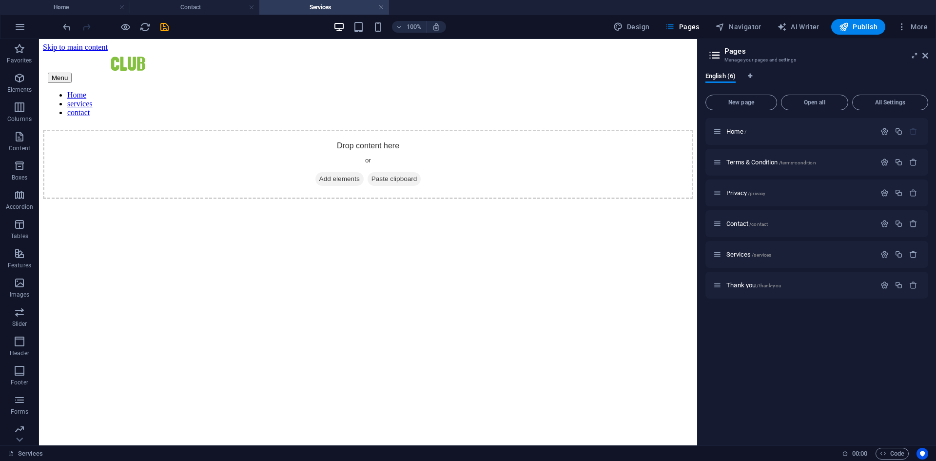
click at [469, 203] on html "Skip to main content Menu Home services contact Drop content here or Add elemen…" at bounding box center [368, 121] width 658 height 164
click at [194, 203] on html "Skip to main content Menu Home services contact Drop content here or Add elemen…" at bounding box center [368, 121] width 658 height 164
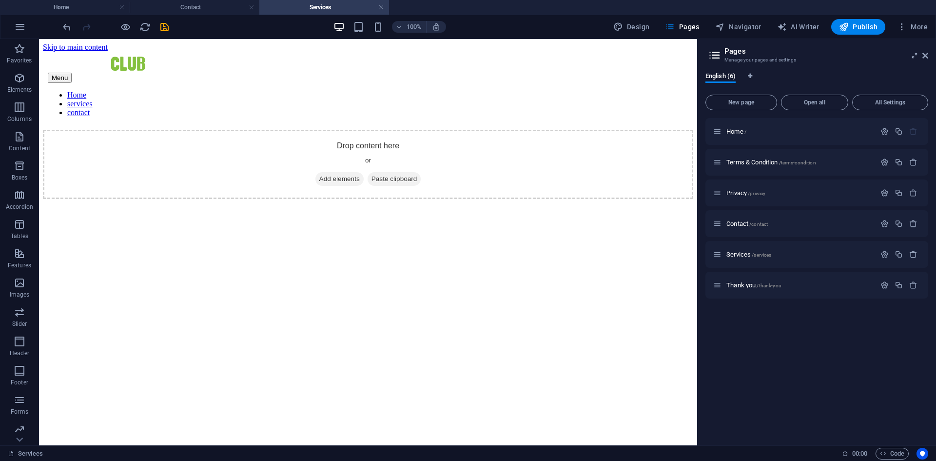
click at [195, 203] on html "Skip to main content Menu Home services contact Drop content here or Add elemen…" at bounding box center [368, 121] width 658 height 164
drag, startPoint x: 195, startPoint y: 370, endPoint x: 162, endPoint y: 327, distance: 53.2
click at [162, 203] on html "Skip to main content Menu Home services contact Drop content here or Add elemen…" at bounding box center [368, 121] width 658 height 164
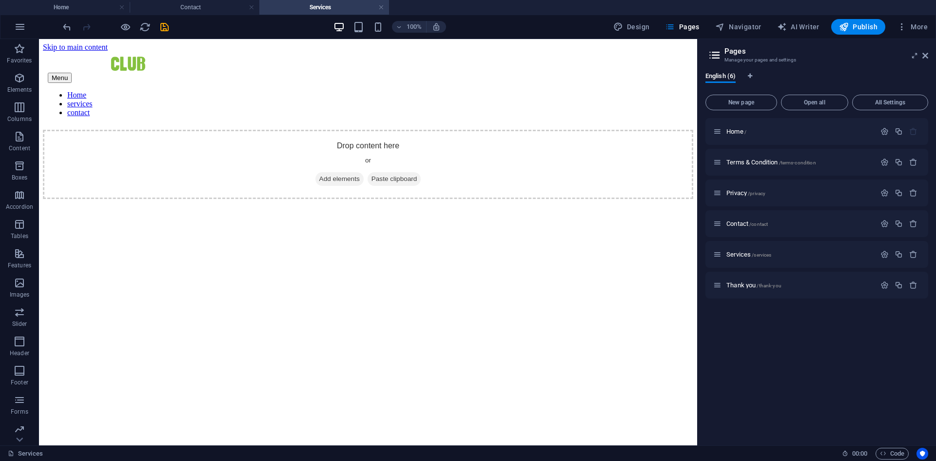
click at [162, 203] on html "Skip to main content Menu Home services contact Drop content here or Add elemen…" at bounding box center [368, 121] width 658 height 164
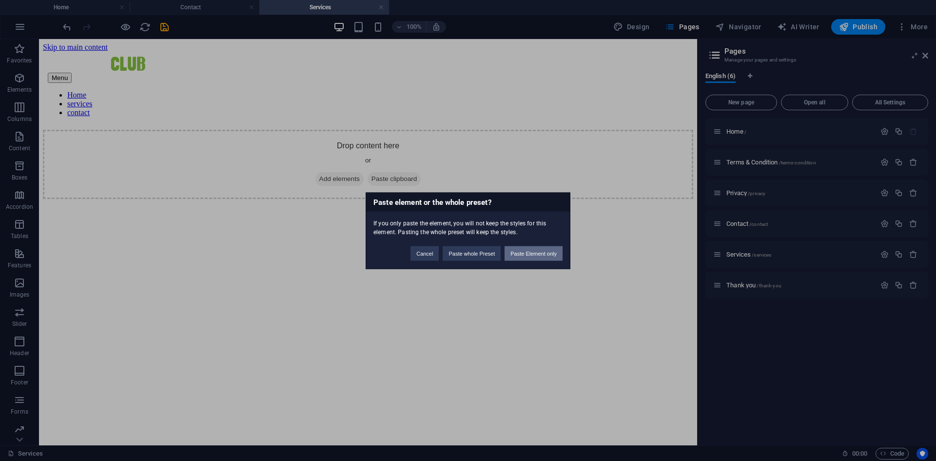
click at [516, 252] on button "Paste Element only" at bounding box center [534, 253] width 58 height 15
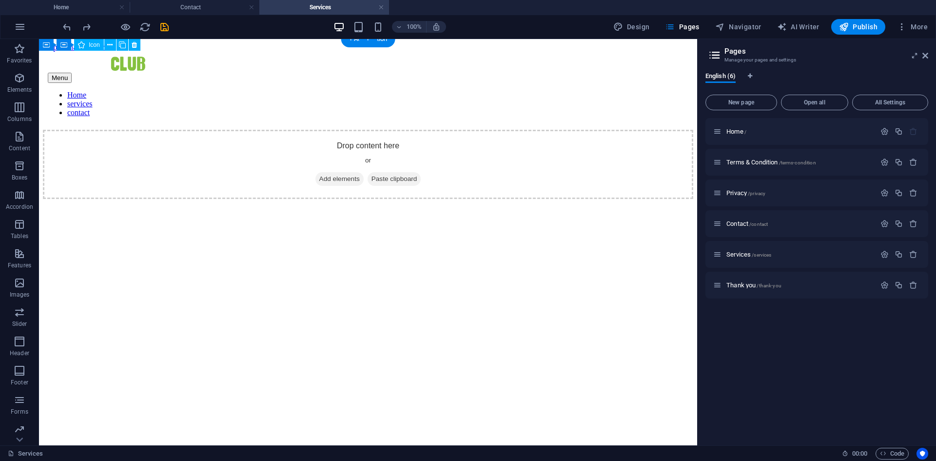
click at [390, 203] on html "Skip to main content Menu Home services contact Drop content here or Add elemen…" at bounding box center [368, 121] width 658 height 164
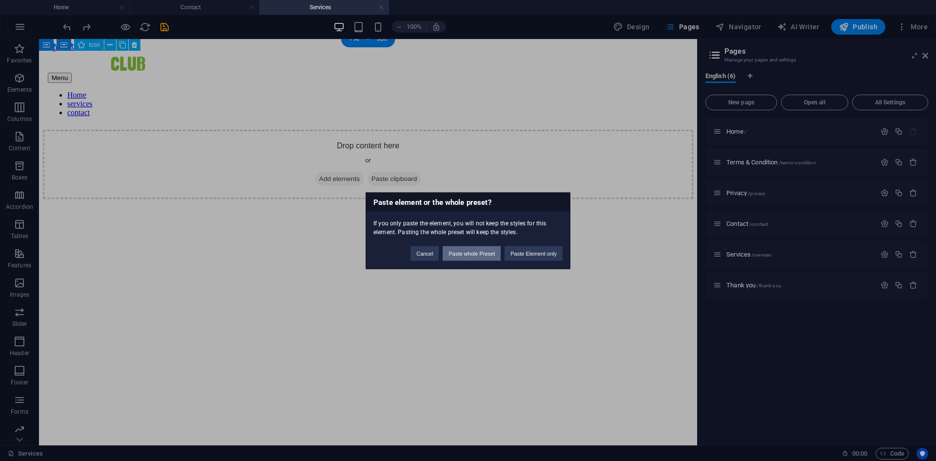
click at [494, 254] on button "Paste whole Preset" at bounding box center [472, 253] width 58 height 15
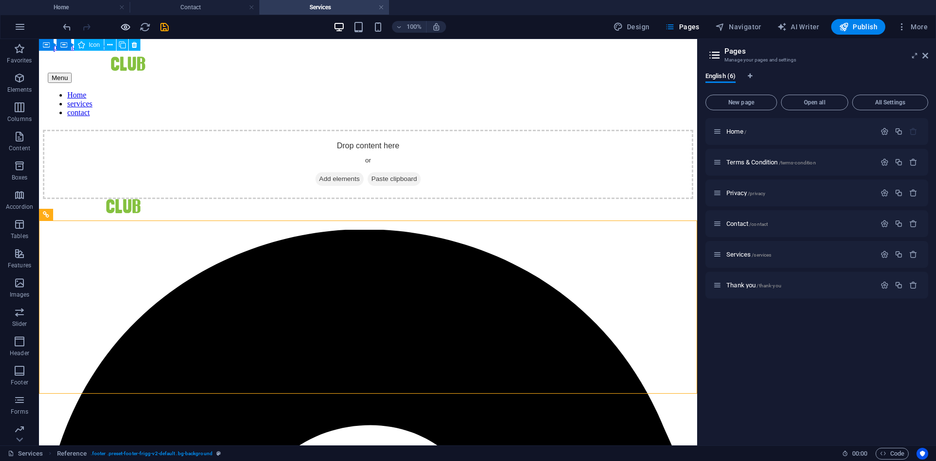
click at [121, 24] on icon "button" at bounding box center [125, 26] width 11 height 11
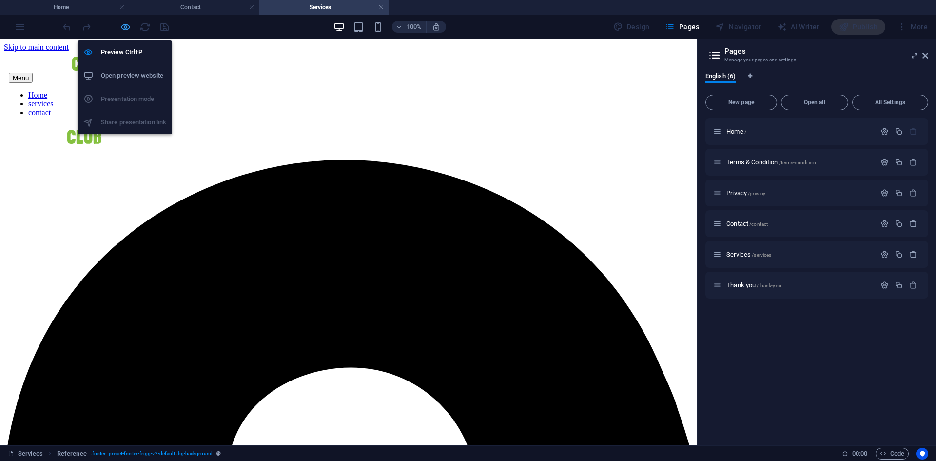
click at [124, 29] on icon "button" at bounding box center [125, 26] width 11 height 11
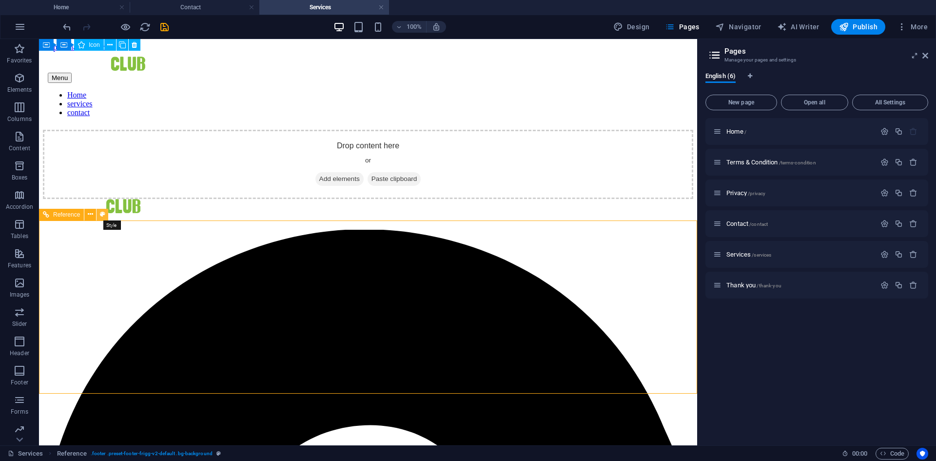
click at [105, 213] on button at bounding box center [103, 215] width 12 height 12
select select "rem"
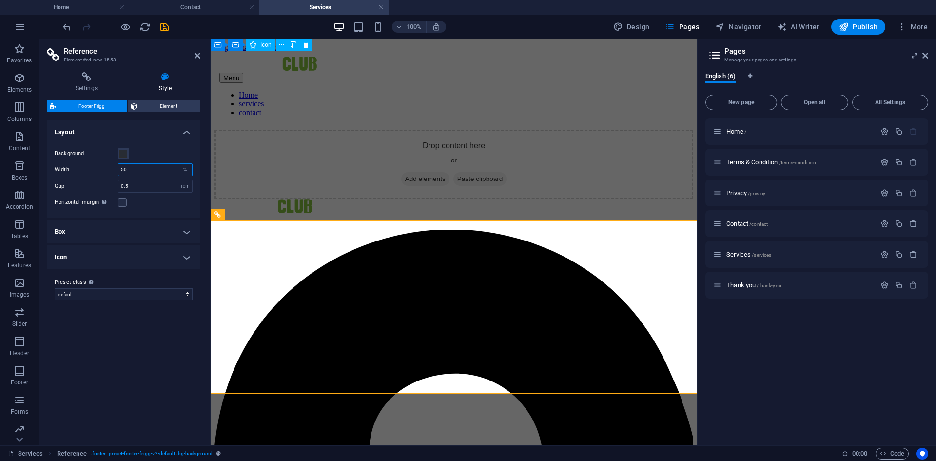
click at [155, 175] on input "50" at bounding box center [155, 170] width 74 height 12
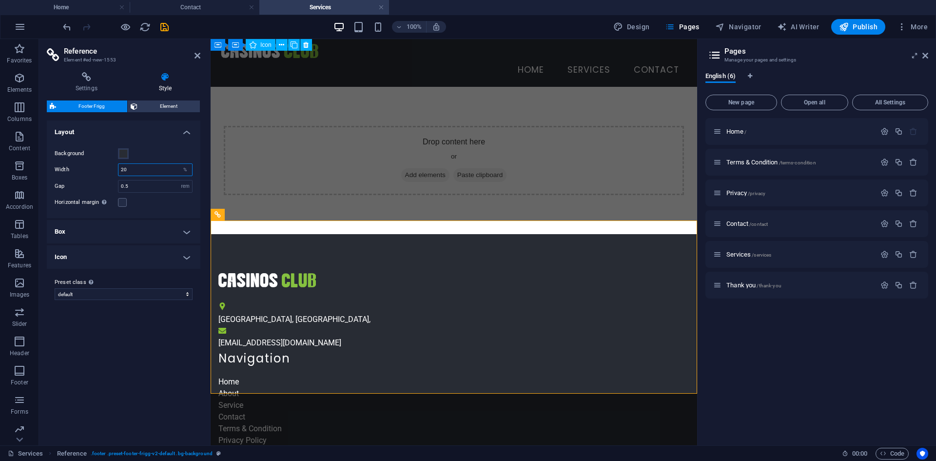
click at [157, 171] on input "20" at bounding box center [155, 170] width 74 height 12
type input "50"
click at [275, 416] on html "Skip to main content Menu Home services contact Drop content here or Add elemen…" at bounding box center [454, 310] width 487 height 543
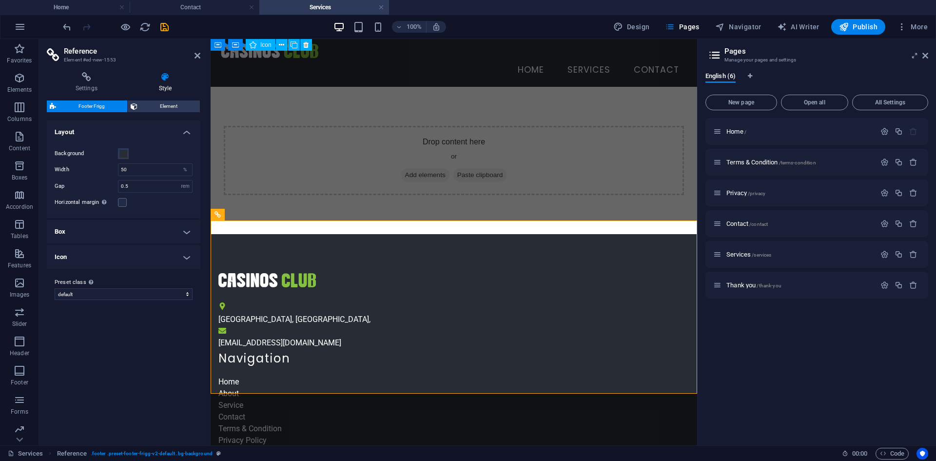
click at [275, 416] on html "Skip to main content Menu Home services contact Drop content here or Add elemen…" at bounding box center [454, 310] width 487 height 543
click at [161, 229] on h4 "Box" at bounding box center [124, 231] width 154 height 23
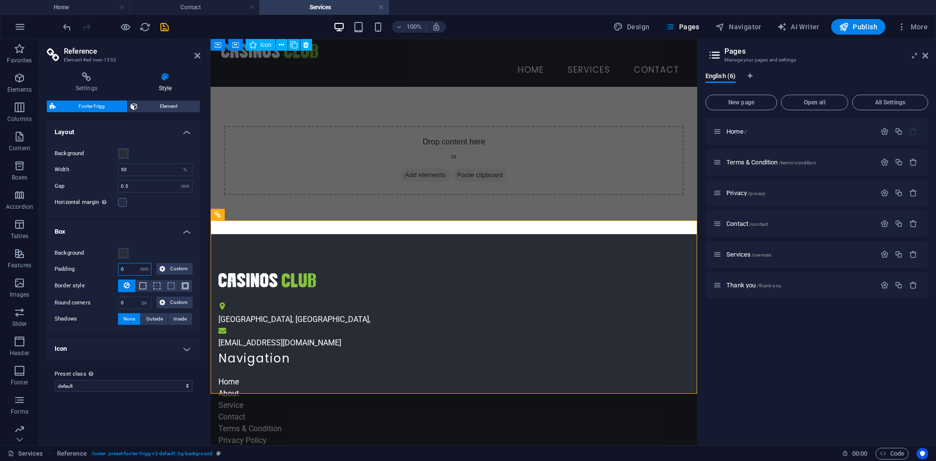
click at [131, 269] on input "0" at bounding box center [134, 269] width 33 height 12
type input "5"
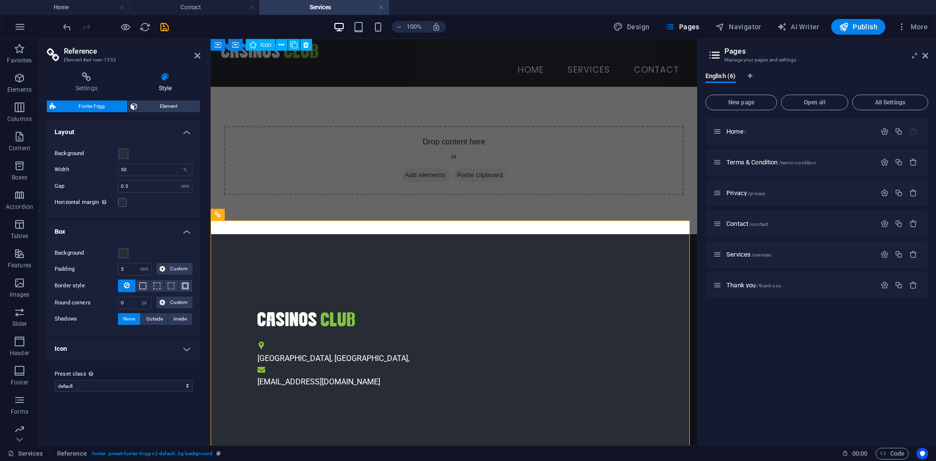
scroll to position [50, 0]
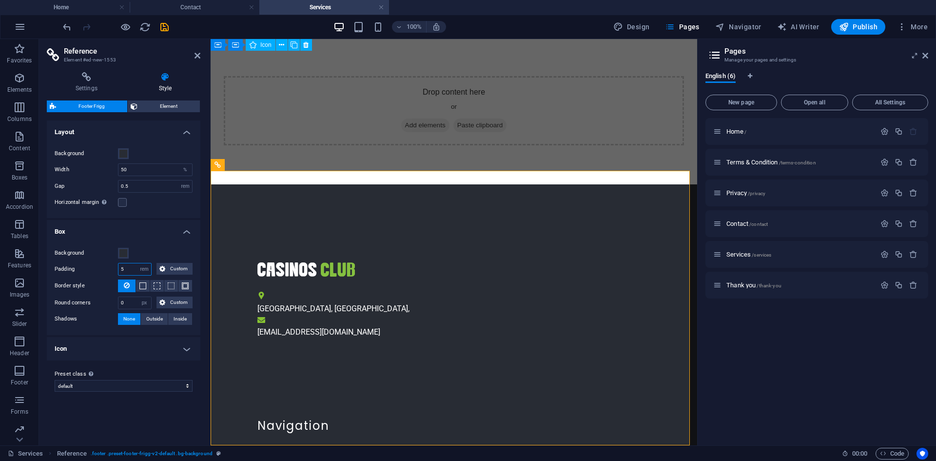
drag, startPoint x: 127, startPoint y: 264, endPoint x: 117, endPoint y: 265, distance: 9.8
click at [117, 265] on div "Padding 5 px rem % vh vw Custom Custom" at bounding box center [124, 269] width 138 height 13
type input "5"
click at [129, 267] on input "5" at bounding box center [134, 269] width 33 height 12
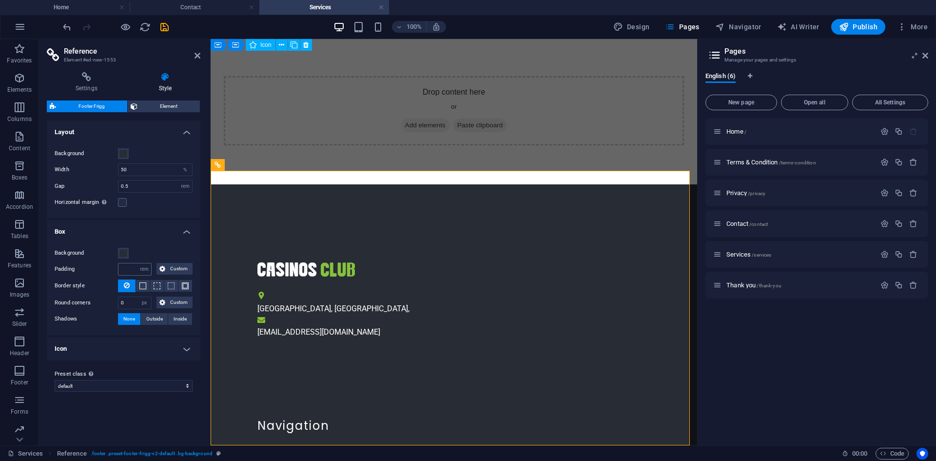
type input "0"
